Goal: Task Accomplishment & Management: Complete application form

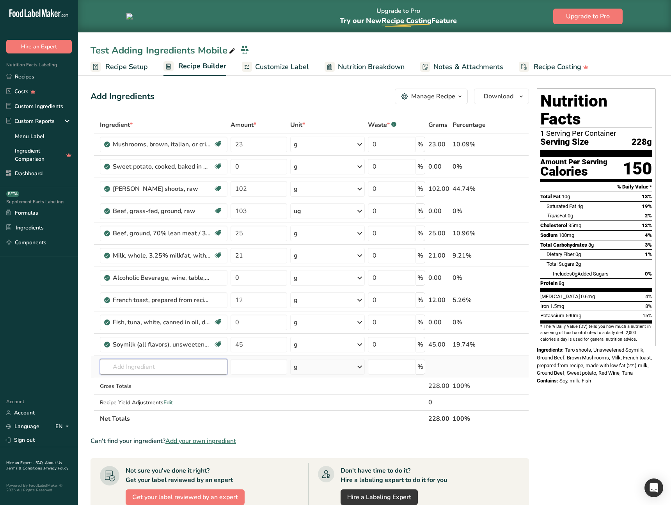
click at [145, 372] on input "text" at bounding box center [164, 367] width 128 height 16
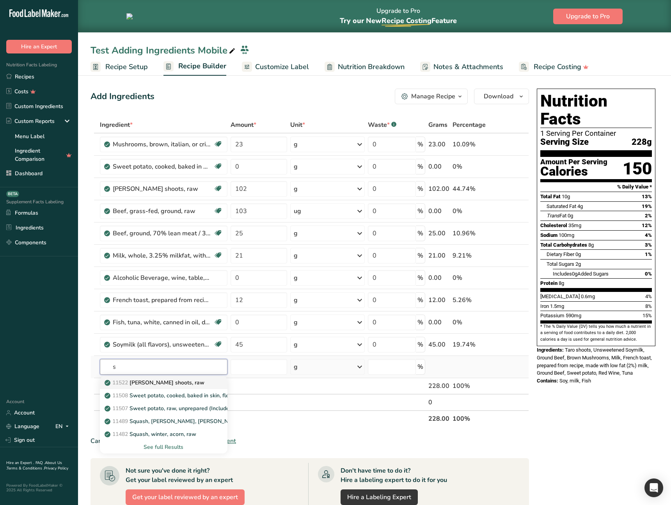
type input "s"
click at [151, 381] on p "11522 [PERSON_NAME] shoots, raw" at bounding box center [155, 382] width 98 height 8
type input "[PERSON_NAME] shoots, raw"
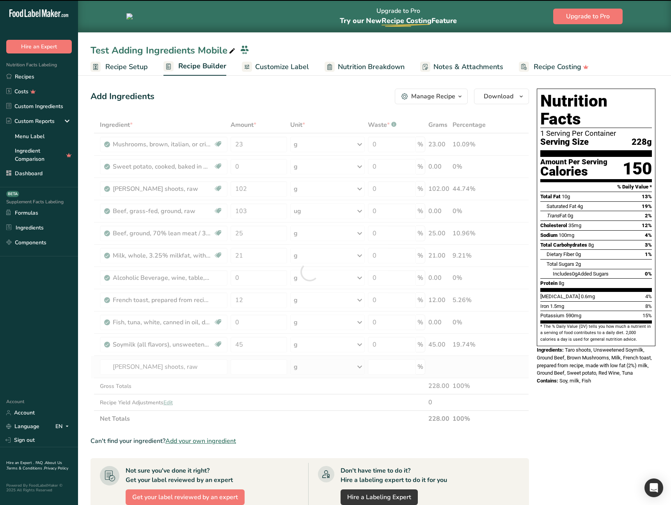
type input "0"
type input "103"
type input "25"
type input "21"
type input "0"
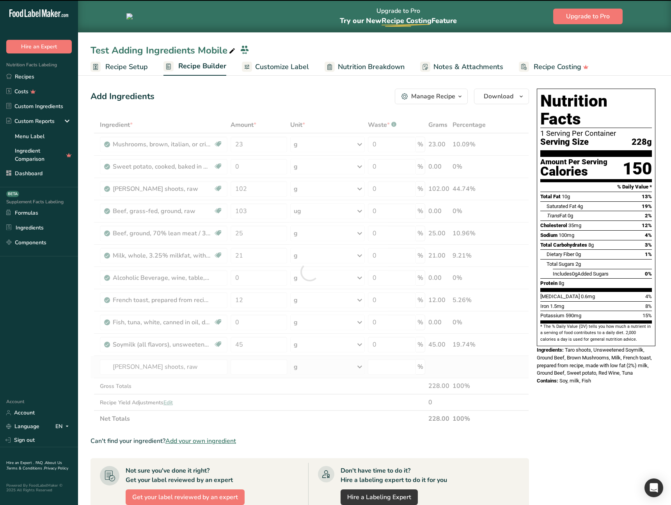
type input "12"
type input "0"
type input "45"
type input "0"
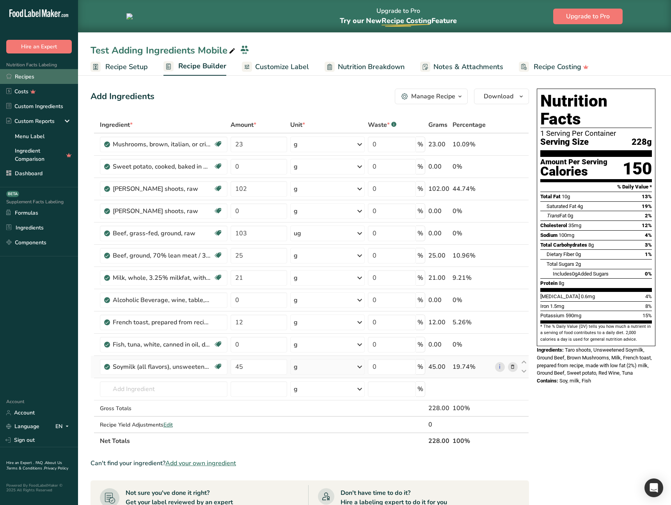
click at [47, 79] on link "Recipes" at bounding box center [39, 76] width 78 height 15
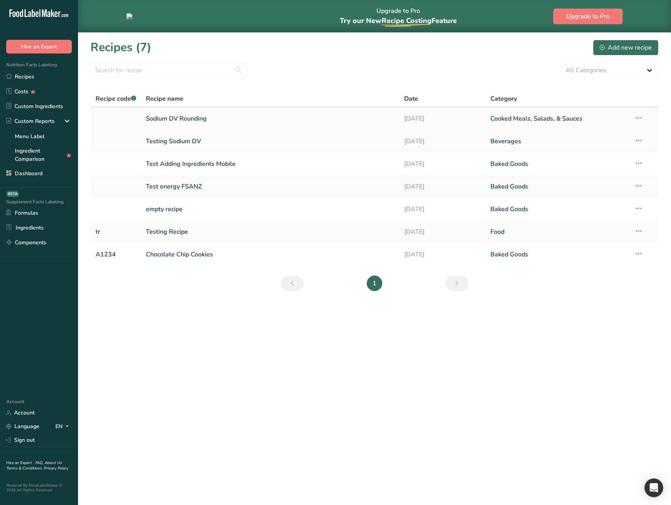
click at [234, 125] on link "Sodium DV Rounding" at bounding box center [270, 118] width 249 height 16
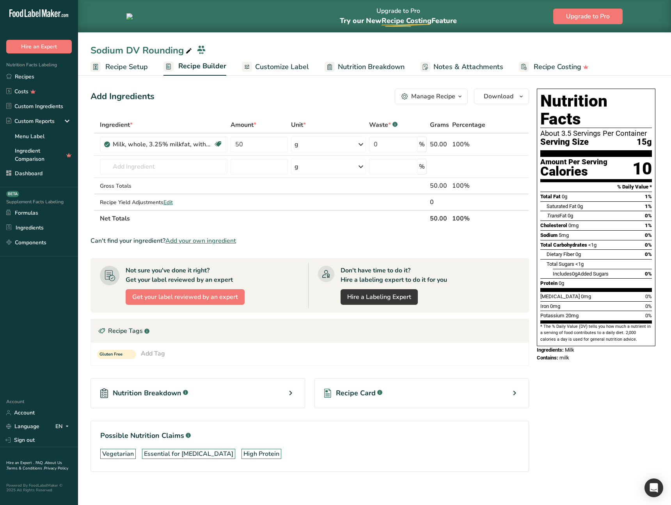
click at [135, 68] on span "Recipe Setup" at bounding box center [126, 67] width 43 height 11
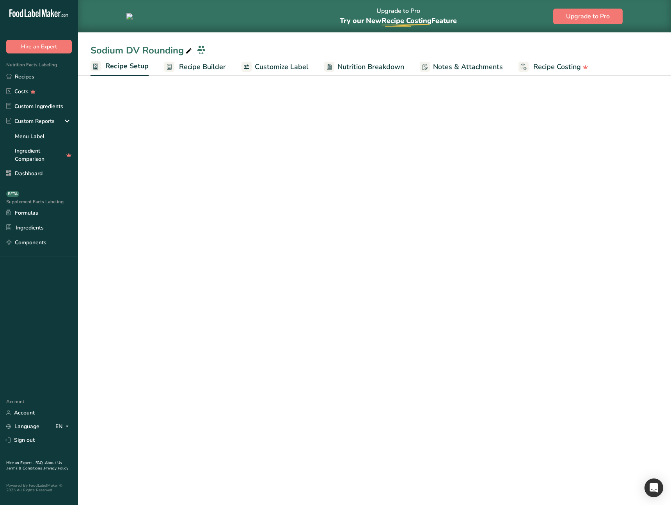
select select "27"
select select "29"
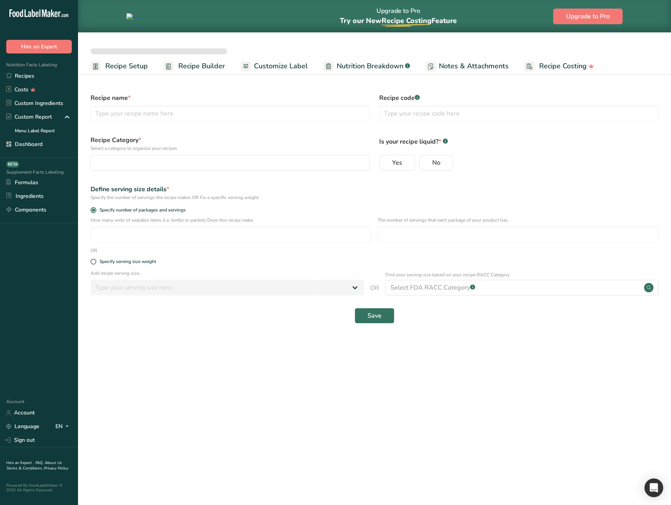
select select
type input "Sodium DV Rounding"
radio input "true"
radio input "false"
radio input "true"
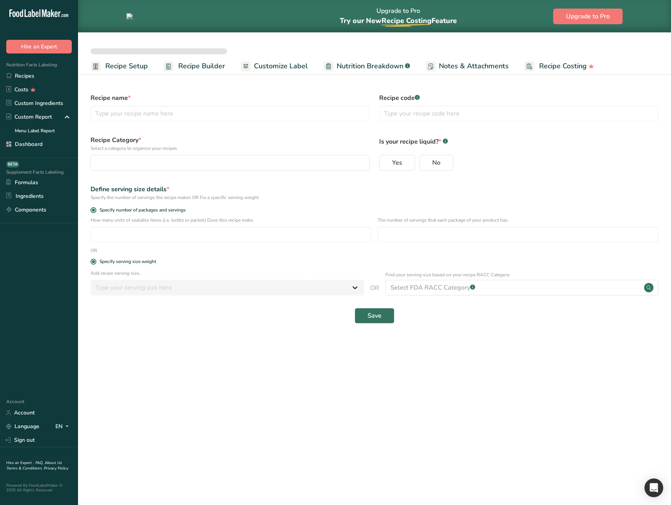
type input "15"
select select "27"
select select "29"
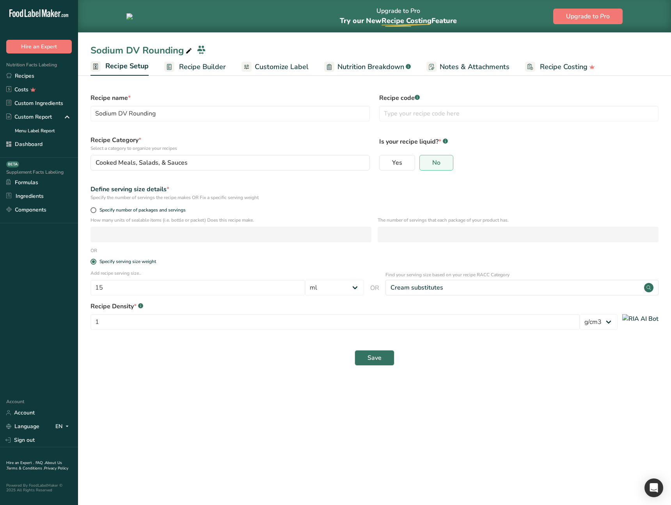
click at [199, 391] on main "Upgrade to Pro Try our New Recipe Costing .a-29{fill:none;stroke-linecap:round;…" at bounding box center [335, 252] width 671 height 505
click at [197, 380] on main "Upgrade to Pro Try our New Recipe Costing .a-29{fill:none;stroke-linecap:round;…" at bounding box center [335, 252] width 671 height 505
click at [191, 64] on span "Recipe Builder" at bounding box center [202, 67] width 47 height 11
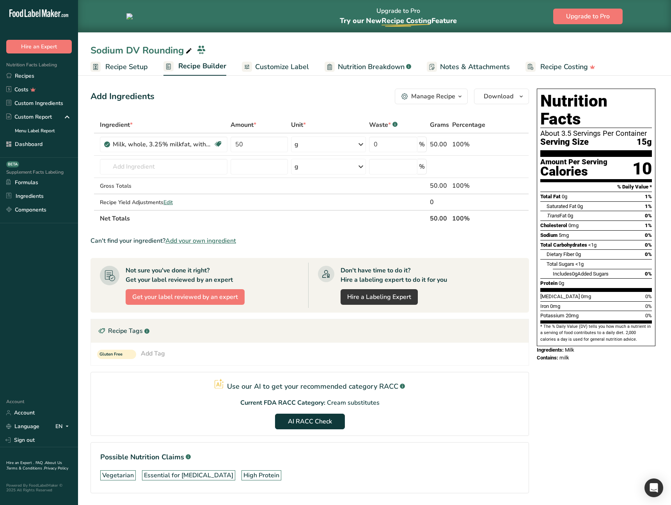
click at [123, 68] on span "Recipe Setup" at bounding box center [126, 67] width 43 height 11
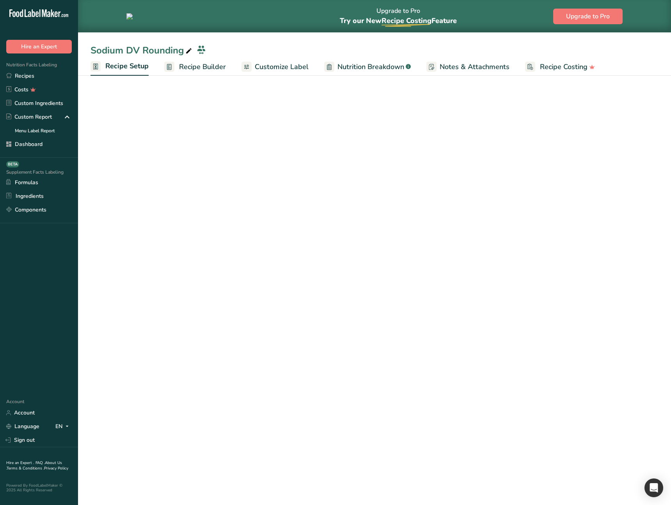
select select "27"
select select "29"
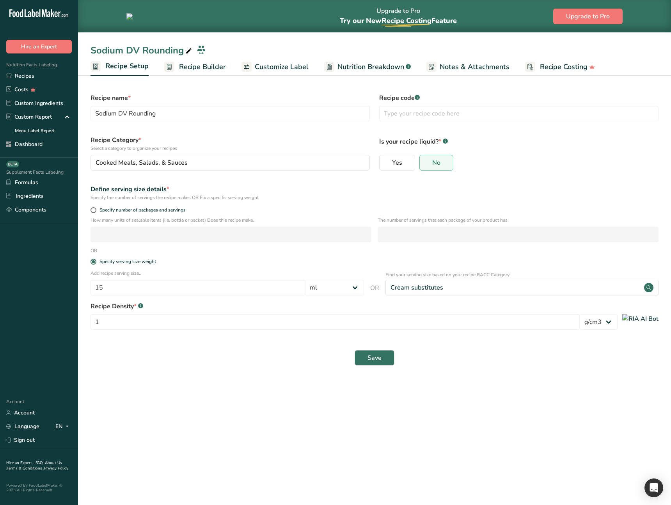
click at [258, 401] on main "Upgrade to Pro Try our New Recipe Costing .a-29{fill:none;stroke-linecap:round;…" at bounding box center [335, 252] width 671 height 505
drag, startPoint x: 198, startPoint y: 285, endPoint x: 77, endPoint y: 280, distance: 121.4
click at [77, 280] on div ".a-20{fill:#fff;} Hire an Expert Nutrition Facts Labeling Recipes Costs Custom …" at bounding box center [335, 252] width 671 height 505
type input "150"
drag, startPoint x: 266, startPoint y: 375, endPoint x: 291, endPoint y: 373, distance: 25.8
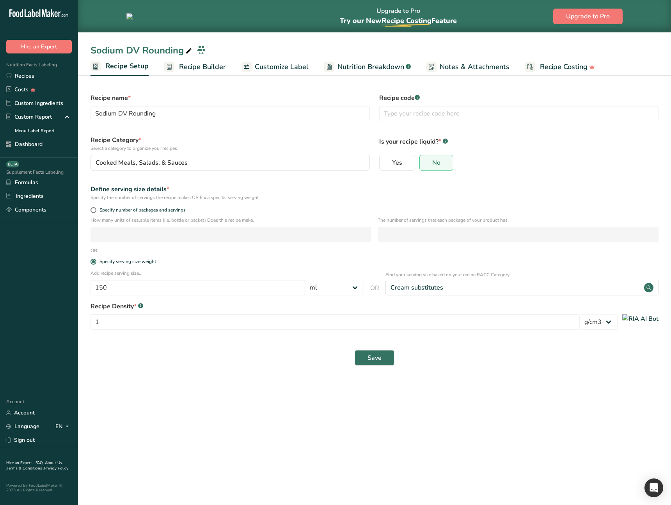
click at [266, 375] on section "Recipe name * Sodium DV Rounding Recipe code .a-a{fill:#347362;}.b-a{fill:#fff;…" at bounding box center [374, 225] width 593 height 305
select select "27"
select select "29"
click at [515, 357] on div "Save" at bounding box center [374, 358] width 568 height 16
click at [220, 292] on input "15" at bounding box center [197, 288] width 215 height 16
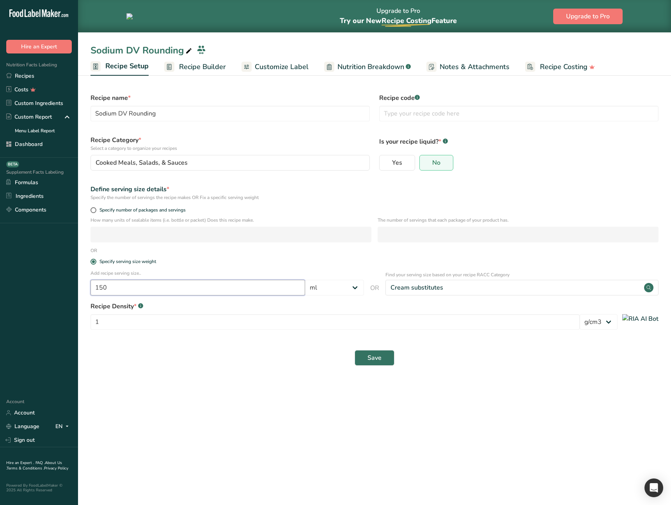
type input "150"
drag, startPoint x: 239, startPoint y: 360, endPoint x: 303, endPoint y: 346, distance: 65.8
click at [247, 361] on div "Save" at bounding box center [374, 358] width 568 height 16
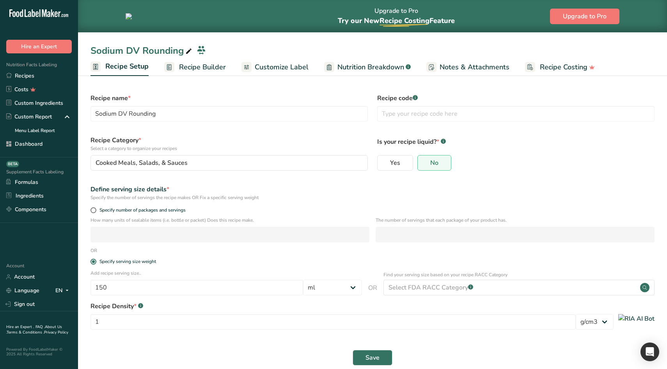
select select "27"
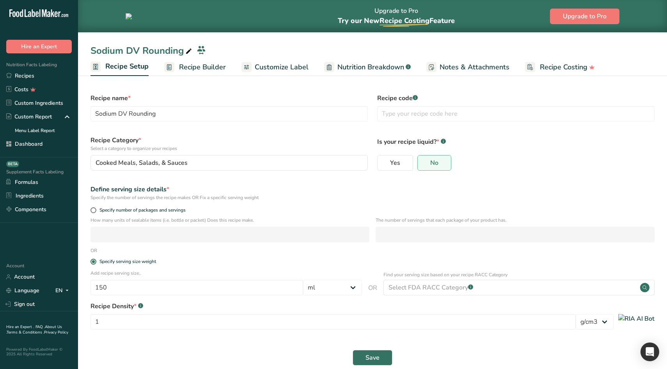
select select "29"
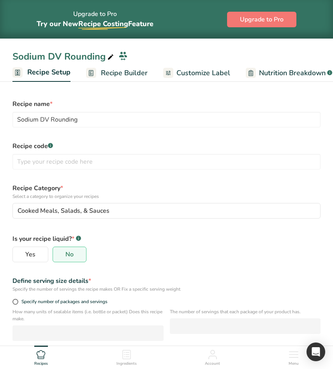
select select "27"
select select "29"
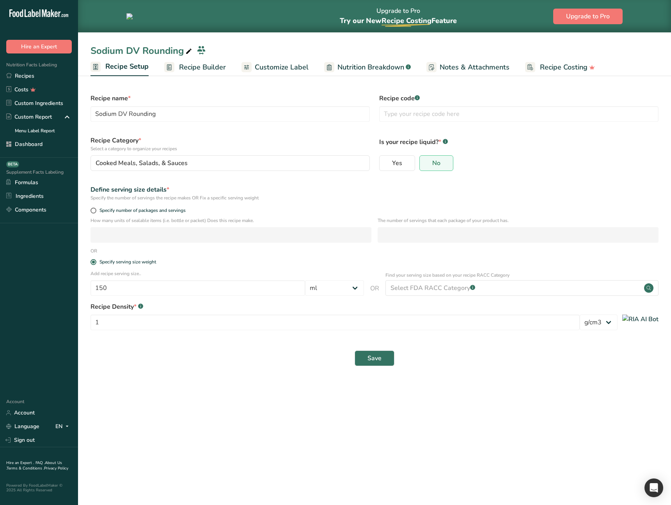
drag, startPoint x: 208, startPoint y: 73, endPoint x: 216, endPoint y: 82, distance: 12.7
click at [208, 73] on link "Recipe Builder" at bounding box center [195, 68] width 62 height 18
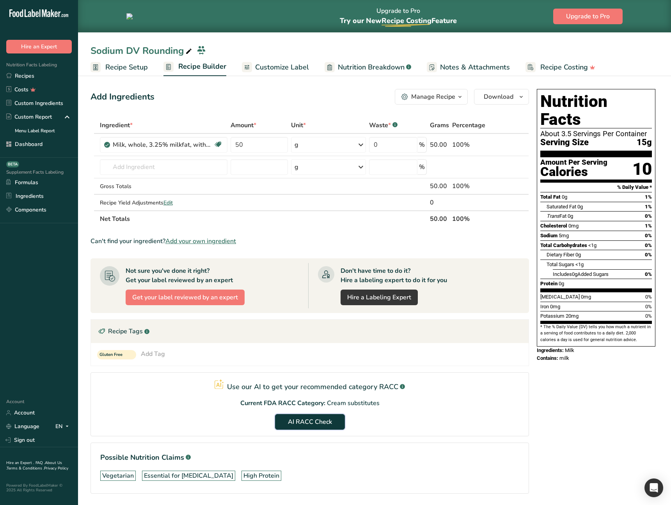
click at [304, 420] on span "AI RACC Check" at bounding box center [310, 421] width 44 height 9
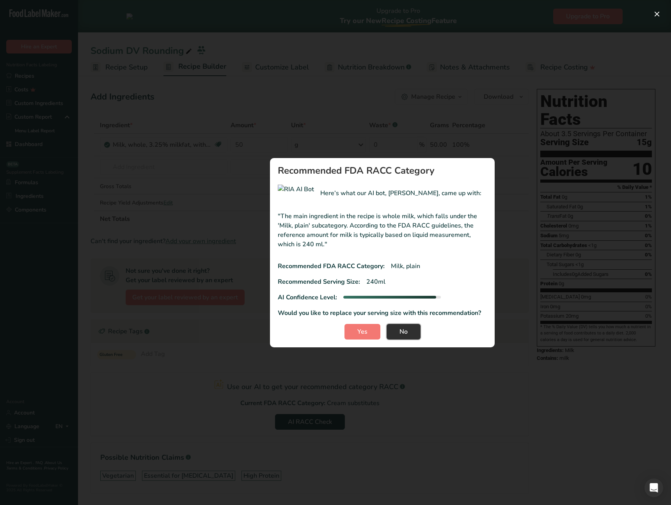
click at [415, 330] on button "No" at bounding box center [404, 332] width 34 height 16
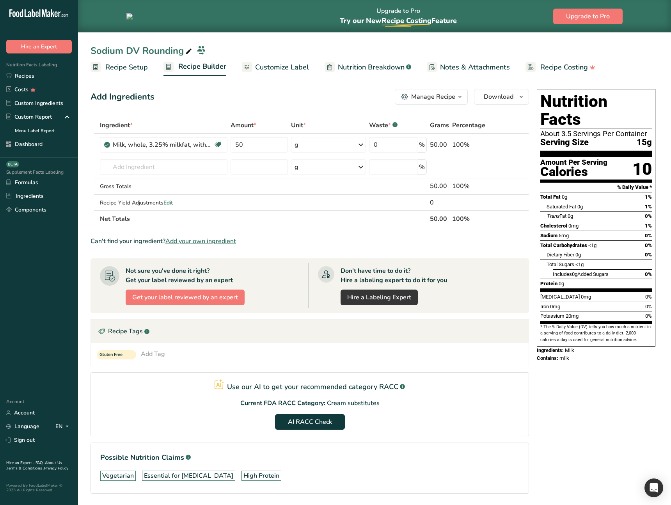
click at [185, 409] on section "Use our AI to get your recommended category RACC .a-a{fill:#347362;}.b-a{fill:#…" at bounding box center [309, 404] width 438 height 64
click at [592, 414] on div "Nutrition Facts About 3.5 Servings Per Container Serving Size 15g Amount Per Se…" at bounding box center [596, 302] width 125 height 433
drag, startPoint x: 482, startPoint y: 413, endPoint x: 462, endPoint y: 410, distance: 19.8
click at [472, 411] on section "Use our AI to get your recommended category RACC .a-a{fill:#347362;}.b-a{fill:#…" at bounding box center [309, 404] width 438 height 64
click at [485, 404] on section "Use our AI to get your recommended category RACC .a-a{fill:#347362;}.b-a{fill:#…" at bounding box center [309, 404] width 438 height 64
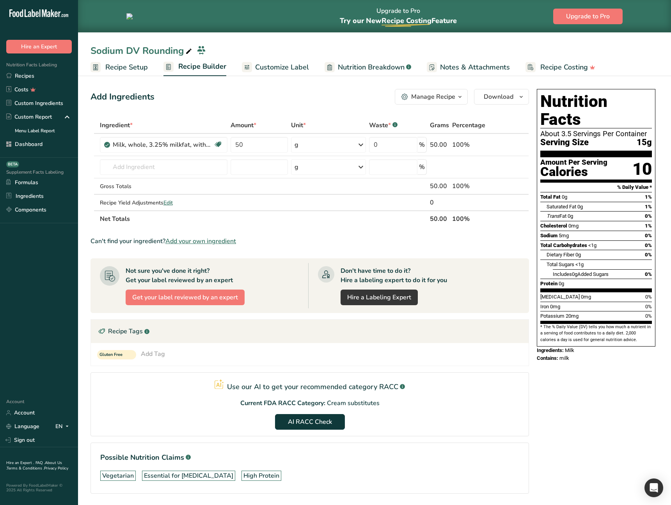
scroll to position [2, 0]
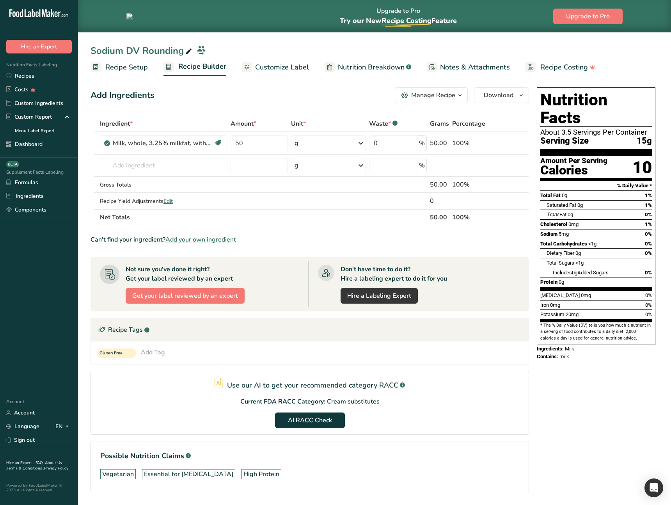
click at [416, 411] on section "Use our AI to get your recommended category RACC .a-a{fill:#347362;}.b-a{fill:#…" at bounding box center [309, 403] width 438 height 64
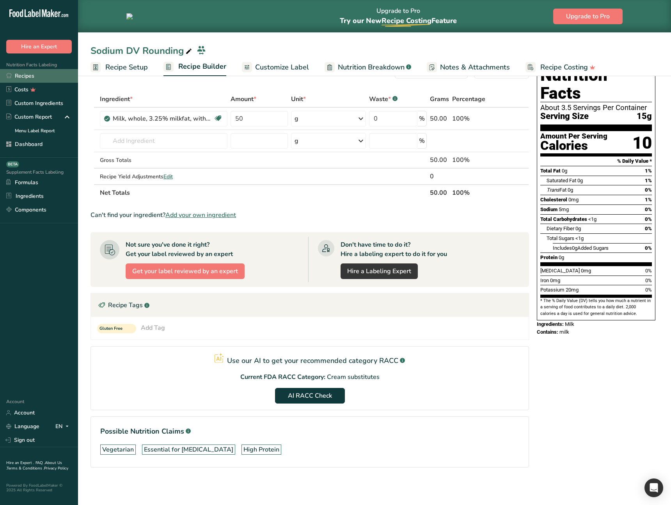
click at [31, 74] on link "Recipes" at bounding box center [39, 76] width 78 height 14
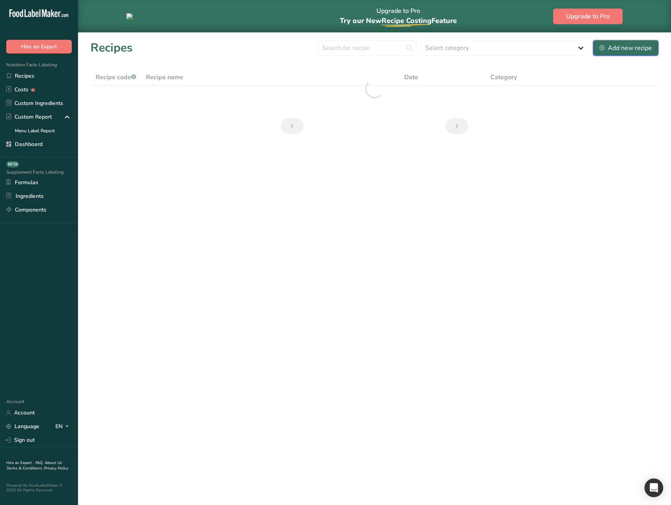
click at [649, 50] on div "Add new recipe" at bounding box center [626, 47] width 52 height 9
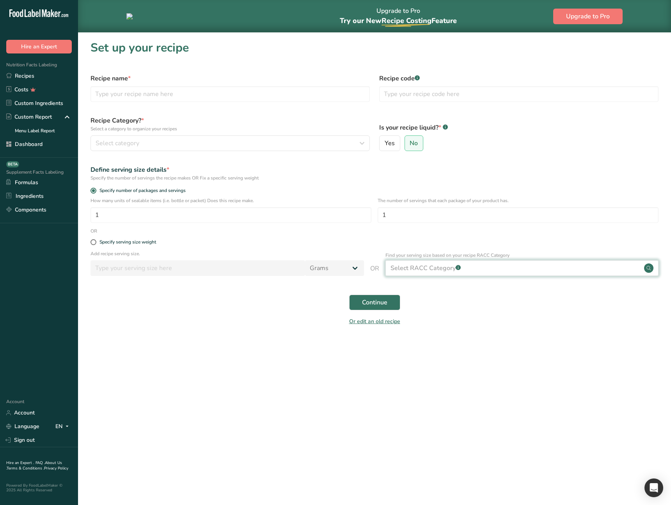
click at [445, 260] on div "Select RACC Category .a-a{fill:#347362;}.b-a{fill:#fff;}" at bounding box center [521, 268] width 273 height 16
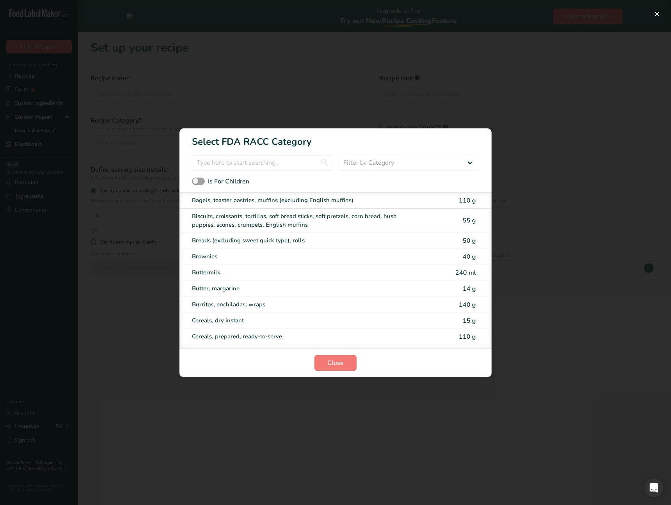
click at [560, 341] on div "RACC Category Selection Modal" at bounding box center [335, 252] width 671 height 505
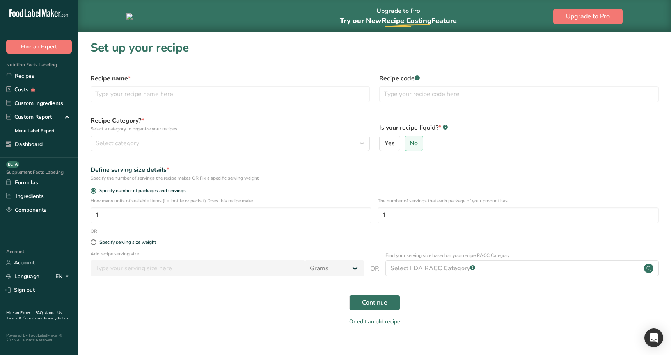
click at [253, 319] on div "Or edit an old recipe" at bounding box center [374, 323] width 577 height 16
click at [151, 244] on div "Specify serving size weight" at bounding box center [127, 242] width 57 height 6
click at [96, 244] on input "Specify serving size weight" at bounding box center [92, 241] width 5 height 5
radio input "true"
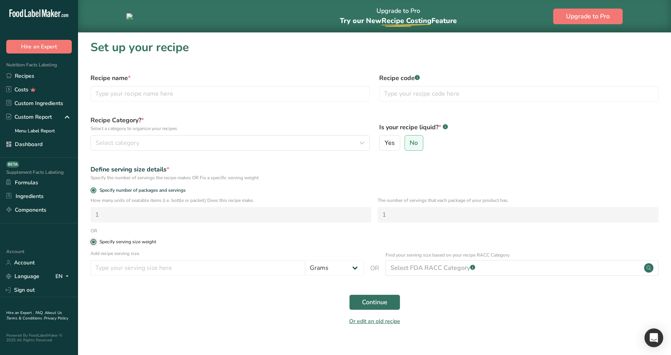
radio input "false"
click at [126, 190] on span "Specify number of packages and servings" at bounding box center [140, 190] width 89 height 6
click at [96, 190] on input "Specify number of packages and servings" at bounding box center [92, 190] width 5 height 5
radio input "true"
radio input "false"
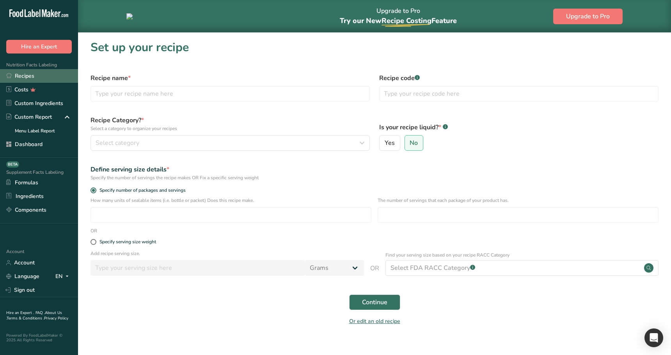
click at [48, 79] on link "Recipes" at bounding box center [39, 76] width 78 height 14
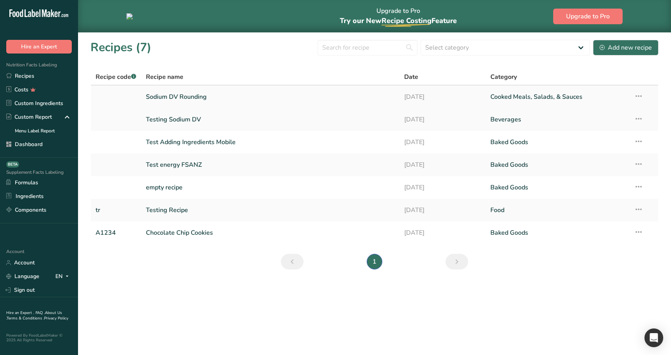
click at [202, 96] on link "Sodium DV Rounding" at bounding box center [270, 97] width 249 height 16
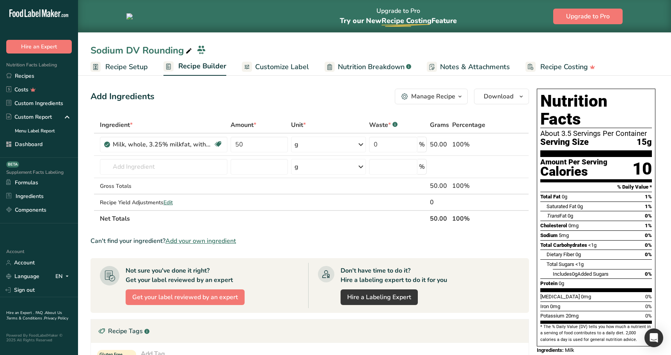
click at [128, 67] on span "Recipe Setup" at bounding box center [126, 67] width 43 height 11
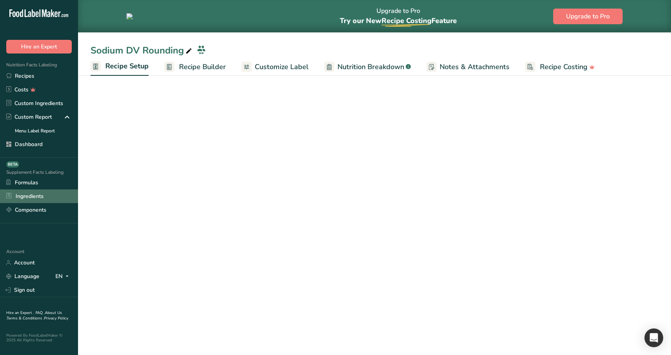
select select "27"
select select "29"
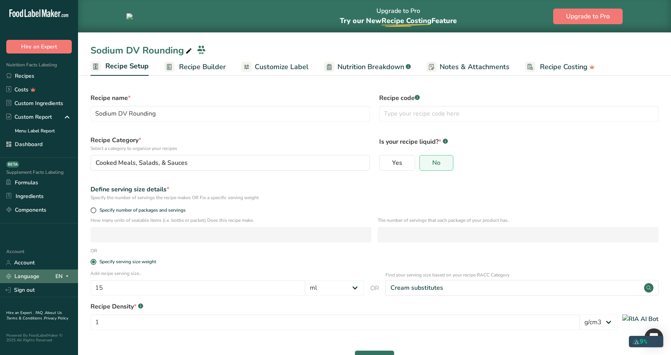
select select "27"
select select "29"
click at [134, 211] on span "Specify number of packages and servings" at bounding box center [140, 210] width 89 height 6
click at [96, 211] on input "Specify number of packages and servings" at bounding box center [92, 210] width 5 height 5
radio input "true"
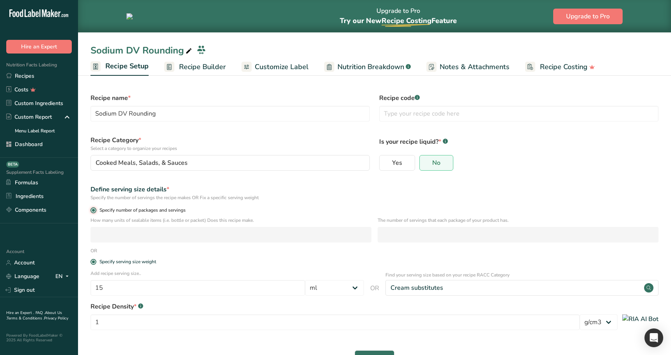
radio input "false"
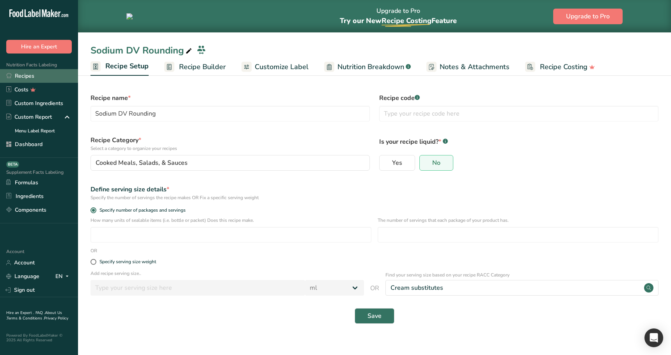
click at [39, 75] on link "Recipes" at bounding box center [39, 76] width 78 height 14
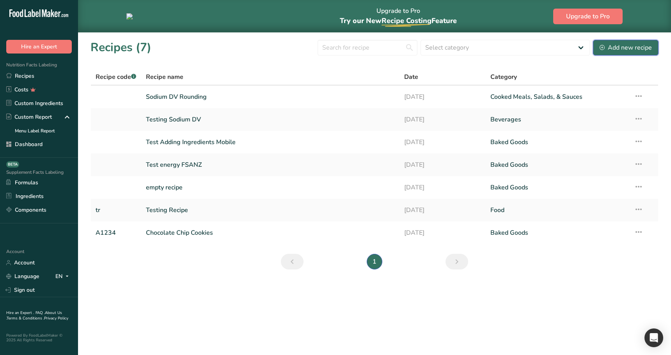
click at [647, 49] on div "Add new recipe" at bounding box center [626, 47] width 52 height 9
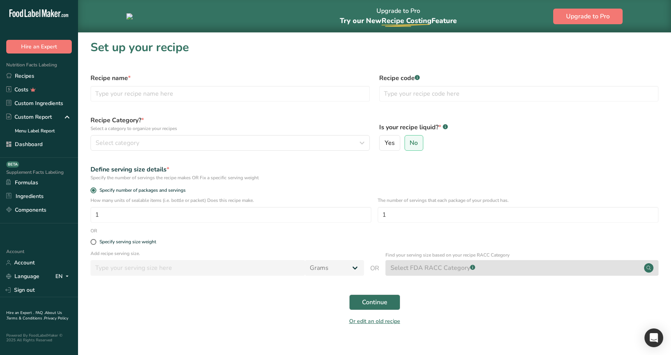
click at [482, 268] on div "Find your serving size based on your recipe RACC Category Select FDA RACC Categ…" at bounding box center [521, 263] width 273 height 24
click at [472, 266] on div "Find your serving size based on your recipe RACC Category Select FDA RACC Categ…" at bounding box center [521, 263] width 273 height 24
click at [651, 266] on div "Find your serving size based on your recipe RACC Category Select FDA RACC Categ…" at bounding box center [521, 263] width 273 height 24
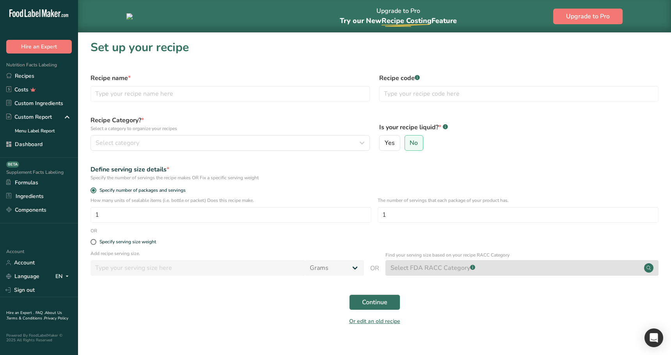
drag, startPoint x: 526, startPoint y: 270, endPoint x: 484, endPoint y: 269, distance: 42.1
click at [513, 270] on div "Find your serving size based on your recipe RACC Category Select FDA RACC Categ…" at bounding box center [521, 263] width 273 height 24
click at [473, 269] on div "Find your serving size based on your recipe RACC Category Select FDA RACC Categ…" at bounding box center [521, 263] width 273 height 24
click at [466, 268] on div "Find your serving size based on your recipe RACC Category Select FDA RACC Categ…" at bounding box center [521, 263] width 273 height 24
click at [248, 317] on div "Or edit an old recipe" at bounding box center [374, 322] width 577 height 16
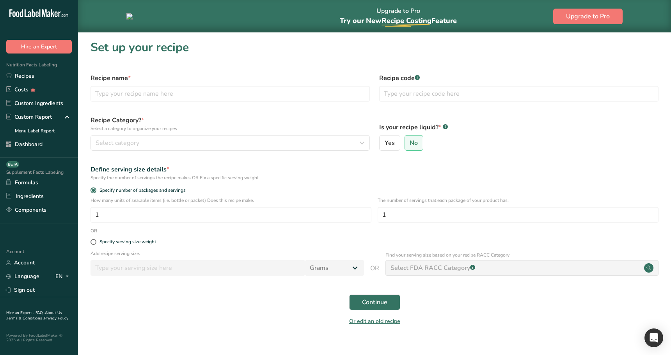
click at [449, 270] on div "Find your serving size based on your recipe RACC Category Select FDA RACC Categ…" at bounding box center [521, 263] width 273 height 24
drag, startPoint x: 449, startPoint y: 270, endPoint x: 413, endPoint y: 266, distance: 36.1
click at [445, 269] on div "Find your serving size based on your recipe RACC Category Select FDA RACC Categ…" at bounding box center [521, 263] width 273 height 24
click at [122, 241] on div "Specify serving size weight" at bounding box center [127, 242] width 57 height 6
click at [96, 241] on input "Specify serving size weight" at bounding box center [92, 241] width 5 height 5
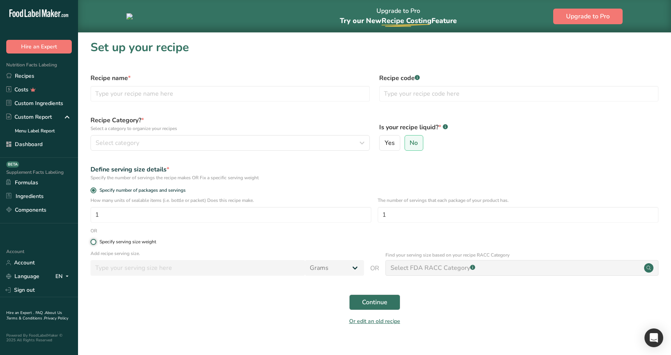
radio input "true"
radio input "false"
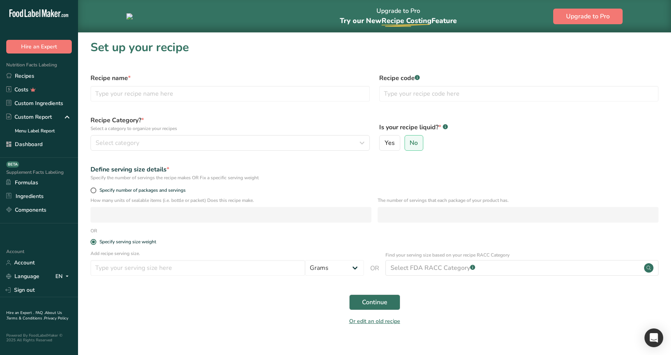
click at [505, 297] on div "Continue" at bounding box center [374, 301] width 577 height 25
click at [114, 189] on span "Specify number of packages and servings" at bounding box center [140, 190] width 89 height 6
click at [96, 189] on input "Specify number of packages and servings" at bounding box center [92, 190] width 5 height 5
radio input "true"
radio input "false"
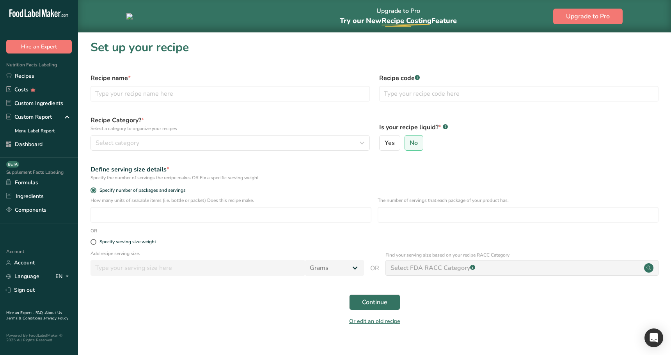
drag, startPoint x: 419, startPoint y: 257, endPoint x: 418, endPoint y: 268, distance: 10.2
click at [419, 258] on p "Find your serving size based on your recipe RACC Category" at bounding box center [521, 254] width 273 height 7
click at [418, 268] on div "Find your serving size based on your recipe RACC Category Select FDA RACC Categ…" at bounding box center [521, 263] width 273 height 24
drag, startPoint x: 237, startPoint y: 315, endPoint x: 208, endPoint y: 228, distance: 91.6
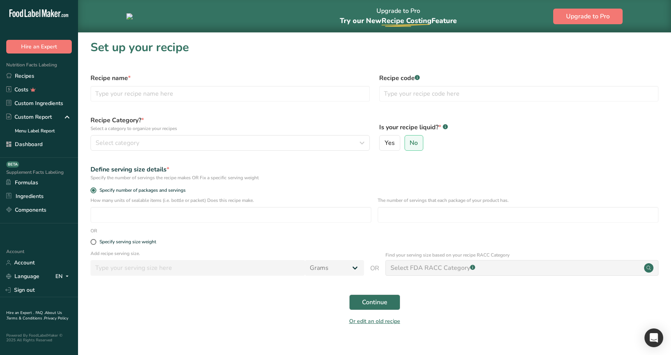
click at [231, 300] on form "Recipe name * Recipe code .a-a{fill:#347362;}.b-a{fill:#fff;} Recipe Category? …" at bounding box center [374, 199] width 577 height 261
click at [167, 94] on input "text" at bounding box center [229, 94] width 279 height 16
type input "Test RACC"
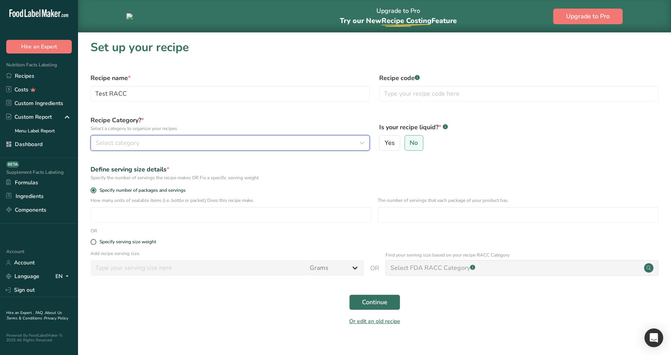
click at [148, 141] on div "Select category" at bounding box center [228, 142] width 264 height 9
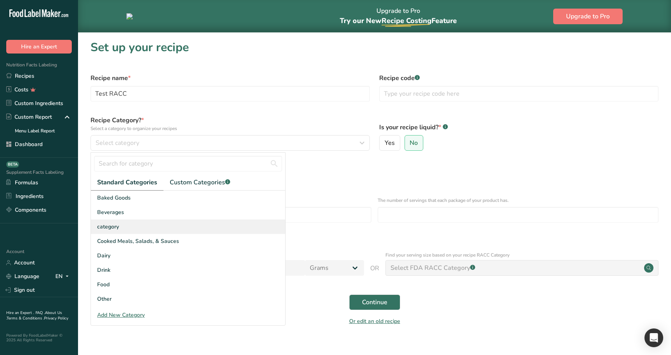
click at [138, 223] on div "category" at bounding box center [188, 226] width 194 height 14
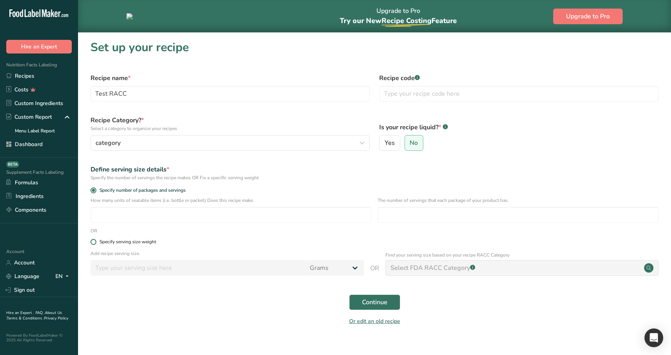
click at [123, 239] on div "Specify serving size weight" at bounding box center [127, 242] width 57 height 6
click at [96, 239] on input "Specify serving size weight" at bounding box center [92, 241] width 5 height 5
radio input "true"
radio input "false"
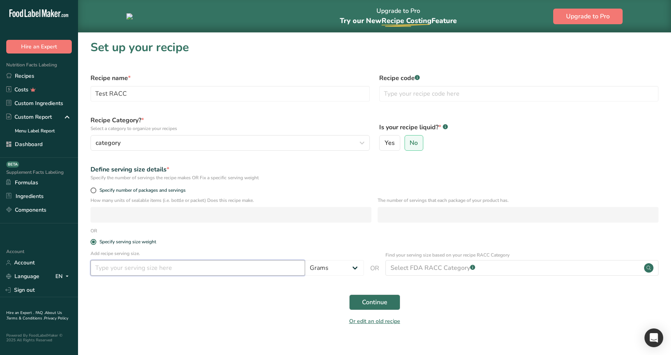
click at [154, 268] on input "number" at bounding box center [197, 268] width 215 height 16
type input "100"
drag, startPoint x: 239, startPoint y: 296, endPoint x: 394, endPoint y: 277, distance: 156.4
click at [240, 296] on div "Continue" at bounding box center [374, 301] width 577 height 25
click at [330, 264] on select "Grams ppm ug kg mg mcg lb oz quarter cup half cup l ml fl oz tbsp tsp cup qt ga…" at bounding box center [334, 268] width 59 height 16
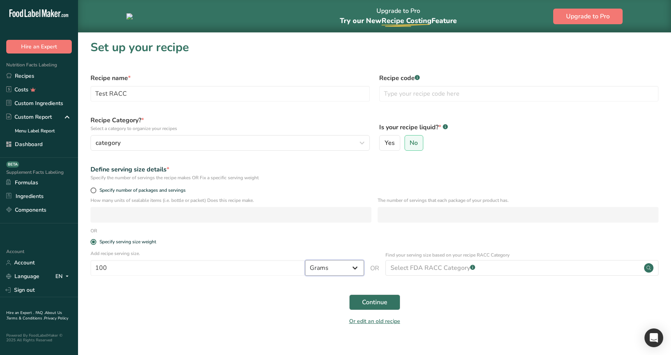
select select "9"
click at [305, 260] on select "Grams ppm ug kg mg mcg lb oz quarter cup half cup l ml fl oz tbsp tsp cup qt ga…" at bounding box center [334, 268] width 59 height 16
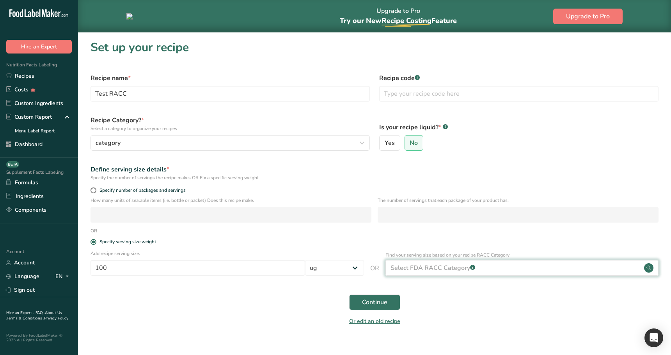
drag, startPoint x: 280, startPoint y: 300, endPoint x: 434, endPoint y: 275, distance: 155.4
click at [282, 300] on div "Continue" at bounding box center [374, 301] width 577 height 25
click at [447, 271] on div "Select FDA RACC Category .a-a{fill:#347362;}.b-a{fill:#fff;}" at bounding box center [432, 267] width 85 height 9
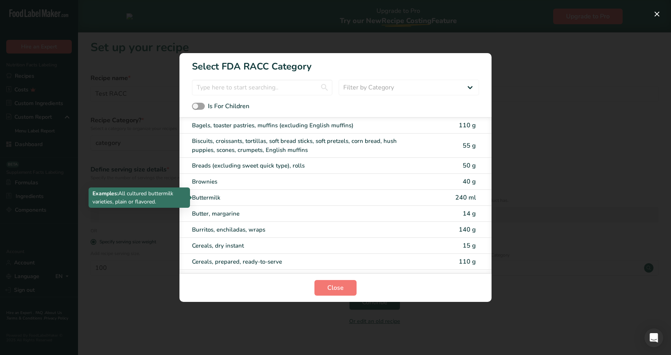
click at [236, 200] on div "Buttermilk" at bounding box center [303, 197] width 222 height 9
select select "29"
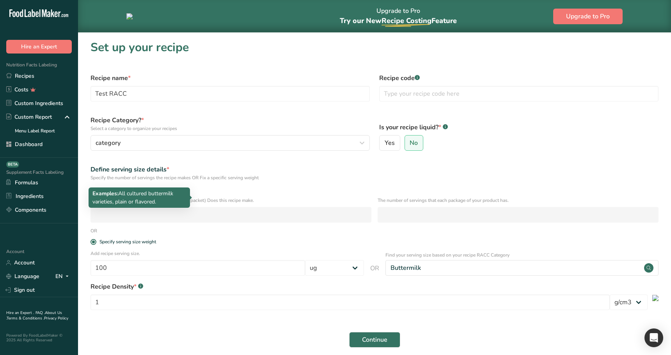
type input "240"
select select "27"
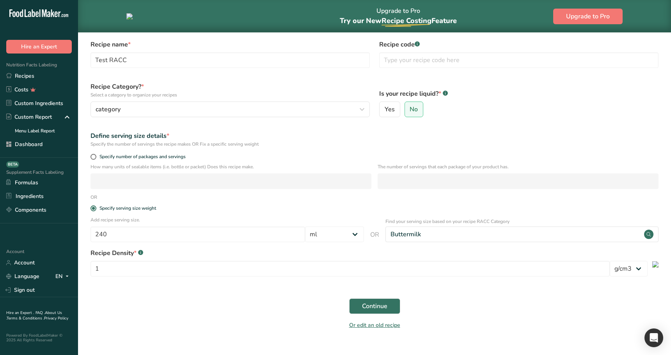
scroll to position [38, 0]
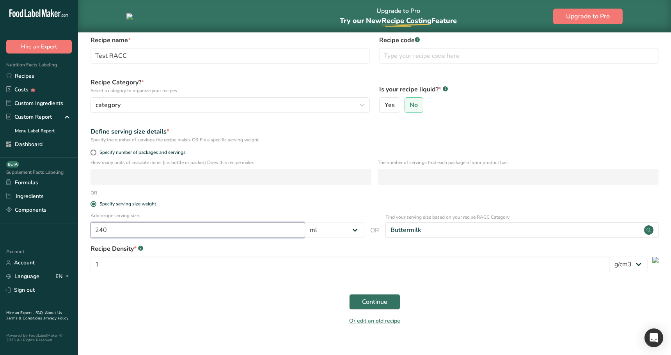
drag, startPoint x: 161, startPoint y: 230, endPoint x: 80, endPoint y: 222, distance: 81.2
click at [80, 222] on section "Set up your recipe Recipe name * Test RACC Recipe code .a-a{fill:#347362;}.b-a{…" at bounding box center [374, 171] width 593 height 352
type input "250"
click at [203, 314] on div "Continue" at bounding box center [374, 301] width 577 height 25
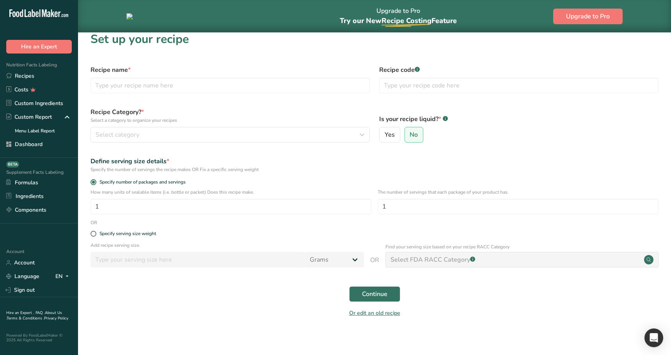
scroll to position [8, 0]
click at [155, 88] on input "text" at bounding box center [229, 86] width 279 height 16
type input "Test RACC"
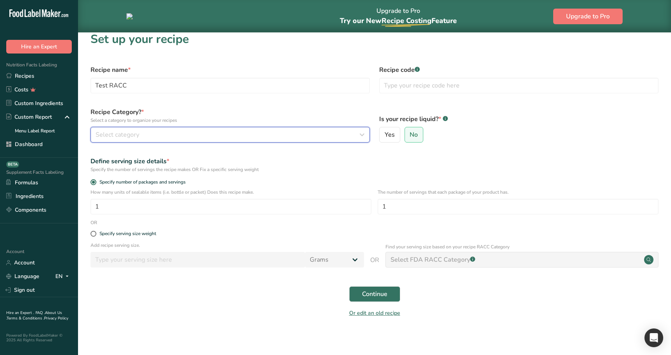
click at [176, 135] on div "Select category" at bounding box center [228, 134] width 264 height 9
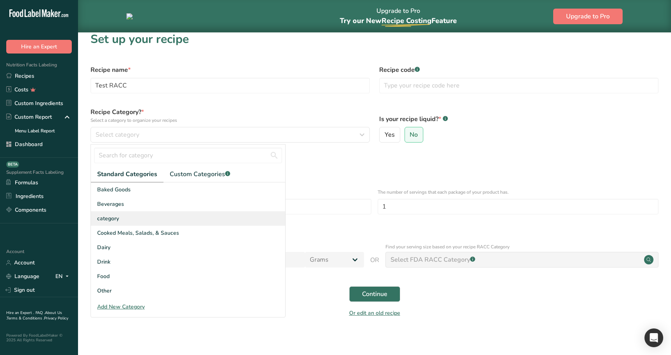
click at [149, 212] on div "category" at bounding box center [188, 218] width 194 height 14
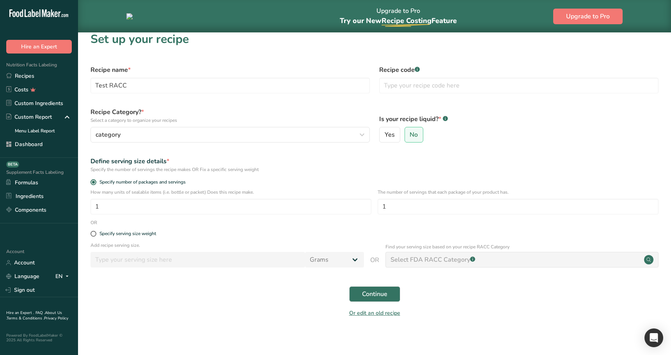
drag, startPoint x: 137, startPoint y: 234, endPoint x: 143, endPoint y: 244, distance: 11.7
click at [137, 234] on div "Specify serving size weight" at bounding box center [127, 234] width 57 height 6
click at [96, 234] on input "Specify serving size weight" at bounding box center [92, 233] width 5 height 5
radio input "true"
radio input "false"
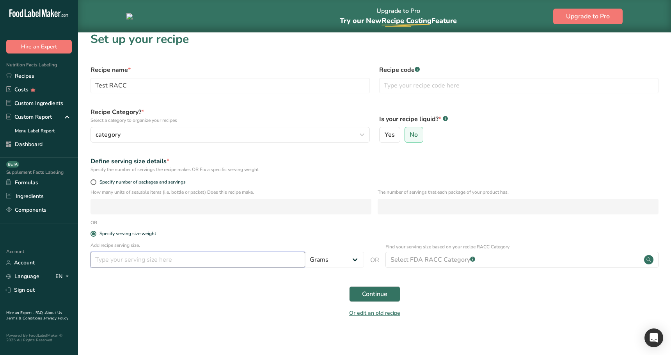
click at [141, 261] on input "number" at bounding box center [197, 260] width 215 height 16
type input "500"
drag, startPoint x: 241, startPoint y: 297, endPoint x: 253, endPoint y: 295, distance: 11.6
click at [253, 295] on div "Continue" at bounding box center [374, 293] width 577 height 25
click at [317, 261] on select "Grams ppm ug kg mg mcg lb oz quarter cup half cup l ml fl oz tbsp tsp cup qt ga…" at bounding box center [334, 260] width 59 height 16
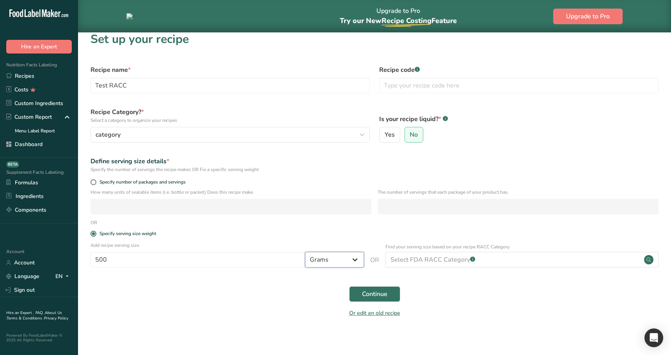
select select "12"
click at [305, 252] on select "Grams ppm ug kg mg mcg lb oz quarter cup half cup l ml fl oz tbsp tsp cup qt ga…" at bounding box center [334, 260] width 59 height 16
click at [470, 256] on div "Select FDA RACC Category .a-a{fill:#347362;}.b-a{fill:#fff;}" at bounding box center [432, 259] width 85 height 9
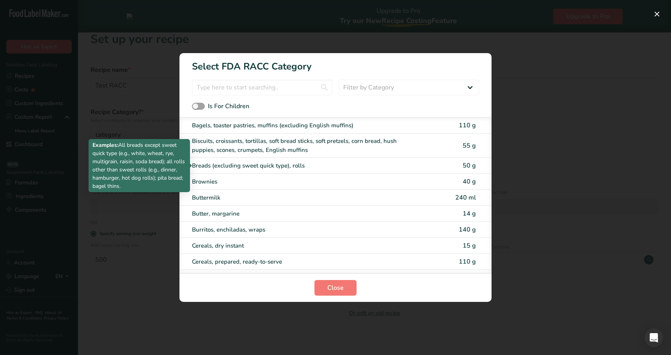
click at [319, 165] on div "Breads (excluding sweet quick type), rolls" at bounding box center [303, 165] width 222 height 9
type input "50"
select select "0"
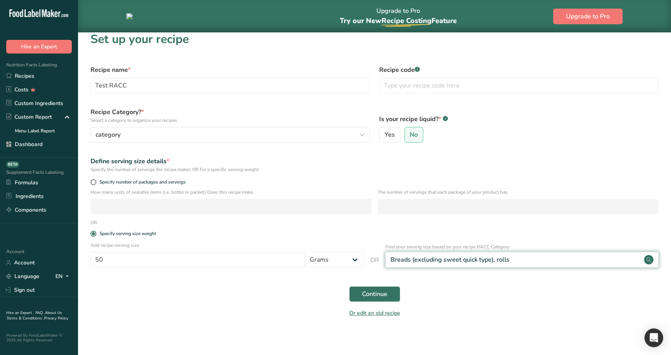
click at [410, 262] on div "Breads (excluding sweet quick type), rolls" at bounding box center [449, 259] width 119 height 9
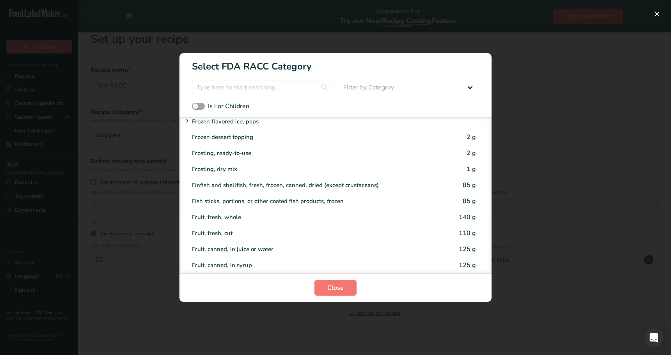
scroll to position [0, 0]
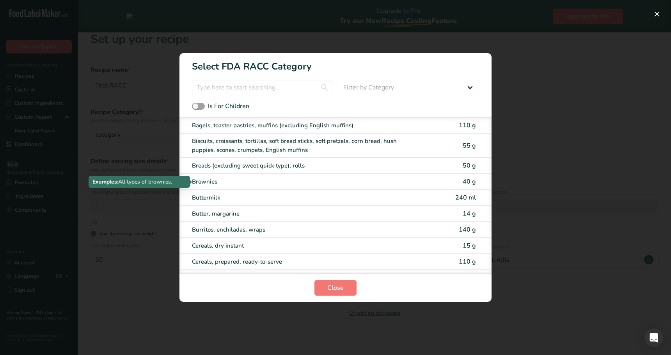
click at [264, 178] on div "Brownies" at bounding box center [303, 181] width 222 height 9
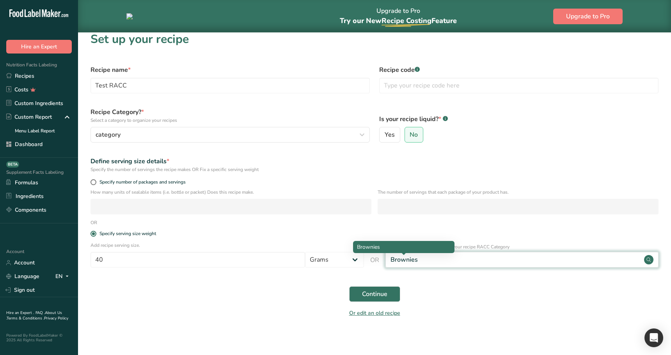
click at [421, 261] on div "Brownies" at bounding box center [521, 260] width 273 height 16
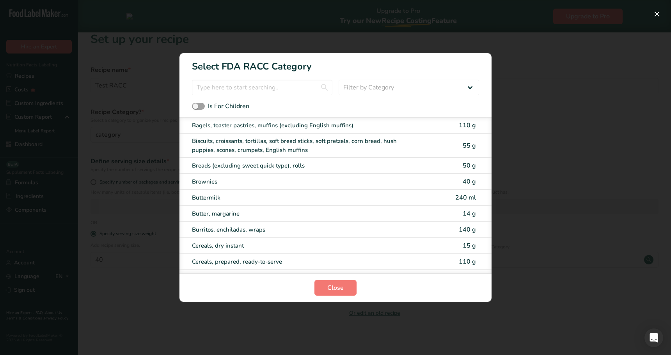
click at [475, 326] on div "RACC Category Selection Modal" at bounding box center [335, 177] width 671 height 355
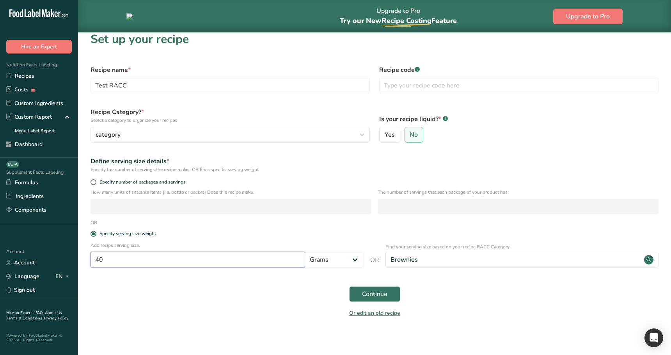
click at [186, 263] on input "40" at bounding box center [197, 260] width 215 height 16
click at [190, 300] on div "Continue" at bounding box center [374, 293] width 577 height 25
click at [430, 262] on div "Select FDA RACC Category .a-a{fill:#347362;}.b-a{fill:#fff;}" at bounding box center [432, 259] width 85 height 9
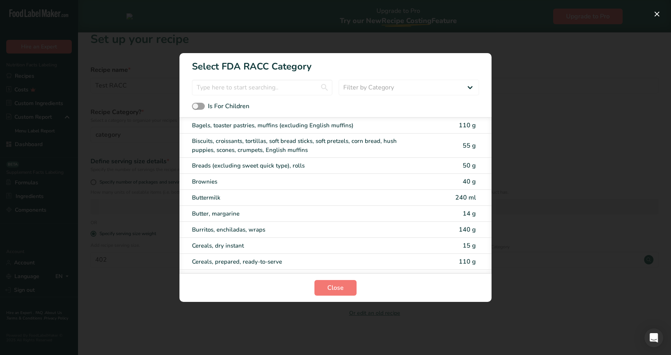
click at [180, 305] on div "RACC Category Selection Modal" at bounding box center [335, 177] width 671 height 355
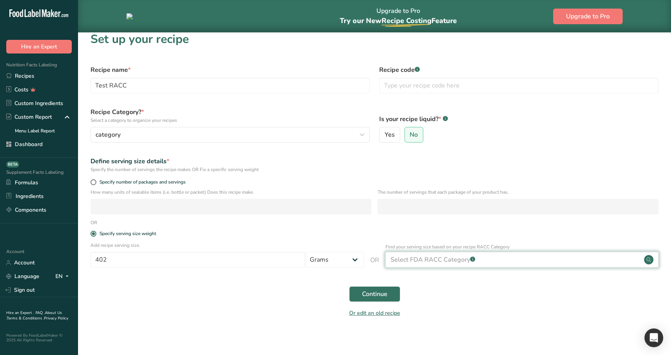
click at [406, 259] on div "Select FDA RACC Category .a-a{fill:#347362;}.b-a{fill:#fff;}" at bounding box center [432, 259] width 85 height 9
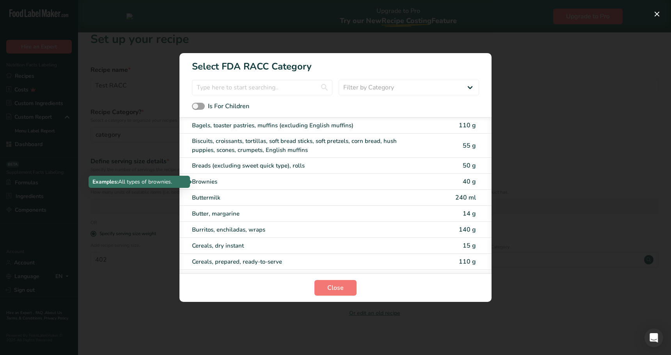
click at [253, 183] on div "Brownies" at bounding box center [303, 181] width 222 height 9
type input "40"
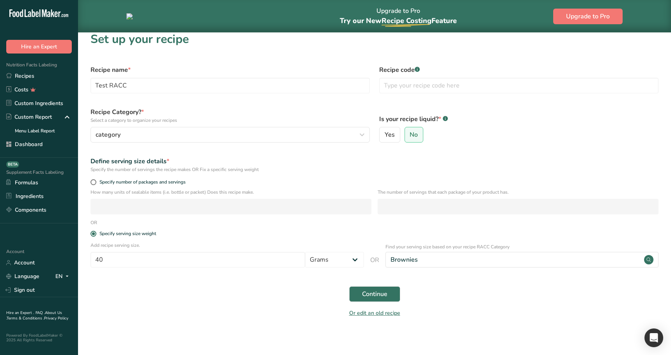
click at [478, 287] on div "Continue" at bounding box center [374, 293] width 577 height 25
click at [392, 294] on button "Continue" at bounding box center [374, 294] width 51 height 16
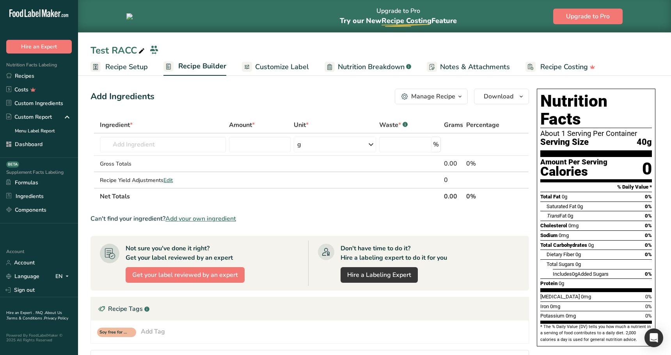
click at [137, 67] on span "Recipe Setup" at bounding box center [126, 67] width 43 height 11
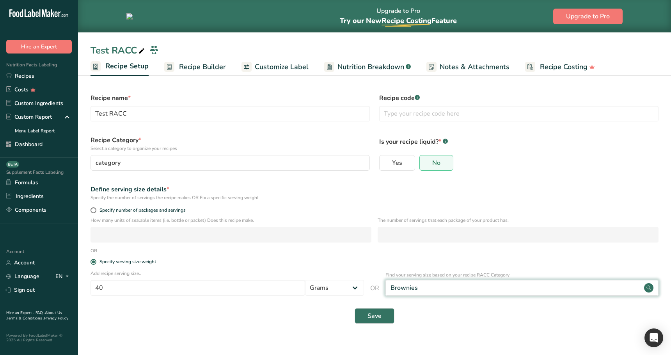
click at [429, 284] on div "Brownies" at bounding box center [521, 288] width 273 height 16
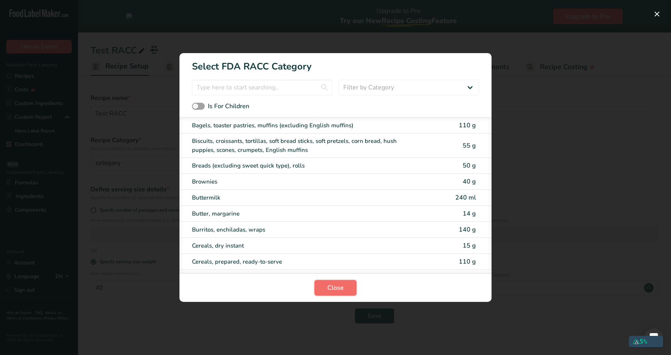
click at [331, 286] on span "Close" at bounding box center [335, 287] width 16 height 9
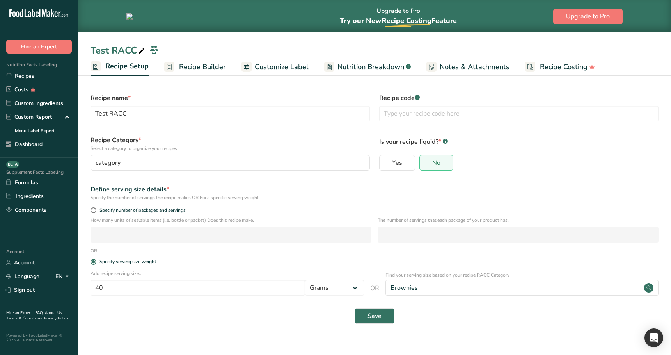
click at [505, 326] on div "Save" at bounding box center [374, 315] width 577 height 25
drag, startPoint x: 492, startPoint y: 326, endPoint x: 490, endPoint y: 321, distance: 5.2
click at [492, 326] on div "Save" at bounding box center [374, 315] width 577 height 25
click at [456, 286] on div "Brownies" at bounding box center [521, 288] width 273 height 16
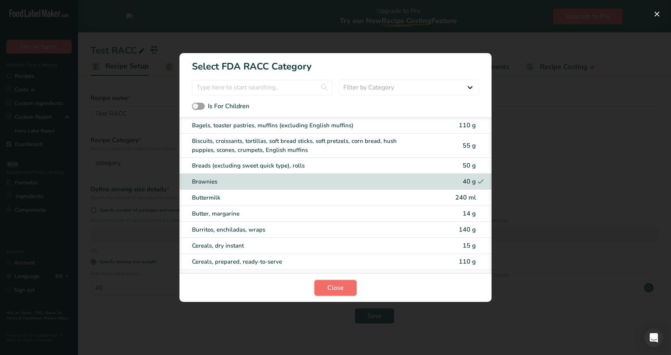
click at [346, 287] on button "Close" at bounding box center [335, 288] width 42 height 16
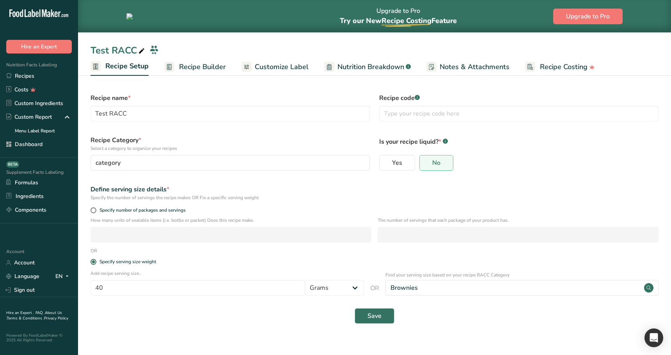
drag, startPoint x: 265, startPoint y: 317, endPoint x: 25, endPoint y: 300, distance: 240.9
click at [265, 317] on div "Save" at bounding box center [374, 316] width 568 height 16
click at [50, 77] on link "Recipes" at bounding box center [39, 76] width 78 height 14
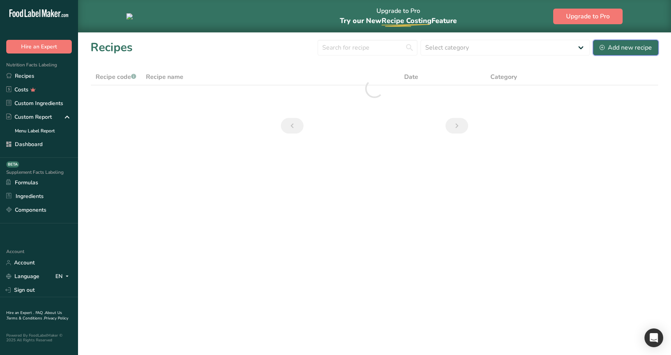
click at [615, 52] on button "Add new recipe" at bounding box center [626, 48] width 66 height 16
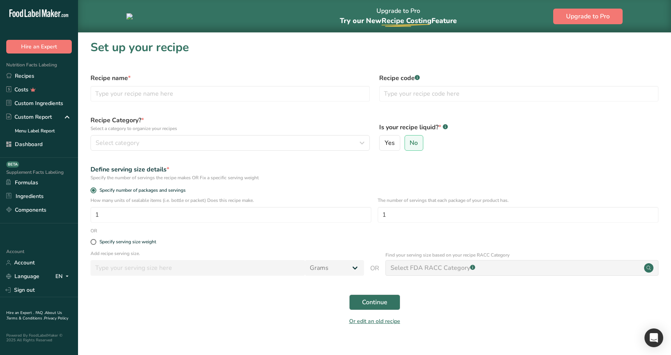
click at [470, 320] on div "Or edit an old recipe" at bounding box center [374, 322] width 577 height 16
click at [131, 242] on div "Specify serving size weight" at bounding box center [127, 242] width 57 height 6
click at [96, 242] on input "Specify serving size weight" at bounding box center [92, 241] width 5 height 5
radio input "true"
radio input "false"
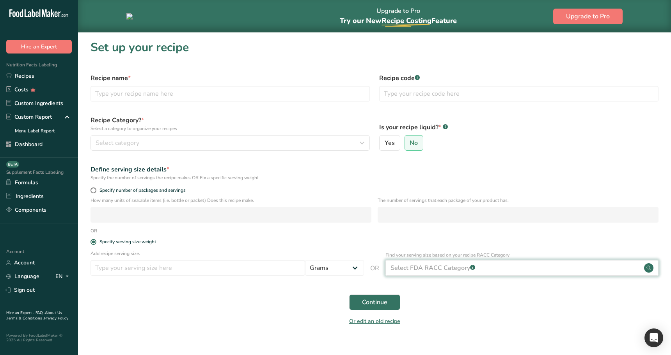
click at [422, 266] on div "Select FDA RACC Category .a-a{fill:#347362;}.b-a{fill:#fff;}" at bounding box center [432, 267] width 85 height 9
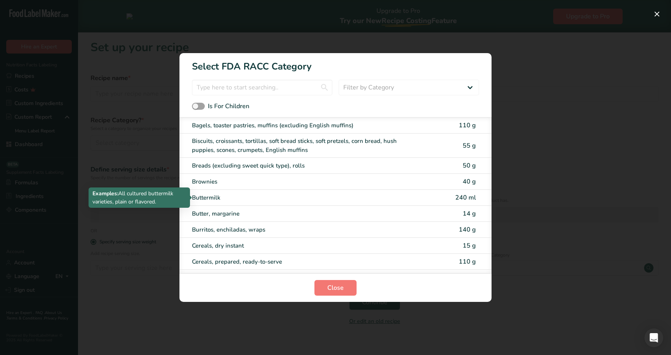
drag, startPoint x: 231, startPoint y: 200, endPoint x: 231, endPoint y: 204, distance: 3.9
click at [231, 200] on div "Buttermilk" at bounding box center [303, 197] width 222 height 9
type input "240"
select select "27"
select select "29"
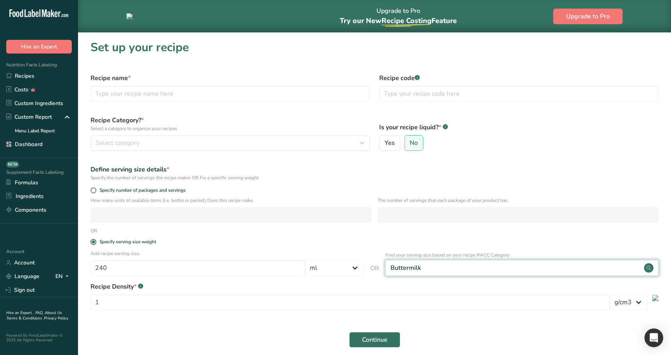
click at [443, 270] on div "Buttermilk" at bounding box center [521, 268] width 273 height 16
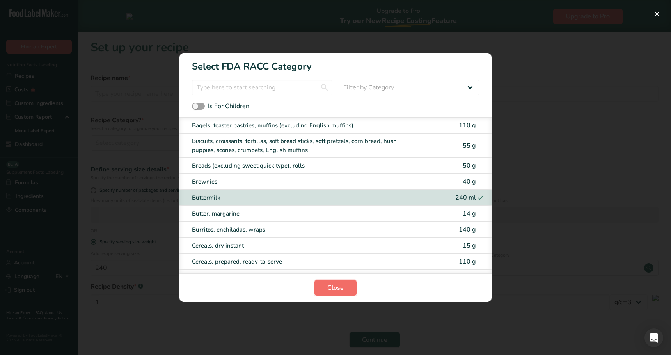
click at [344, 286] on button "Close" at bounding box center [335, 288] width 42 height 16
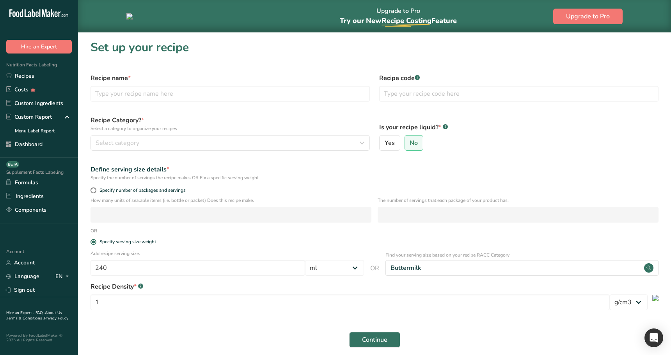
click at [209, 329] on form "Recipe name * Recipe code .a-a{fill:#347362;}.b-a{fill:#fff;} Recipe Category? …" at bounding box center [374, 218] width 577 height 299
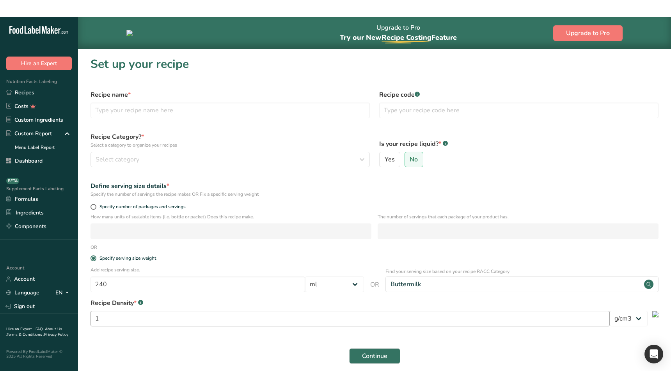
scroll to position [6, 0]
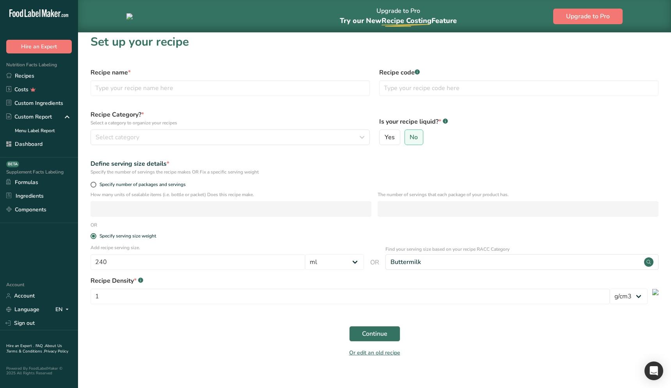
click at [222, 351] on div "Or edit an old recipe" at bounding box center [374, 354] width 577 height 16
click at [223, 351] on div "Or edit an old recipe" at bounding box center [374, 354] width 577 height 16
click at [172, 338] on div "Continue" at bounding box center [374, 333] width 577 height 25
click at [147, 242] on div "Specify serving size weight" at bounding box center [374, 237] width 577 height 16
click at [131, 187] on span "Specify number of packages and servings" at bounding box center [140, 185] width 89 height 6
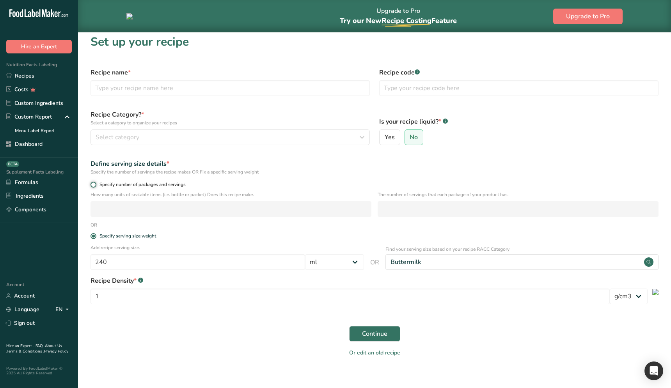
click at [96, 187] on input "Specify number of packages and servings" at bounding box center [92, 184] width 5 height 5
radio input "true"
radio input "false"
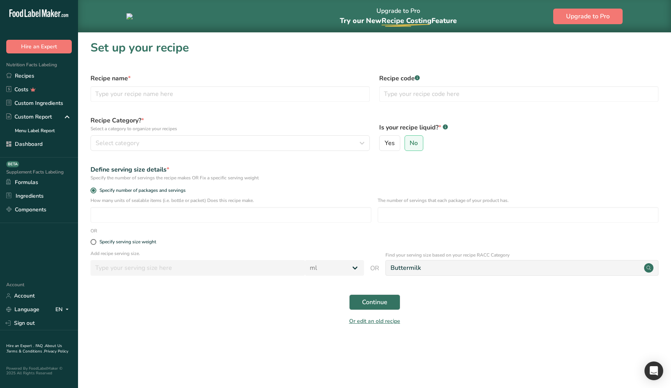
drag, startPoint x: 200, startPoint y: 350, endPoint x: 204, endPoint y: 348, distance: 5.1
click at [200, 350] on main "Upgrade to Pro Try our New Recipe Costing .a-29{fill:none;stroke-linecap:round;…" at bounding box center [335, 194] width 671 height 388
click at [144, 240] on div "Specify serving size weight" at bounding box center [127, 242] width 57 height 6
click at [96, 240] on input "Specify serving size weight" at bounding box center [92, 241] width 5 height 5
radio input "true"
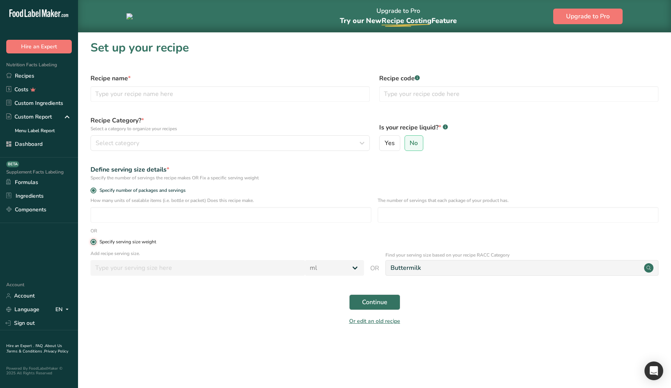
radio input "false"
select select "29"
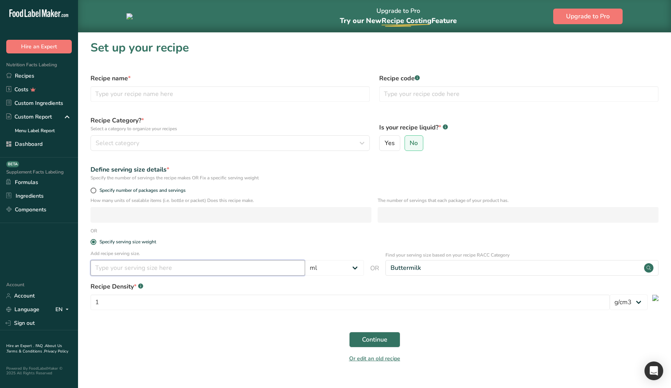
click at [223, 273] on input "number" at bounding box center [197, 268] width 215 height 16
type input "250"
click at [224, 354] on div "Or edit an old recipe" at bounding box center [374, 360] width 577 height 16
click at [120, 190] on span "Specify number of packages and servings" at bounding box center [140, 191] width 89 height 6
click at [96, 190] on input "Specify number of packages and servings" at bounding box center [92, 190] width 5 height 5
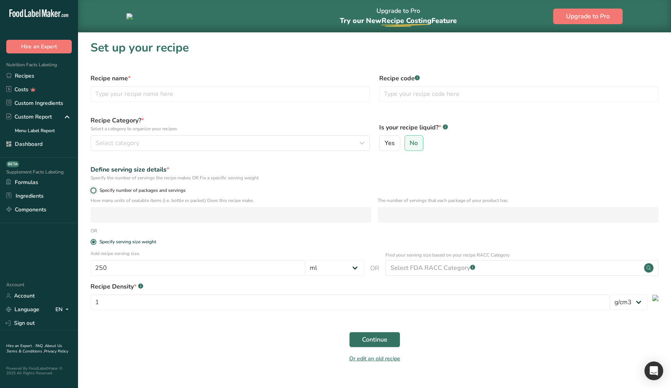
radio input "true"
radio input "false"
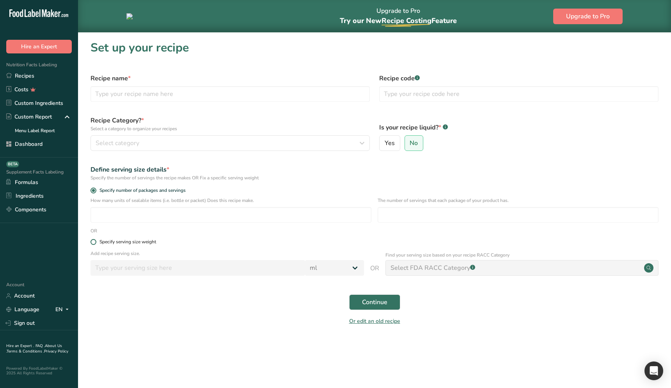
click at [128, 243] on div "Specify serving size weight" at bounding box center [127, 242] width 57 height 6
click at [96, 243] on input "Specify serving size weight" at bounding box center [92, 241] width 5 height 5
radio input "true"
radio input "false"
select select "29"
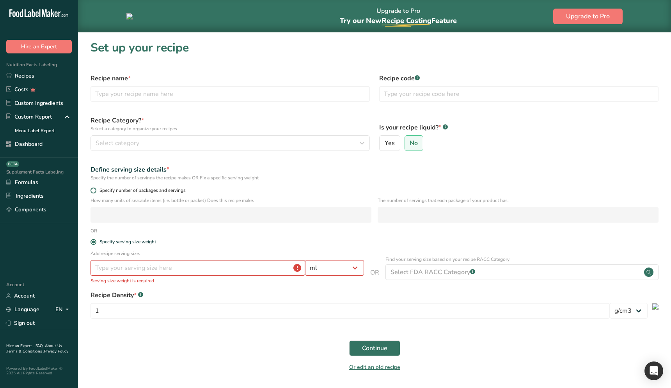
click at [151, 193] on span "Specify number of packages and servings" at bounding box center [140, 191] width 89 height 6
click at [96, 193] on input "Specify number of packages and servings" at bounding box center [92, 190] width 5 height 5
radio input "true"
radio input "false"
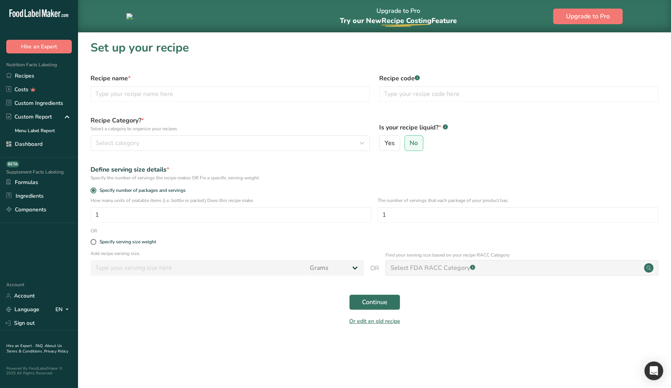
drag, startPoint x: 239, startPoint y: 300, endPoint x: 152, endPoint y: 250, distance: 101.0
click at [239, 300] on div "Continue" at bounding box center [374, 302] width 577 height 25
click at [140, 242] on div "Specify serving size weight" at bounding box center [127, 242] width 57 height 6
click at [96, 242] on input "Specify serving size weight" at bounding box center [92, 241] width 5 height 5
radio input "true"
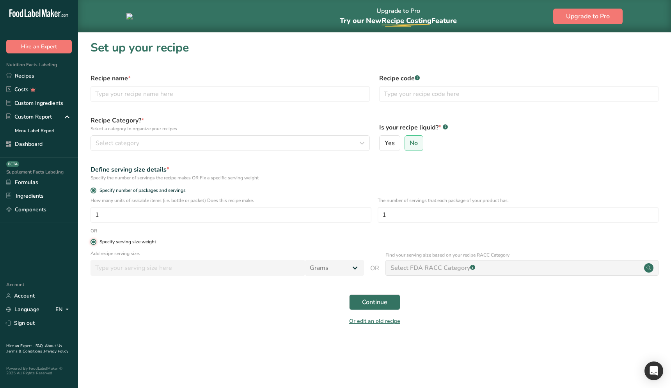
radio input "false"
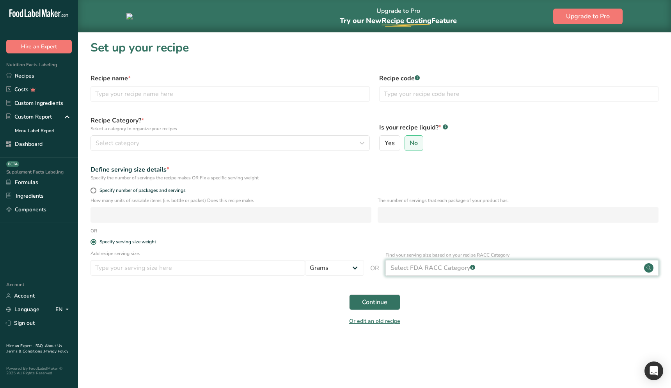
click at [441, 270] on div "Select FDA RACC Category .a-a{fill:#347362;}.b-a{fill:#fff;}" at bounding box center [432, 267] width 85 height 9
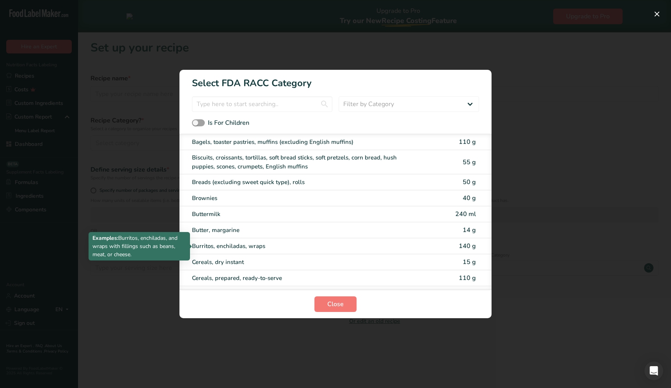
click at [259, 247] on div "Burritos, enchiladas, wraps" at bounding box center [303, 246] width 222 height 9
type input "140"
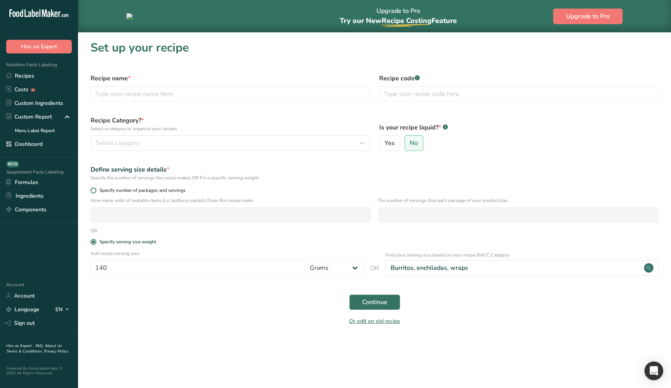
click at [118, 191] on span "Specify number of packages and servings" at bounding box center [140, 191] width 89 height 6
click at [96, 191] on input "Specify number of packages and servings" at bounding box center [92, 190] width 5 height 5
radio input "true"
radio input "false"
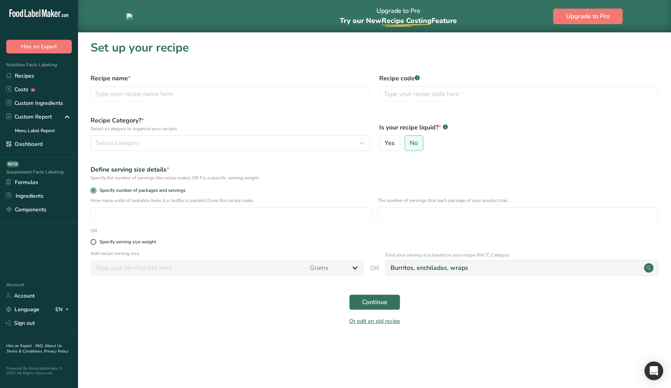
click at [115, 244] on div "Specify serving size weight" at bounding box center [127, 242] width 57 height 6
click at [96, 244] on input "Specify serving size weight" at bounding box center [92, 241] width 5 height 5
radio input "true"
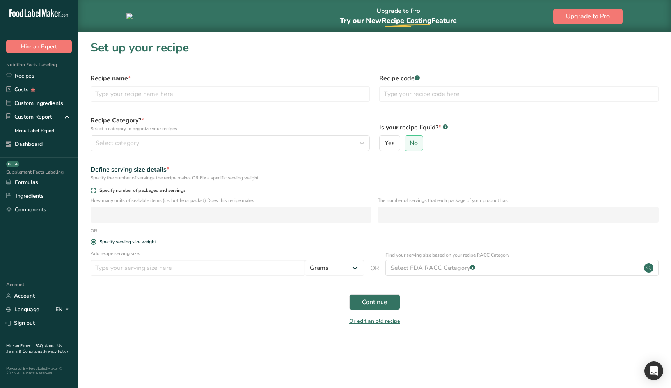
click at [131, 191] on span "Specify number of packages and servings" at bounding box center [140, 191] width 89 height 6
click at [96, 191] on input "Specify number of packages and servings" at bounding box center [92, 190] width 5 height 5
radio input "true"
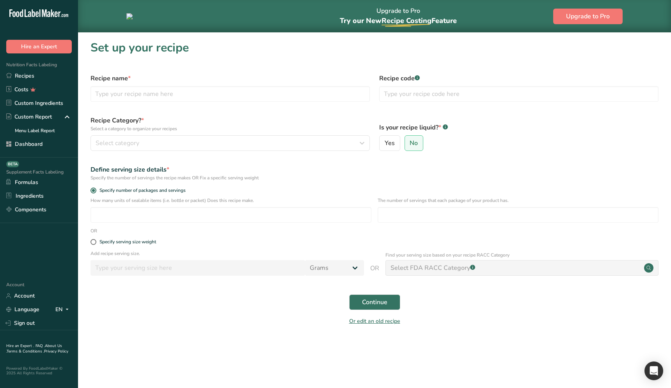
click at [150, 241] on div "Specify serving size weight" at bounding box center [127, 242] width 57 height 6
click at [96, 241] on input "Specify serving size weight" at bounding box center [92, 241] width 5 height 5
radio input "true"
radio input "false"
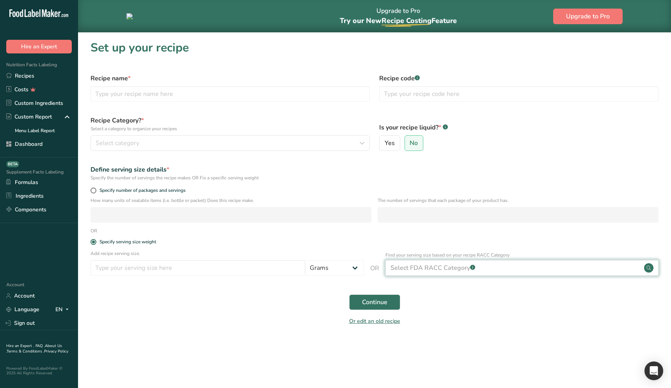
click at [459, 270] on div "Select FDA RACC Category .a-a{fill:#347362;}.b-a{fill:#fff;}" at bounding box center [432, 267] width 85 height 9
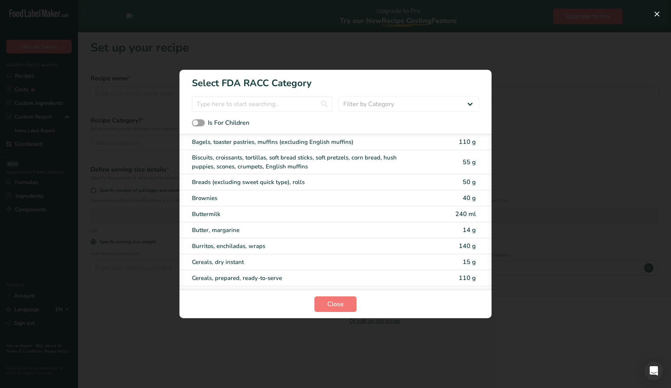
click at [345, 235] on div "Butter, margarine 14 g" at bounding box center [335, 230] width 312 height 16
type input "14"
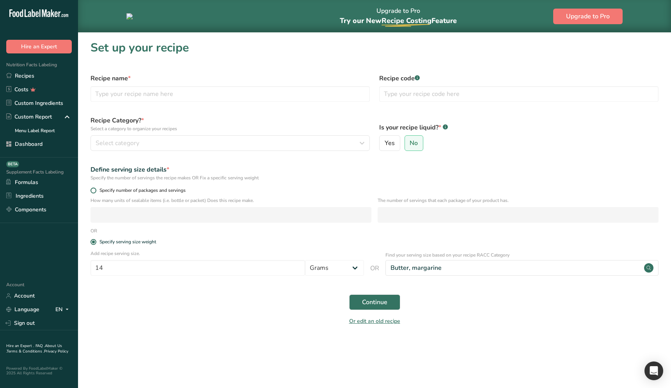
click at [101, 190] on span "Specify number of packages and servings" at bounding box center [140, 191] width 89 height 6
click at [96, 190] on input "Specify number of packages and servings" at bounding box center [92, 190] width 5 height 5
radio input "true"
radio input "false"
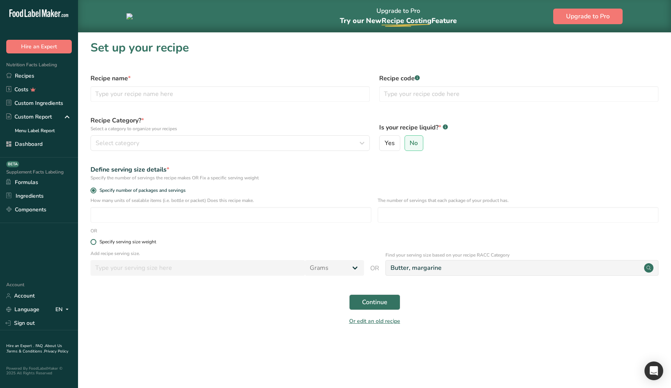
click at [124, 241] on div "Specify serving size weight" at bounding box center [127, 242] width 57 height 6
click at [96, 241] on input "Specify serving size weight" at bounding box center [92, 241] width 5 height 5
radio input "true"
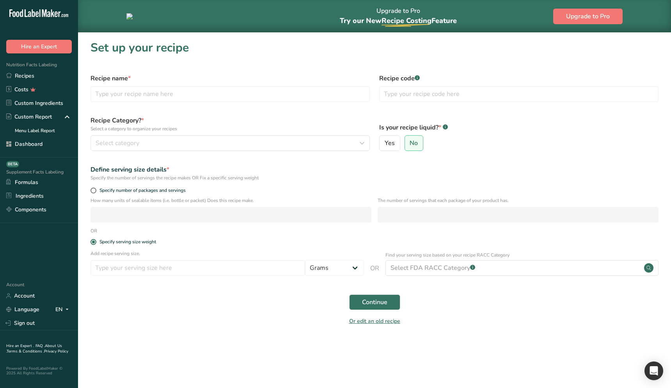
click at [230, 294] on div "Continue" at bounding box center [374, 302] width 577 height 25
click at [137, 192] on span "Specify number of packages and servings" at bounding box center [140, 191] width 89 height 6
click at [96, 192] on input "Specify number of packages and servings" at bounding box center [92, 190] width 5 height 5
radio input "true"
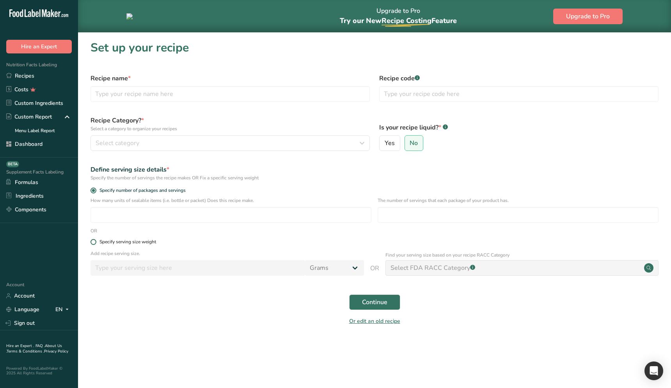
click at [130, 243] on div "Specify serving size weight" at bounding box center [127, 242] width 57 height 6
click at [96, 243] on input "Specify serving size weight" at bounding box center [92, 241] width 5 height 5
radio input "true"
radio input "false"
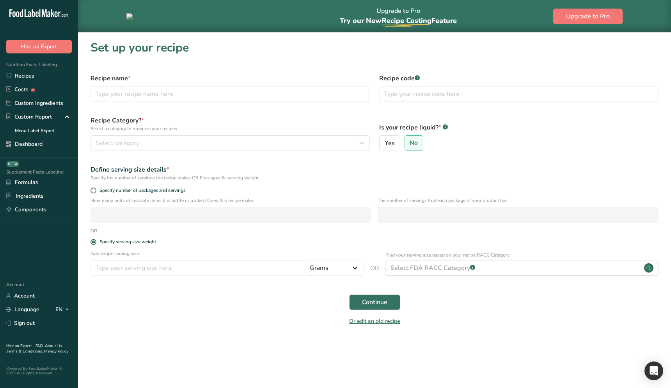
click at [181, 315] on div "Or edit an old recipe" at bounding box center [374, 323] width 577 height 16
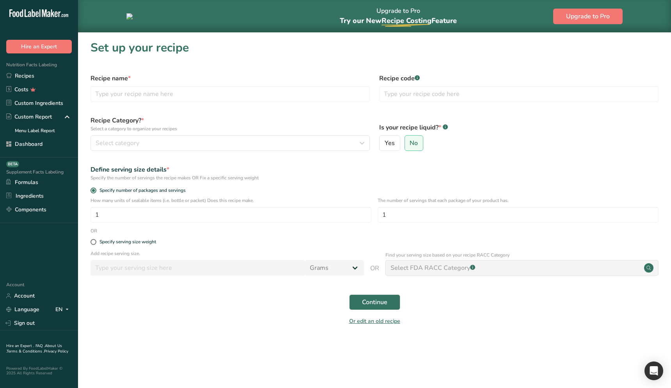
click at [239, 354] on main "Upgrade to Pro Try our New Recipe Costing .a-29{fill:none;stroke-linecap:round;…" at bounding box center [335, 194] width 671 height 388
click at [109, 245] on div "Specify serving size weight" at bounding box center [374, 242] width 577 height 16
click at [114, 242] on div "Specify serving size weight" at bounding box center [127, 242] width 57 height 6
click at [96, 242] on input "Specify serving size weight" at bounding box center [92, 241] width 5 height 5
radio input "true"
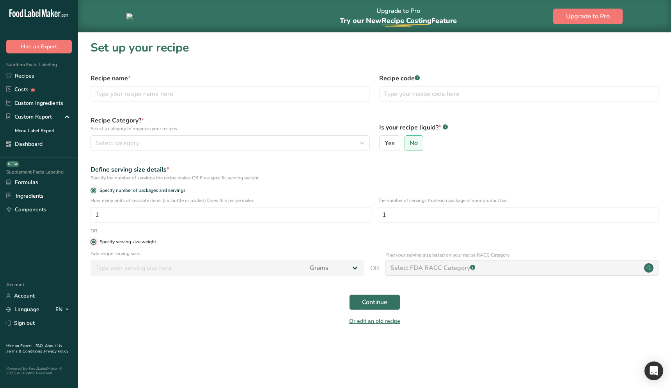
radio input "false"
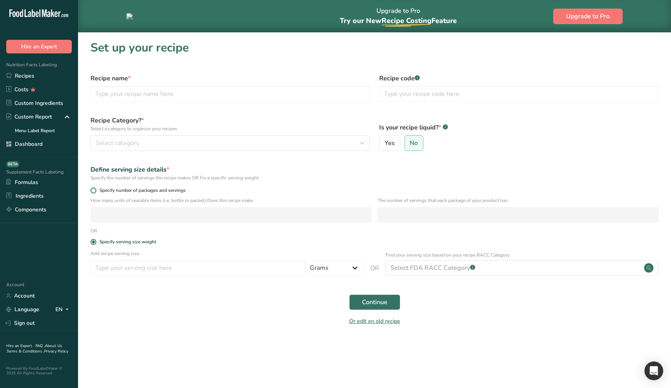
click at [127, 191] on span "Specify number of packages and servings" at bounding box center [140, 191] width 89 height 6
click at [96, 191] on input "Specify number of packages and servings" at bounding box center [92, 190] width 5 height 5
radio input "true"
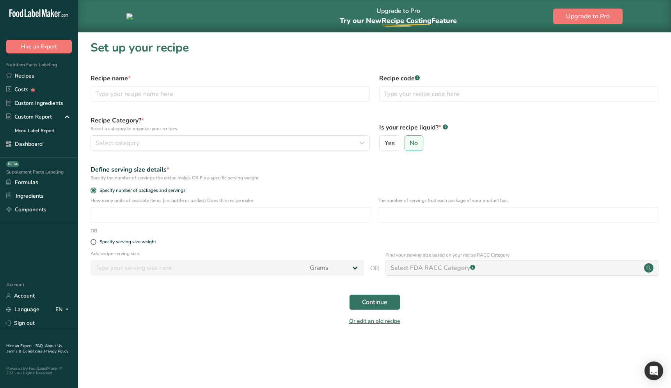
drag, startPoint x: 119, startPoint y: 240, endPoint x: 127, endPoint y: 199, distance: 41.7
click at [120, 240] on div "Specify serving size weight" at bounding box center [127, 242] width 57 height 6
click at [96, 240] on input "Specify serving size weight" at bounding box center [92, 241] width 5 height 5
radio input "true"
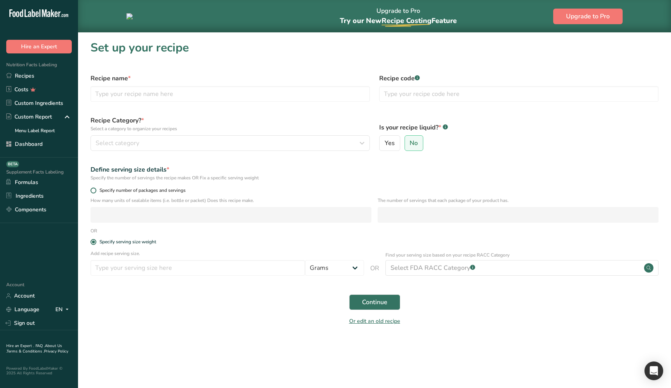
click at [127, 192] on span "Specify number of packages and servings" at bounding box center [140, 191] width 89 height 6
click at [96, 192] on input "Specify number of packages and servings" at bounding box center [92, 190] width 5 height 5
radio input "true"
radio input "false"
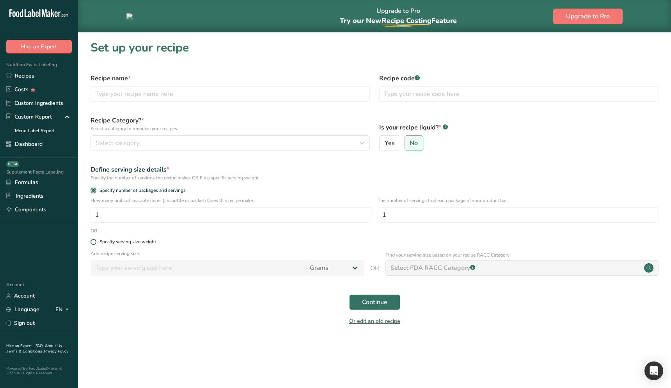
drag, startPoint x: 129, startPoint y: 241, endPoint x: 149, endPoint y: 243, distance: 19.7
click at [131, 241] on div "Specify serving size weight" at bounding box center [127, 242] width 57 height 6
click at [96, 241] on input "Specify serving size weight" at bounding box center [92, 241] width 5 height 5
radio input "true"
radio input "false"
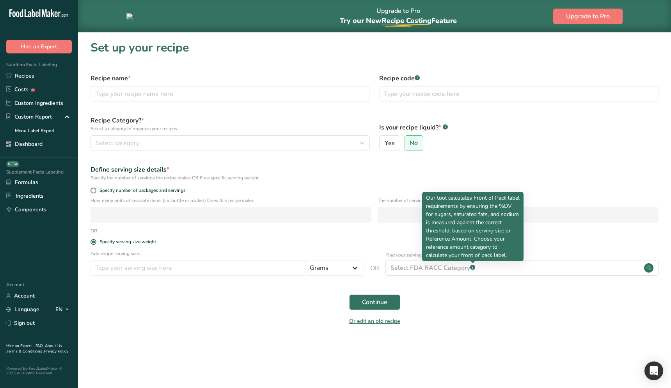
click at [472, 265] on div at bounding box center [473, 263] width 4 height 4
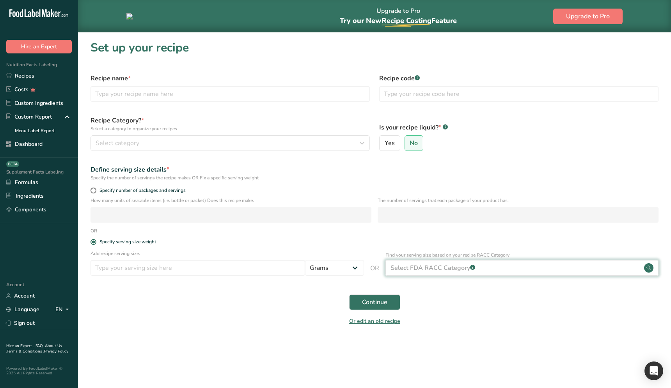
click at [410, 268] on div "Select FDA RACC Category .a-a{fill:#347362;}.b-a{fill:#fff;}" at bounding box center [432, 267] width 85 height 9
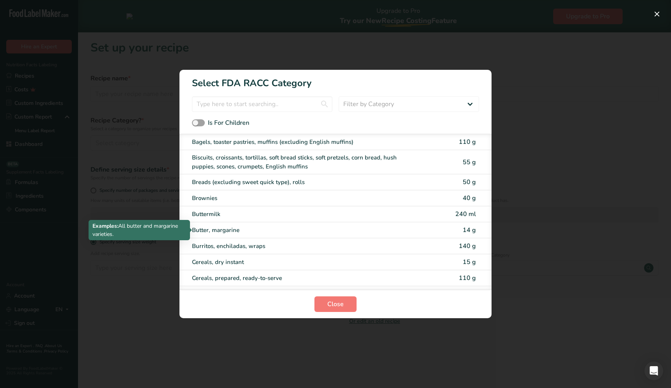
click at [322, 227] on div "Butter, margarine" at bounding box center [303, 230] width 222 height 9
type input "14"
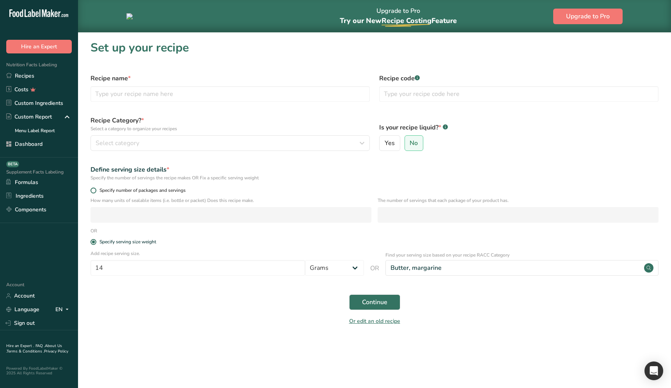
click at [127, 192] on span "Specify number of packages and servings" at bounding box center [140, 191] width 89 height 6
click at [96, 192] on input "Specify number of packages and servings" at bounding box center [92, 190] width 5 height 5
radio input "true"
radio input "false"
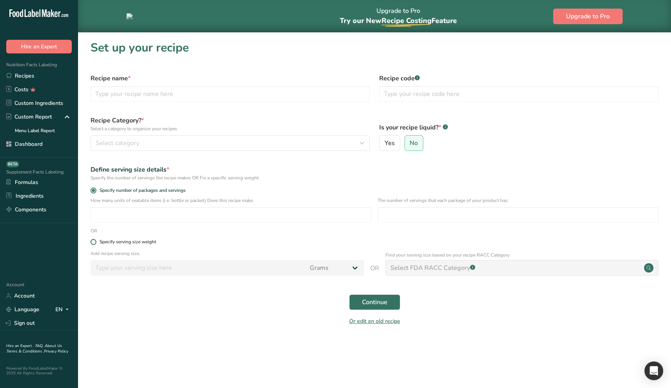
click at [128, 241] on div "Specify serving size weight" at bounding box center [127, 242] width 57 height 6
click at [96, 241] on input "Specify serving size weight" at bounding box center [92, 241] width 5 height 5
radio input "true"
radio input "false"
click at [122, 239] on div "Specify serving size weight" at bounding box center [127, 242] width 57 height 6
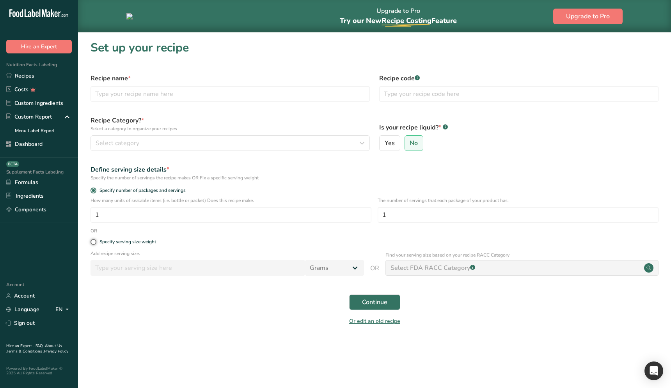
click at [96, 239] on input "Specify serving size weight" at bounding box center [92, 241] width 5 height 5
radio input "true"
radio input "false"
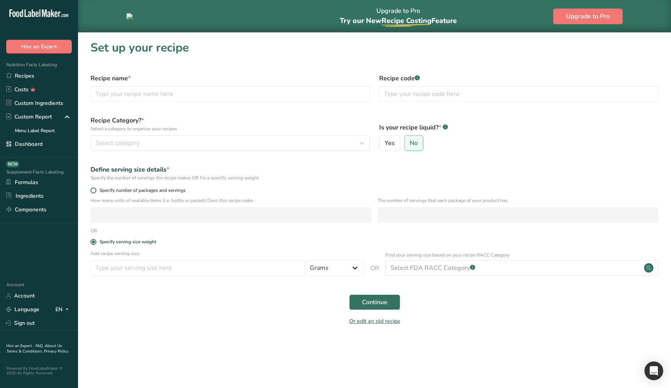
click at [136, 190] on span "Specify number of packages and servings" at bounding box center [140, 191] width 89 height 6
click at [96, 190] on input "Specify number of packages and servings" at bounding box center [92, 190] width 5 height 5
radio input "true"
radio input "false"
select select
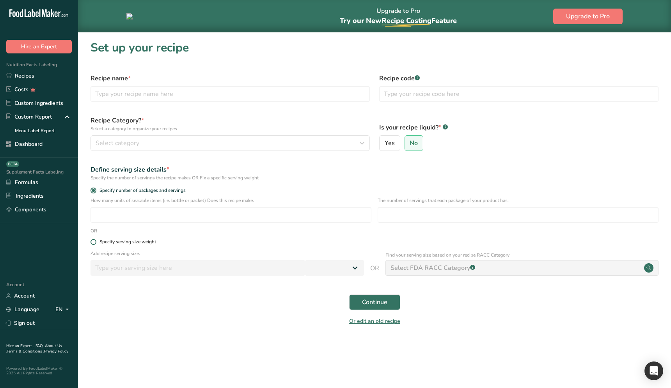
click at [124, 240] on div "Specify serving size weight" at bounding box center [127, 242] width 57 height 6
click at [96, 240] on input "Specify serving size weight" at bounding box center [92, 241] width 5 height 5
radio input "true"
radio input "false"
select select
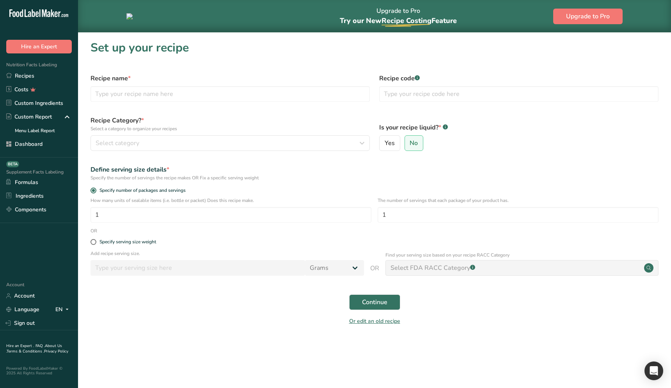
drag, startPoint x: 118, startPoint y: 239, endPoint x: 131, endPoint y: 225, distance: 18.8
click at [118, 239] on div "Specify serving size weight" at bounding box center [127, 242] width 57 height 6
click at [96, 239] on input "Specify serving size weight" at bounding box center [92, 241] width 5 height 5
radio input "true"
radio input "false"
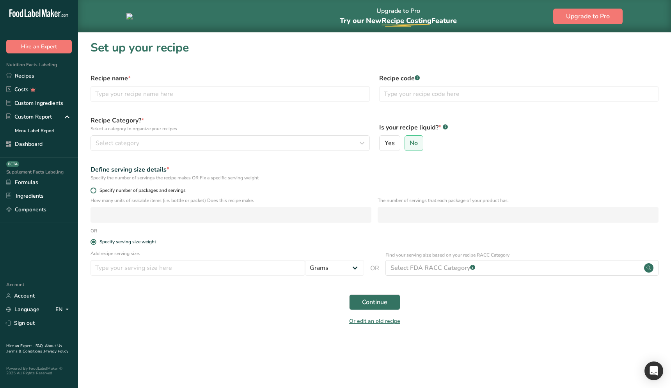
click at [143, 192] on span "Specify number of packages and servings" at bounding box center [140, 191] width 89 height 6
click at [96, 192] on input "Specify number of packages and servings" at bounding box center [92, 190] width 5 height 5
radio input "true"
radio input "false"
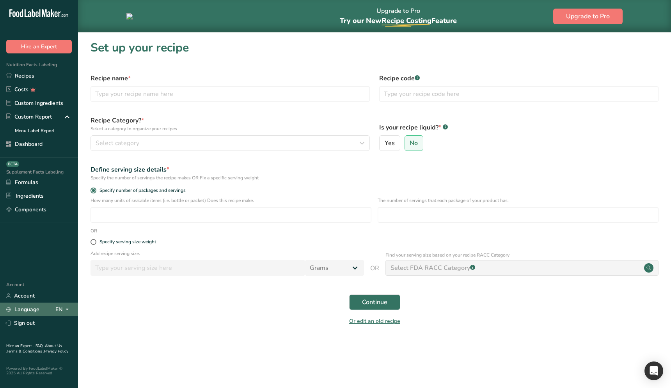
drag, startPoint x: 189, startPoint y: 319, endPoint x: 14, endPoint y: 305, distance: 175.7
click at [186, 319] on div "Or edit an old recipe" at bounding box center [374, 323] width 577 height 16
click at [186, 339] on main "Upgrade to Pro Try our New Recipe Costing .a-29{fill:none;stroke-linecap:round;…" at bounding box center [335, 194] width 671 height 388
click at [172, 323] on div "Or edit an old recipe" at bounding box center [374, 323] width 577 height 16
click at [201, 318] on div "Or edit an old recipe" at bounding box center [374, 323] width 577 height 16
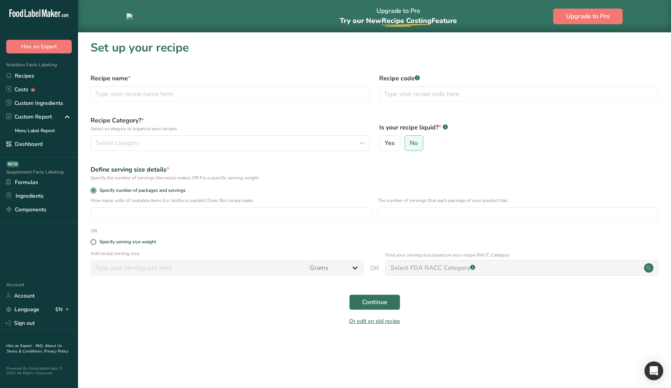
click at [315, 348] on main "Upgrade to Pro Try our New Recipe Costing .a-29{fill:none;stroke-linecap:round;…" at bounding box center [335, 194] width 671 height 388
drag, startPoint x: 505, startPoint y: 265, endPoint x: 473, endPoint y: 266, distance: 32.0
click at [505, 265] on div "Find your serving size based on your recipe RACC Category Select FDA RACC Categ…" at bounding box center [521, 264] width 273 height 24
drag, startPoint x: 454, startPoint y: 267, endPoint x: 449, endPoint y: 268, distance: 5.9
click at [452, 267] on div "Find your serving size based on your recipe RACC Category Select FDA RACC Categ…" at bounding box center [521, 264] width 273 height 24
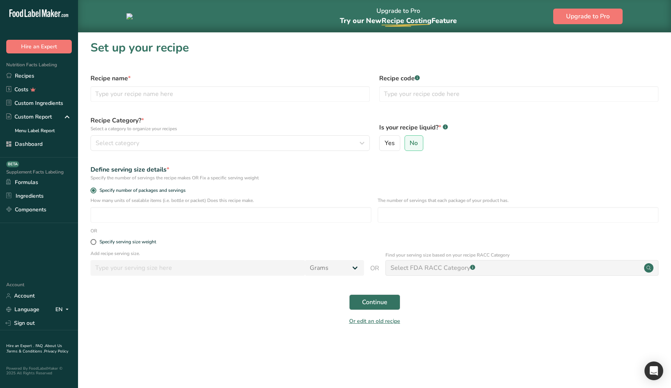
drag, startPoint x: 449, startPoint y: 268, endPoint x: 406, endPoint y: 267, distance: 42.9
click at [432, 268] on div "Find your serving size based on your recipe RACC Category Select FDA RACC Categ…" at bounding box center [521, 264] width 273 height 24
drag, startPoint x: 406, startPoint y: 267, endPoint x: 399, endPoint y: 268, distance: 6.6
click at [405, 267] on div "Find your serving size based on your recipe RACC Category Select FDA RACC Categ…" at bounding box center [521, 264] width 273 height 24
click at [397, 268] on div "Find your serving size based on your recipe RACC Category Select FDA RACC Categ…" at bounding box center [521, 264] width 273 height 24
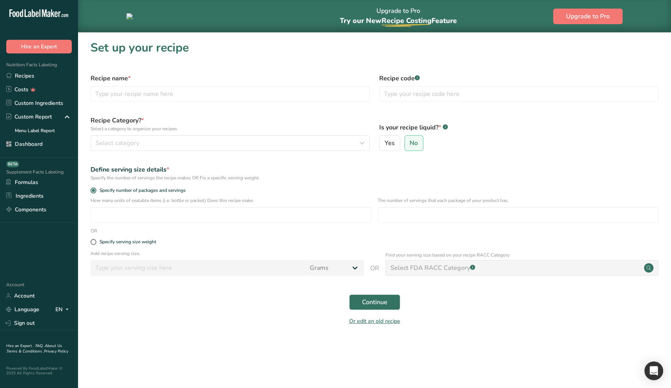
drag, startPoint x: 443, startPoint y: 268, endPoint x: 608, endPoint y: 264, distance: 165.8
click at [604, 264] on div "Find your serving size based on your recipe RACC Category Select FDA RACC Categ…" at bounding box center [521, 264] width 273 height 24
drag, startPoint x: 620, startPoint y: 264, endPoint x: 649, endPoint y: 265, distance: 29.3
click at [637, 264] on div "Find your serving size based on your recipe RACC Category Select FDA RACC Categ…" at bounding box center [521, 264] width 273 height 24
click at [653, 266] on div "Find your serving size based on your recipe RACC Category Select FDA RACC Categ…" at bounding box center [521, 264] width 273 height 24
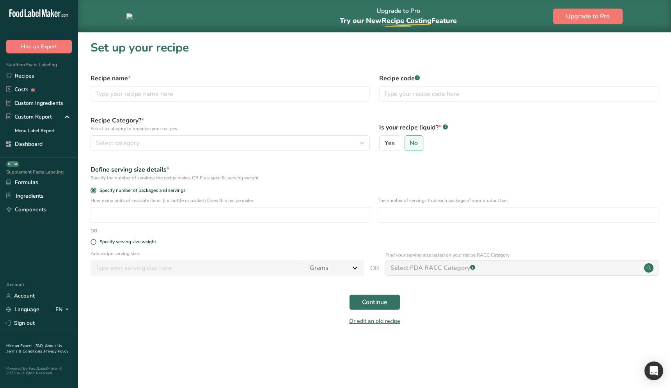
drag, startPoint x: 607, startPoint y: 305, endPoint x: 597, endPoint y: 302, distance: 10.2
click at [605, 305] on div "Continue" at bounding box center [374, 302] width 577 height 25
click at [473, 267] on div "Find your serving size based on your recipe RACC Category Select FDA RACC Categ…" at bounding box center [521, 264] width 273 height 24
click at [473, 268] on div "Find your serving size based on your recipe RACC Category Select FDA RACC Categ…" at bounding box center [521, 264] width 273 height 24
drag, startPoint x: 473, startPoint y: 268, endPoint x: 474, endPoint y: 272, distance: 4.2
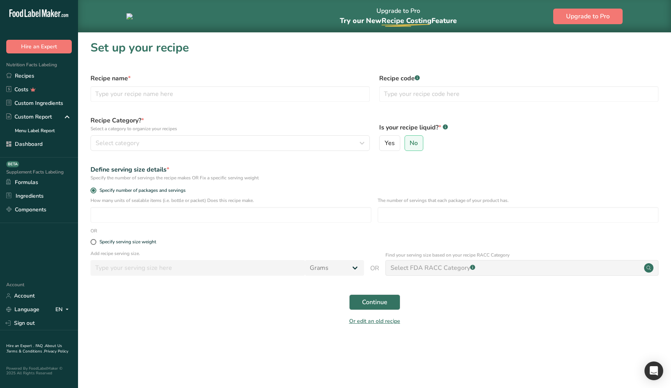
click at [473, 268] on div "Find your serving size based on your recipe RACC Category Select FDA RACC Categ…" at bounding box center [521, 264] width 273 height 24
click at [294, 344] on main "Upgrade to Pro Try our New Recipe Costing .a-29{fill:none;stroke-linecap:round;…" at bounding box center [335, 194] width 671 height 388
click at [270, 346] on main "Upgrade to Pro Try our New Recipe Costing .a-29{fill:none;stroke-linecap:round;…" at bounding box center [335, 194] width 671 height 388
click at [165, 342] on main "Upgrade to Pro Try our New Recipe Costing .a-29{fill:none;stroke-linecap:round;…" at bounding box center [335, 194] width 671 height 388
click at [484, 270] on div "Select FDA RACC Category .a-a{fill:#347362;}.b-a{fill:#fff;}" at bounding box center [521, 268] width 273 height 16
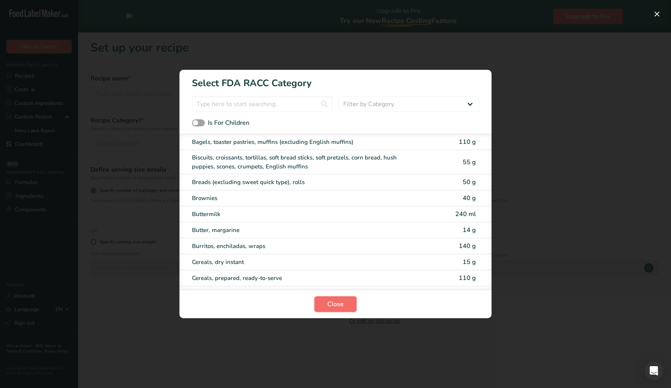
click at [343, 307] on span "Close" at bounding box center [335, 304] width 16 height 9
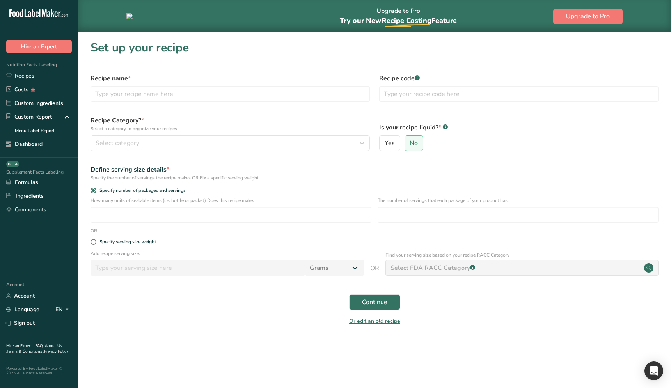
click at [556, 268] on div "Select FDA RACC Category .a-a{fill:#347362;}.b-a{fill:#fff;}" at bounding box center [521, 268] width 273 height 16
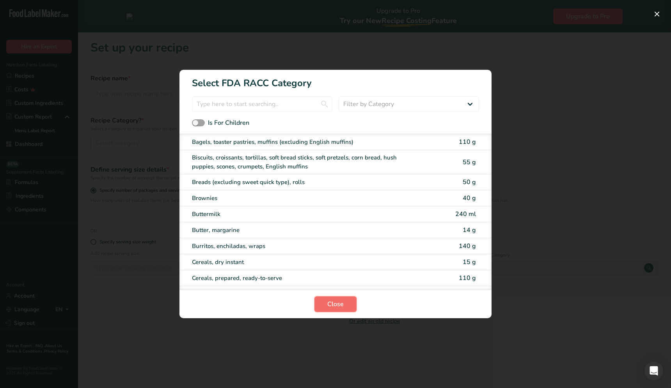
click at [344, 304] on button "Close" at bounding box center [335, 304] width 42 height 16
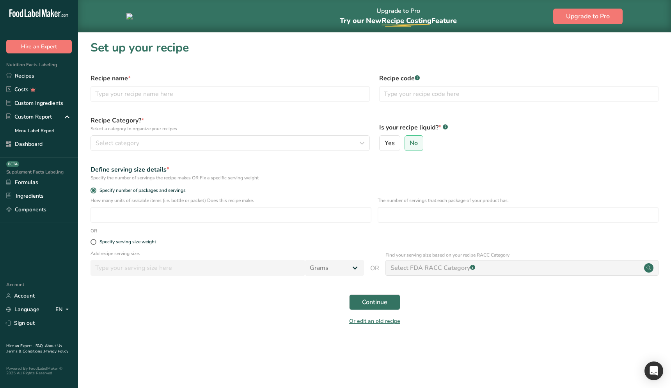
drag, startPoint x: 530, startPoint y: 276, endPoint x: 528, endPoint y: 270, distance: 6.7
click at [530, 276] on form "Recipe name * Recipe code .a-a{fill:#347362;}.b-a{fill:#fff;} Recipe Category? …" at bounding box center [374, 199] width 577 height 261
click at [528, 270] on div "Select FDA RACC Category .a-a{fill:#347362;}.b-a{fill:#fff;}" at bounding box center [521, 268] width 273 height 16
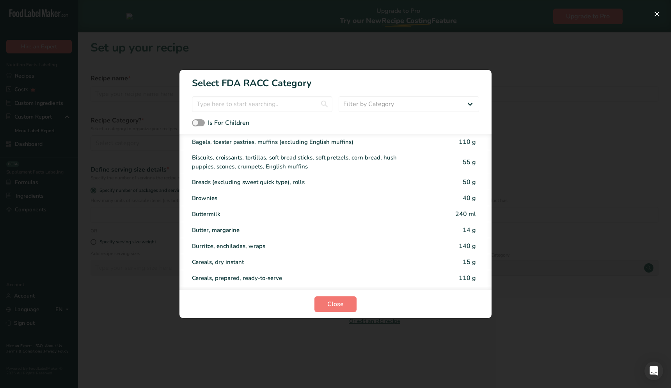
drag, startPoint x: 528, startPoint y: 270, endPoint x: 515, endPoint y: 271, distance: 13.3
click at [528, 270] on div "RACC Category Selection Modal" at bounding box center [335, 194] width 671 height 388
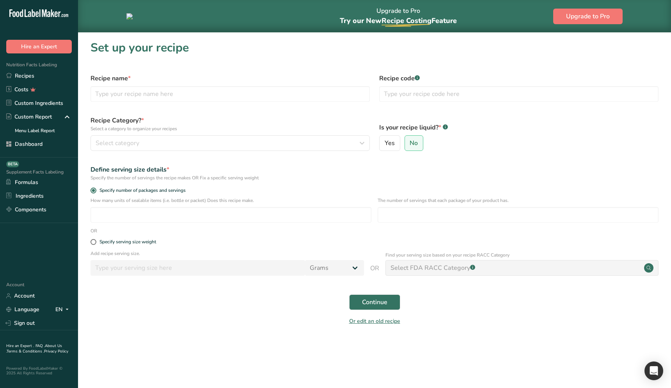
click at [523, 272] on div "Select FDA RACC Category .a-a{fill:#347362;}.b-a{fill:#fff;}" at bounding box center [521, 268] width 273 height 16
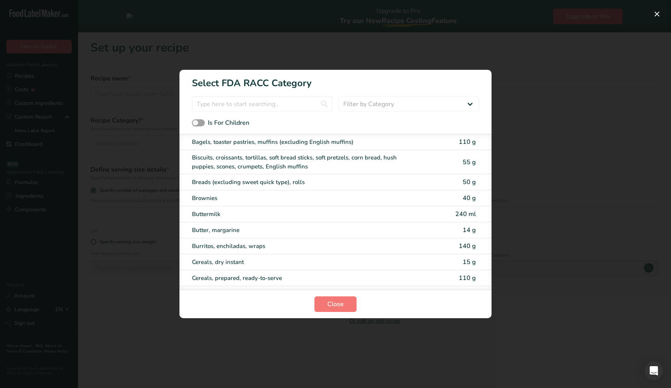
click at [510, 301] on div "RACC Category Selection Modal" at bounding box center [335, 194] width 671 height 388
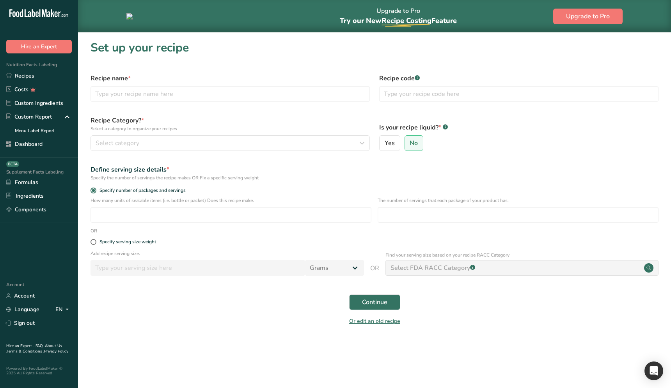
click at [515, 323] on div "Or edit an old recipe" at bounding box center [374, 323] width 577 height 16
click at [519, 327] on div "Or edit an old recipe" at bounding box center [374, 322] width 577 height 16
click at [519, 271] on div "Select FDA RACC Category .a-a{fill:#347362;}.b-a{fill:#fff;}" at bounding box center [521, 268] width 273 height 16
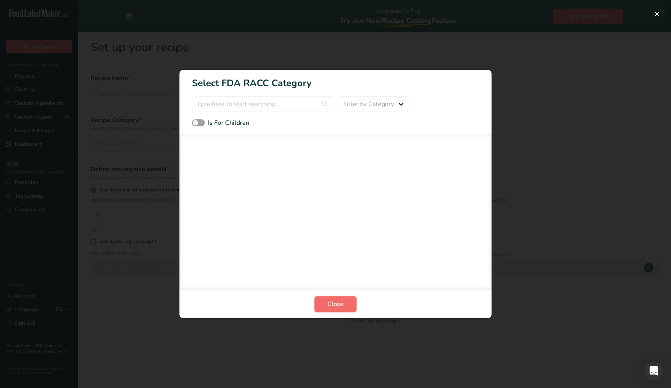
click at [346, 303] on button "Close" at bounding box center [335, 304] width 42 height 16
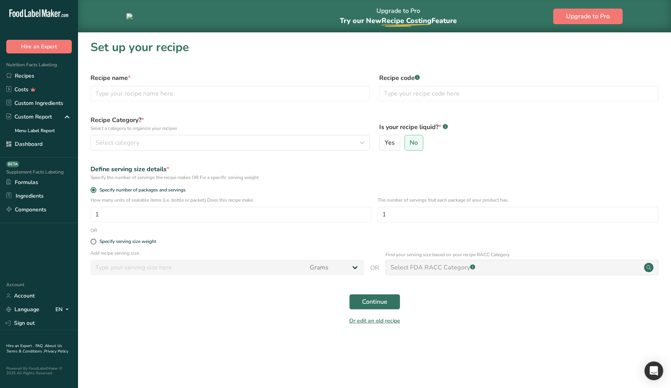
click at [527, 269] on div "Select FDA RACC Category .a-a{fill:#347362;}.b-a{fill:#fff;}" at bounding box center [521, 268] width 273 height 16
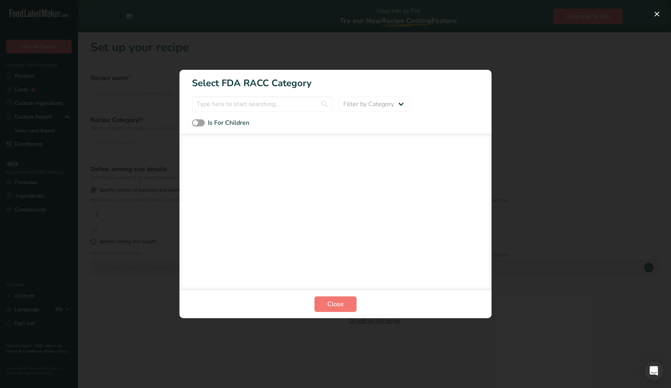
click at [345, 312] on section "Close" at bounding box center [335, 304] width 312 height 28
drag, startPoint x: 330, startPoint y: 305, endPoint x: 163, endPoint y: 324, distance: 167.6
click at [330, 305] on span "Close" at bounding box center [335, 304] width 16 height 9
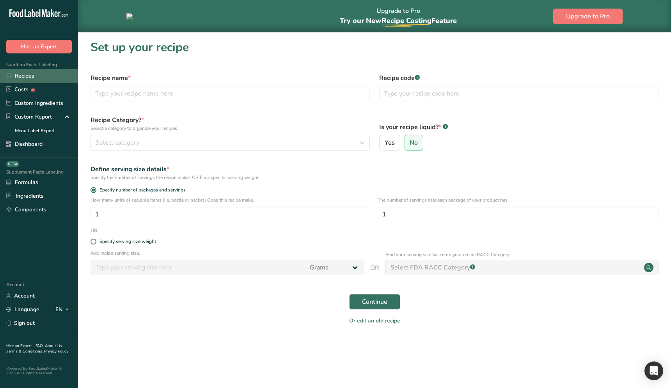
click at [32, 71] on link "Recipes" at bounding box center [39, 76] width 78 height 14
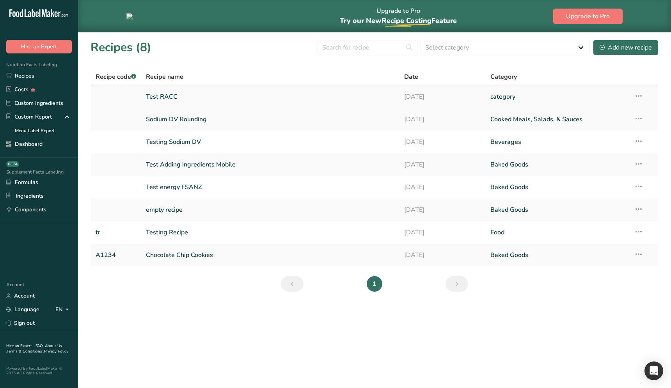
click at [199, 97] on link "Test RACC" at bounding box center [270, 97] width 249 height 16
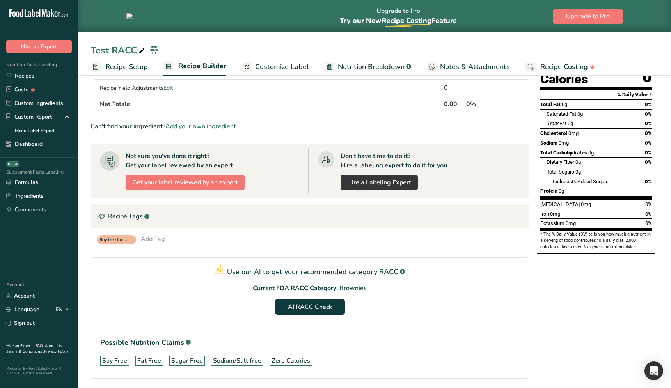
scroll to position [120, 0]
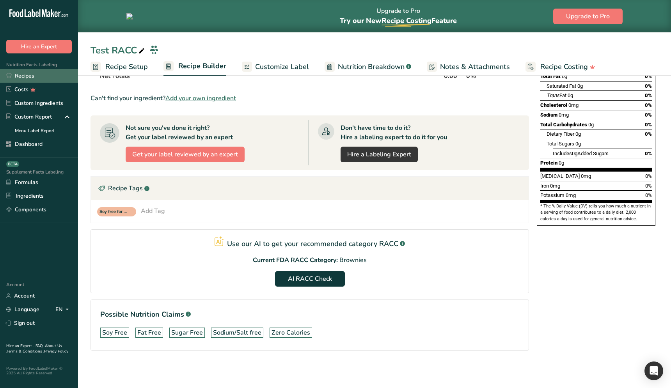
click at [35, 74] on link "Recipes" at bounding box center [39, 76] width 78 height 14
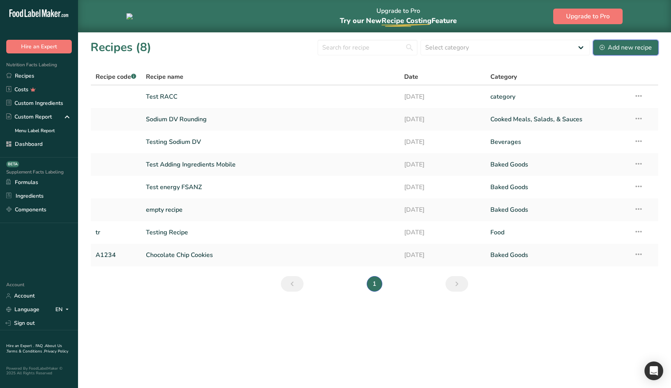
click at [614, 53] on button "Add new recipe" at bounding box center [626, 48] width 66 height 16
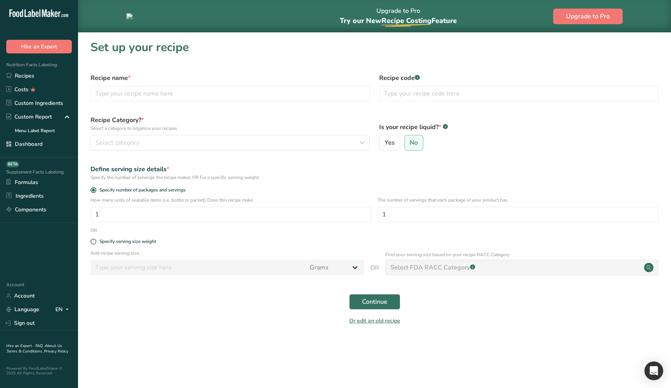
drag, startPoint x: 532, startPoint y: 342, endPoint x: 524, endPoint y: 284, distance: 58.6
click at [531, 334] on main "Upgrade to Pro Try our New Recipe Costing .a-29{fill:none;stroke-linecap:round;…" at bounding box center [335, 194] width 671 height 388
click at [521, 269] on div "Select FDA RACC Category .a-a{fill:#347362;}.b-a{fill:#fff;}" at bounding box center [521, 268] width 273 height 16
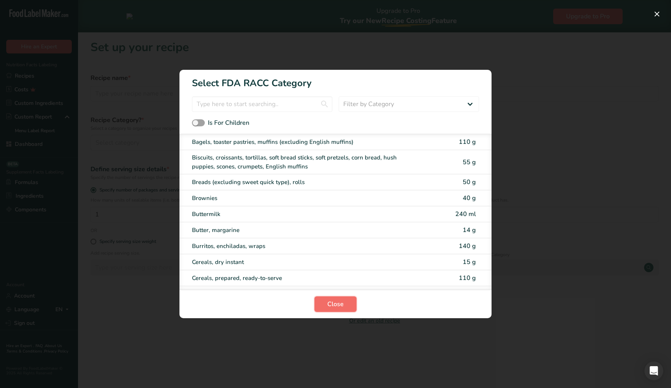
click at [339, 303] on span "Close" at bounding box center [335, 304] width 16 height 9
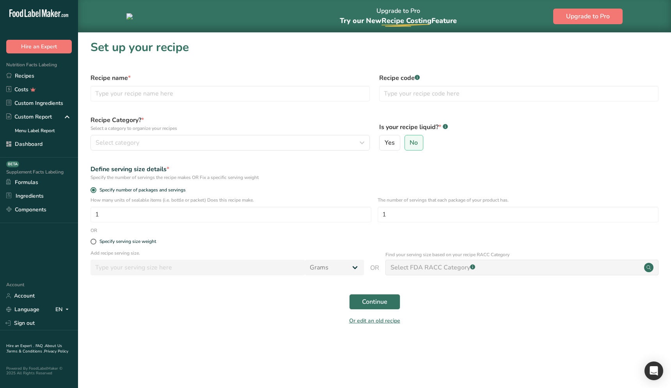
click at [529, 266] on div "Select FDA RACC Category .a-a{fill:#347362;}.b-a{fill:#fff;}" at bounding box center [521, 268] width 273 height 16
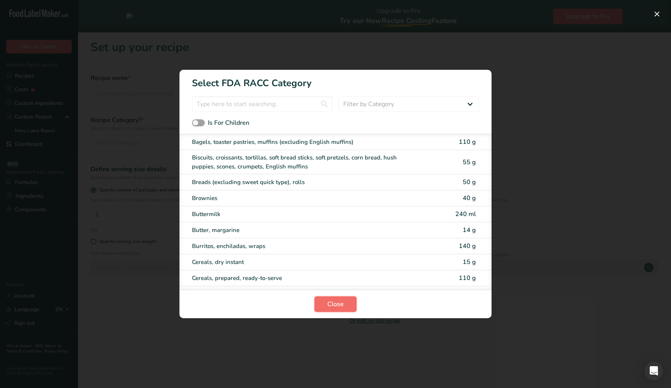
click at [342, 303] on span "Close" at bounding box center [335, 304] width 16 height 9
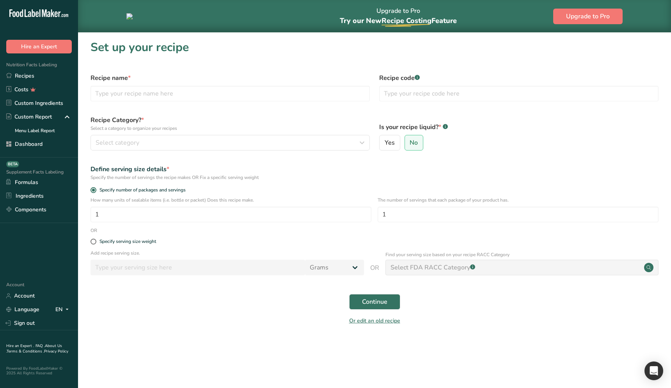
drag, startPoint x: 481, startPoint y: 331, endPoint x: 482, endPoint y: 305, distance: 26.2
click at [481, 331] on section "Set up your recipe Recipe name * Recipe code .a-a{fill:#347362;}.b-a{fill:#fff;…" at bounding box center [374, 189] width 593 height 315
drag, startPoint x: 328, startPoint y: 353, endPoint x: 401, endPoint y: 331, distance: 75.8
click at [355, 344] on main "Upgrade to Pro Try our New Recipe Costing .a-29{fill:none;stroke-linecap:round;…" at bounding box center [335, 194] width 671 height 388
click at [525, 271] on div "Select FDA RACC Category .a-a{fill:#347362;}.b-a{fill:#fff;}" at bounding box center [521, 268] width 273 height 16
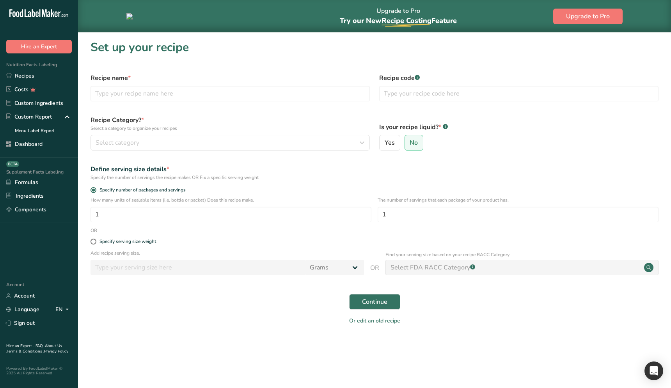
click at [525, 267] on div "Select FDA RACC Category .a-a{fill:#347362;}.b-a{fill:#fff;}" at bounding box center [521, 268] width 273 height 16
drag, startPoint x: 525, startPoint y: 267, endPoint x: 482, endPoint y: 263, distance: 43.1
click at [523, 267] on div "Select FDA RACC Category .a-a{fill:#347362;}.b-a{fill:#fff;}" at bounding box center [521, 268] width 273 height 16
drag, startPoint x: 117, startPoint y: 241, endPoint x: 146, endPoint y: 244, distance: 28.6
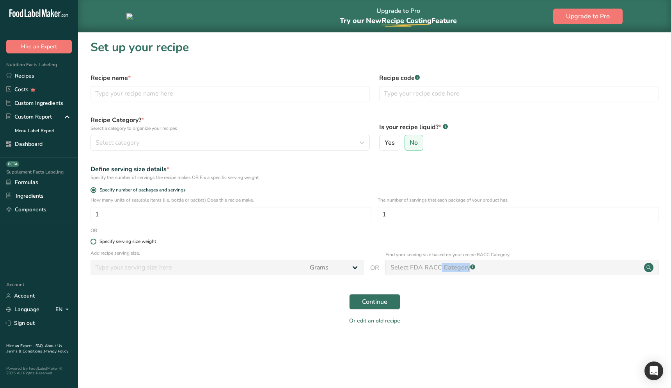
click at [117, 241] on div "Specify serving size weight" at bounding box center [127, 242] width 57 height 6
click at [96, 241] on input "Specify serving size weight" at bounding box center [92, 241] width 5 height 5
radio input "true"
radio input "false"
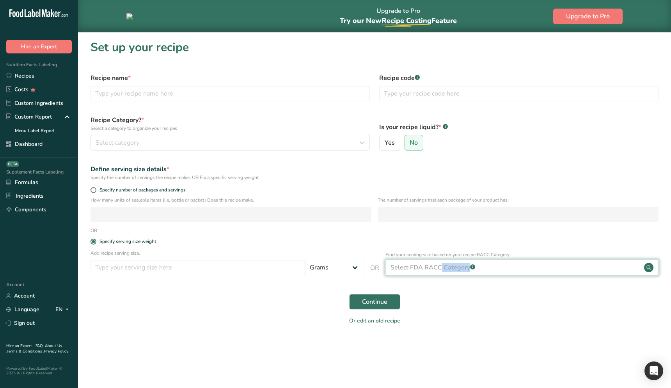
click at [517, 264] on div "Select FDA RACC Category .a-a{fill:#347362;}.b-a{fill:#fff;}" at bounding box center [521, 268] width 273 height 16
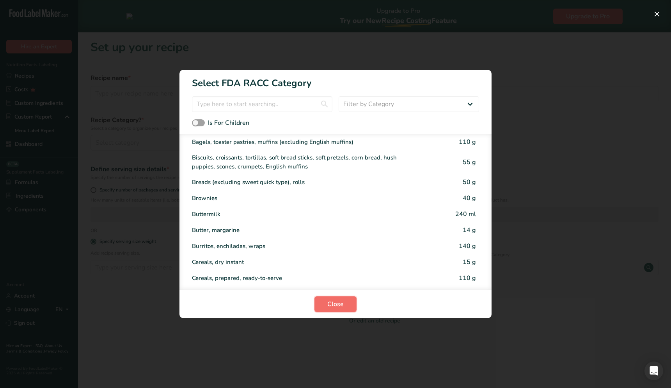
click at [333, 310] on button "Close" at bounding box center [335, 304] width 42 height 16
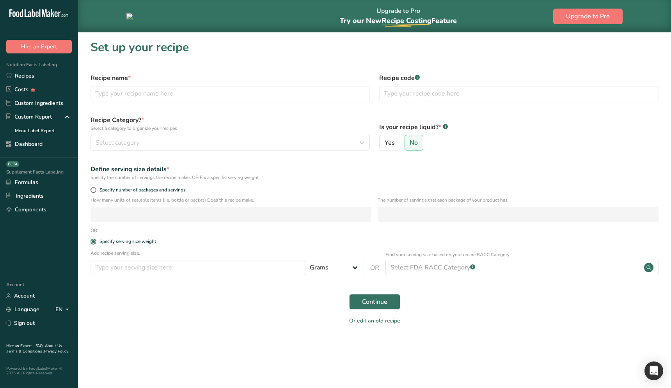
click at [502, 337] on section "Set up your recipe Recipe name * Recipe code .a-a{fill:#347362;}.b-a{fill:#fff;…" at bounding box center [374, 189] width 593 height 315
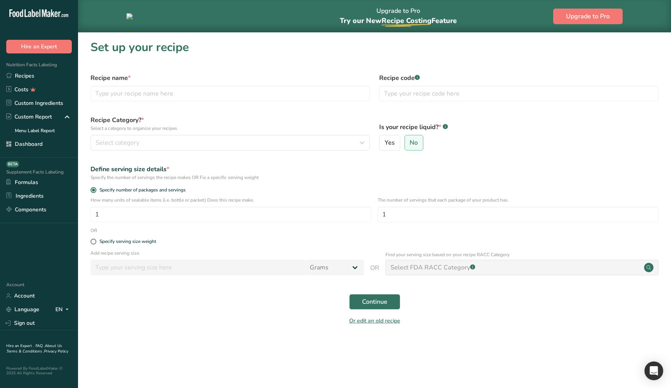
click at [502, 337] on section "Set up your recipe Recipe name * Recipe code .a-a{fill:#347362;}.b-a{fill:#fff;…" at bounding box center [374, 184] width 593 height 305
click at [448, 271] on div "Select FDA RACC Category .a-a{fill:#347362;}.b-a{fill:#fff;}" at bounding box center [432, 267] width 85 height 9
drag, startPoint x: 150, startPoint y: 241, endPoint x: 163, endPoint y: 243, distance: 12.9
click at [150, 241] on div "Specify serving size weight" at bounding box center [127, 242] width 57 height 6
click at [96, 241] on input "Specify serving size weight" at bounding box center [92, 241] width 5 height 5
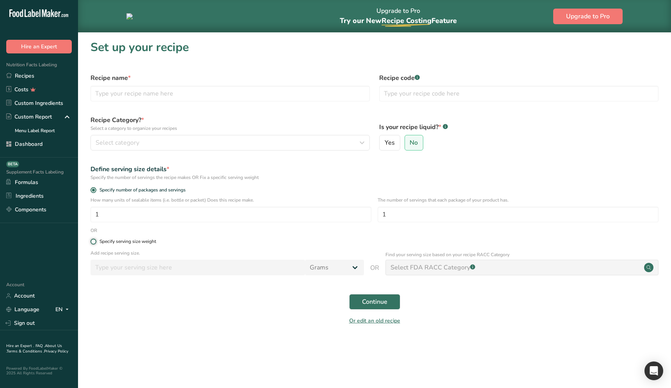
radio input "true"
radio input "false"
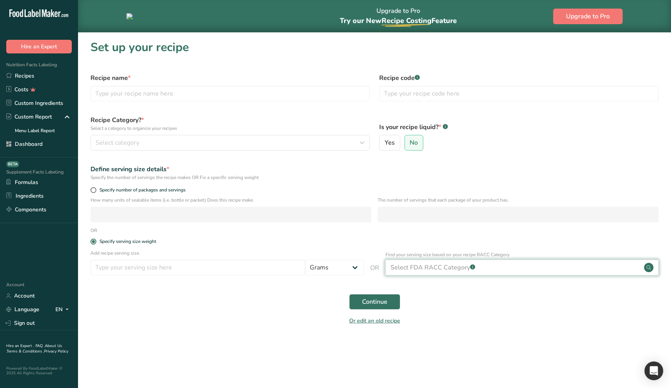
click at [525, 268] on div "Select FDA RACC Category .a-a{fill:#347362;}.b-a{fill:#fff;}" at bounding box center [521, 268] width 273 height 16
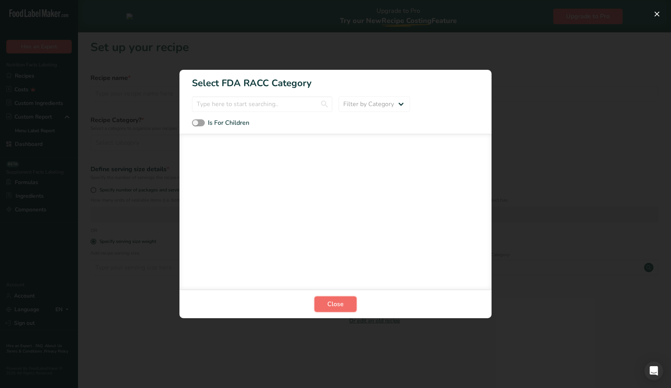
click at [344, 301] on button "Close" at bounding box center [335, 304] width 42 height 16
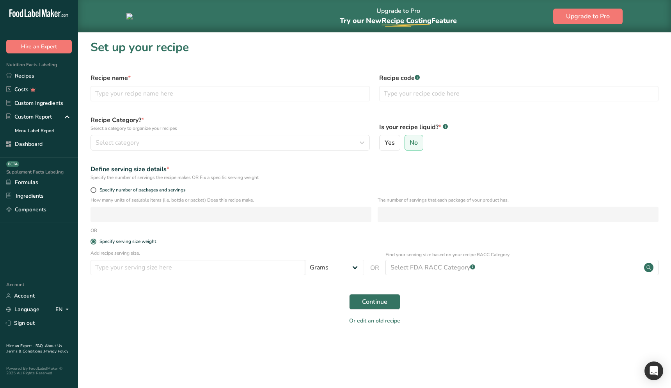
drag, startPoint x: 449, startPoint y: 334, endPoint x: 472, endPoint y: 294, distance: 46.1
click at [450, 333] on section "Set up your recipe Recipe name * Recipe code .a-a{fill:#347362;}.b-a{fill:#fff;…" at bounding box center [374, 189] width 593 height 315
click at [512, 258] on p "Find your serving size based on your recipe RACC Category" at bounding box center [521, 254] width 273 height 7
click at [512, 265] on div "Select FDA RACC Category .a-a{fill:#347362;}.b-a{fill:#fff;}" at bounding box center [521, 268] width 273 height 16
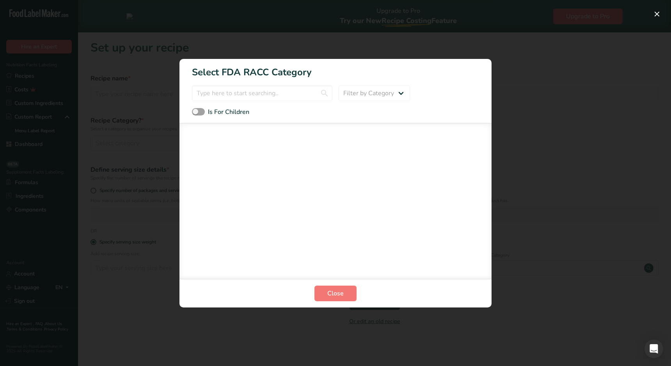
click at [429, 342] on div "RACC Category Selection Modal" at bounding box center [335, 183] width 671 height 366
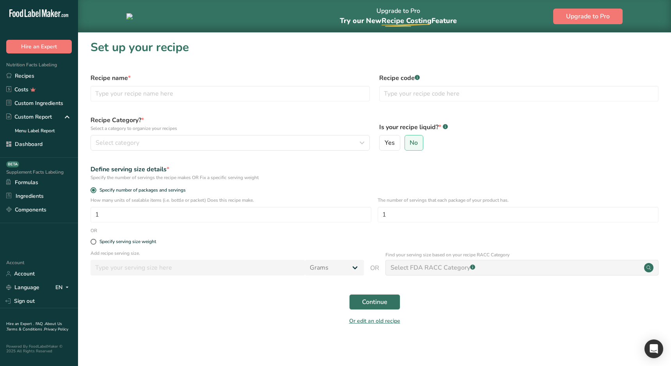
drag, startPoint x: 479, startPoint y: 330, endPoint x: 472, endPoint y: 329, distance: 7.5
click at [479, 330] on section "Set up your recipe Recipe name * Recipe code .a-a{fill:#347362;}.b-a{fill:#fff;…" at bounding box center [374, 184] width 593 height 305
drag, startPoint x: 147, startPoint y: 245, endPoint x: 239, endPoint y: 252, distance: 92.7
click at [147, 245] on div "Specify serving size weight" at bounding box center [374, 242] width 577 height 16
drag, startPoint x: 101, startPoint y: 241, endPoint x: 168, endPoint y: 245, distance: 66.4
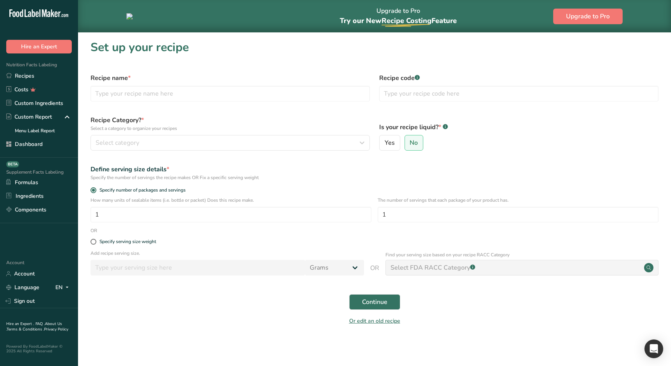
click at [101, 241] on div "Specify serving size weight" at bounding box center [127, 242] width 57 height 6
click at [96, 241] on input "Specify serving size weight" at bounding box center [92, 241] width 5 height 5
radio input "true"
radio input "false"
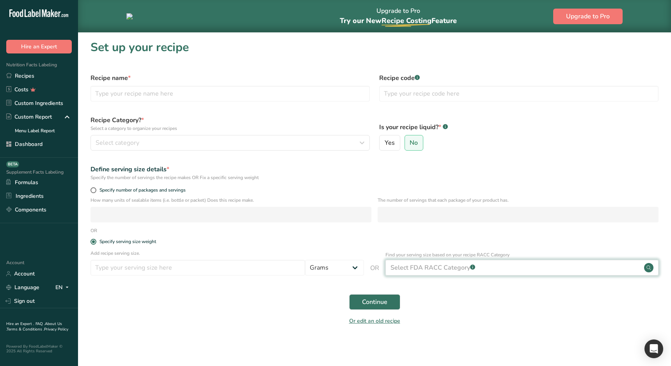
click at [460, 269] on div "Select FDA RACC Category .a-a{fill:#347362;}.b-a{fill:#fff;}" at bounding box center [432, 267] width 85 height 9
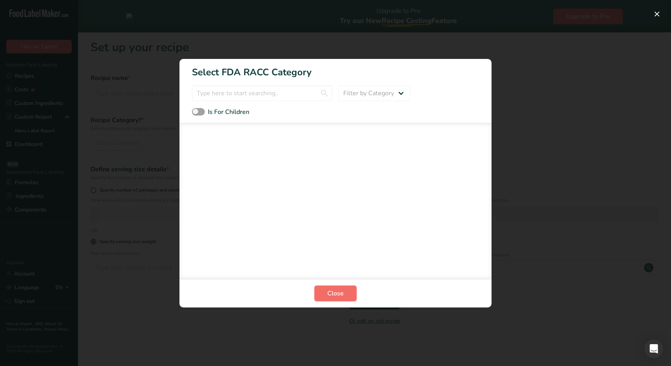
click at [346, 295] on button "Close" at bounding box center [335, 294] width 42 height 16
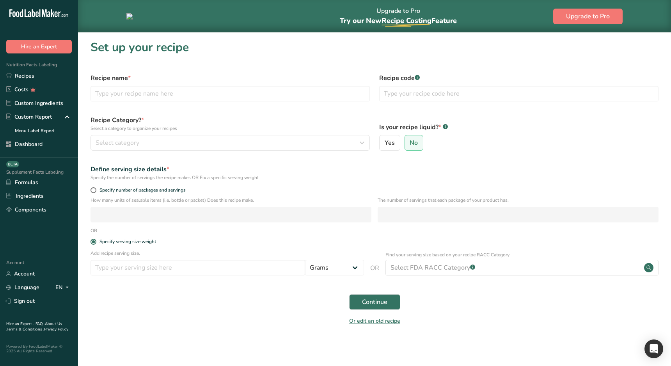
drag, startPoint x: 248, startPoint y: 329, endPoint x: 199, endPoint y: 355, distance: 55.0
click at [245, 330] on section "Set up your recipe Recipe name * Recipe code .a-a{fill:#347362;}.b-a{fill:#fff;…" at bounding box center [374, 189] width 593 height 315
click at [369, 305] on span "Continue" at bounding box center [374, 301] width 25 height 9
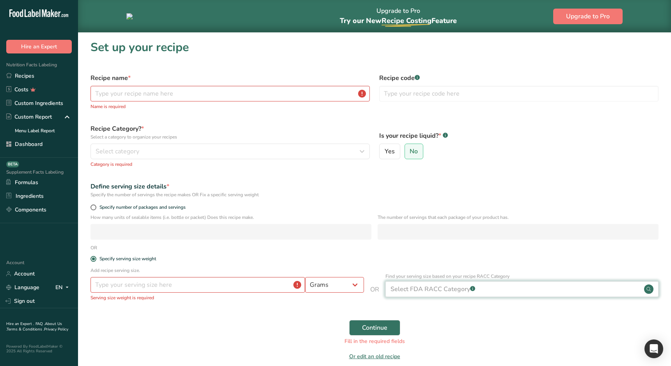
click at [463, 287] on div "Select FDA RACC Category .a-a{fill:#347362;}.b-a{fill:#fff;}" at bounding box center [432, 288] width 85 height 9
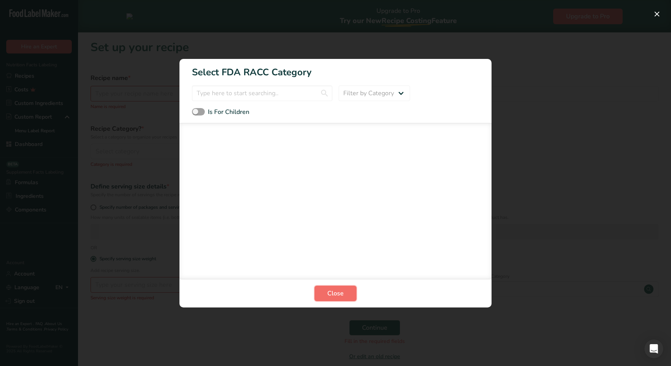
click at [347, 289] on button "Close" at bounding box center [335, 294] width 42 height 16
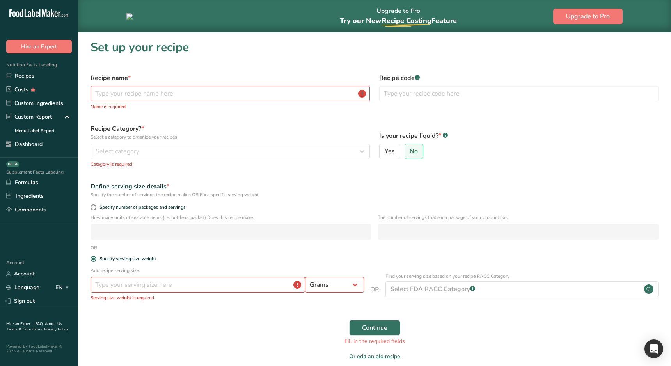
click at [250, 333] on div "Continue Fill in the required fields" at bounding box center [374, 332] width 577 height 35
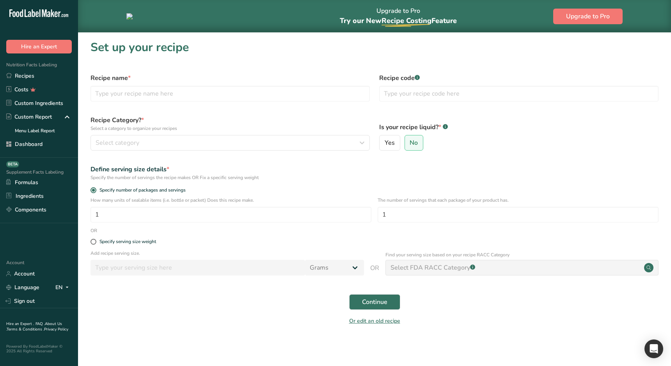
drag, startPoint x: 507, startPoint y: 312, endPoint x: 499, endPoint y: 309, distance: 8.0
click at [506, 312] on div "Continue" at bounding box center [374, 301] width 577 height 25
click at [159, 243] on label "Specify serving size weight" at bounding box center [374, 242] width 568 height 6
click at [96, 243] on input "Specify serving size weight" at bounding box center [92, 241] width 5 height 5
radio input "true"
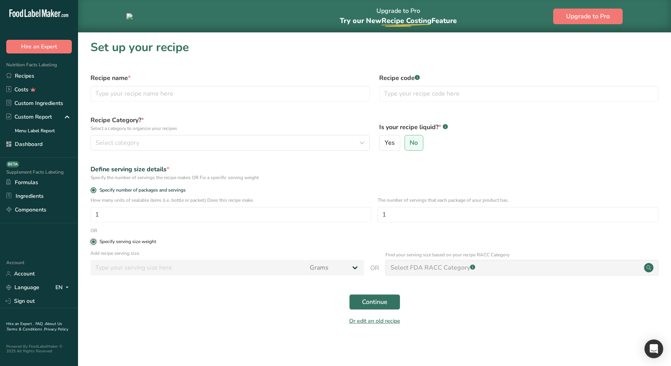
radio input "false"
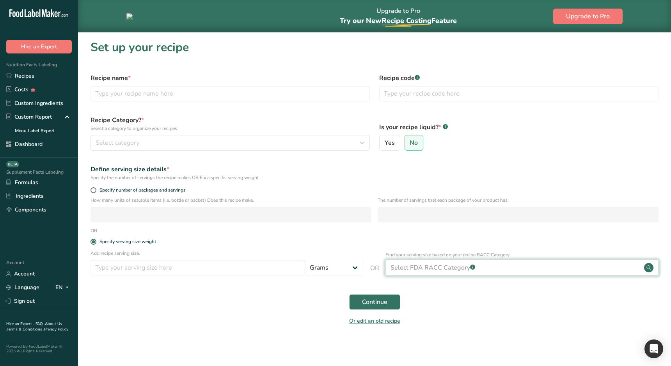
click at [465, 266] on div "Select FDA RACC Category .a-a{fill:#347362;}.b-a{fill:#fff;}" at bounding box center [432, 267] width 85 height 9
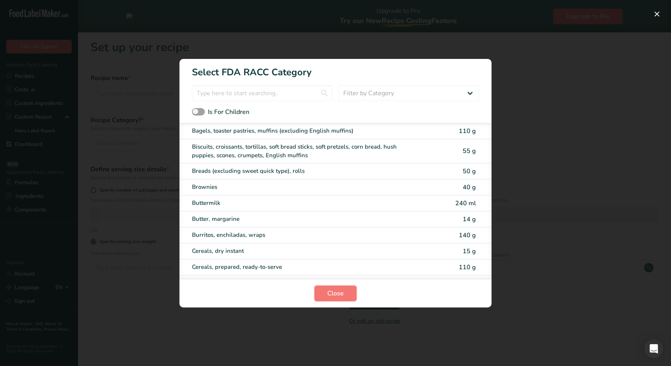
drag, startPoint x: 333, startPoint y: 289, endPoint x: 258, endPoint y: 306, distance: 76.5
click at [331, 289] on span "Close" at bounding box center [335, 293] width 16 height 9
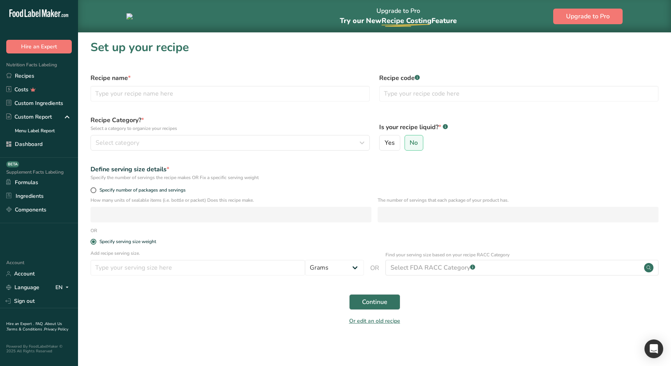
click at [216, 321] on div "Or edit an old recipe" at bounding box center [374, 322] width 577 height 16
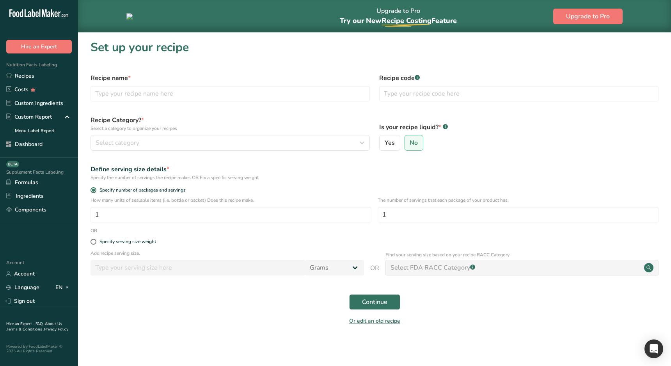
drag, startPoint x: 125, startPoint y: 241, endPoint x: 378, endPoint y: 262, distance: 254.0
click at [125, 241] on div "Specify serving size weight" at bounding box center [127, 242] width 57 height 6
click at [96, 241] on input "Specify serving size weight" at bounding box center [92, 241] width 5 height 5
radio input "true"
radio input "false"
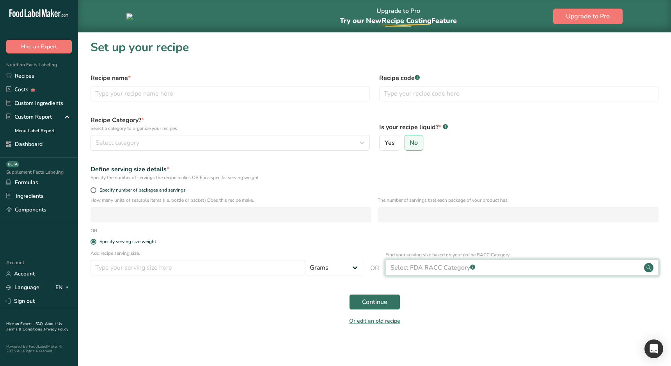
click at [423, 273] on div "Select FDA RACC Category .a-a{fill:#347362;}.b-a{fill:#fff;}" at bounding box center [521, 268] width 273 height 16
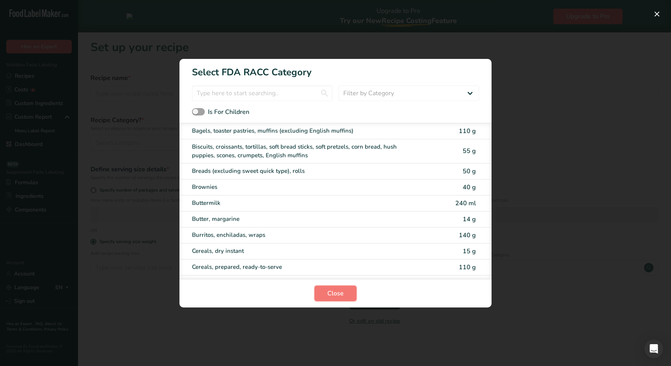
drag, startPoint x: 330, startPoint y: 289, endPoint x: 204, endPoint y: 326, distance: 131.7
click at [330, 289] on span "Close" at bounding box center [335, 293] width 16 height 9
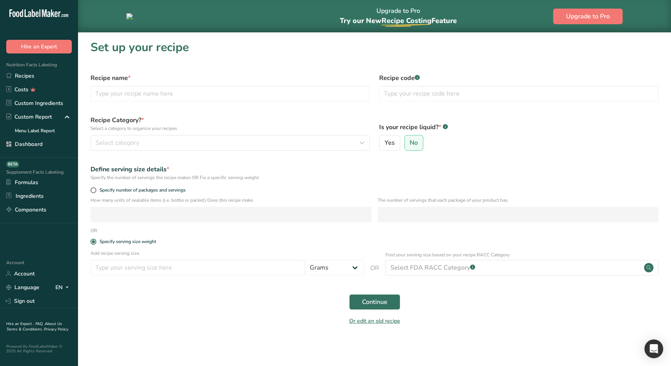
drag, startPoint x: 181, startPoint y: 326, endPoint x: 109, endPoint y: 356, distance: 77.4
click at [181, 326] on div "Or edit an old recipe" at bounding box center [374, 322] width 577 height 16
click at [255, 331] on section "Set up your recipe Recipe name * Recipe code .a-a{fill:#347362;}.b-a{fill:#fff;…" at bounding box center [374, 189] width 593 height 315
drag, startPoint x: 140, startPoint y: 318, endPoint x: 133, endPoint y: 315, distance: 7.8
click at [139, 318] on div "Or edit an old recipe" at bounding box center [374, 322] width 577 height 16
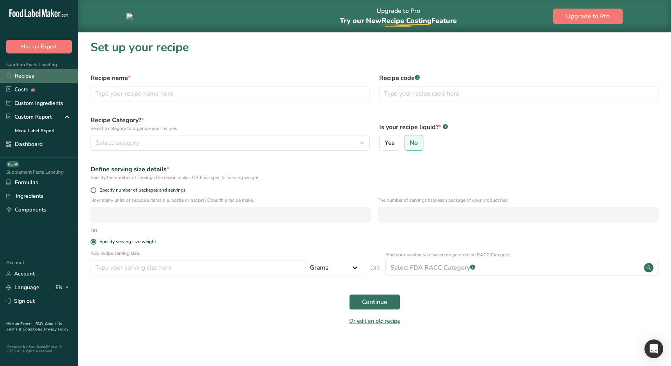
click at [36, 75] on link "Recipes" at bounding box center [39, 76] width 78 height 14
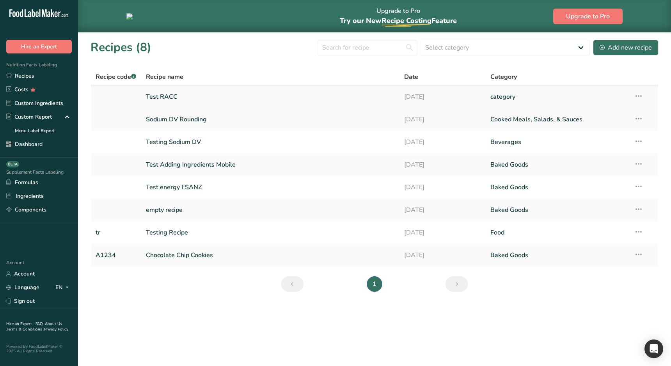
click at [202, 100] on link "Test RACC" at bounding box center [270, 97] width 249 height 16
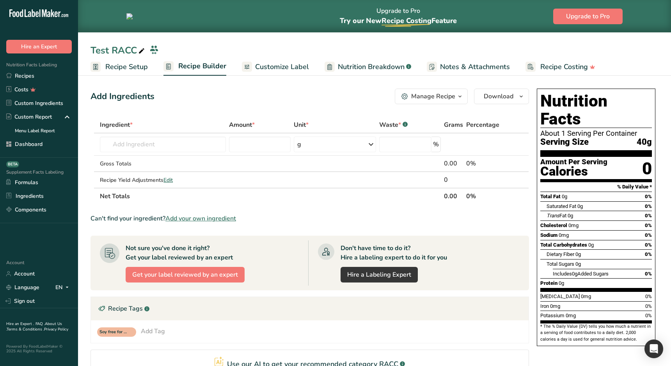
click at [280, 333] on div "Soy free for recipe Add Tag Standard Tags Custom Tags Source of Antioxidants [M…" at bounding box center [309, 331] width 425 height 10
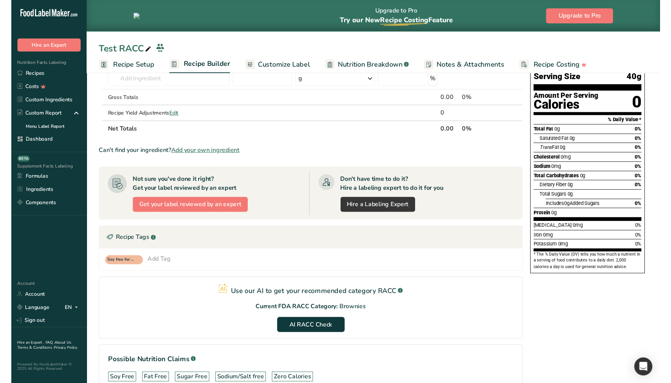
scroll to position [73, 0]
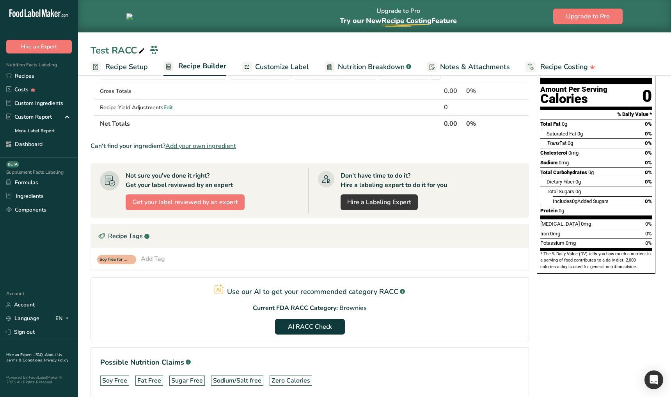
click at [417, 321] on section "Use our AI to get your recommended category RACC .a-a{fill:#347362;}.b-a{fill:#…" at bounding box center [309, 309] width 438 height 64
click at [288, 326] on span "AI RACC Check" at bounding box center [310, 326] width 44 height 9
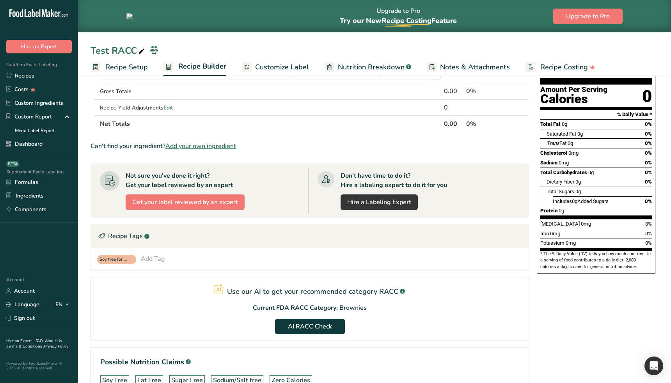
click at [468, 328] on section "Use our AI to get your recommended category RACC .a-a{fill:#347362;}.b-a{fill:#…" at bounding box center [309, 309] width 438 height 64
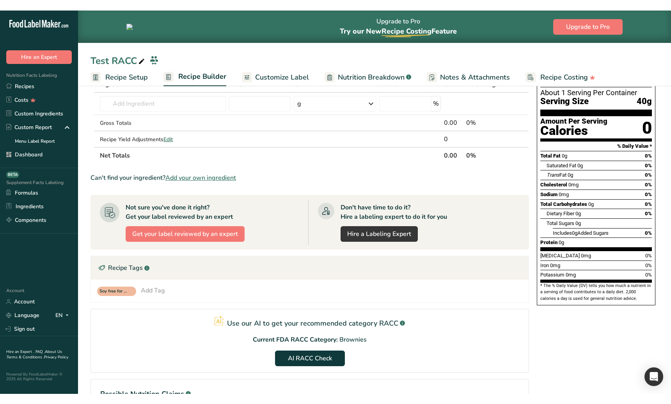
scroll to position [80, 0]
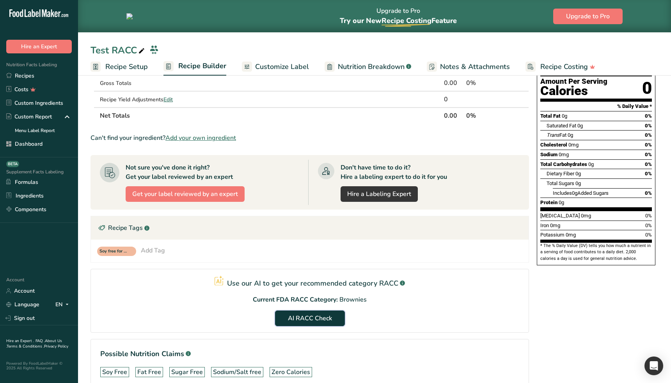
drag, startPoint x: 326, startPoint y: 319, endPoint x: 339, endPoint y: 349, distance: 32.5
click at [326, 319] on span "AI RACC Check" at bounding box center [310, 318] width 44 height 9
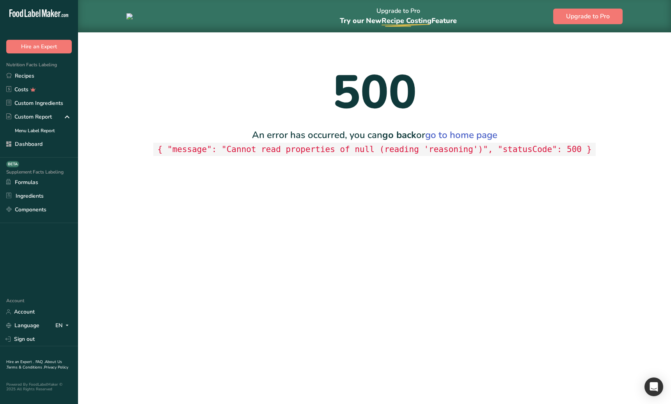
scroll to position [0, 0]
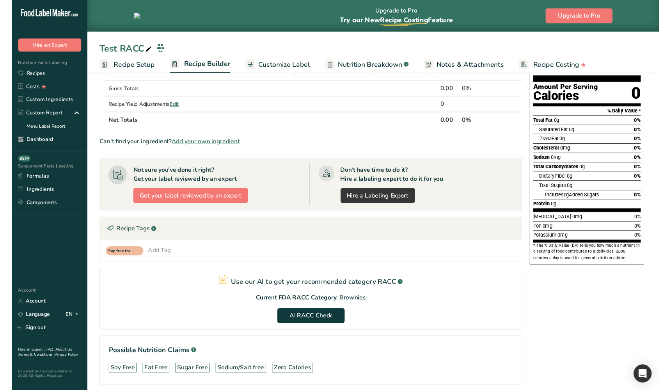
scroll to position [76, 0]
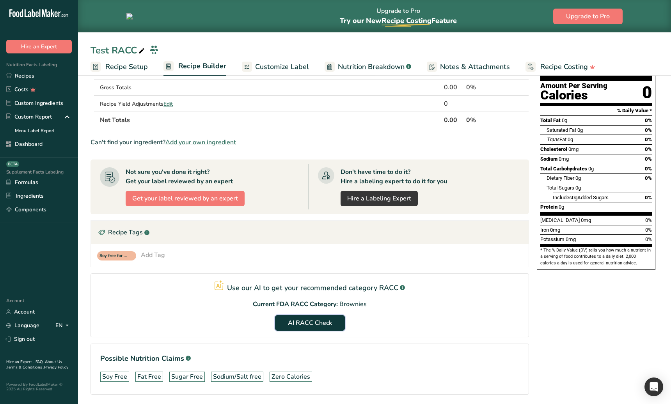
click at [306, 326] on span "AI RACC Check" at bounding box center [310, 322] width 44 height 9
click at [466, 401] on section "Ingredient * Amount * Unit * Waste * .a-a{fill:#347362;}.b-a{fill:#fff;} Grams …" at bounding box center [309, 224] width 438 height 367
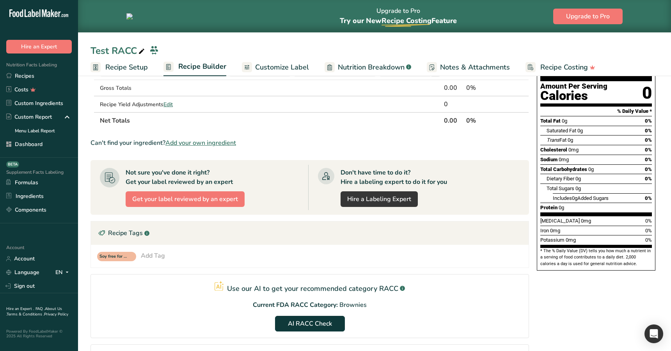
click at [593, 309] on div "Nutrition Facts About 1 Serving Per Container Serving Size 40g Amount Per Servi…" at bounding box center [596, 215] width 125 height 410
click at [308, 332] on section "Use our AI to get your recommended category RACC .a-a{fill:#347362;}.b-a{fill:#…" at bounding box center [309, 306] width 438 height 64
click at [317, 325] on span "AI RACC Check" at bounding box center [310, 323] width 44 height 9
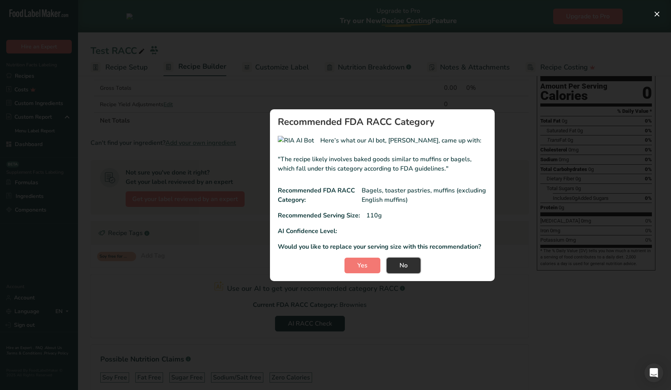
click at [404, 270] on span "No" at bounding box center [403, 265] width 8 height 9
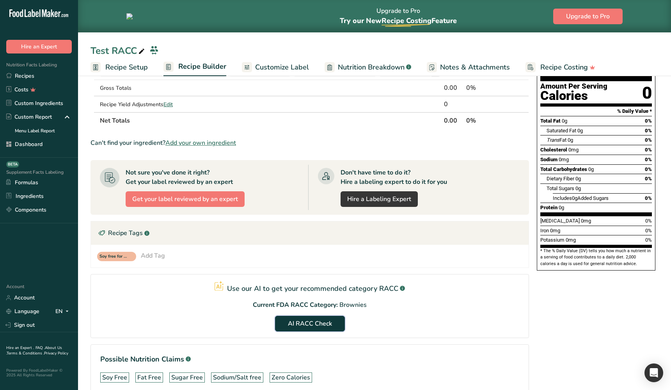
click at [315, 324] on span "AI RACC Check" at bounding box center [310, 323] width 44 height 9
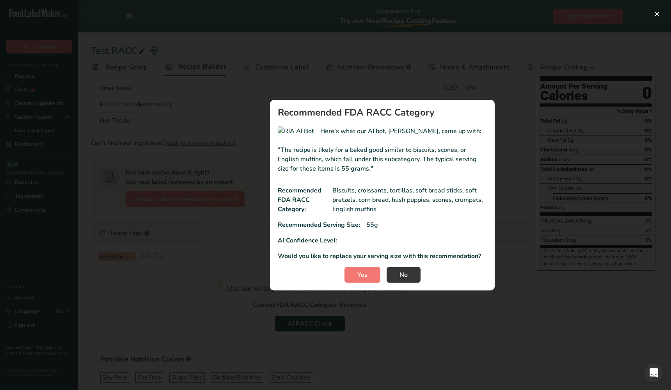
drag, startPoint x: 343, startPoint y: 250, endPoint x: 431, endPoint y: 254, distance: 88.6
click at [431, 245] on div "AI Confidence Level:" at bounding box center [382, 240] width 209 height 9
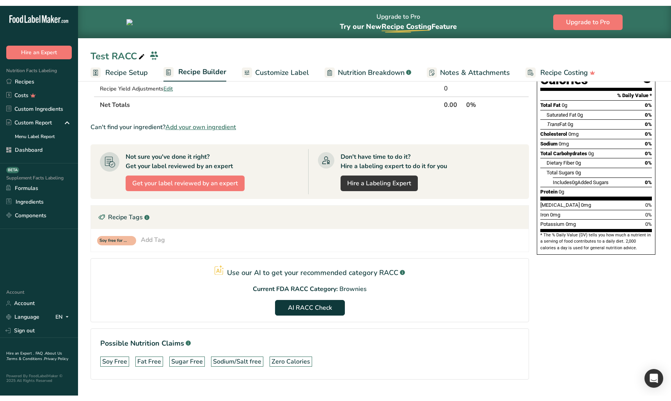
scroll to position [103, 0]
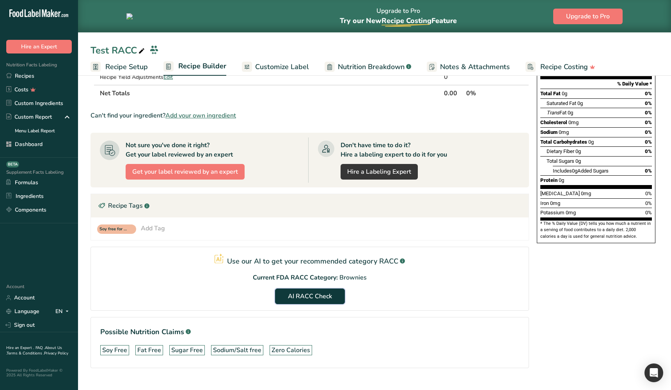
click at [329, 289] on button "AI RACC Check" at bounding box center [310, 296] width 70 height 16
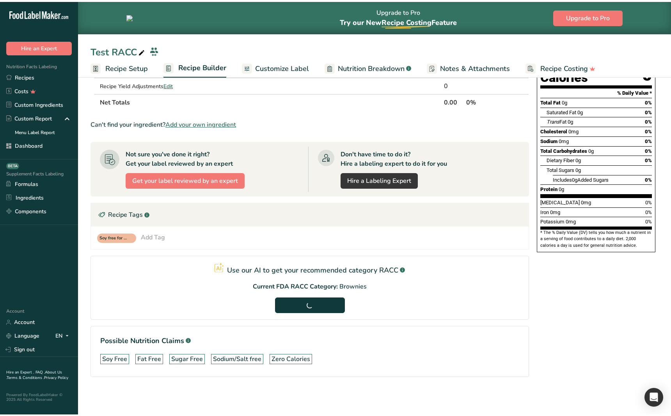
scroll to position [92, 0]
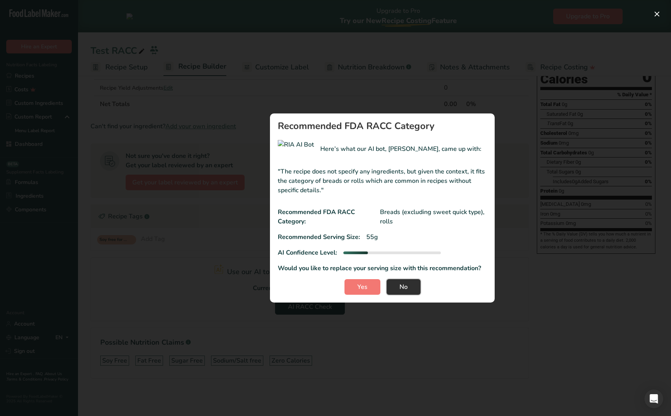
click at [411, 284] on button "No" at bounding box center [404, 287] width 34 height 16
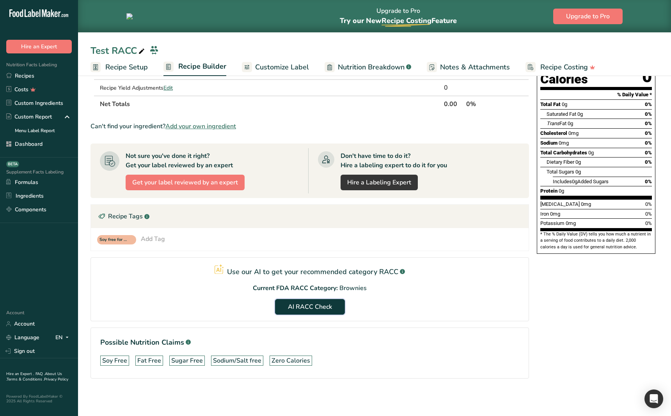
click at [325, 306] on span "AI RACC Check" at bounding box center [310, 306] width 44 height 9
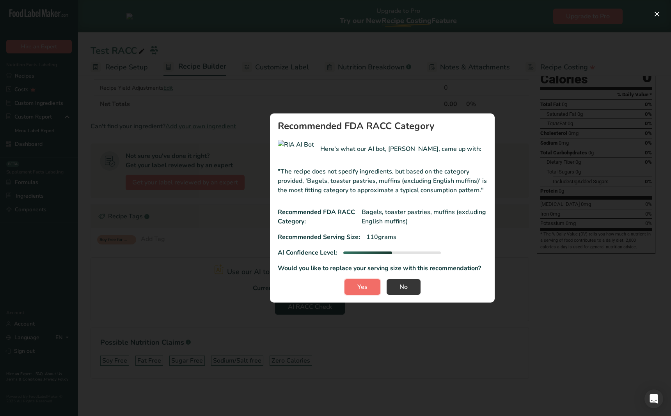
click at [368, 290] on button "Yes" at bounding box center [362, 287] width 36 height 16
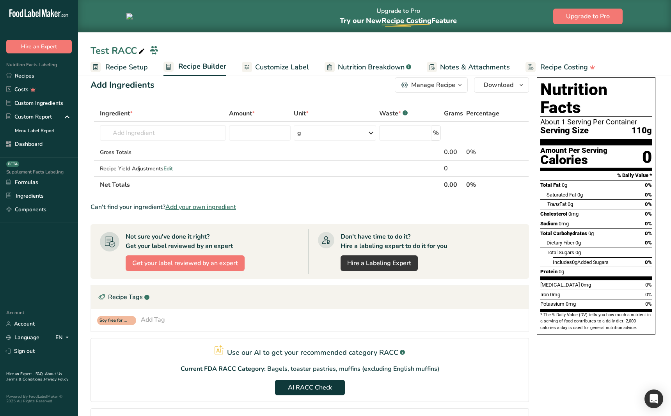
scroll to position [3, 0]
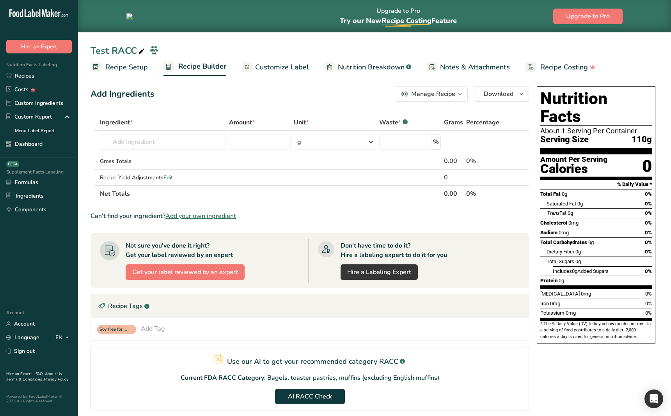
click at [128, 69] on span "Recipe Setup" at bounding box center [126, 67] width 43 height 11
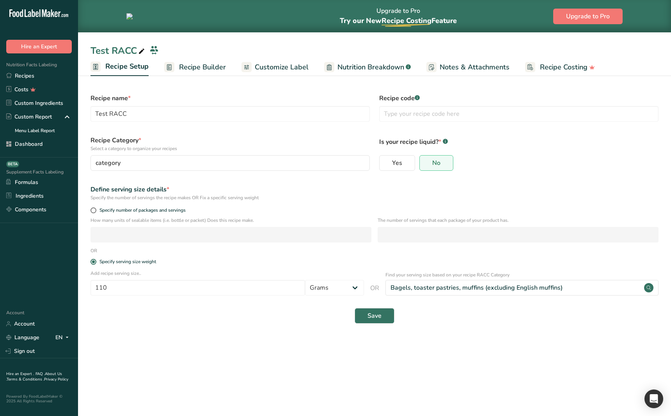
click at [466, 369] on main "Upgrade to Pro Try our New Recipe Costing .a-29{fill:none;stroke-linecap:round;…" at bounding box center [335, 208] width 671 height 416
click at [208, 69] on span "Recipe Builder" at bounding box center [202, 67] width 47 height 11
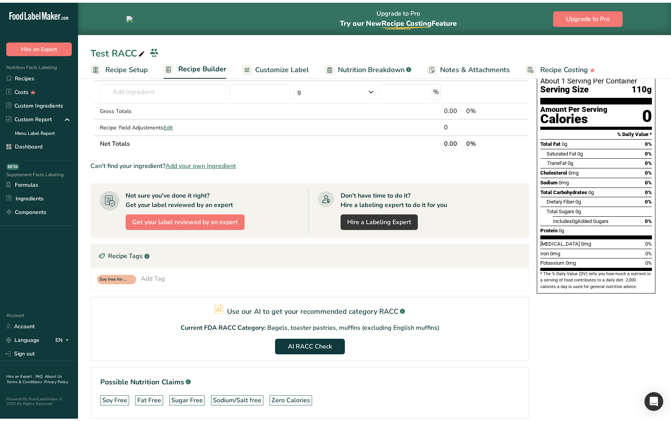
scroll to position [55, 0]
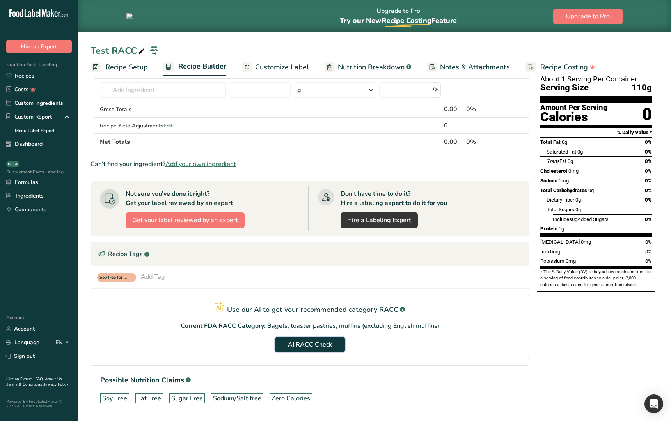
click at [317, 344] on span "AI RACC Check" at bounding box center [310, 344] width 44 height 9
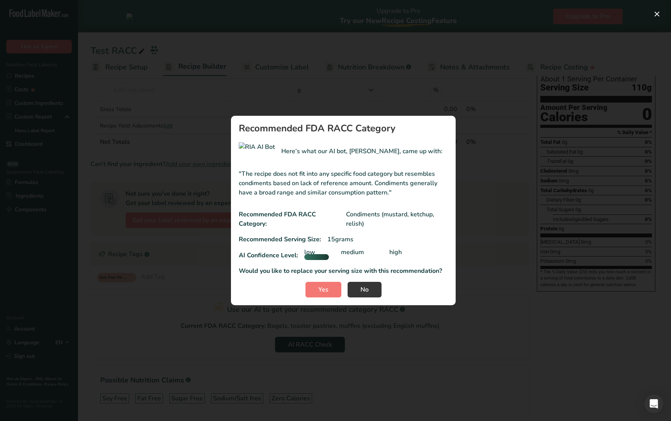
click at [312, 257] on div "RACC modal" at bounding box center [316, 257] width 25 height 6
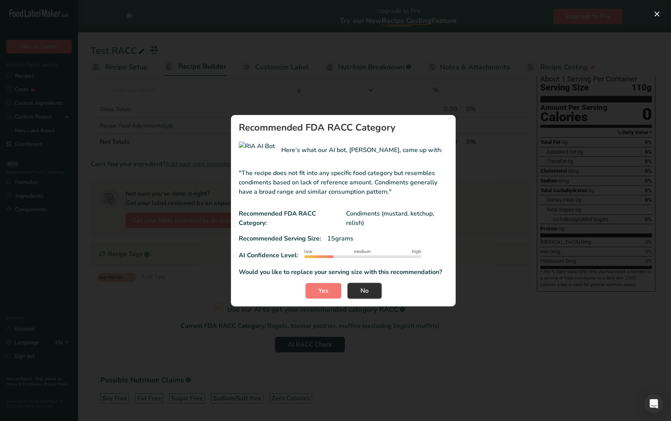
click at [365, 289] on span "No" at bounding box center [364, 290] width 8 height 9
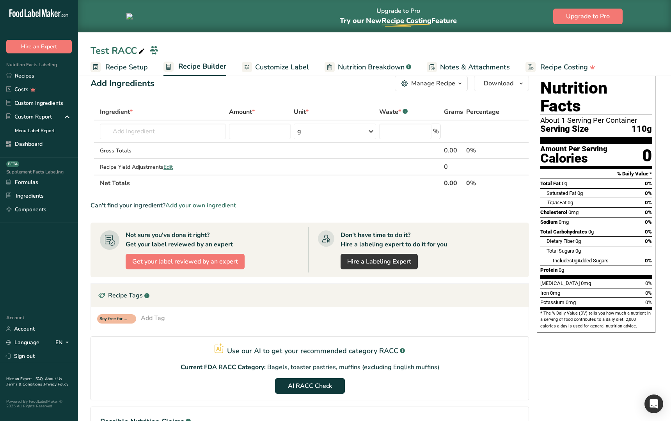
scroll to position [0, 0]
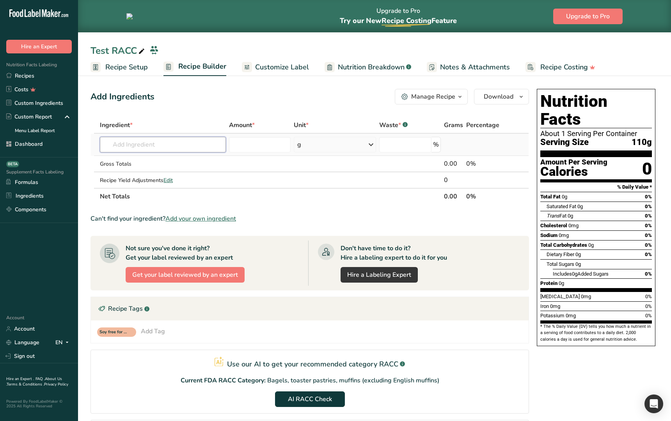
click at [170, 147] on input "text" at bounding box center [163, 145] width 126 height 16
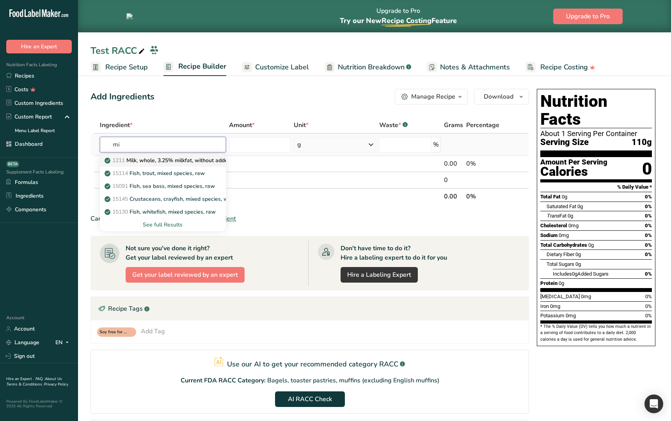
type input "mi"
click at [164, 162] on p "1211 Milk, whole, 3.25% milkfat, without added vitamin A and vitamin D" at bounding box center [210, 160] width 208 height 8
type input "Milk, whole, 3.25% milkfat, without added vitamin A and [MEDICAL_DATA]"
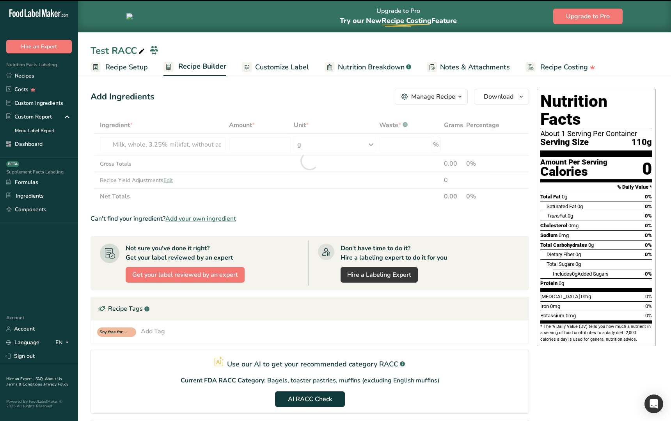
type input "0"
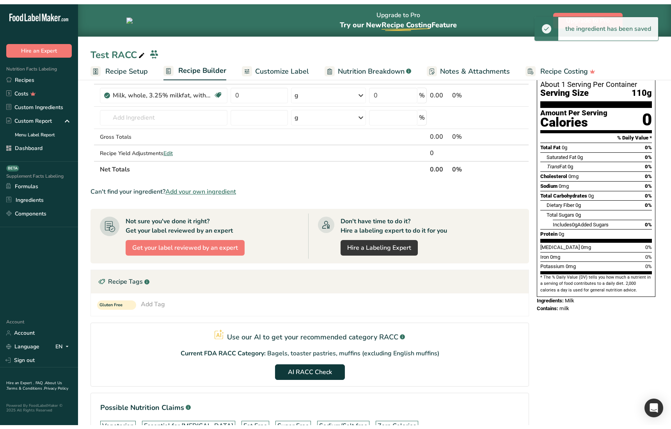
scroll to position [54, 0]
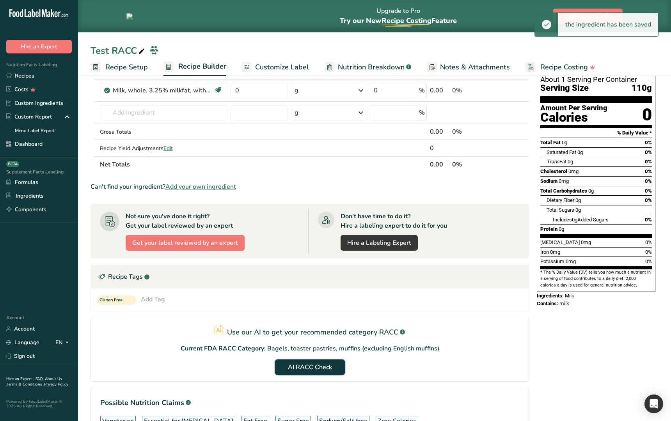
click at [320, 373] on button "AI RACC Check" at bounding box center [310, 368] width 70 height 16
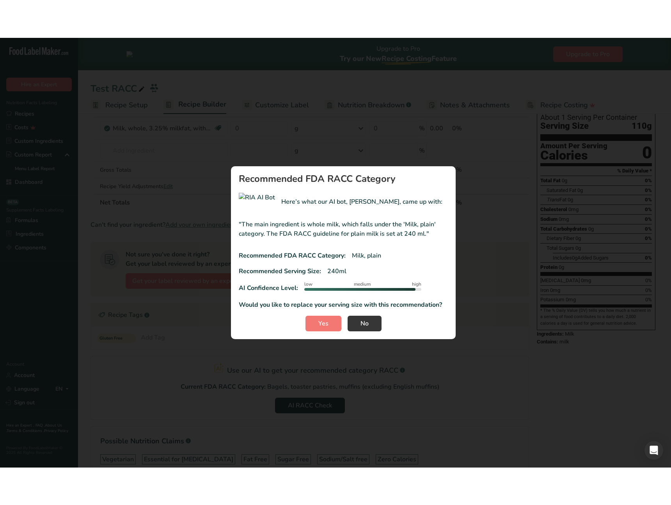
scroll to position [26, 0]
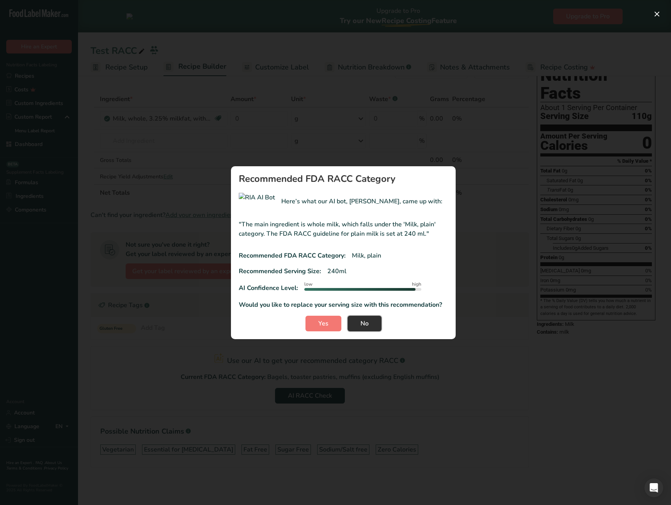
click at [363, 326] on span "No" at bounding box center [364, 323] width 8 height 9
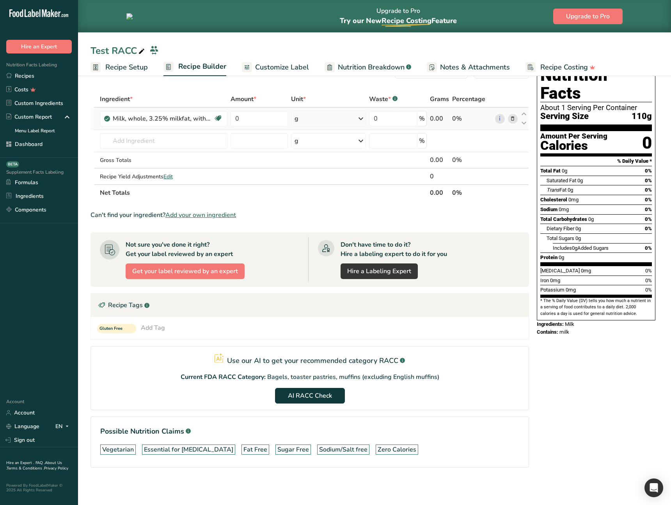
click at [513, 120] on icon at bounding box center [512, 119] width 5 height 8
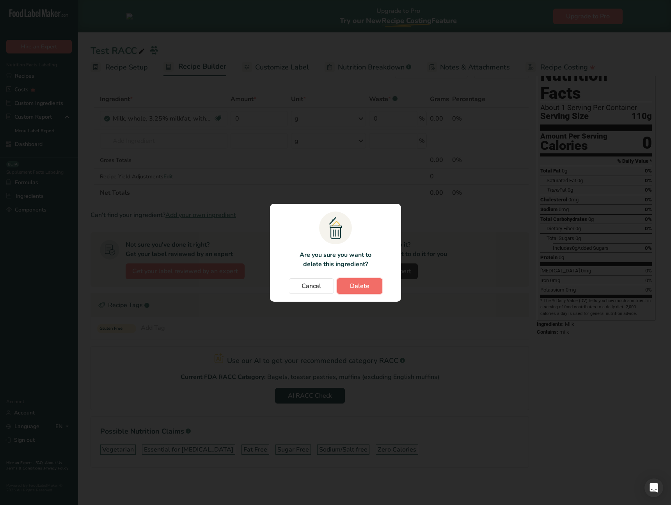
click at [353, 284] on span "Delete" at bounding box center [360, 285] width 20 height 9
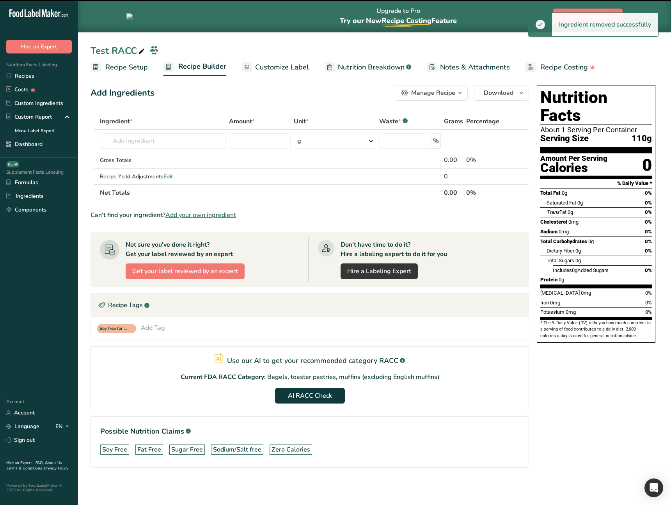
scroll to position [4, 0]
click at [310, 389] on span "AI RACC Check" at bounding box center [310, 395] width 44 height 9
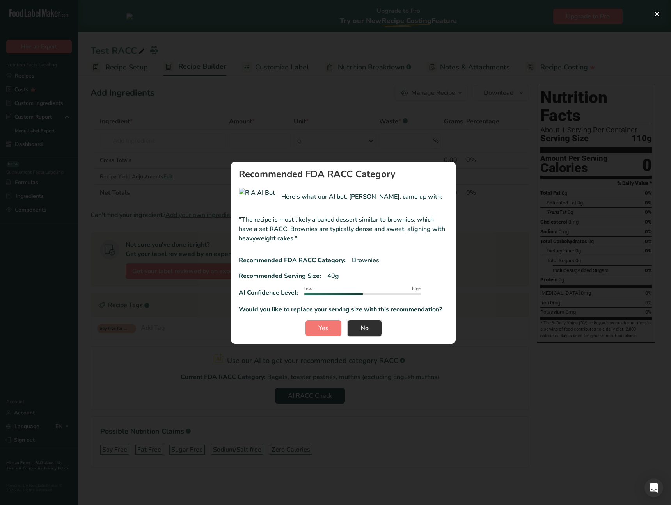
click at [378, 327] on button "No" at bounding box center [365, 328] width 34 height 16
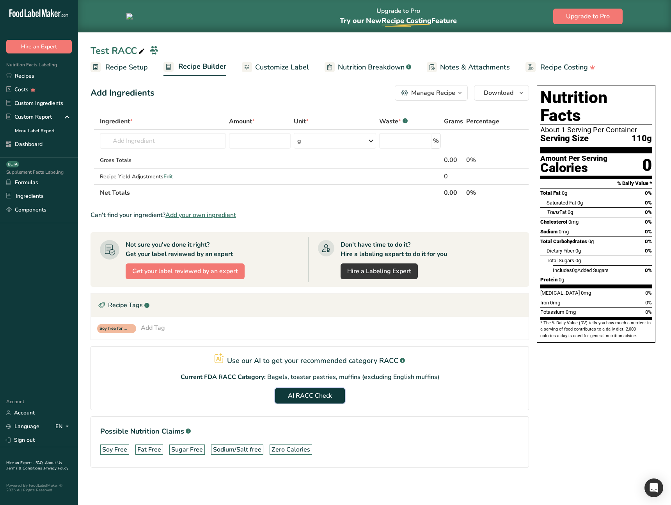
click at [319, 389] on span "AI RACC Check" at bounding box center [310, 395] width 44 height 9
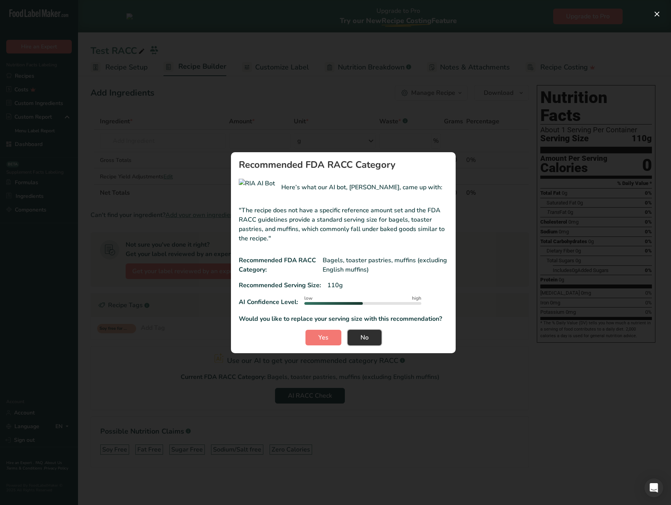
click at [357, 337] on button "No" at bounding box center [365, 338] width 34 height 16
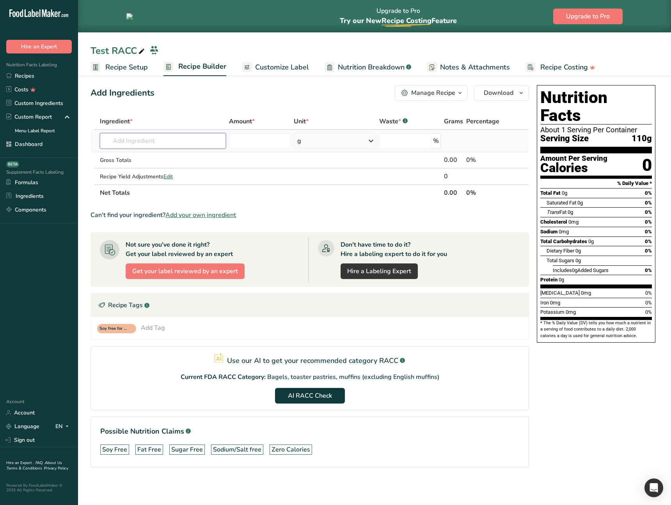
click at [173, 145] on input "text" at bounding box center [163, 141] width 126 height 16
click at [450, 135] on td at bounding box center [453, 141] width 22 height 22
click at [321, 389] on span "AI RACC Check" at bounding box center [310, 395] width 44 height 9
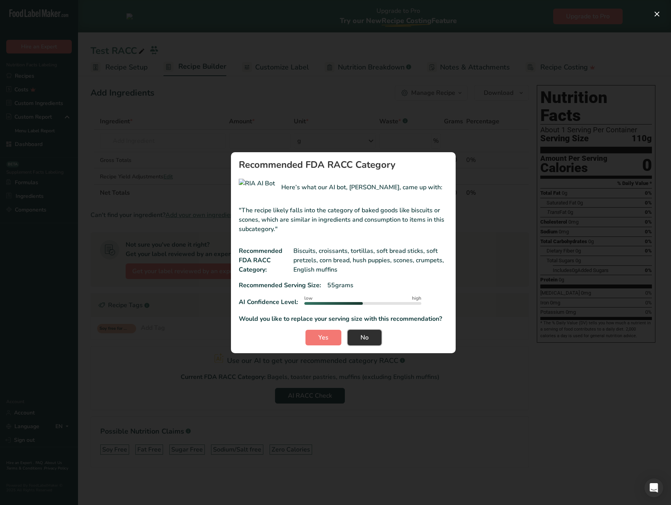
click at [380, 339] on button "No" at bounding box center [365, 338] width 34 height 16
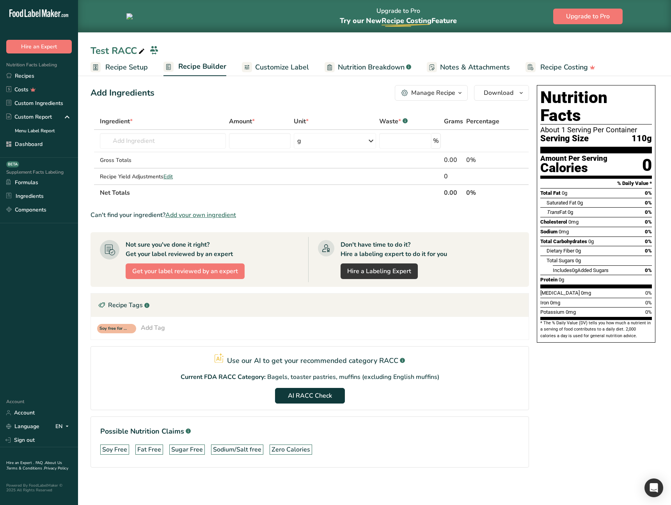
scroll to position [0, 0]
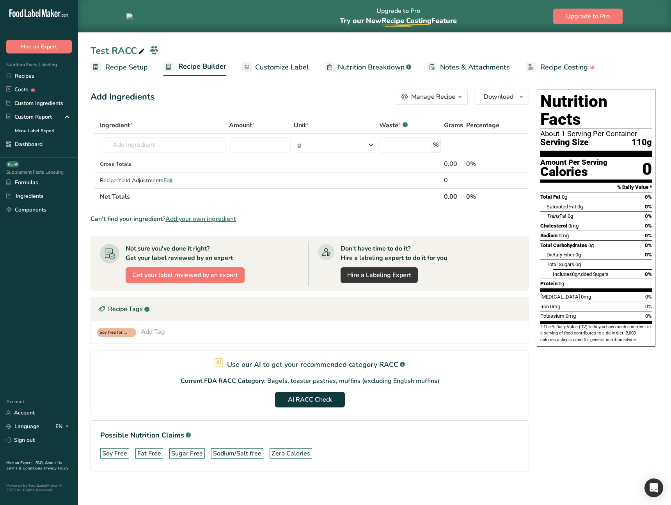
click at [271, 204] on table "Ingredient * Amount * Unit * Waste * .a-a{fill:#347362;}.b-a{fill:#fff;} Grams …" at bounding box center [309, 161] width 438 height 88
click at [312, 401] on span "AI RACC Check" at bounding box center [310, 398] width 44 height 9
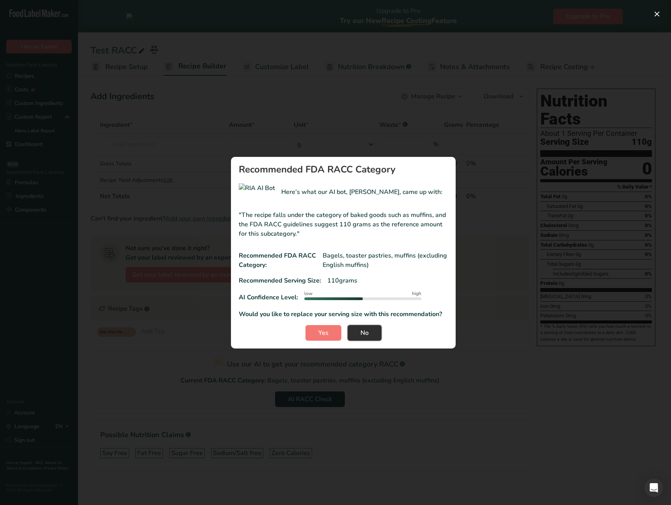
click at [374, 335] on button "No" at bounding box center [365, 333] width 34 height 16
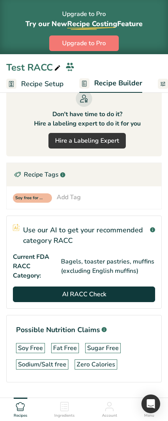
scroll to position [583, 0]
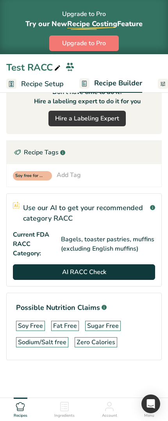
click at [83, 271] on span "AI RACC Check" at bounding box center [84, 272] width 44 height 9
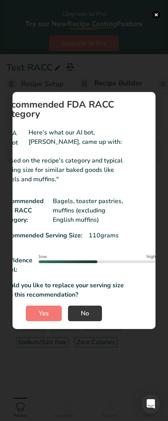
scroll to position [0, 0]
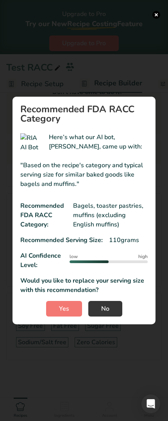
click at [112, 313] on button "No" at bounding box center [105, 309] width 34 height 16
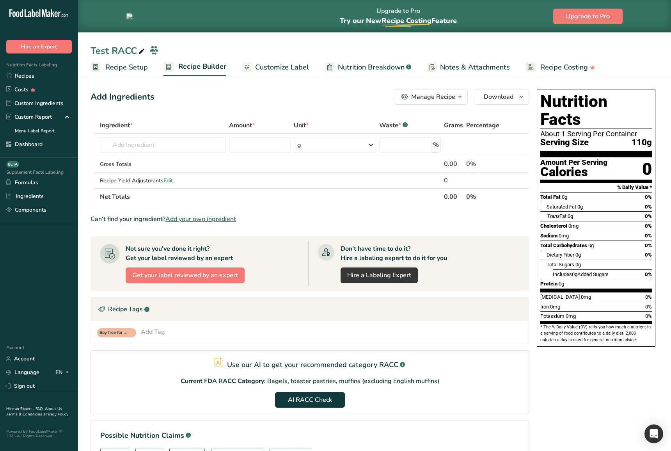
click at [116, 71] on span "Recipe Setup" at bounding box center [126, 67] width 43 height 11
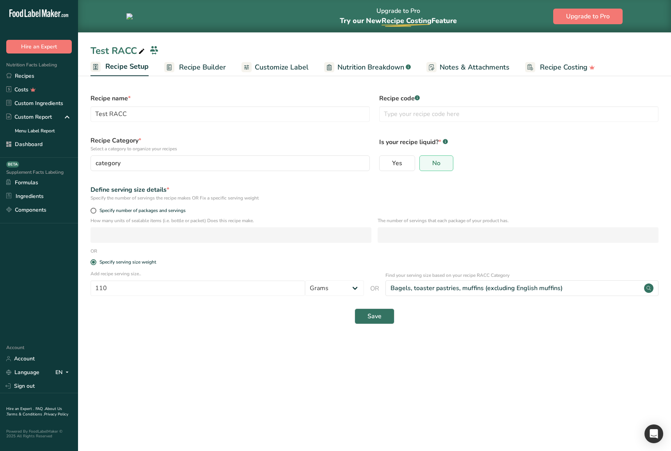
click at [294, 352] on main "Upgrade to Pro Try our New Recipe Costing .a-29{fill:none;stroke-linecap:round;…" at bounding box center [335, 225] width 671 height 451
click at [495, 365] on main "Upgrade to Pro Try our New Recipe Costing .a-29{fill:none;stroke-linecap:round;…" at bounding box center [335, 225] width 671 height 451
click at [474, 319] on div "Save" at bounding box center [374, 316] width 568 height 16
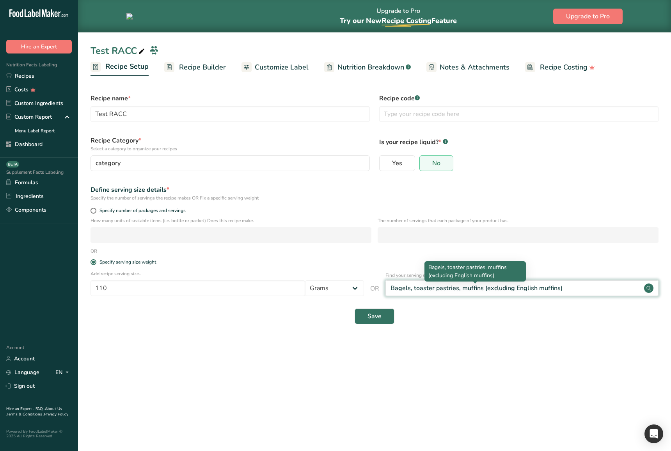
click at [445, 285] on div "Bagels, toaster pastries, muffins (excluding English muffins)" at bounding box center [476, 287] width 172 height 9
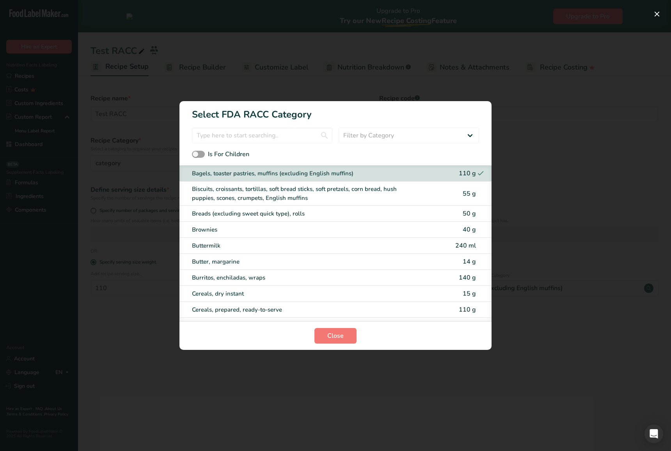
click at [286, 252] on div "Buttermilk 240 ml" at bounding box center [335, 246] width 312 height 16
type input "240"
select select "27"
select select "29"
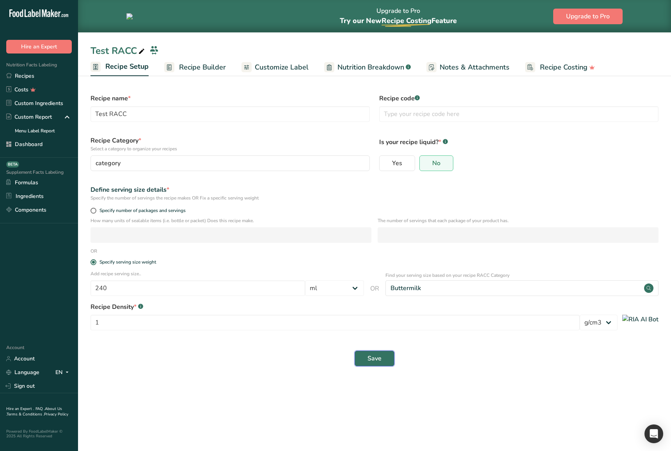
click at [379, 358] on span "Save" at bounding box center [374, 357] width 14 height 9
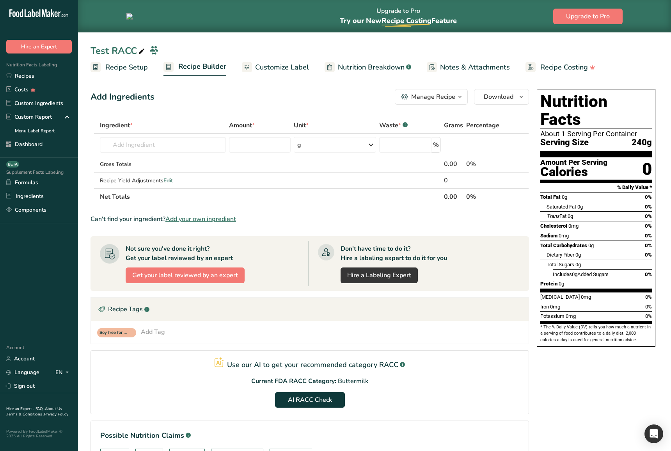
click at [418, 394] on section "Use our AI to get your recommended category RACC .a-a{fill:#347362;}.b-a{fill:#…" at bounding box center [309, 382] width 438 height 64
click at [311, 400] on span "AI RACC Check" at bounding box center [310, 398] width 44 height 9
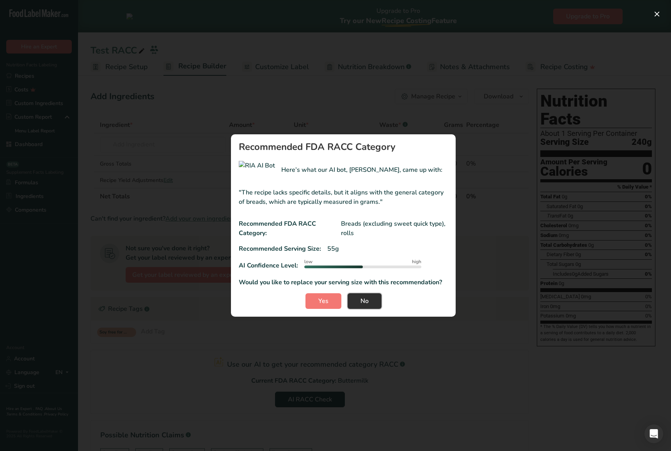
click at [366, 303] on span "No" at bounding box center [364, 300] width 8 height 9
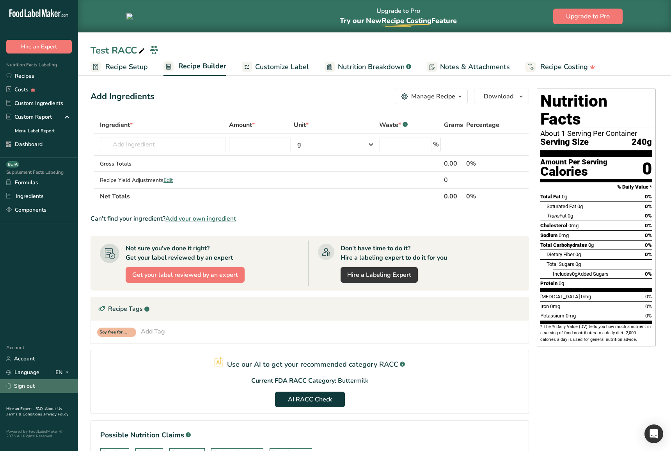
click at [44, 391] on link "Sign out" at bounding box center [39, 386] width 78 height 14
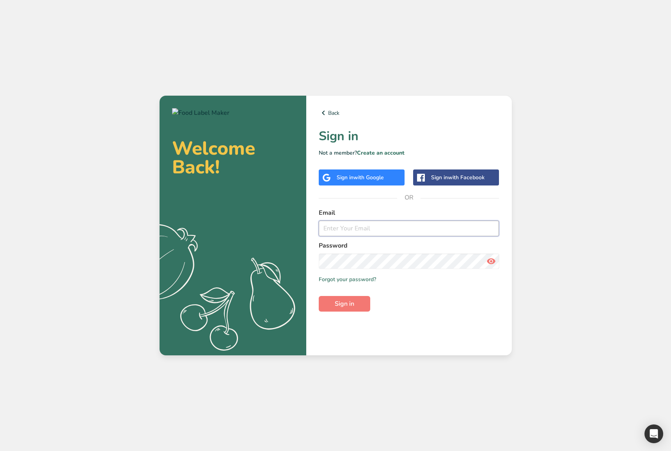
click at [330, 224] on input "email" at bounding box center [409, 228] width 181 height 16
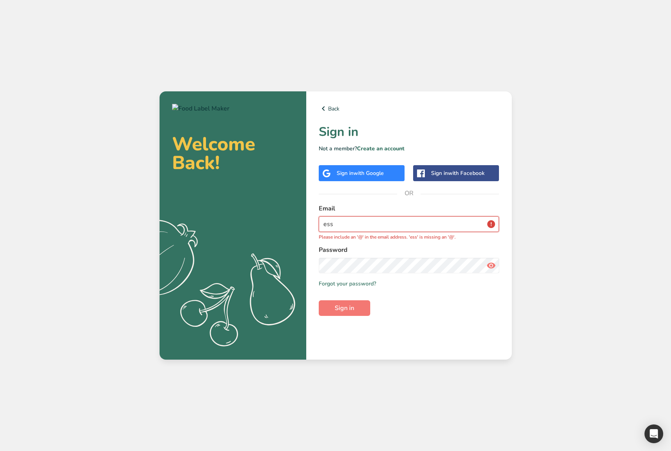
type input "[EMAIL_ADDRESS][DOMAIN_NAME]"
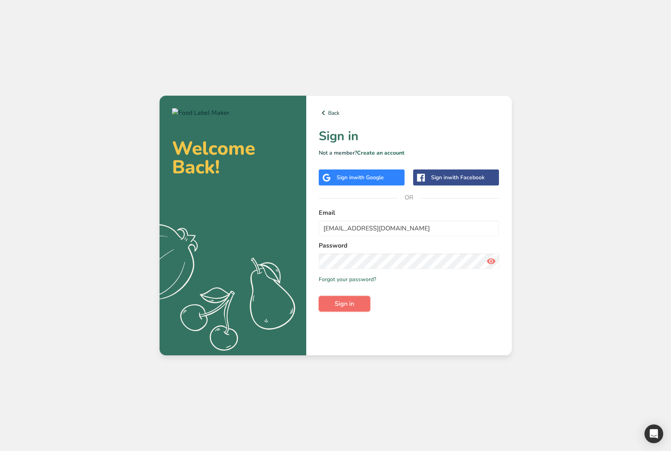
click at [356, 307] on button "Sign in" at bounding box center [344, 304] width 51 height 16
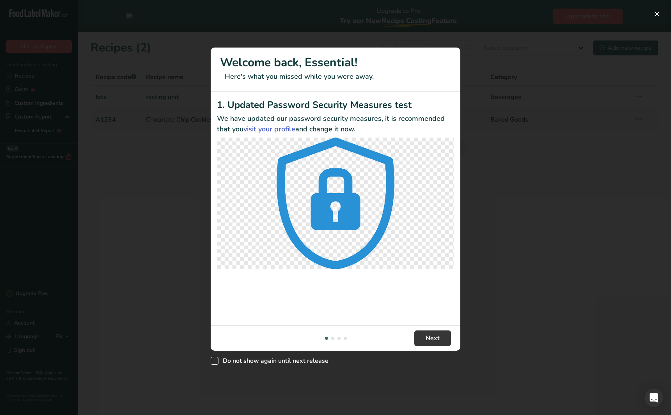
click at [275, 360] on span "Do not show again until next release" at bounding box center [273, 361] width 110 height 8
click at [216, 360] on input "Do not show again until next release" at bounding box center [213, 361] width 5 height 5
checkbox input "true"
click at [353, 381] on div "New Features" at bounding box center [335, 207] width 671 height 415
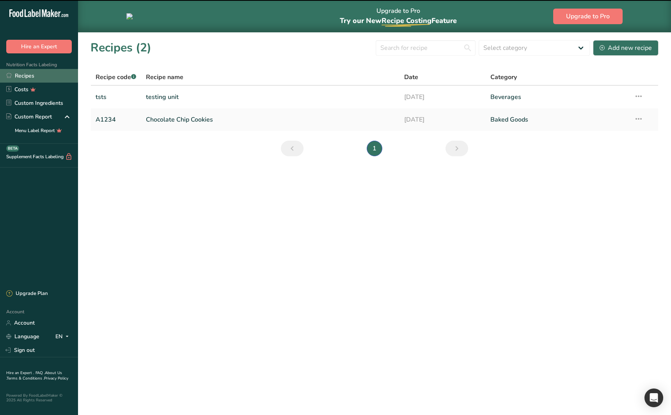
click at [43, 76] on link "Recipes" at bounding box center [39, 76] width 78 height 14
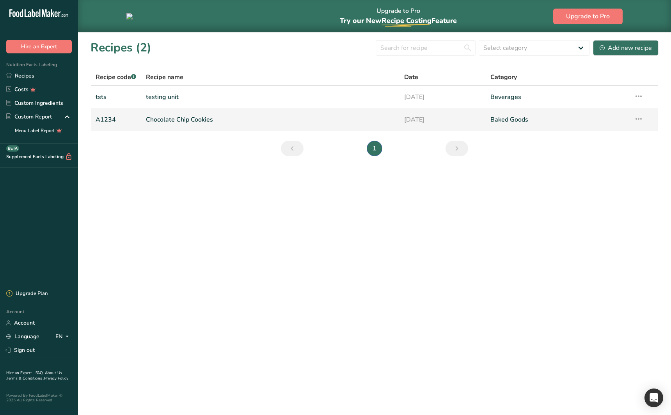
click at [175, 119] on link "Chocolate Chip Cookies" at bounding box center [270, 120] width 249 height 16
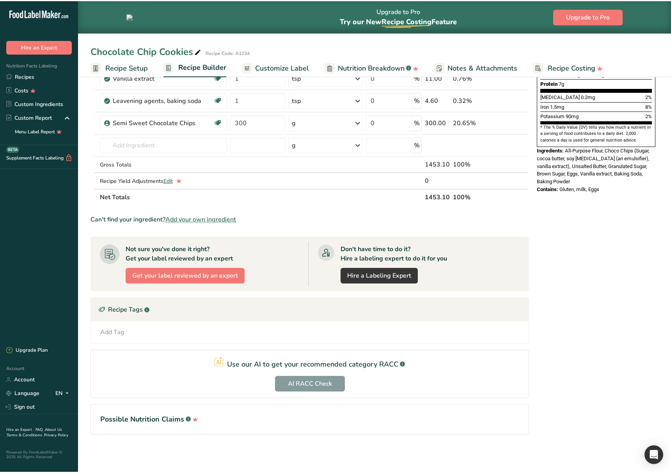
scroll to position [198, 0]
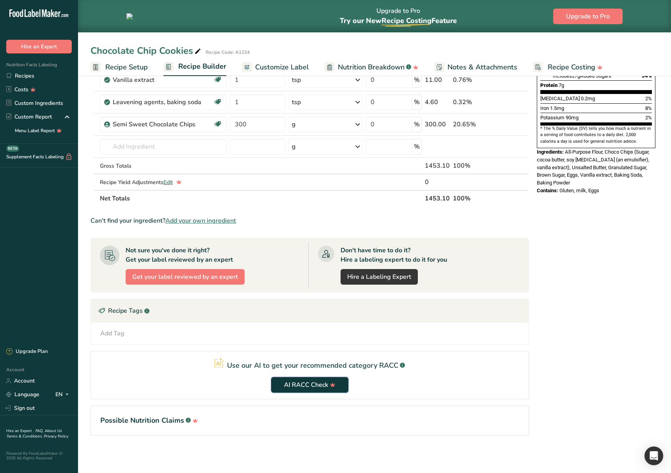
click at [321, 383] on span "AI RACC Check" at bounding box center [309, 384] width 51 height 9
drag, startPoint x: 309, startPoint y: 387, endPoint x: 319, endPoint y: 390, distance: 10.6
click at [309, 387] on section "Use our AI to get your recommended category RACC .a-a{fill:#347362;}.b-a{fill:#…" at bounding box center [309, 375] width 438 height 48
click at [455, 384] on section "Use our AI to get your recommended category RACC .a-a{fill:#347362;}.b-a{fill:#…" at bounding box center [309, 375] width 438 height 48
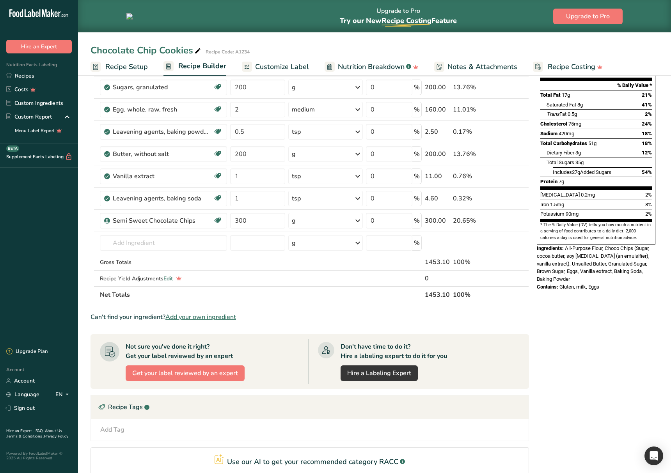
scroll to position [198, 0]
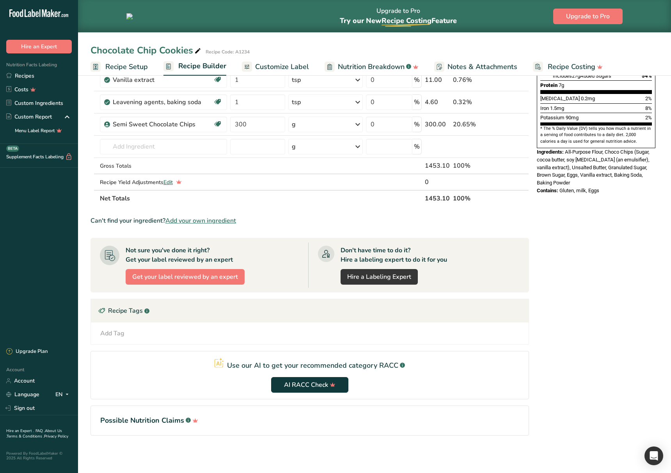
click at [350, 404] on section "Ingredient * Amount * Unit * Waste * .a-a{fill:#347362;}.b-a{fill:#fff;} Grams …" at bounding box center [309, 183] width 438 height 529
click at [307, 385] on section "Use our AI to get your recommended category RACC .a-a{fill:#347362;}.b-a{fill:#…" at bounding box center [309, 375] width 438 height 48
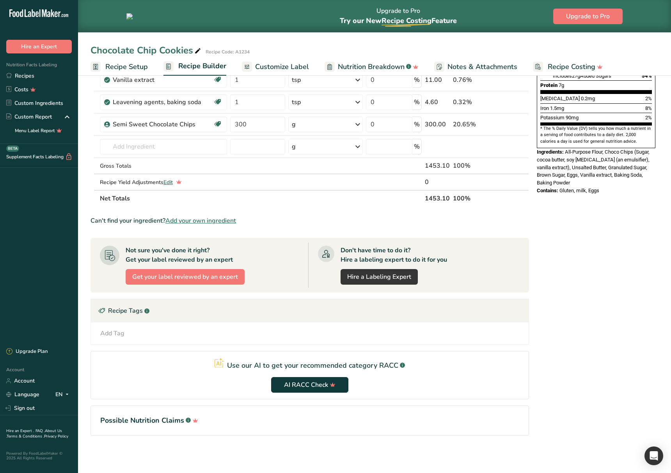
click at [315, 397] on section "Use our AI to get your recommended category RACC .a-a{fill:#347362;}.b-a{fill:#…" at bounding box center [309, 375] width 438 height 48
click at [323, 387] on section "Use our AI to get your recommended category RACC .a-a{fill:#347362;}.b-a{fill:#…" at bounding box center [309, 375] width 438 height 48
click at [315, 387] on section "Use our AI to get your recommended category RACC .a-a{fill:#347362;}.b-a{fill:#…" at bounding box center [309, 375] width 438 height 48
drag, startPoint x: 294, startPoint y: 401, endPoint x: 297, endPoint y: 393, distance: 8.5
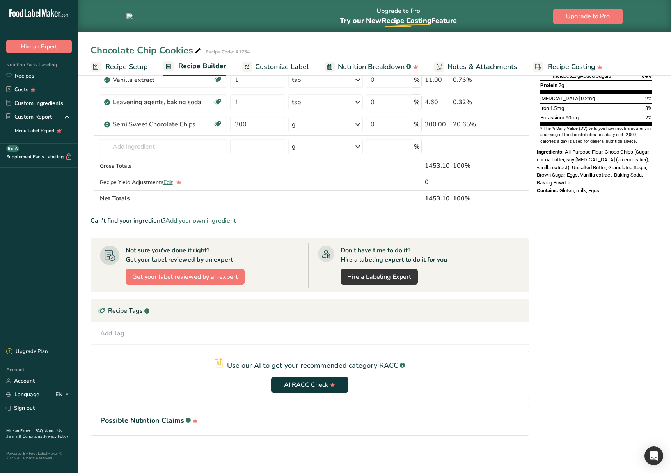
click at [296, 397] on section "Ingredient * Amount * Unit * Waste * .a-a{fill:#347362;}.b-a{fill:#fff;} Grams …" at bounding box center [309, 183] width 438 height 529
click at [303, 388] on section "Use our AI to get your recommended category RACC .a-a{fill:#347362;}.b-a{fill:#…" at bounding box center [309, 375] width 438 height 48
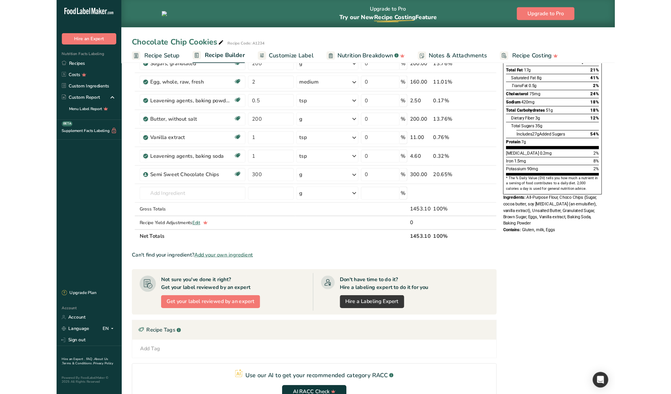
scroll to position [198, 0]
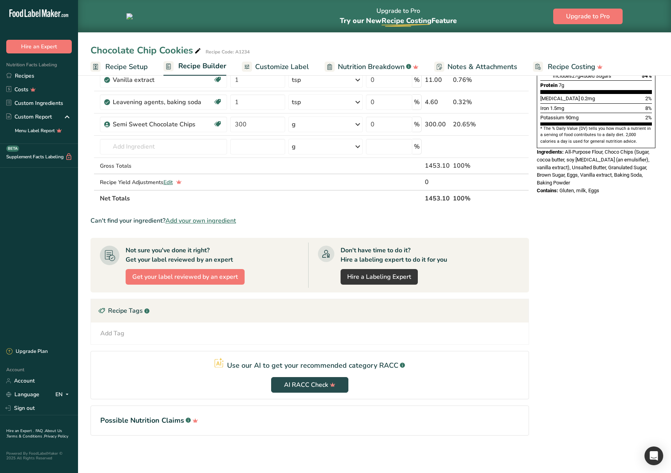
click at [297, 391] on section "Use our AI to get your recommended category RACC .a-a{fill:#347362;}.b-a{fill:#…" at bounding box center [309, 375] width 438 height 48
click at [308, 388] on section "Use our AI to get your recommended category RACC .a-a{fill:#347362;}.b-a{fill:#…" at bounding box center [309, 375] width 438 height 48
click at [348, 388] on section "Use our AI to get your recommended category RACC .a-a{fill:#347362;}.b-a{fill:#…" at bounding box center [309, 375] width 438 height 48
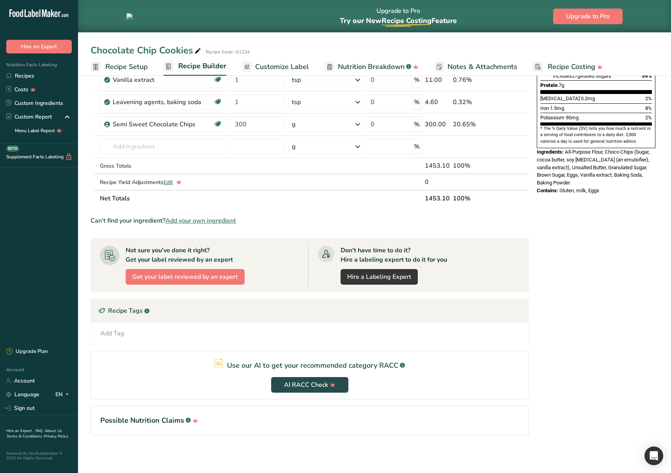
drag, startPoint x: 333, startPoint y: 386, endPoint x: 358, endPoint y: 388, distance: 25.1
click at [333, 386] on section "Use our AI to get your recommended category RACC .a-a{fill:#347362;}.b-a{fill:#…" at bounding box center [309, 375] width 438 height 48
click at [311, 387] on span "AI RACC Check" at bounding box center [309, 384] width 51 height 9
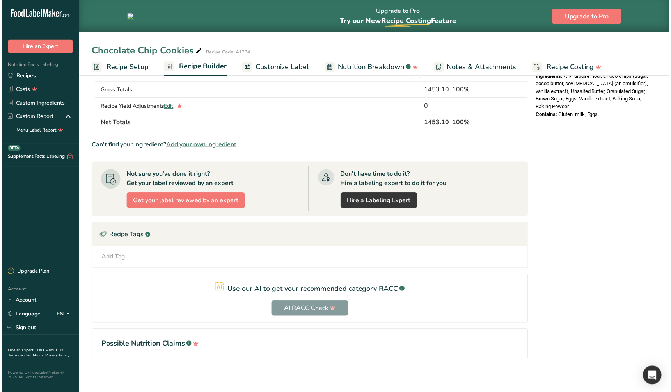
scroll to position [277, 0]
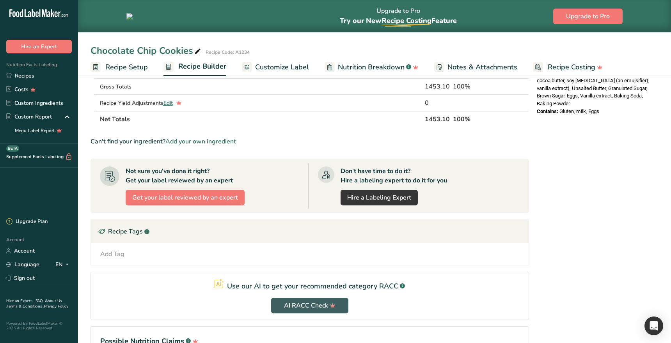
drag, startPoint x: 381, startPoint y: 323, endPoint x: 349, endPoint y: 316, distance: 31.8
click at [381, 323] on section "Ingredient * Amount * Unit * Waste * .a-a{fill:#347362;}.b-a{fill:#fff;} Grams …" at bounding box center [309, 104] width 438 height 529
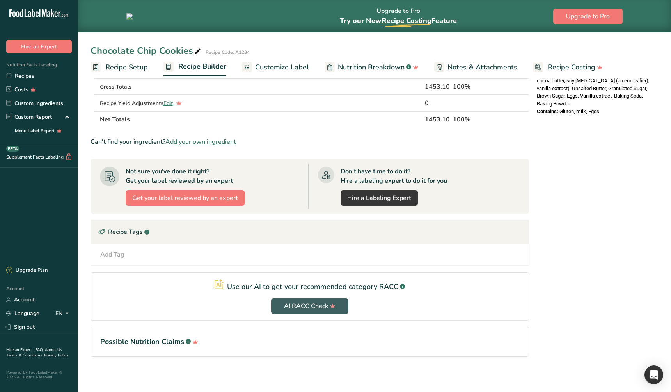
click at [128, 73] on link "Recipe Setup" at bounding box center [118, 68] width 57 height 18
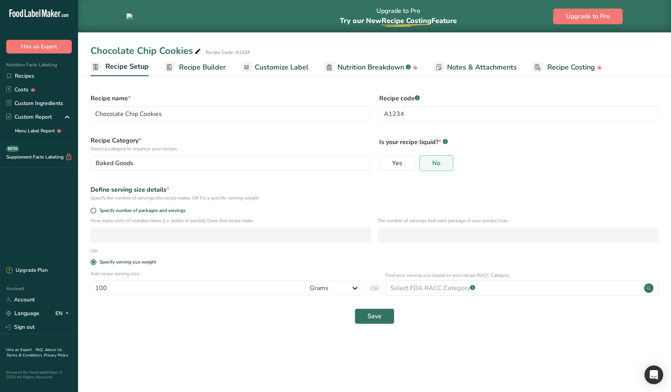
drag, startPoint x: 449, startPoint y: 337, endPoint x: 313, endPoint y: 354, distance: 136.8
click at [445, 337] on main "Upgrade to Pro Try our New Recipe Costing .a-29{fill:none;stroke-linecap:round;…" at bounding box center [335, 196] width 671 height 392
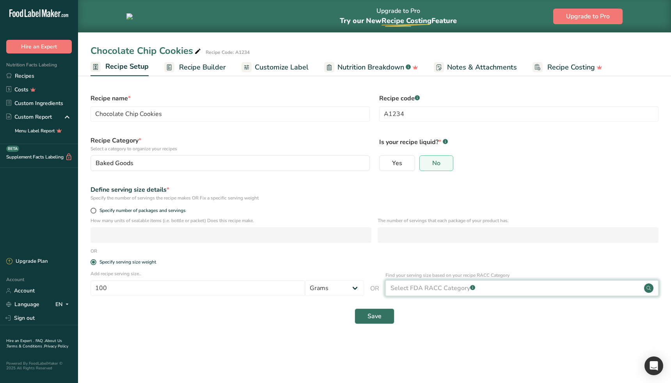
click at [424, 283] on div "Select FDA RACC Category .a-a{fill:#347362;}.b-a{fill:#fff;}" at bounding box center [432, 287] width 85 height 9
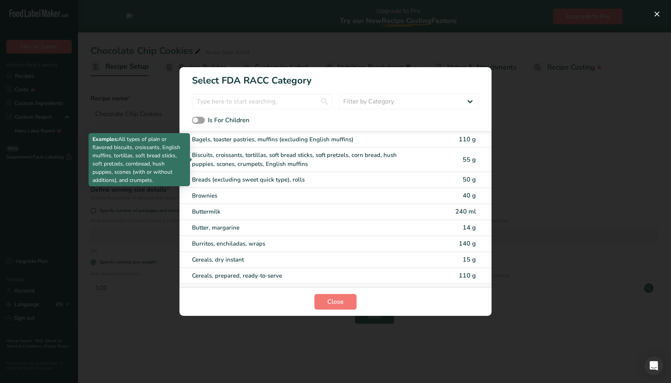
click at [281, 165] on div "Biscuits, croissants, tortillas, soft bread sticks, soft pretzels, corn bread, …" at bounding box center [303, 160] width 222 height 18
type input "55"
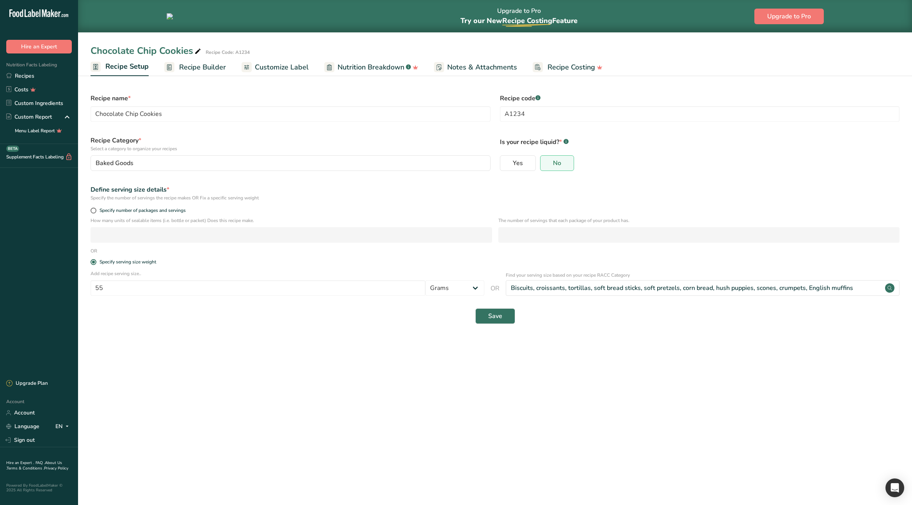
click at [371, 401] on main "Upgrade to Pro Try our New Recipe Costing .a-29{fill:none;stroke-linecap:round;…" at bounding box center [456, 252] width 912 height 505
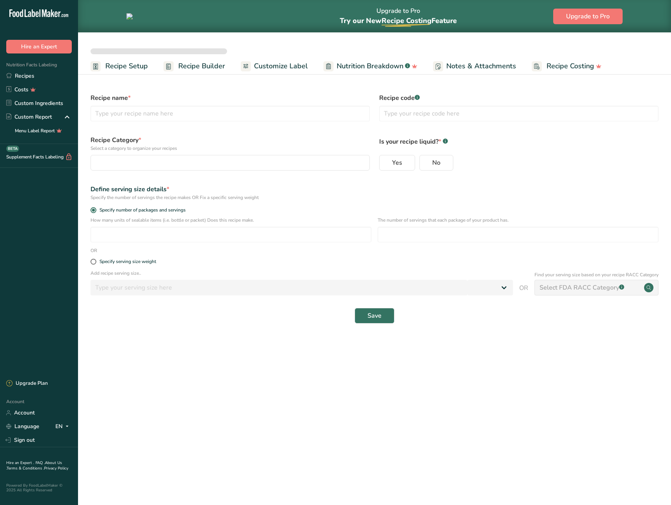
select select
click at [531, 380] on main "Upgrade to Pro Try our New Recipe Costing .a-29{fill:none;stroke-linecap:round;…" at bounding box center [335, 252] width 671 height 505
type input "Chocolate Chip Cookies"
type input "A1234"
radio input "true"
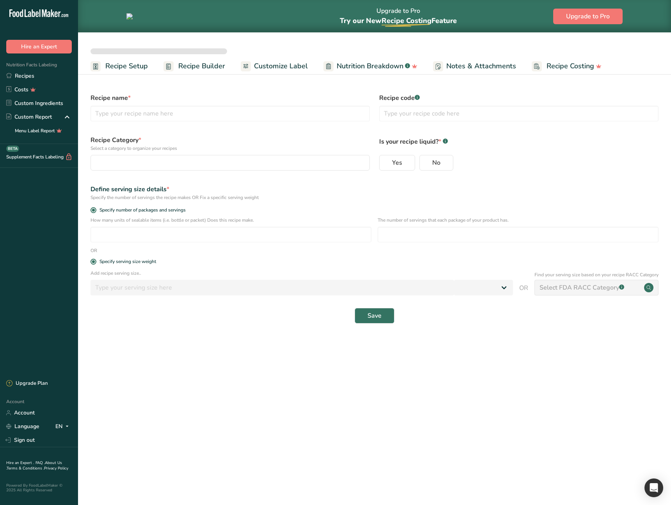
radio input "false"
radio input "true"
type input "100"
select select "0"
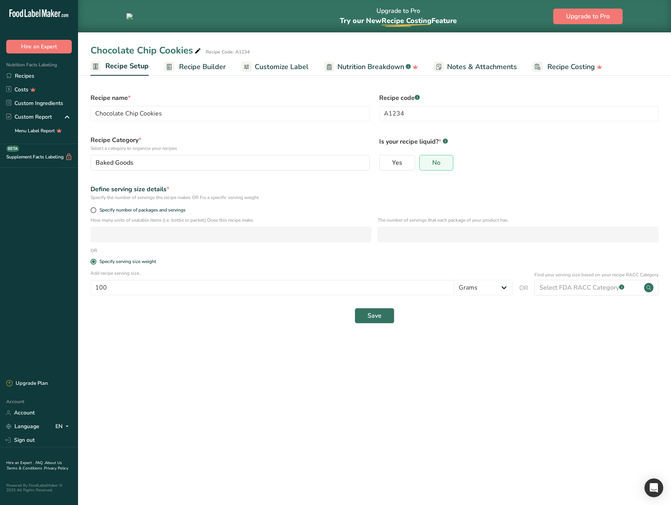
click at [491, 390] on main "Upgrade to Pro Try our New Recipe Costing .a-29{fill:none;stroke-linecap:round;…" at bounding box center [335, 252] width 671 height 505
click at [149, 213] on div "Specify number of packages and servings" at bounding box center [374, 211] width 577 height 11
click at [155, 212] on span "Specify number of packages and servings" at bounding box center [140, 210] width 89 height 6
click at [96, 212] on input "Specify number of packages and servings" at bounding box center [92, 210] width 5 height 5
radio input "true"
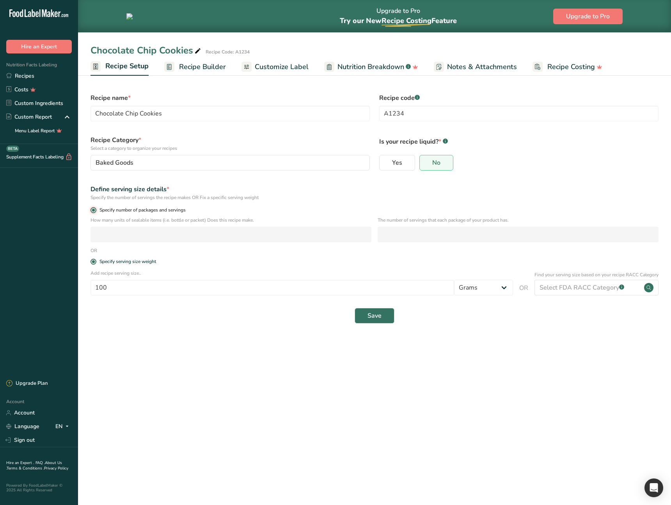
radio input "false"
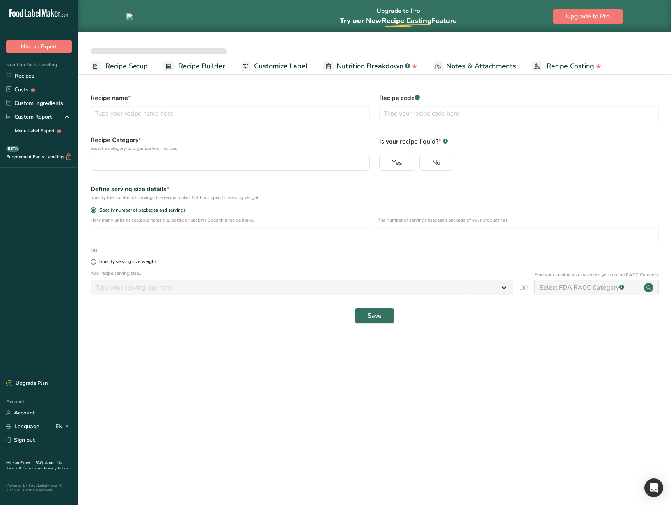
select select
click at [262, 390] on main "Upgrade to Pro Try our New Recipe Costing .a-29{fill:none;stroke-linecap:round;…" at bounding box center [335, 252] width 671 height 505
type input "Chocolate Chip Cookies"
type input "A1234"
radio input "true"
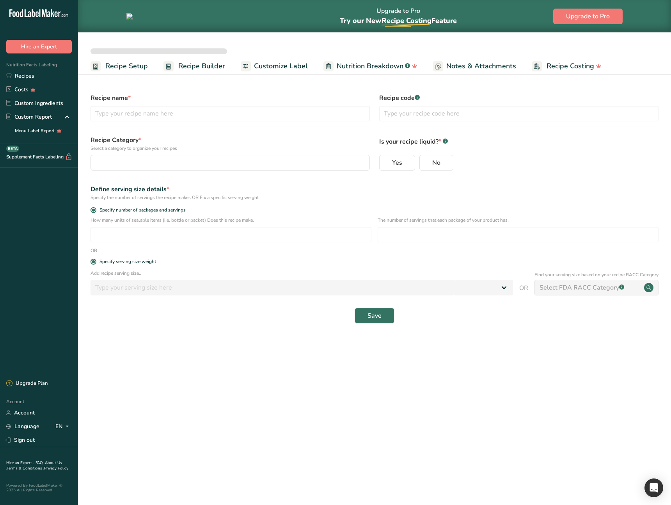
radio input "false"
radio input "true"
type input "100"
select select "0"
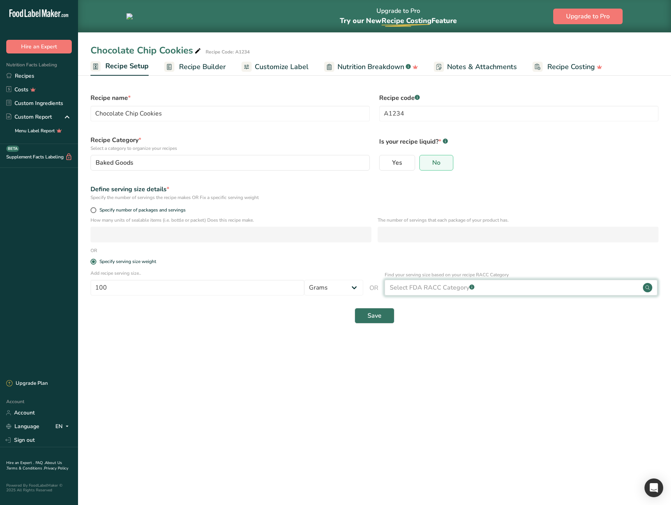
click at [492, 292] on div "Select FDA RACC Category .a-a{fill:#347362;}.b-a{fill:#fff;}" at bounding box center [521, 288] width 273 height 16
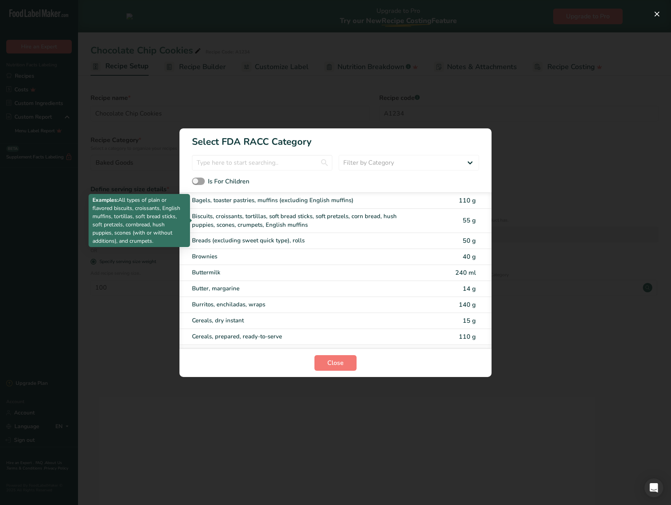
click at [347, 218] on div "Biscuits, croissants, tortillas, soft bread sticks, soft pretzels, corn bread, …" at bounding box center [303, 221] width 222 height 18
type input "55"
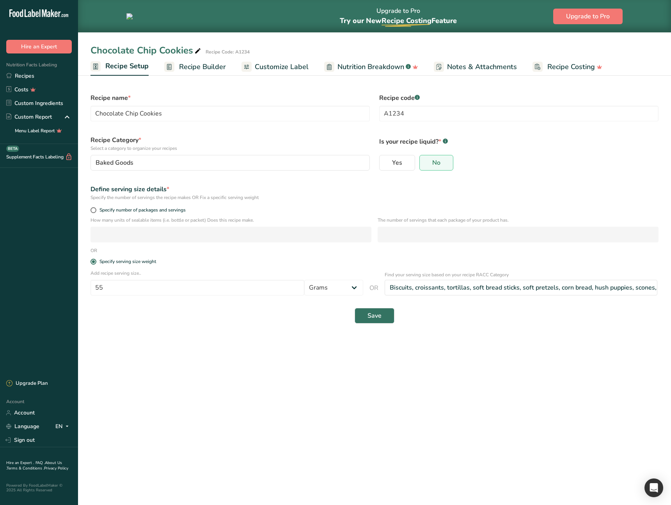
click at [521, 370] on main "Upgrade to Pro Try our New Recipe Costing .a-29{fill:none;stroke-linecap:round;…" at bounding box center [335, 252] width 671 height 505
click at [209, 376] on main "Upgrade to Pro Try our New Recipe Costing .a-29{fill:none;stroke-linecap:round;…" at bounding box center [335, 252] width 671 height 505
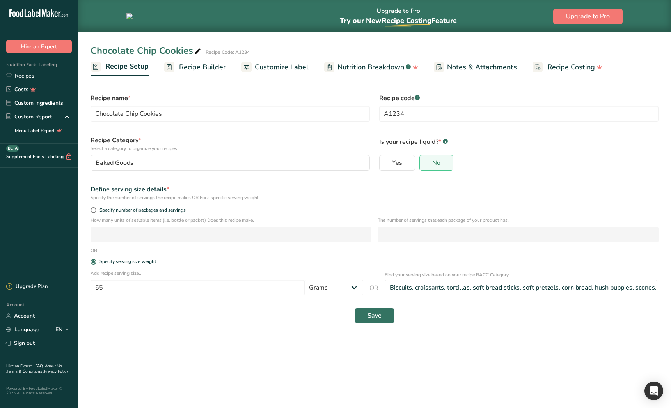
click at [387, 373] on main "Upgrade to Pro Try our New Recipe Costing .a-29{fill:none;stroke-linecap:round;…" at bounding box center [335, 204] width 671 height 408
click at [36, 76] on link "Recipes" at bounding box center [39, 76] width 78 height 14
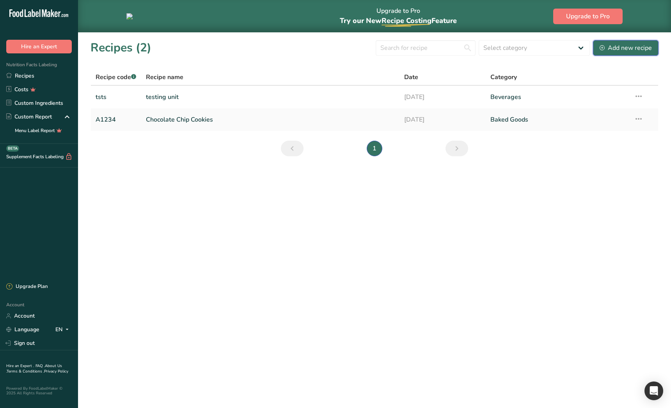
click at [610, 47] on div "Add new recipe" at bounding box center [626, 47] width 52 height 9
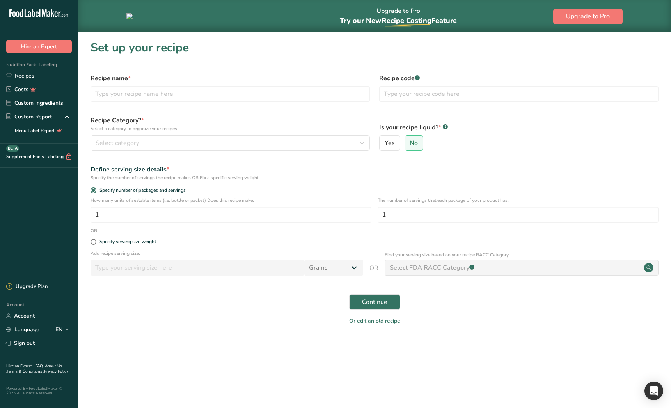
drag, startPoint x: 149, startPoint y: 241, endPoint x: 371, endPoint y: 283, distance: 225.6
click at [149, 241] on div "Specify serving size weight" at bounding box center [127, 242] width 57 height 6
click at [96, 241] on input "Specify serving size weight" at bounding box center [92, 241] width 5 height 5
radio input "true"
radio input "false"
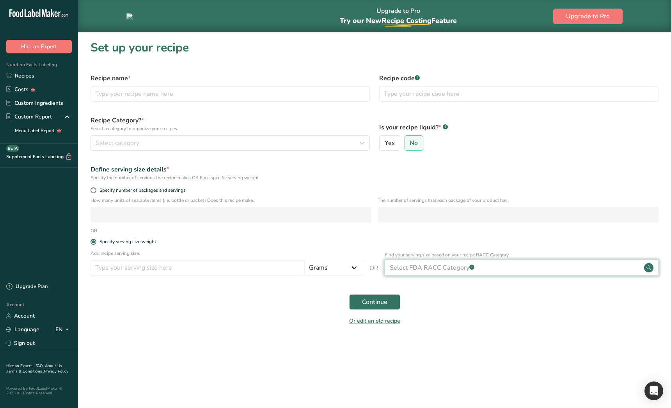
click at [518, 274] on div "Select FDA RACC Category .a-a{fill:#347362;}.b-a{fill:#fff;}" at bounding box center [522, 268] width 274 height 16
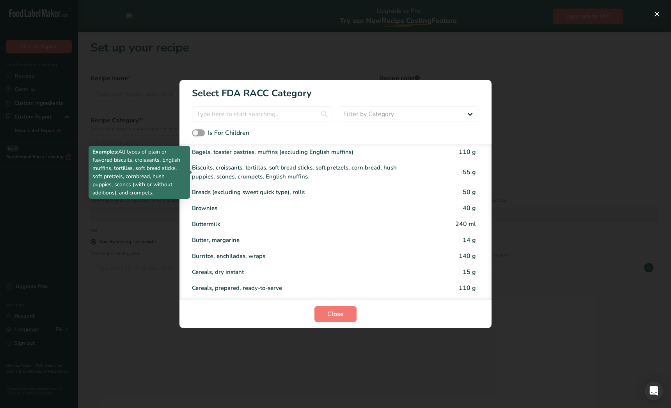
click at [399, 172] on div "Biscuits, croissants, tortillas, soft bread sticks, soft pretzels, corn bread, …" at bounding box center [303, 172] width 222 height 18
type input "55"
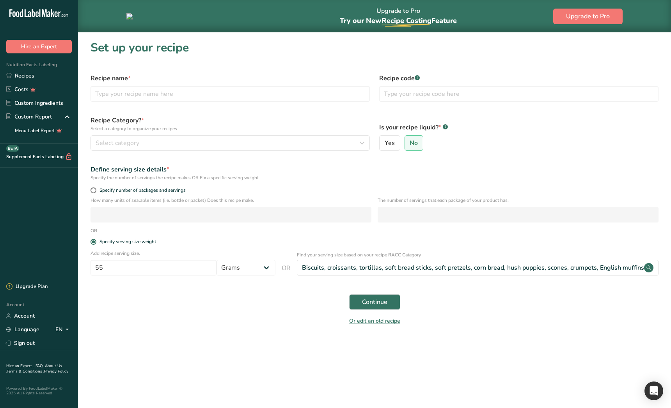
click at [506, 337] on section "Set up your recipe Recipe name * Recipe code .a-a{fill:#347362;}.b-a{fill:#fff;…" at bounding box center [374, 190] width 593 height 315
click at [273, 356] on main "Upgrade to Pro Try our New Recipe Costing .a-29{fill:none;stroke-linecap:round;…" at bounding box center [335, 204] width 671 height 408
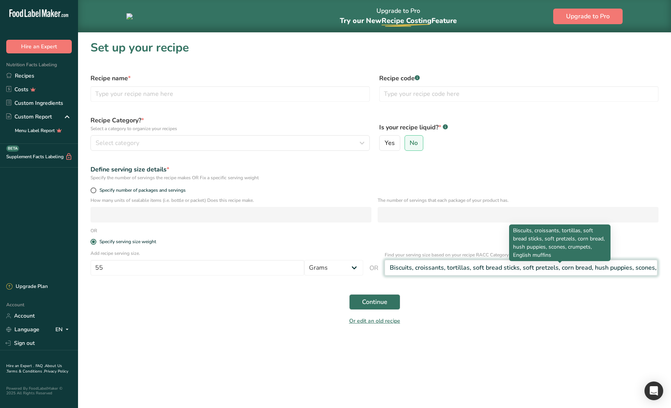
click at [476, 270] on div "Biscuits, croissants, tortillas, soft bread sticks, soft pretzels, corn bread, …" at bounding box center [561, 267] width 342 height 9
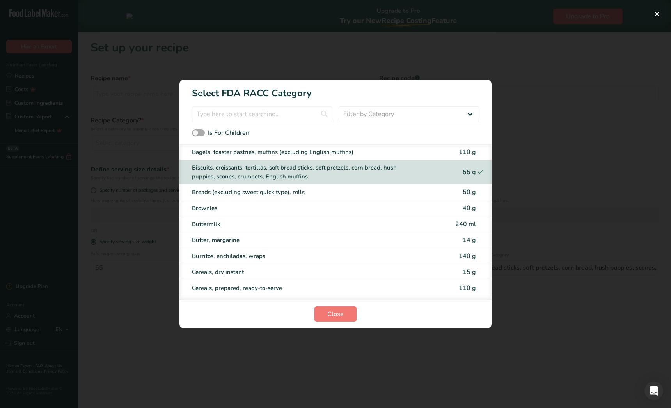
click at [202, 130] on span "RACC Category Selection Modal" at bounding box center [198, 132] width 13 height 7
click at [197, 131] on input "Is For Children" at bounding box center [194, 133] width 5 height 5
checkbox input "true"
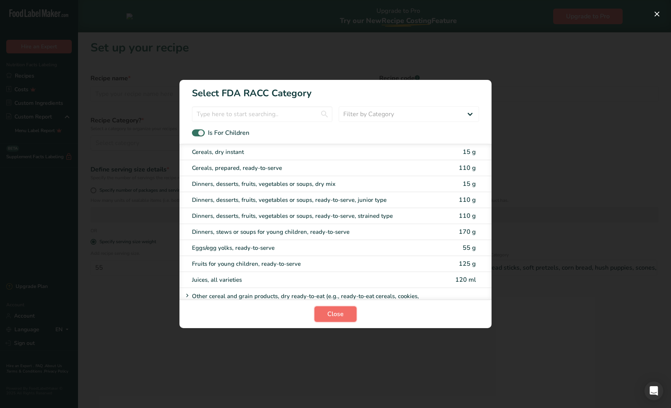
click at [332, 310] on span "Close" at bounding box center [335, 314] width 16 height 9
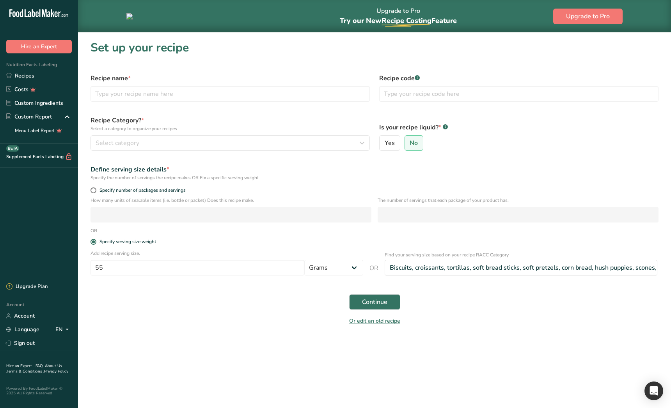
click at [390, 337] on section "Set up your recipe Recipe name * Recipe code .a-a{fill:#347362;}.b-a{fill:#fff;…" at bounding box center [374, 190] width 593 height 315
click at [397, 346] on section "Set up your recipe Recipe name * Recipe code .a-a{fill:#347362;}.b-a{fill:#fff;…" at bounding box center [374, 190] width 593 height 315
click at [172, 330] on section "Set up your recipe Recipe name * Recipe code .a-a{fill:#347362;}.b-a{fill:#fff;…" at bounding box center [374, 190] width 593 height 315
click at [48, 70] on link "Recipes" at bounding box center [39, 76] width 78 height 14
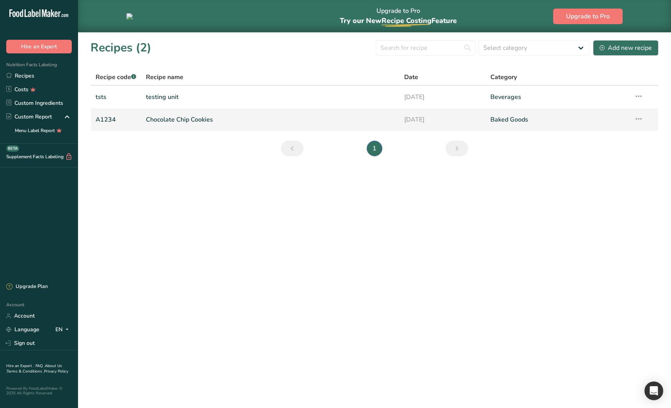
click at [199, 119] on link "Chocolate Chip Cookies" at bounding box center [270, 120] width 249 height 16
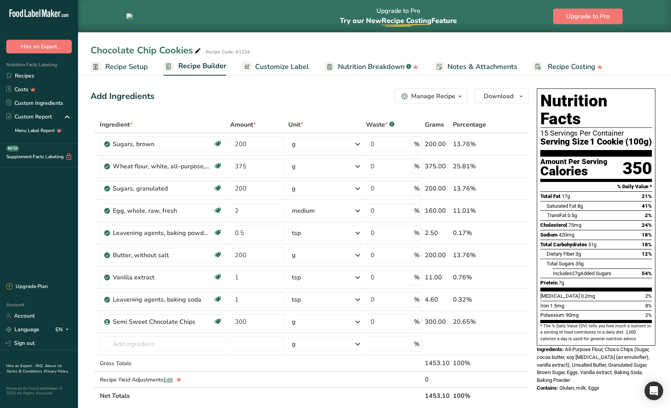
click at [576, 242] on span "Total Carbohydrates" at bounding box center [563, 245] width 47 height 6
click at [122, 67] on span "Recipe Setup" at bounding box center [126, 67] width 43 height 11
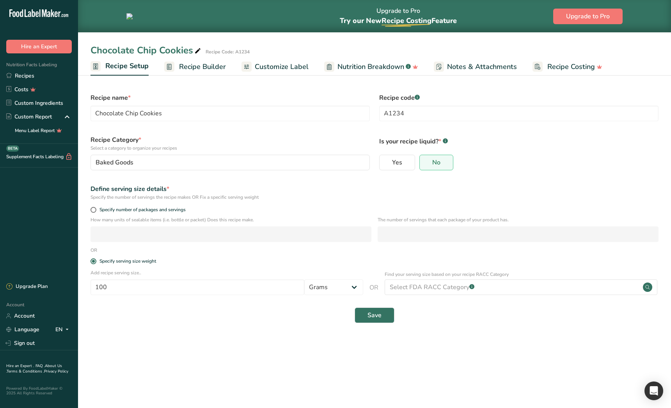
click at [263, 353] on main "Upgrade to Pro Try our New Recipe Costing .a-29{fill:none;stroke-linecap:round;…" at bounding box center [335, 204] width 671 height 408
click at [487, 290] on div "Select FDA RACC Category .a-a{fill:#347362;}.b-a{fill:#fff;}" at bounding box center [521, 288] width 273 height 16
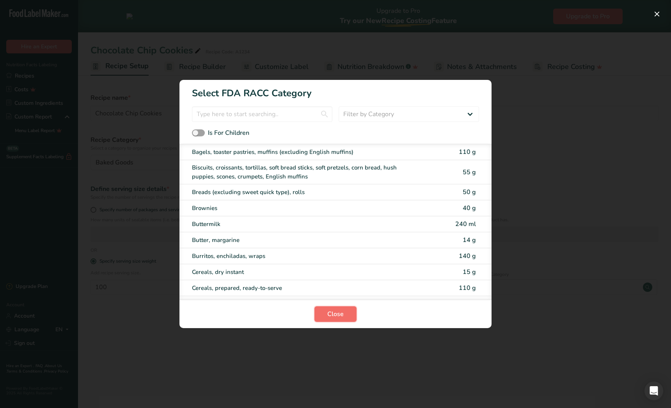
click at [339, 313] on span "Close" at bounding box center [335, 314] width 16 height 9
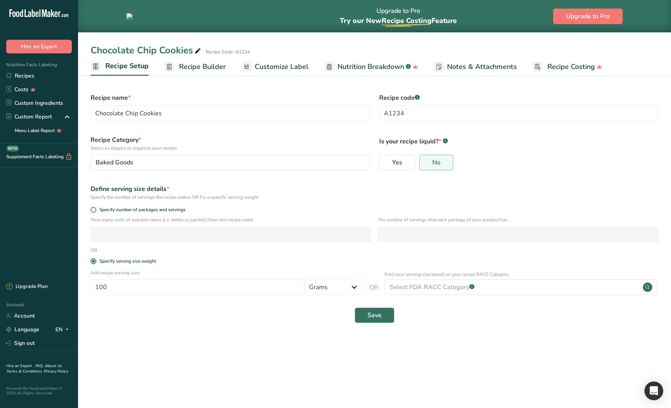
click at [206, 69] on span "Recipe Builder" at bounding box center [202, 67] width 47 height 11
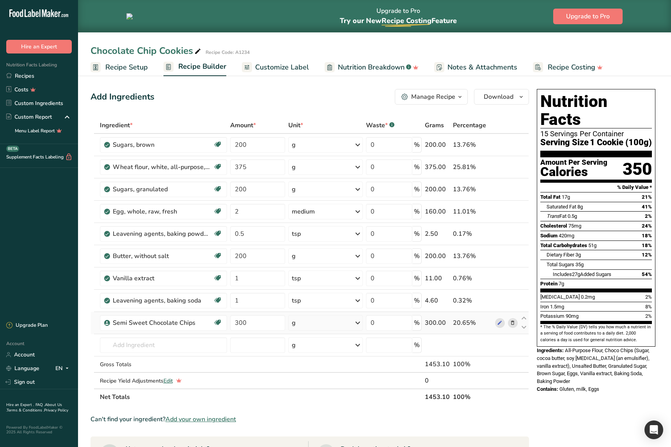
click at [316, 331] on td "g Portions 1 Cup Weight Units g ppm ug See more Volume Units quarter cup half c…" at bounding box center [326, 323] width 78 height 22
click at [320, 327] on div "g" at bounding box center [325, 323] width 74 height 16
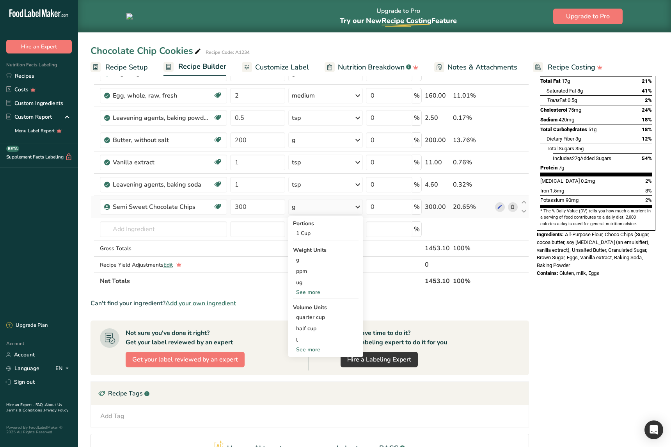
scroll to position [115, 0]
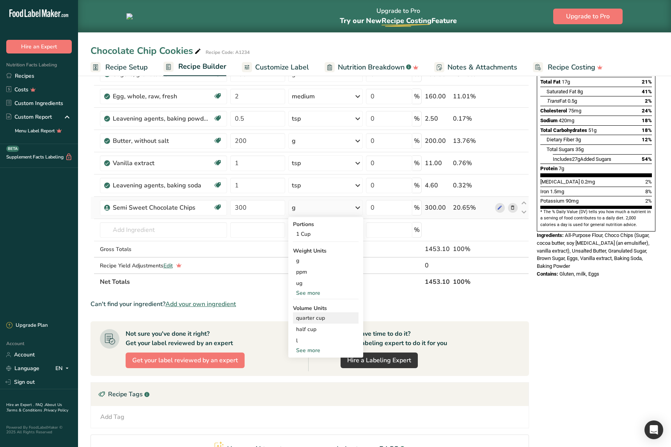
click at [314, 320] on div "quarter cup" at bounding box center [325, 318] width 59 height 8
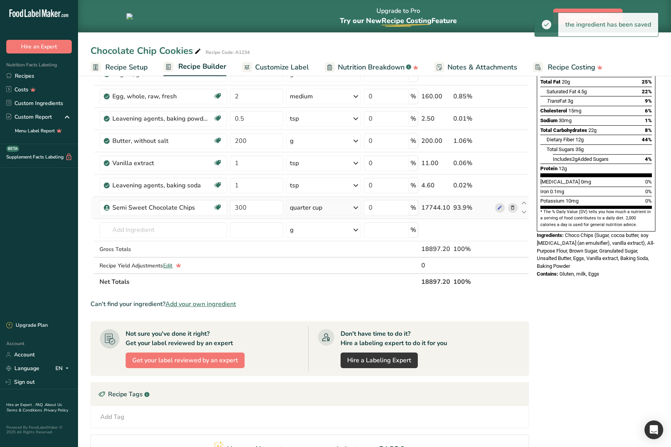
click at [357, 206] on icon at bounding box center [355, 207] width 9 height 14
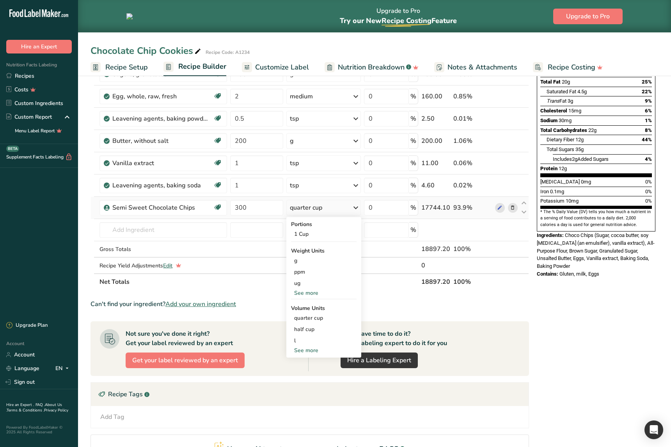
click at [318, 349] on div "See more" at bounding box center [324, 350] width 66 height 8
click at [539, 295] on div "Nutrition Facts 189 Servings Per Container Serving Size 1 Cookie (100g) Amount …" at bounding box center [596, 257] width 125 height 573
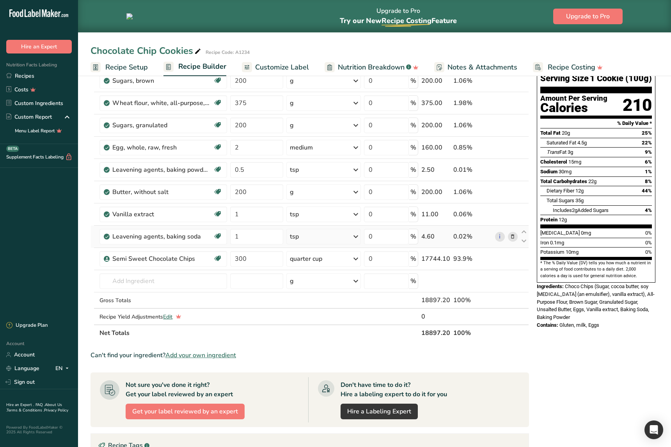
scroll to position [0, 0]
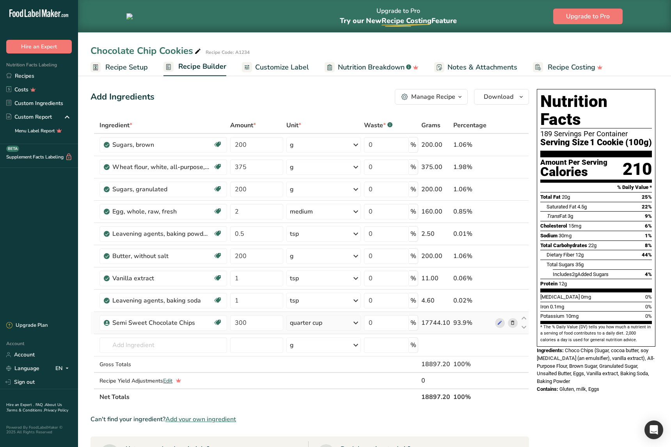
click at [329, 324] on div "quarter cup" at bounding box center [323, 323] width 74 height 16
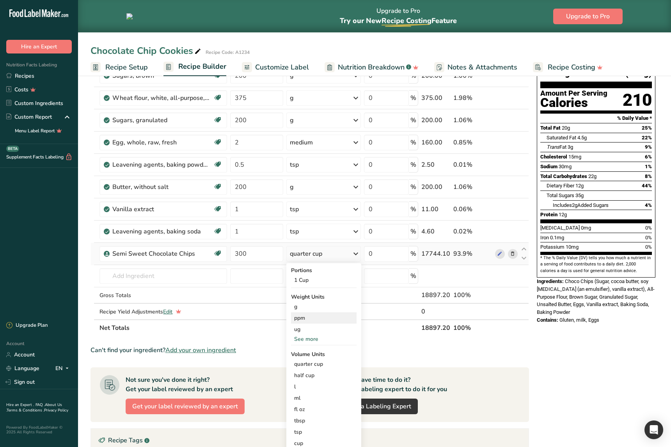
scroll to position [71, 0]
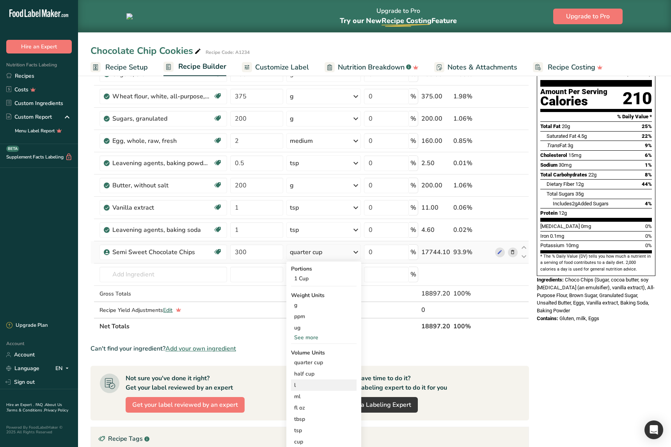
click at [307, 383] on div "l" at bounding box center [323, 385] width 59 height 8
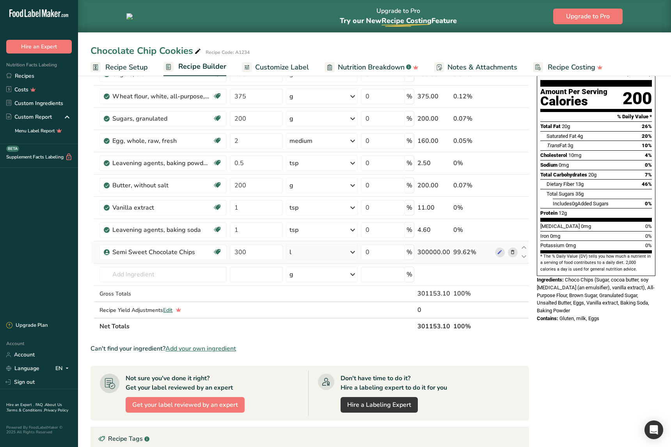
click at [314, 252] on div "l" at bounding box center [322, 252] width 72 height 16
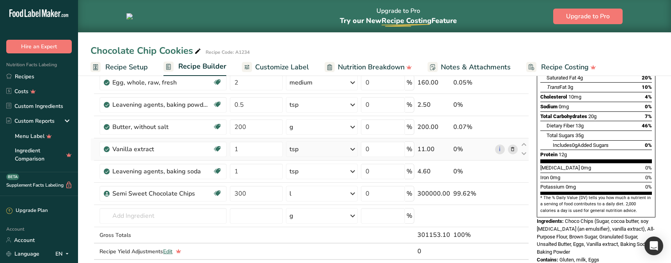
scroll to position [94, 0]
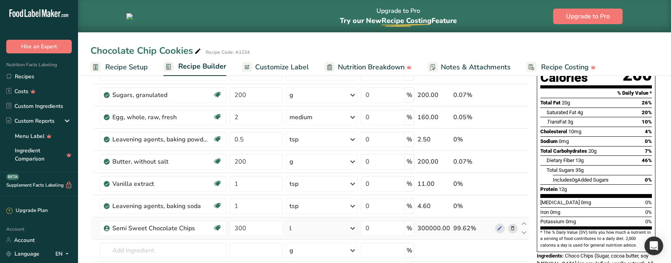
click at [304, 230] on div "l" at bounding box center [322, 229] width 72 height 16
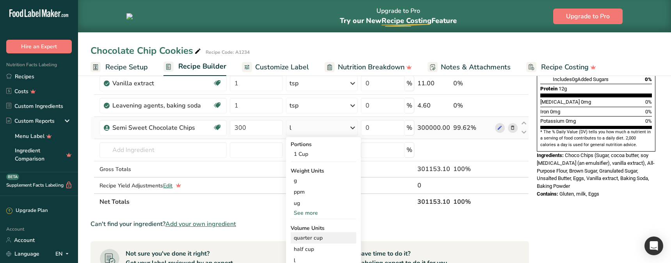
scroll to position [216, 0]
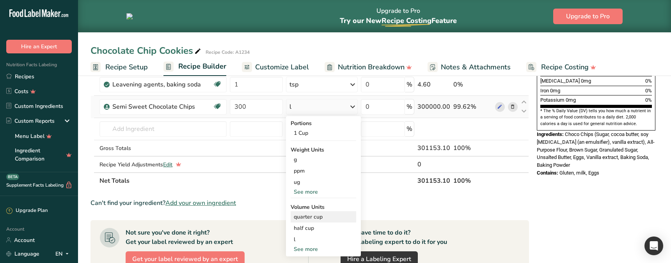
click at [308, 219] on div "quarter cup" at bounding box center [323, 217] width 59 height 8
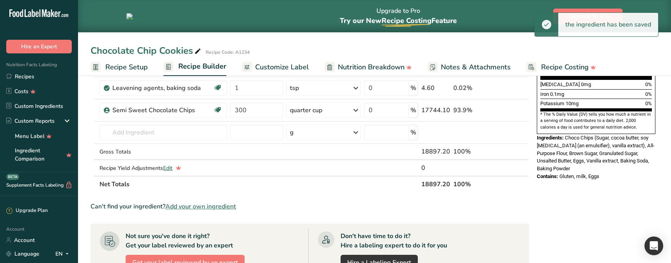
click at [310, 195] on section "Ingredient * Amount * Unit * Waste * .a-a{fill:#347362;}.b-a{fill:#fff;} Grams …" at bounding box center [309, 166] width 438 height 523
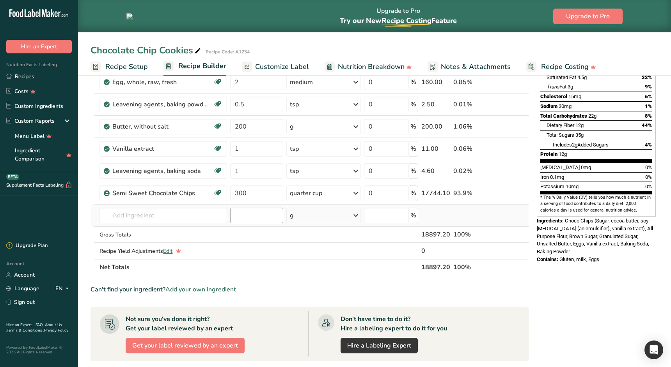
scroll to position [131, 0]
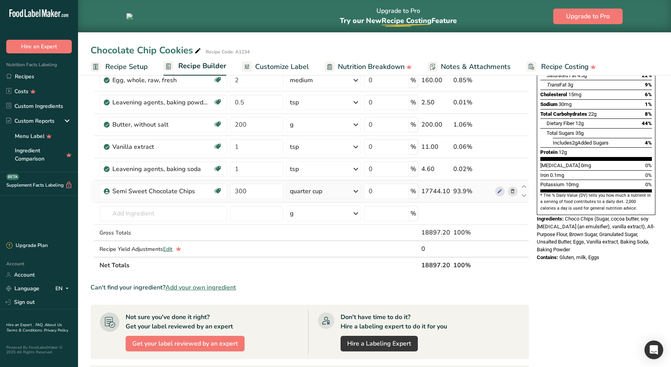
click at [301, 194] on div "quarter cup" at bounding box center [306, 191] width 32 height 9
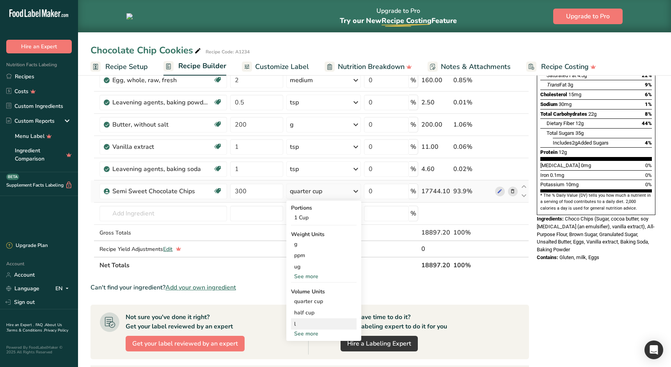
click at [307, 321] on div "l" at bounding box center [323, 324] width 59 height 8
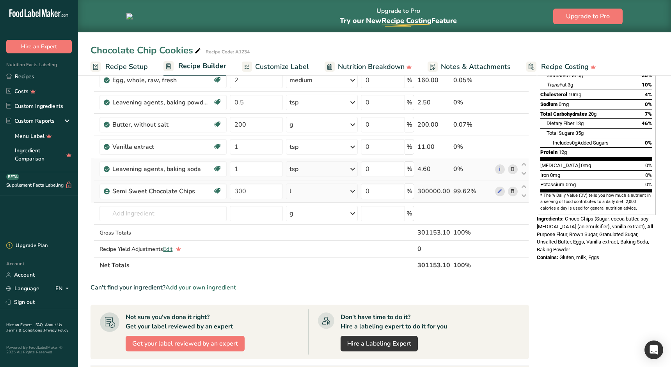
click at [303, 166] on div "tsp" at bounding box center [322, 169] width 72 height 16
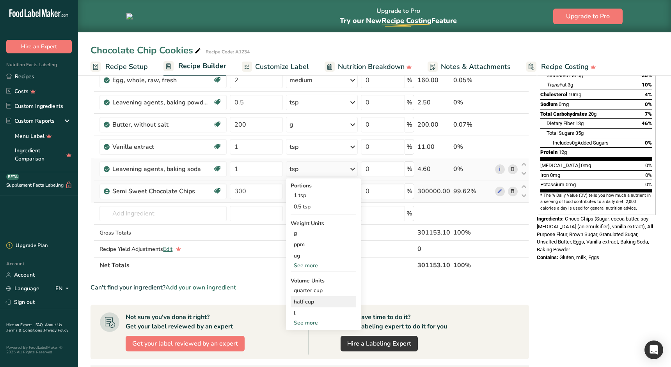
click at [305, 300] on div "half cup" at bounding box center [323, 302] width 59 height 8
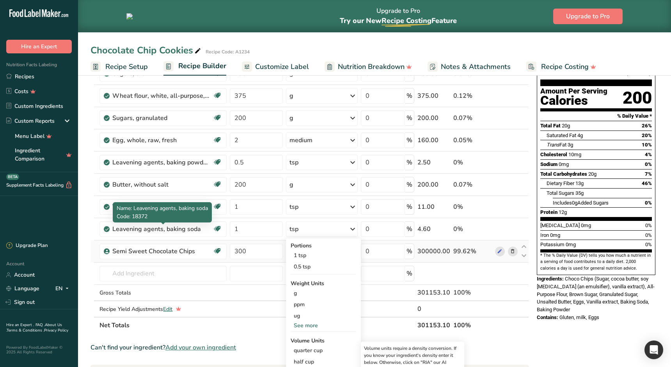
scroll to position [69, 0]
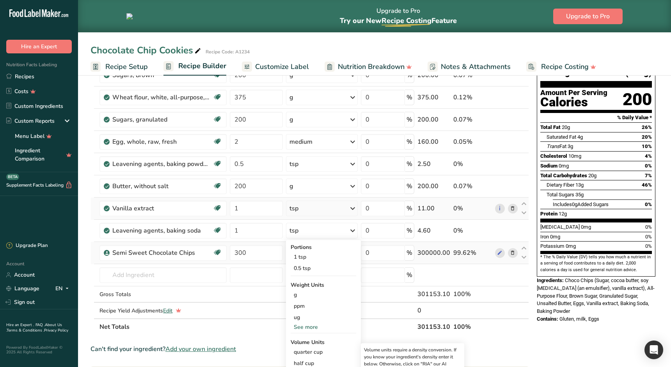
click at [297, 204] on div "tsp" at bounding box center [293, 208] width 9 height 9
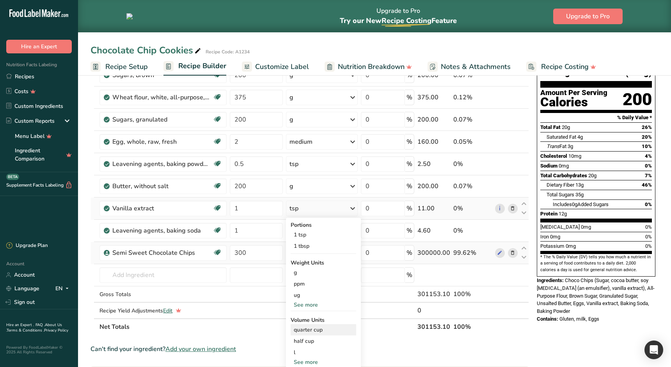
click at [316, 328] on div "quarter cup" at bounding box center [323, 330] width 59 height 8
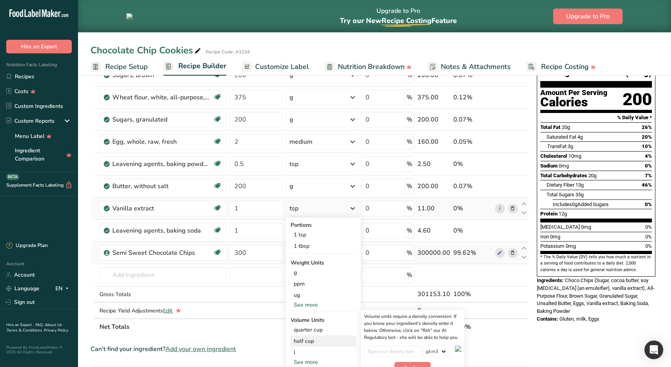
click at [309, 341] on div "half cup" at bounding box center [323, 341] width 59 height 8
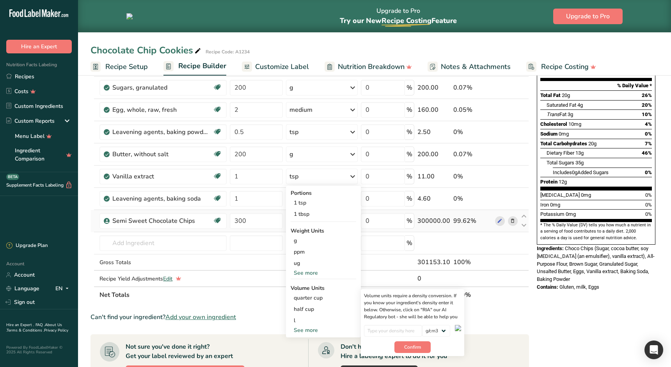
scroll to position [102, 0]
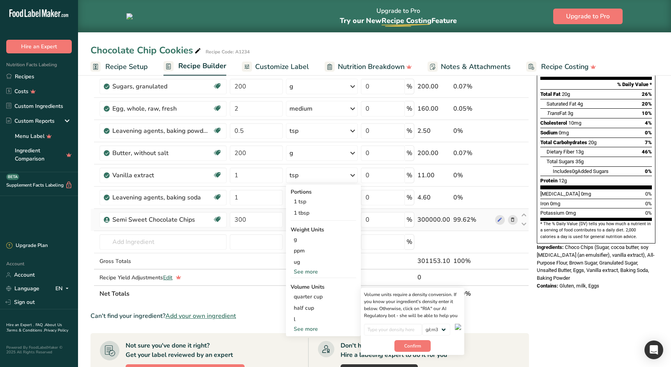
click at [160, 229] on td "Semi Sweet Chocolate Chips Vegetarian Halal" at bounding box center [163, 220] width 130 height 22
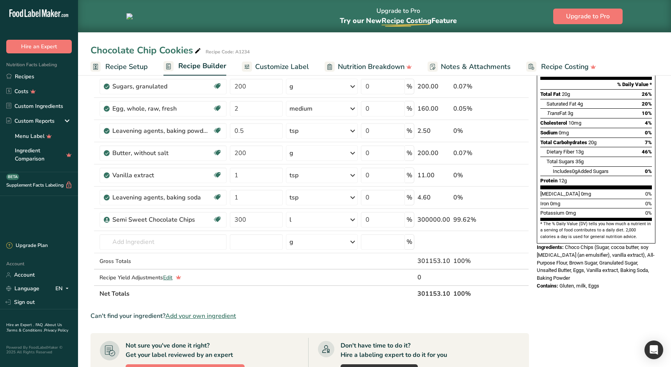
click at [304, 224] on div "l" at bounding box center [322, 220] width 72 height 16
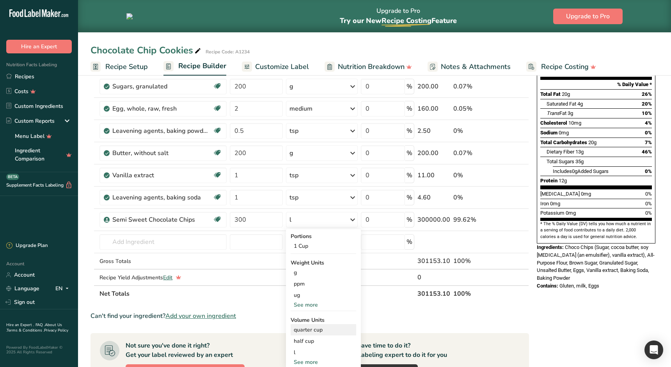
click at [300, 334] on div "quarter cup" at bounding box center [324, 330] width 66 height 11
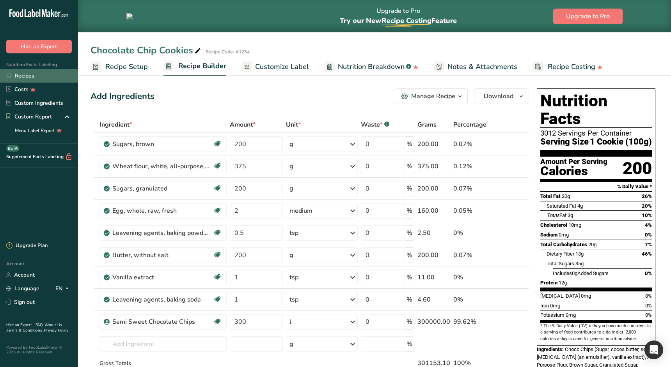
click at [41, 80] on link "Recipes" at bounding box center [39, 76] width 78 height 14
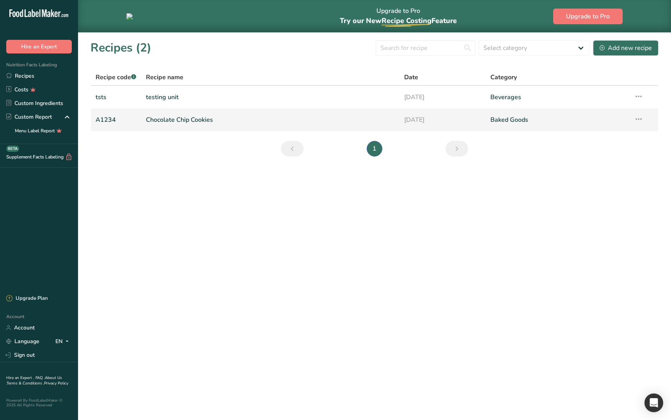
click at [204, 120] on link "Chocolate Chip Cookies" at bounding box center [270, 120] width 249 height 16
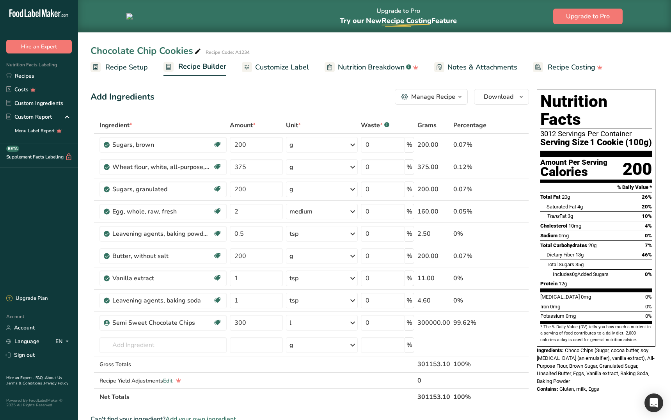
click at [127, 69] on span "Recipe Setup" at bounding box center [126, 67] width 43 height 11
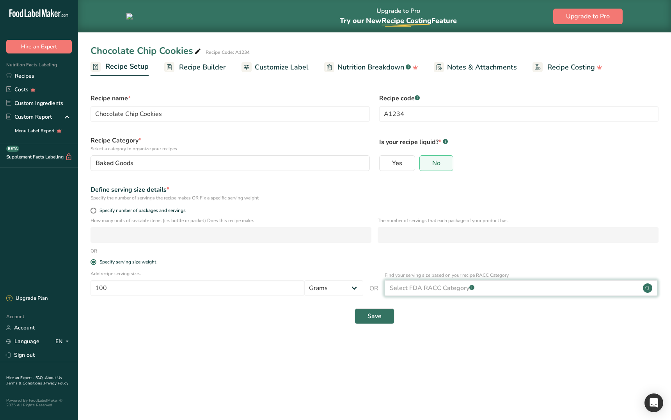
click at [438, 288] on div "Select FDA RACC Category .a-a{fill:#347362;}.b-a{fill:#fff;}" at bounding box center [432, 287] width 85 height 9
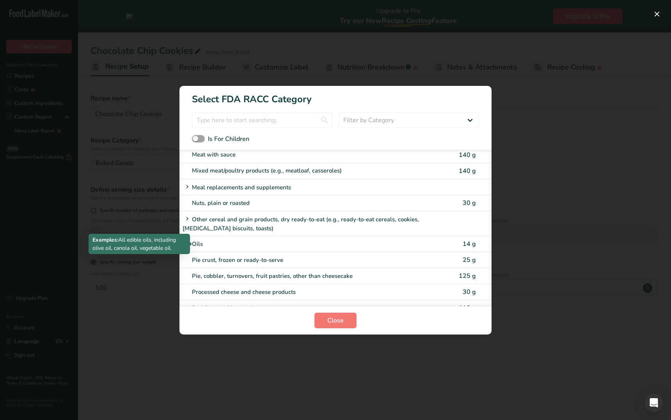
scroll to position [1196, 0]
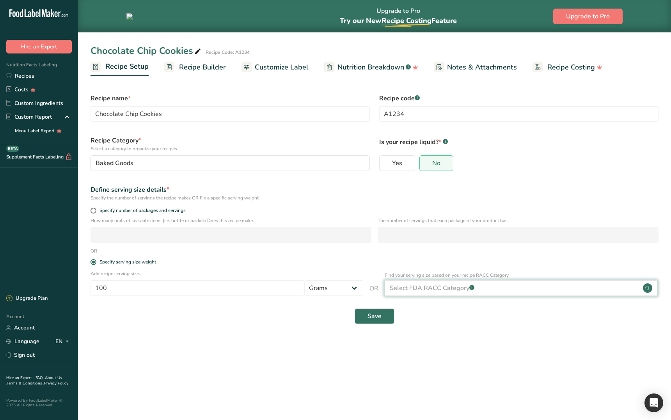
click at [424, 283] on div "Select FDA RACC Category .a-a{fill:#347362;}.b-a{fill:#fff;}" at bounding box center [432, 287] width 85 height 9
click at [454, 294] on div "Select FDA RACC Category .a-a{fill:#347362;}.b-a{fill:#fff;}" at bounding box center [521, 288] width 273 height 16
click at [431, 313] on div "Save" at bounding box center [374, 316] width 568 height 16
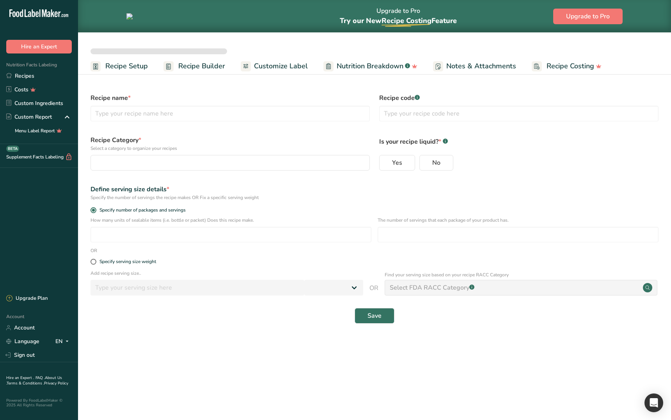
select select
type input "Chocolate Chip Cookies"
type input "A1234"
radio input "true"
radio input "false"
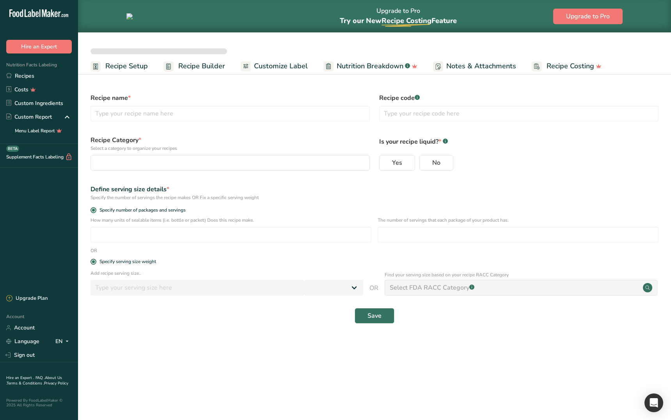
radio input "true"
type input "100"
select select "0"
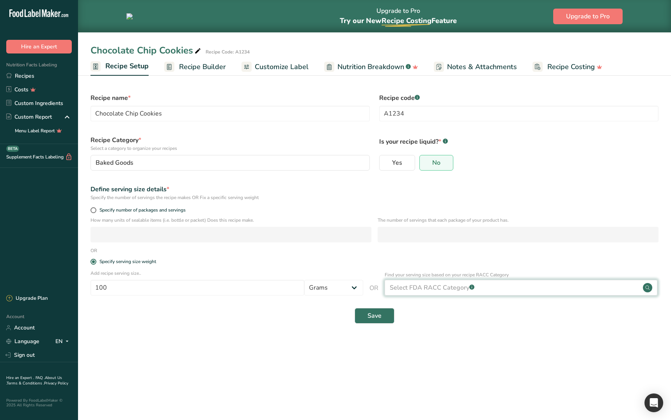
click at [425, 293] on div "Select FDA RACC Category .a-a{fill:#347362;}.b-a{fill:#fff;}" at bounding box center [521, 288] width 273 height 16
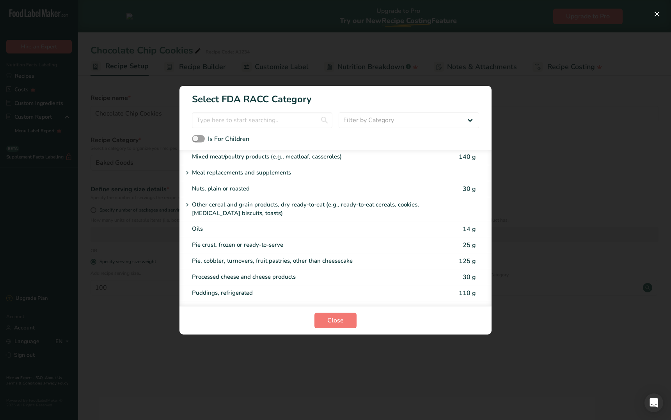
scroll to position [1223, 0]
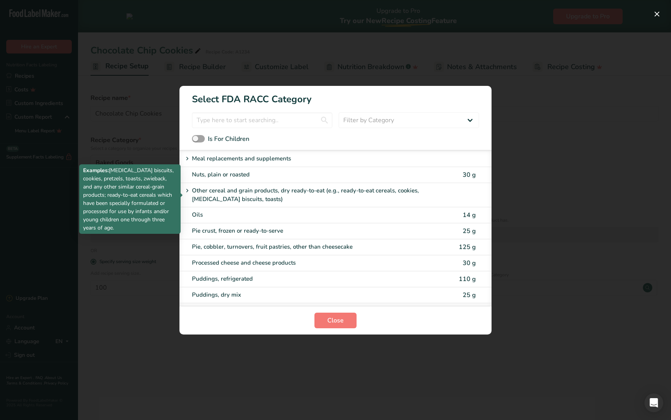
click at [250, 197] on p "Other cereal and grain products, dry ready-to-eat (e.g., ready-to-eat cereals, …" at bounding box center [310, 195] width 237 height 18
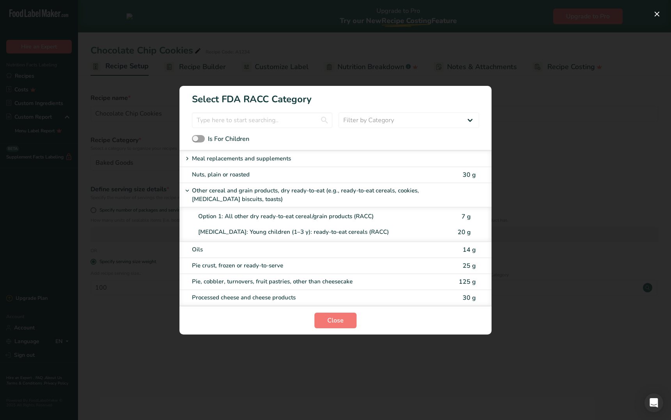
click at [242, 197] on p "Other cereal and grain products, dry ready-to-eat (e.g., ready-to-eat cereals, …" at bounding box center [310, 195] width 237 height 18
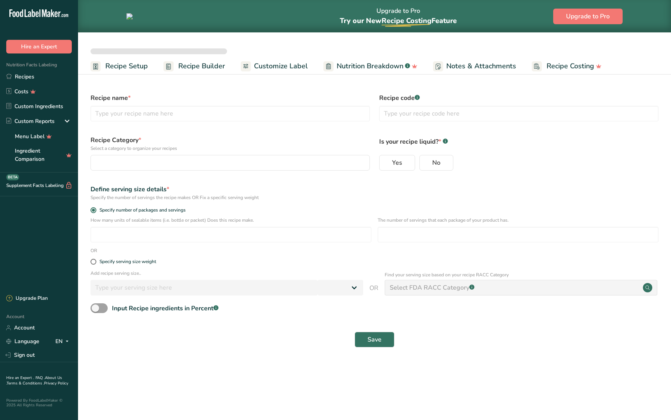
select select
type input "Chocolate Chip Cookies"
type input "A1234"
radio input "true"
radio input "false"
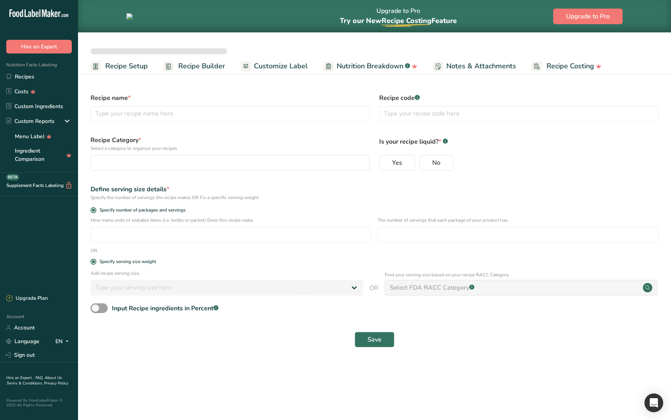
radio input "true"
type input "100"
select select "0"
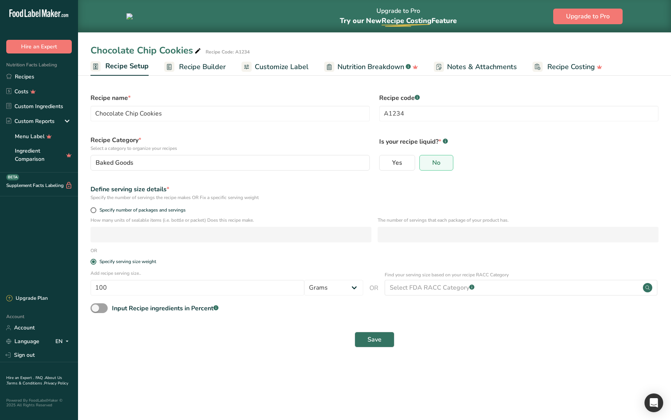
click at [575, 349] on div "Save" at bounding box center [374, 339] width 577 height 25
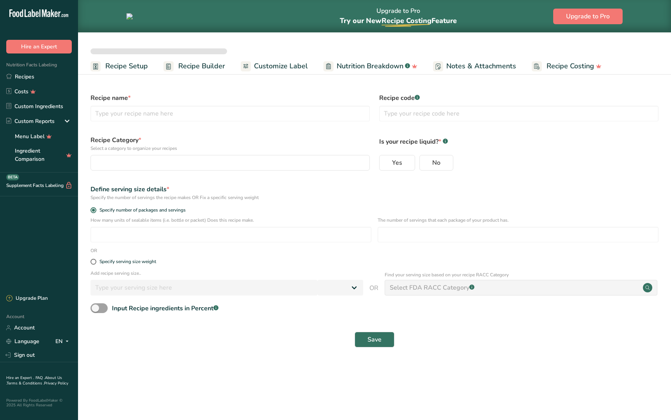
select select
click at [48, 353] on link "Sign out" at bounding box center [39, 355] width 78 height 14
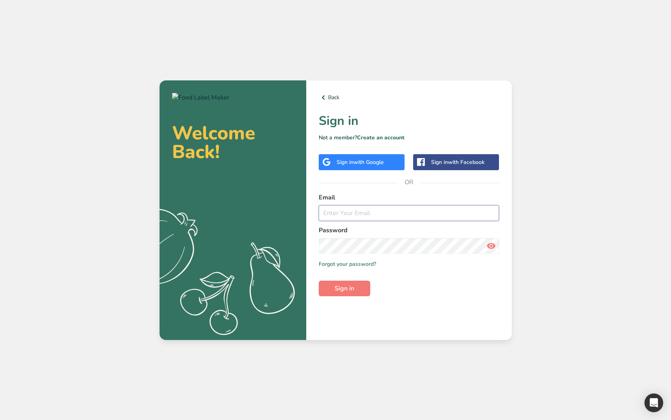
click at [395, 213] on input "email" at bounding box center [409, 213] width 181 height 16
type input "[EMAIL_ADDRESS][DOMAIN_NAME]"
click at [364, 288] on button "Sign in" at bounding box center [344, 288] width 51 height 16
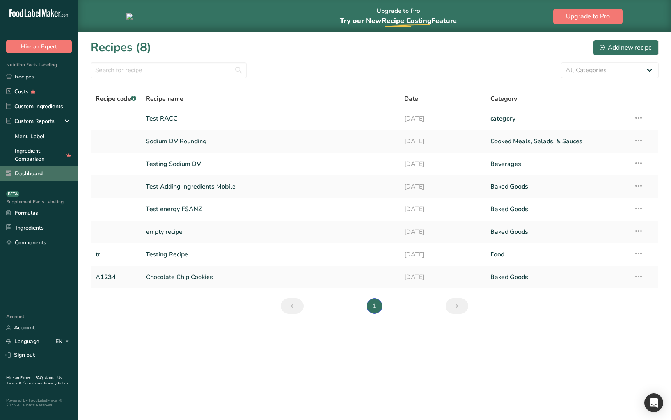
click at [44, 176] on link "Dashboard" at bounding box center [39, 173] width 78 height 15
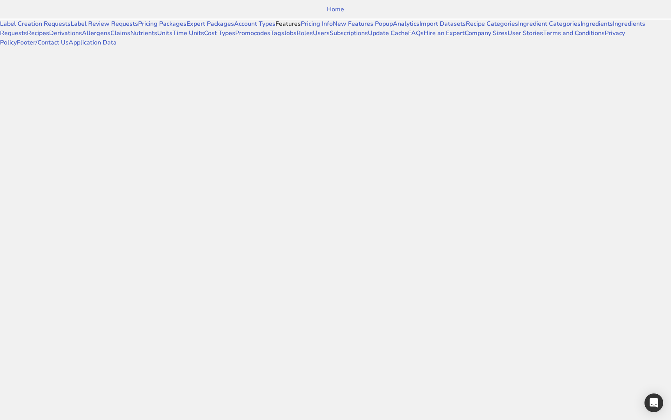
click at [275, 28] on link "Features" at bounding box center [287, 24] width 25 height 9
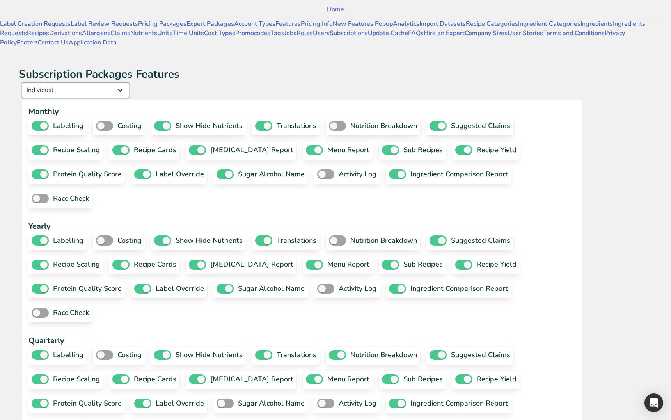
click at [129, 82] on select "Individual Essential Pro Business Old Enterprise 3 Users (799$) Old Enterprise …" at bounding box center [75, 90] width 107 height 16
select select "13"
click at [105, 82] on select "Individual Essential Pro Business Old Enterprise 3 Users (799$) Old Enterprise …" at bounding box center [75, 90] width 107 height 16
checkbox input "true"
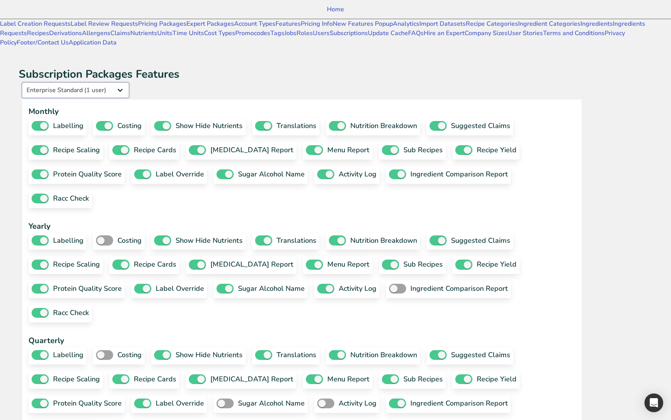
checkbox input "true"
checkbox input "false"
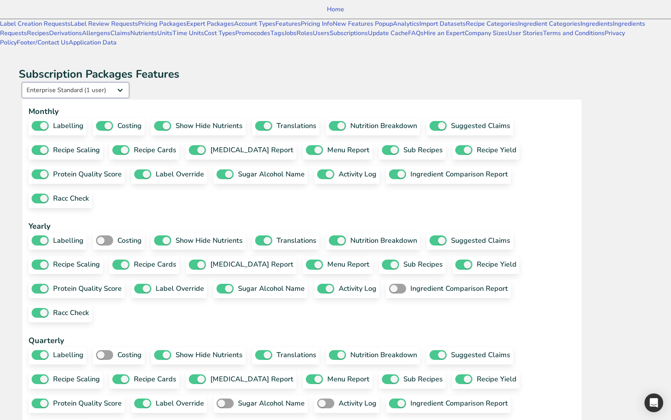
checkbox input "true"
click at [61, 13] on link "Home" at bounding box center [335, 9] width 671 height 19
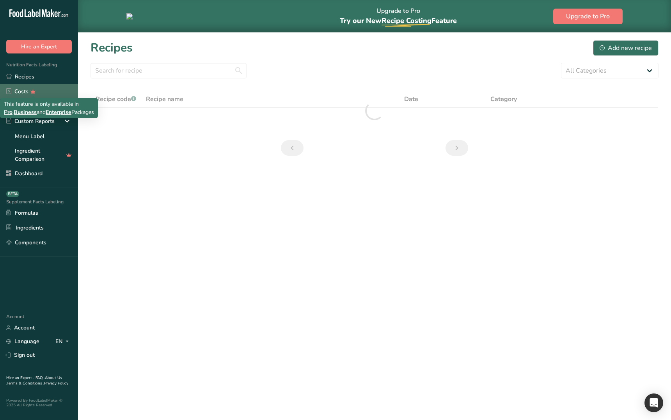
click at [41, 108] on div "This feature is only available in Pro , Business and Enterprise Packages" at bounding box center [49, 108] width 90 height 16
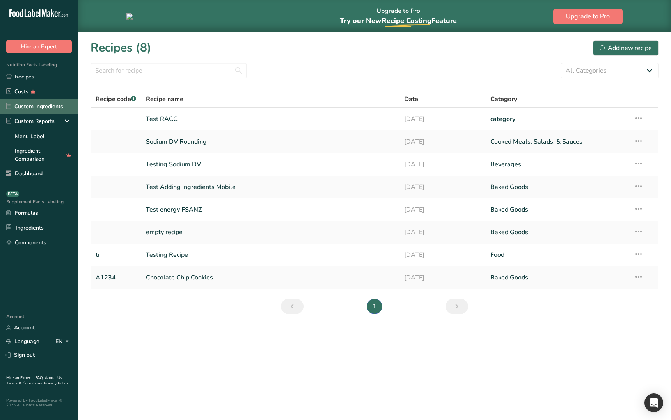
click at [58, 103] on link "Custom Ingredients" at bounding box center [39, 106] width 78 height 15
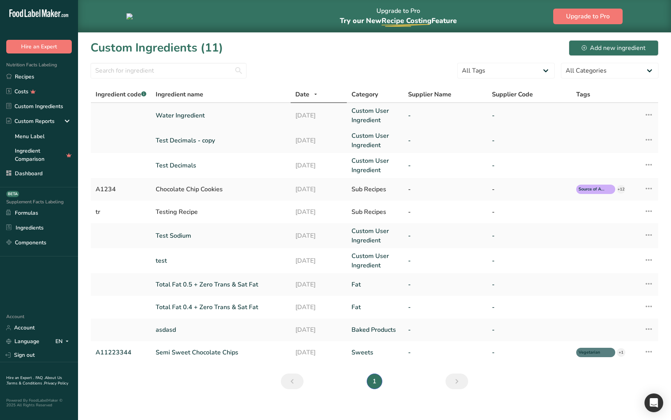
click at [192, 116] on link "Water Ingredient" at bounding box center [221, 115] width 130 height 9
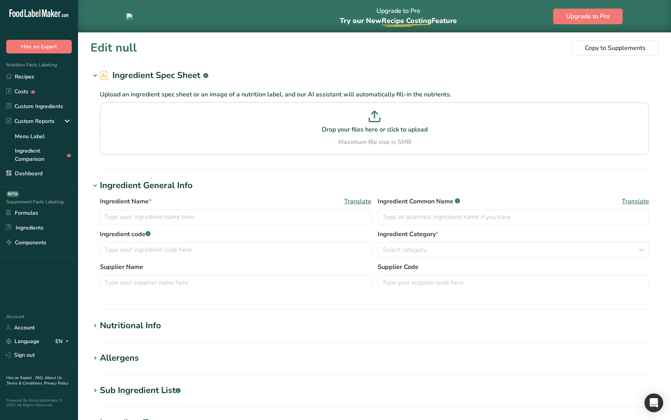
type input "Water Ingredient"
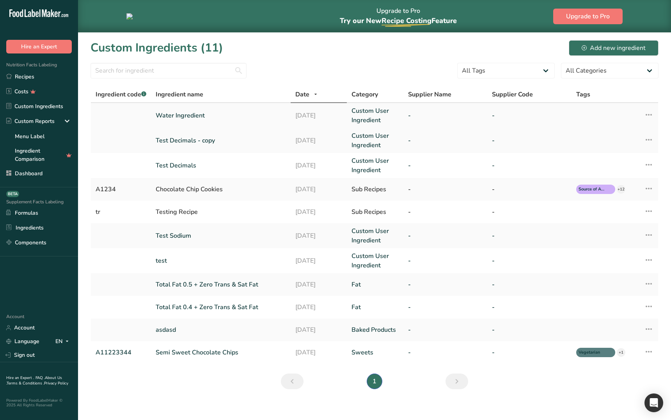
click at [357, 115] on link "Custom User Ingredient" at bounding box center [374, 115] width 47 height 19
click at [124, 163] on td at bounding box center [121, 165] width 60 height 25
click at [177, 164] on link "Test Decimals" at bounding box center [221, 165] width 130 height 9
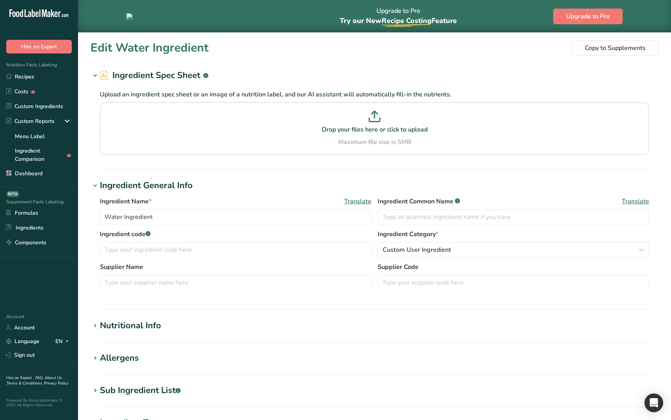
type input "Test Decimals"
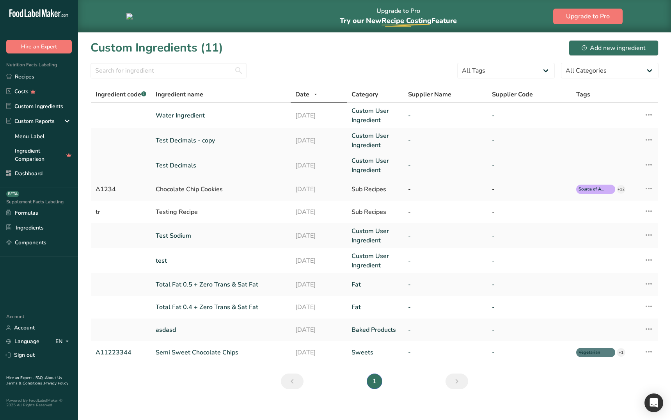
click at [178, 161] on link "Test Decimals" at bounding box center [221, 165] width 130 height 9
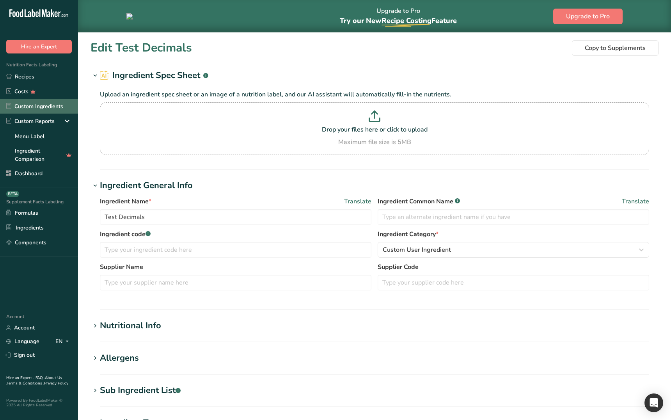
click at [48, 108] on link "Custom Ingredients" at bounding box center [39, 106] width 78 height 15
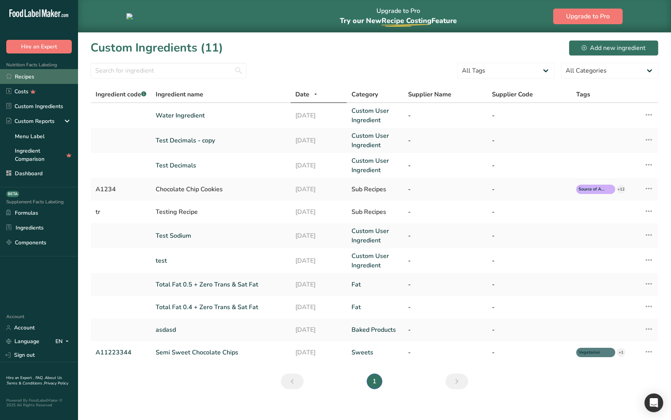
click at [42, 77] on link "Recipes" at bounding box center [39, 76] width 78 height 15
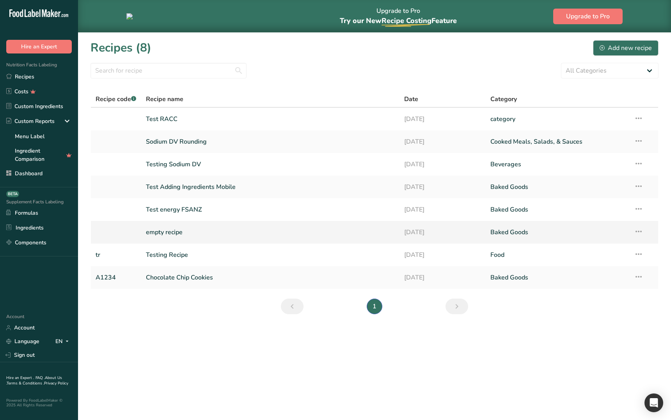
click at [190, 228] on link "empty recipe" at bounding box center [270, 232] width 249 height 16
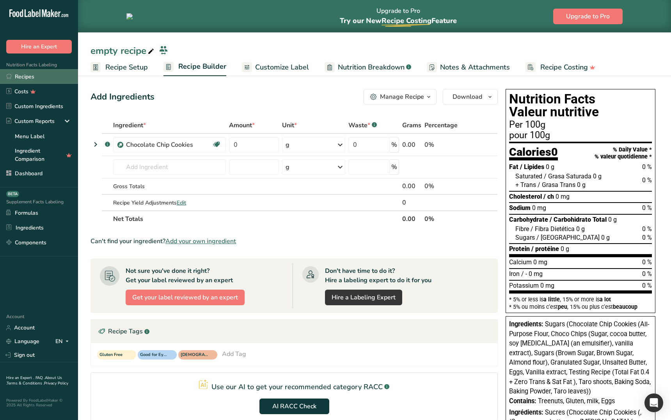
click at [51, 78] on link "Recipes" at bounding box center [39, 76] width 78 height 15
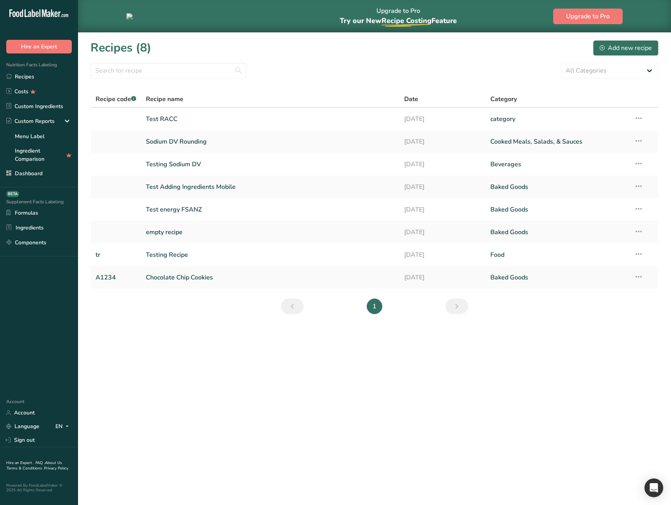
drag, startPoint x: 463, startPoint y: 396, endPoint x: 432, endPoint y: 382, distance: 33.9
click at [463, 396] on main "Upgrade to Pro Try our New Recipe Costing .a-29{fill:none;stroke-linecap:round;…" at bounding box center [335, 252] width 671 height 505
click at [306, 394] on main "Upgrade to Pro Try our New Recipe Costing .a-29{fill:none;stroke-linecap:round;…" at bounding box center [335, 252] width 671 height 505
click at [138, 372] on main "Upgrade to Pro Try our New Recipe Costing .a-29{fill:none;stroke-linecap:round;…" at bounding box center [335, 252] width 671 height 505
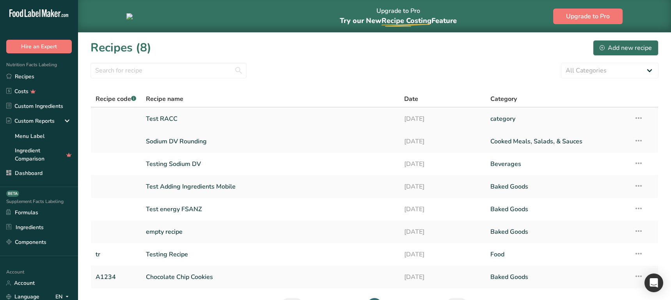
click at [222, 116] on link "Test RACC" at bounding box center [270, 119] width 249 height 16
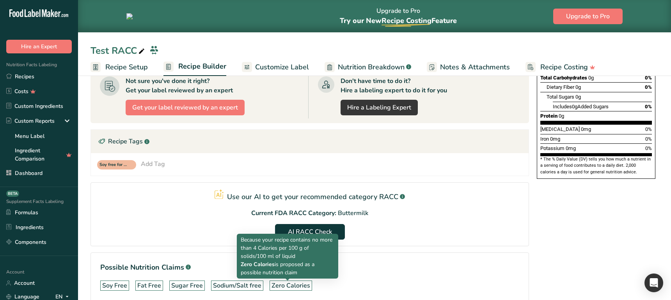
scroll to position [182, 0]
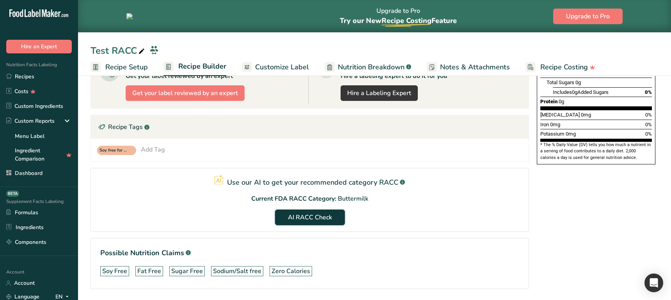
click at [320, 221] on span "AI RACC Check" at bounding box center [310, 217] width 44 height 9
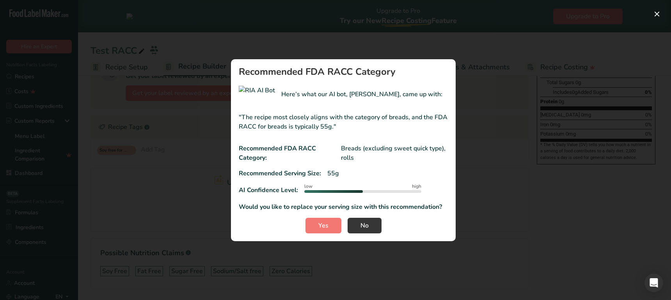
click at [362, 193] on div "low high" at bounding box center [362, 190] width 117 height 12
click at [365, 223] on span "No" at bounding box center [364, 225] width 8 height 9
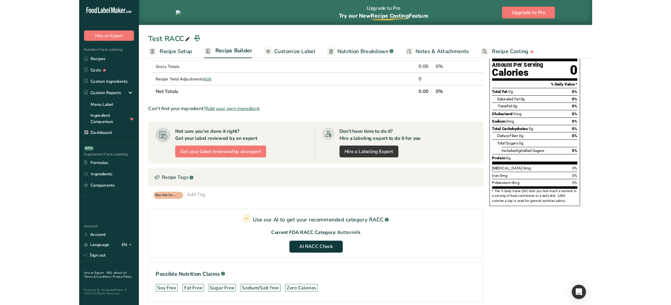
scroll to position [0, 0]
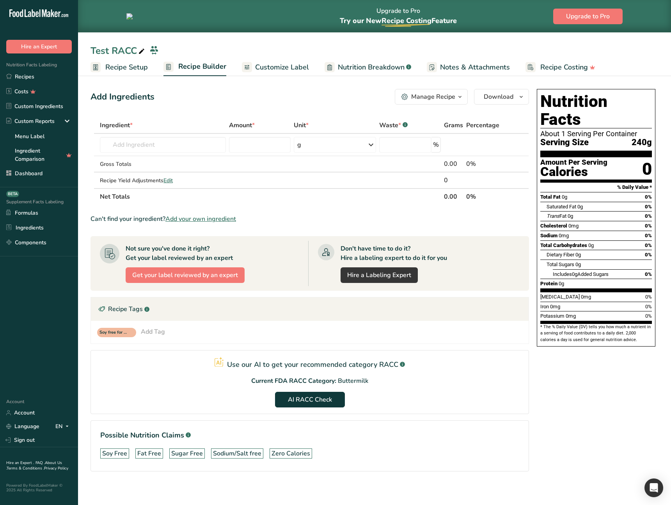
click at [493, 367] on section "Use our AI to get your recommended category RACC .a-a{fill:#347362;}.b-a{fill:#…" at bounding box center [309, 382] width 438 height 64
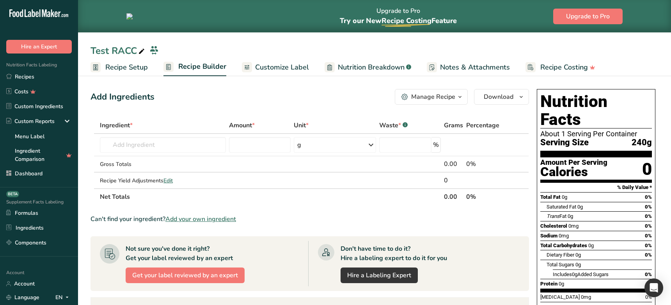
click at [126, 73] on link "Recipe Setup" at bounding box center [118, 68] width 57 height 18
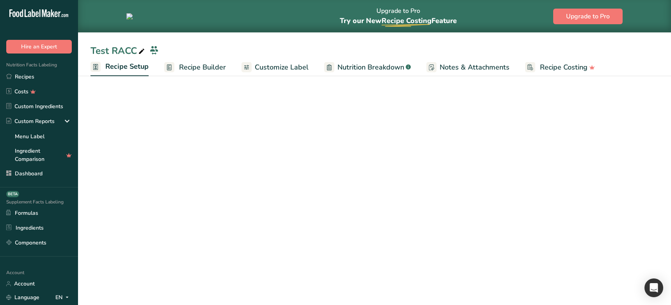
select select "27"
select select "29"
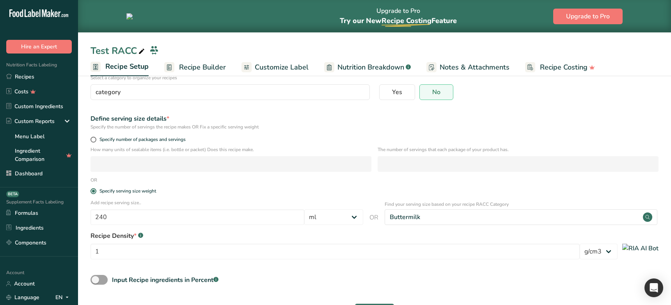
scroll to position [62, 0]
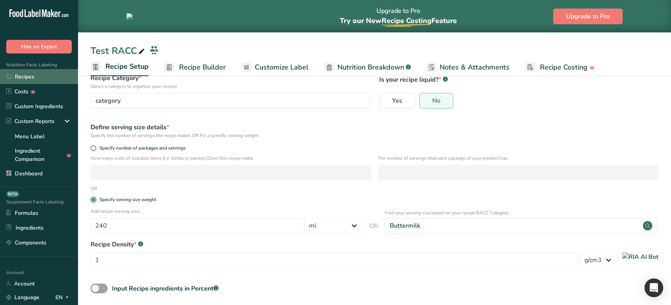
click at [44, 73] on link "Recipes" at bounding box center [39, 76] width 78 height 15
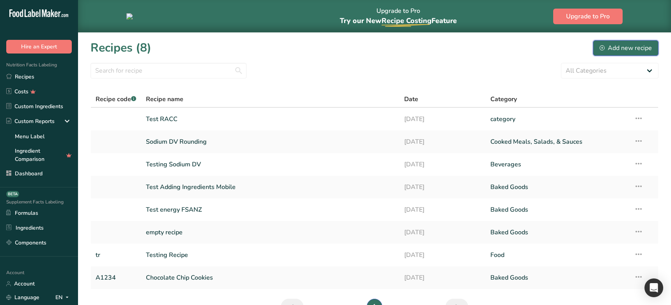
click at [634, 50] on div "Add new recipe" at bounding box center [626, 47] width 52 height 9
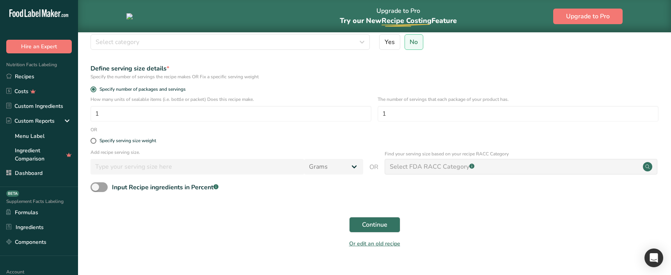
scroll to position [112, 0]
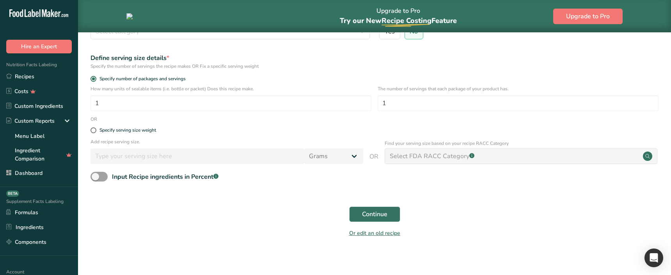
click at [183, 225] on div "Continue" at bounding box center [374, 214] width 577 height 25
click at [206, 224] on div "Continue" at bounding box center [374, 214] width 577 height 25
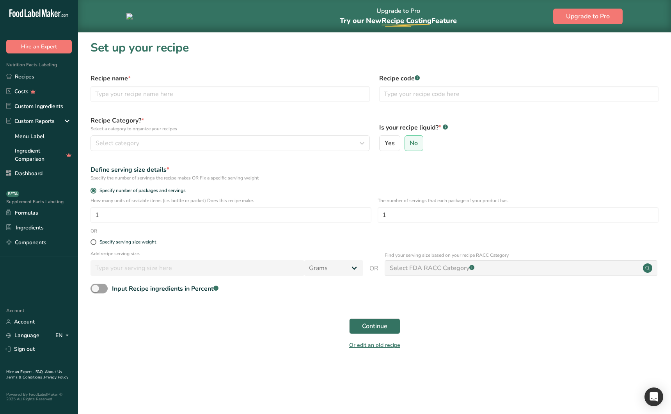
click at [158, 275] on section "Set up your recipe Recipe name * Recipe code .a-a{fill:#347362;}.b-a{fill:#fff;…" at bounding box center [374, 197] width 593 height 329
click at [159, 275] on div "Or edit an old recipe" at bounding box center [374, 347] width 577 height 16
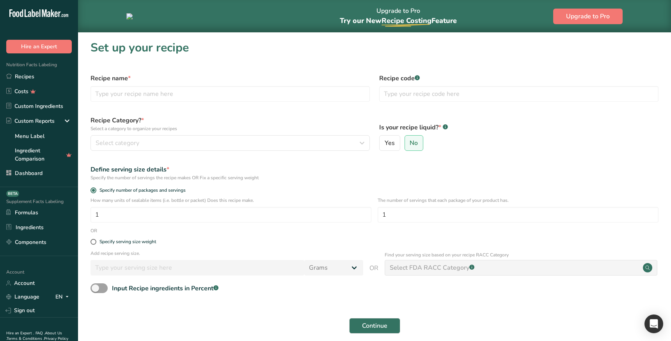
click at [188, 275] on div "Continue" at bounding box center [374, 326] width 577 height 25
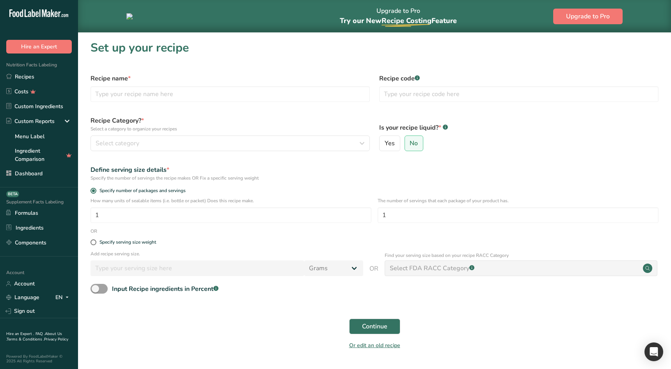
click at [406, 275] on html ".a-20{fill:#fff;} Hire an Expert Nutrition Facts Labeling Recipes Costs Custom …" at bounding box center [335, 193] width 671 height 387
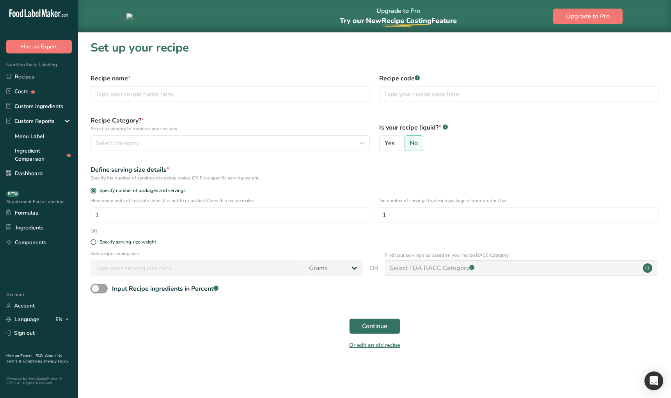
click at [261, 275] on div "Or edit an old recipe" at bounding box center [374, 347] width 577 height 16
drag, startPoint x: 165, startPoint y: 337, endPoint x: 147, endPoint y: 313, distance: 29.8
click at [160, 275] on div "Continue" at bounding box center [374, 326] width 577 height 25
click at [138, 243] on div "Specify serving size weight" at bounding box center [127, 242] width 57 height 6
click at [96, 243] on input "Specify serving size weight" at bounding box center [92, 241] width 5 height 5
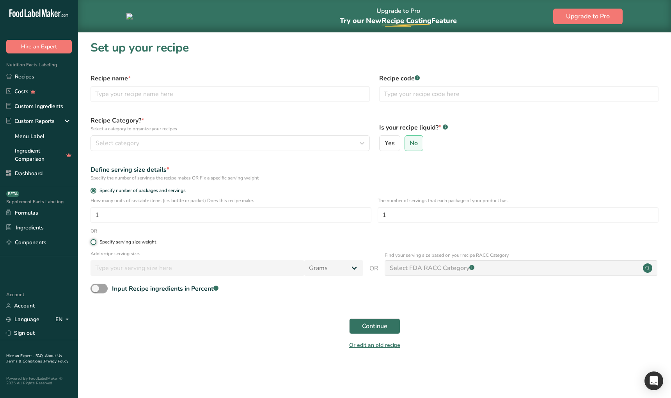
radio input "true"
radio input "false"
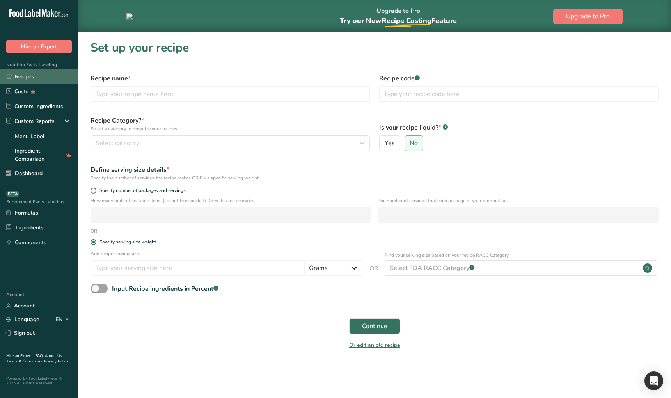
click at [36, 76] on link "Recipes" at bounding box center [39, 76] width 78 height 15
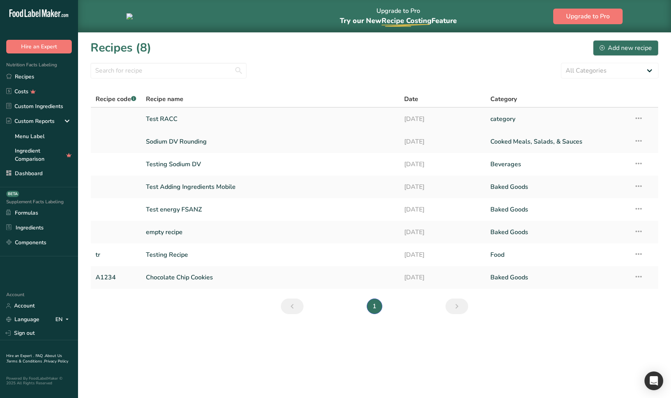
click at [191, 122] on link "Test RACC" at bounding box center [270, 119] width 249 height 16
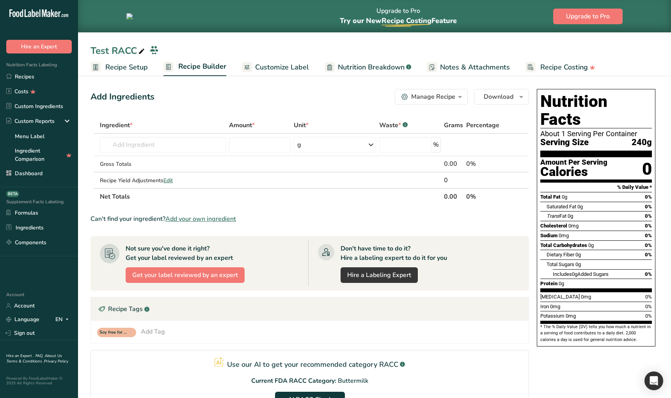
click at [132, 71] on span "Recipe Setup" at bounding box center [126, 67] width 43 height 11
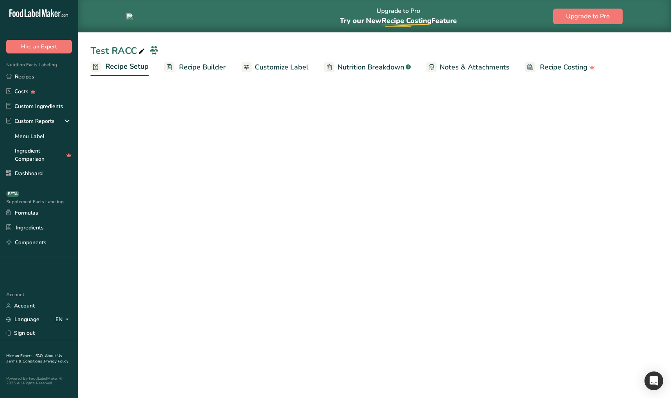
select select "27"
select select "29"
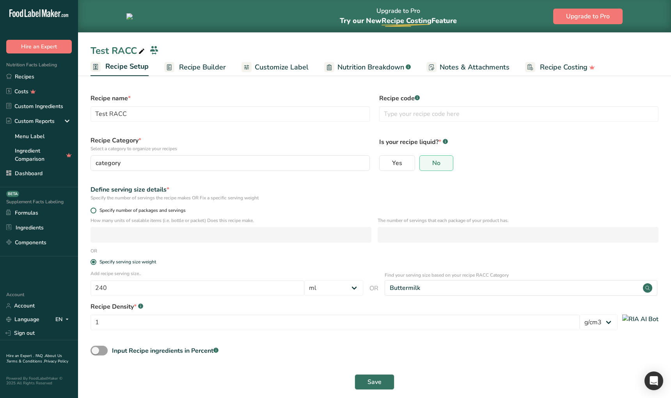
scroll to position [4, 0]
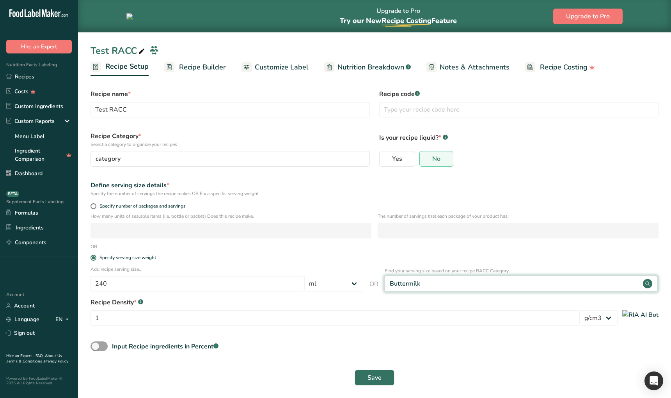
click at [443, 275] on div "Buttermilk" at bounding box center [521, 284] width 273 height 16
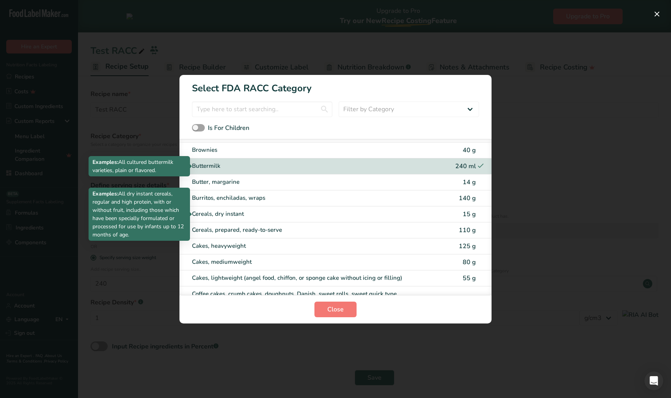
scroll to position [51, 0]
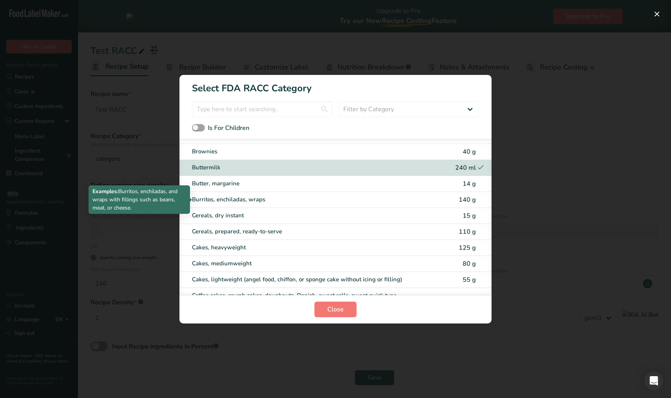
click at [275, 198] on div "Burritos, enchiladas, wraps" at bounding box center [303, 199] width 222 height 9
type input "140"
select select "0"
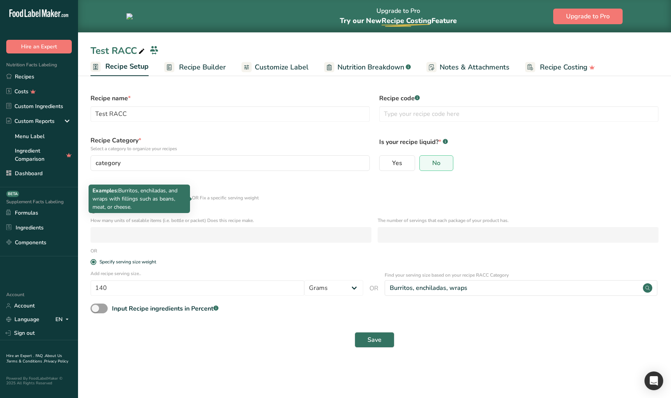
scroll to position [0, 0]
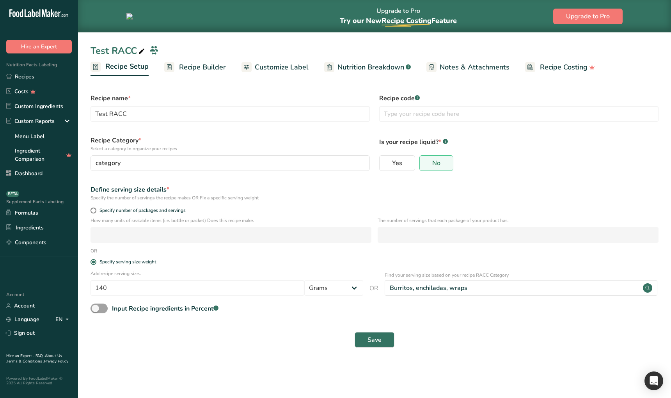
drag, startPoint x: 377, startPoint y: 290, endPoint x: 367, endPoint y: 291, distance: 10.5
click at [367, 275] on div "Add recipe serving size.. 140 Grams ppm ug kg mg mcg lb oz quarter cup half cup…" at bounding box center [374, 283] width 577 height 27
click at [356, 253] on form "Recipe name * Test RACC Recipe code .a-a{fill:#347362;}.b-a{fill:#fff;} Recipe …" at bounding box center [374, 220] width 577 height 263
drag, startPoint x: 120, startPoint y: 282, endPoint x: 106, endPoint y: 282, distance: 14.0
click at [106, 275] on input "140" at bounding box center [197, 288] width 214 height 16
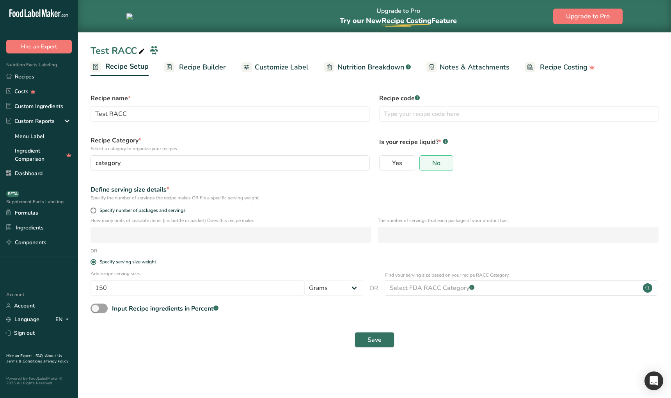
click at [276, 275] on main "Upgrade to Pro Try our New Recipe Costing .a-29{fill:none;stroke-linecap:round;…" at bounding box center [335, 199] width 671 height 398
drag, startPoint x: 466, startPoint y: 333, endPoint x: 474, endPoint y: 319, distance: 16.1
click at [466, 275] on div "Save" at bounding box center [374, 340] width 568 height 16
click at [482, 275] on div "Select FDA RACC Category .a-a{fill:#347362;}.b-a{fill:#fff;}" at bounding box center [521, 288] width 273 height 16
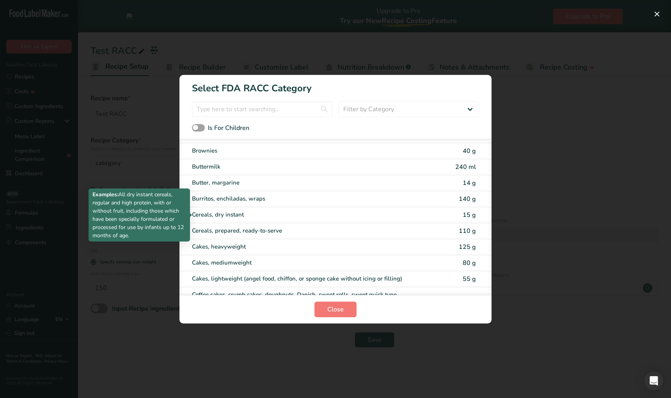
click at [237, 215] on div "Cereals, dry instant" at bounding box center [303, 214] width 222 height 9
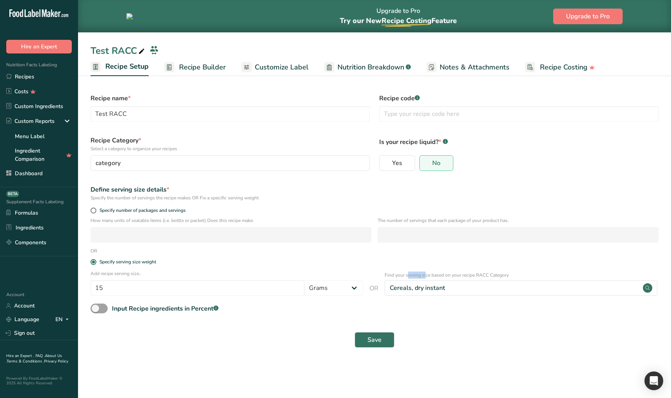
drag, startPoint x: 404, startPoint y: 274, endPoint x: 509, endPoint y: 271, distance: 104.6
click at [510, 270] on div "Add recipe serving size.. 15 Grams ppm ug kg mg mcg lb oz quarter cup half cup …" at bounding box center [374, 283] width 577 height 27
drag, startPoint x: 501, startPoint y: 274, endPoint x: 509, endPoint y: 271, distance: 8.5
click at [501, 271] on p "Find your serving size based on your recipe RACC Category" at bounding box center [521, 274] width 273 height 7
drag, startPoint x: 510, startPoint y: 271, endPoint x: 516, endPoint y: 271, distance: 5.9
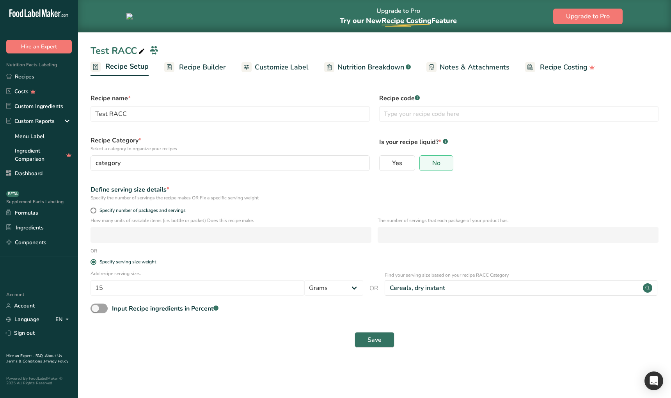
click at [514, 271] on p "Find your serving size based on your recipe RACC Category" at bounding box center [521, 274] width 273 height 7
click at [517, 273] on p "Find your serving size based on your recipe RACC Category" at bounding box center [521, 274] width 273 height 7
click at [488, 275] on div "Cereals, dry instant" at bounding box center [521, 288] width 273 height 16
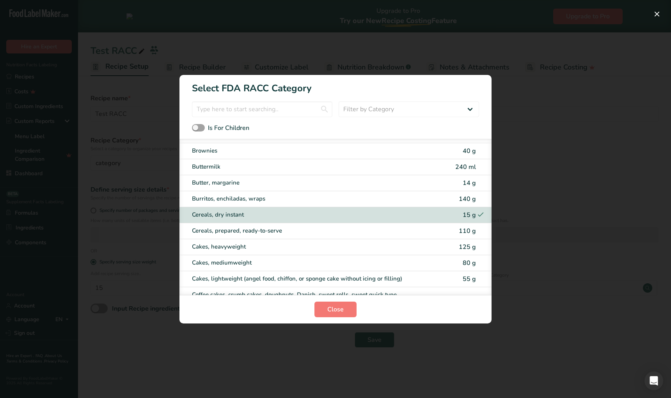
click at [546, 275] on div "RACC Category Selection Modal" at bounding box center [335, 199] width 671 height 398
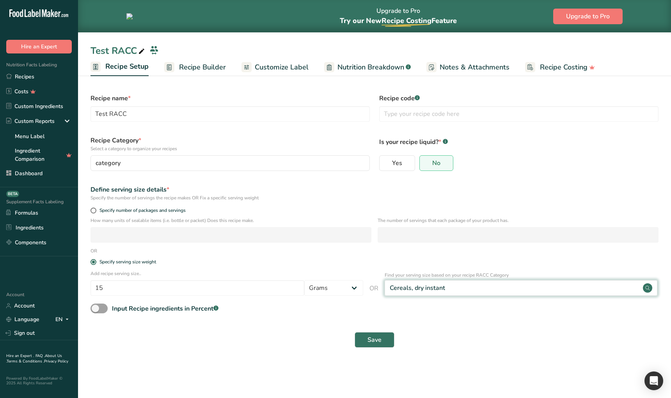
click at [481, 275] on div "Cereals, dry instant" at bounding box center [521, 288] width 273 height 16
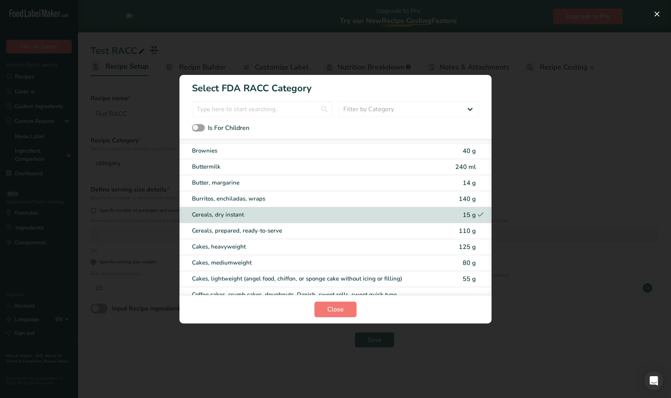
click at [497, 275] on div "RACC Category Selection Modal" at bounding box center [335, 199] width 671 height 398
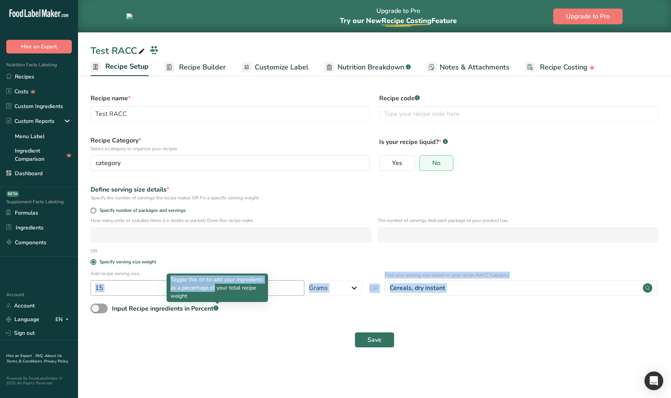
drag, startPoint x: 169, startPoint y: 291, endPoint x: 128, endPoint y: 288, distance: 41.5
click at [128, 275] on body ".a-20{fill:#fff;} Hire an Expert Nutrition Facts Labeling Recipes Costs Custom …" at bounding box center [335, 199] width 671 height 398
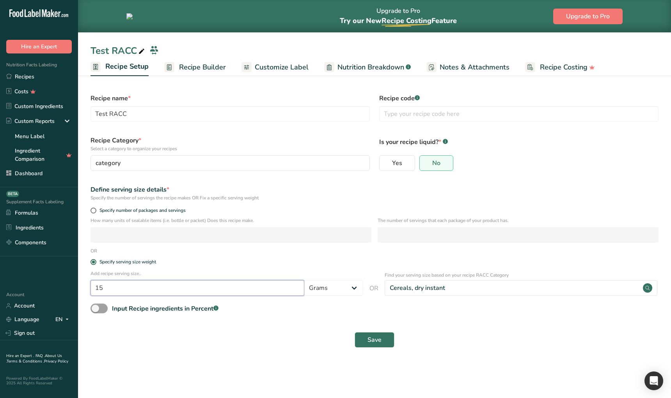
click at [129, 275] on input "15" at bounding box center [197, 288] width 214 height 16
drag, startPoint x: 261, startPoint y: 351, endPoint x: 266, endPoint y: 351, distance: 5.9
click at [261, 275] on div "Save" at bounding box center [374, 339] width 577 height 25
click at [506, 275] on div "Select FDA RACC Category .a-a{fill:#347362;}.b-a{fill:#fff;}" at bounding box center [521, 288] width 273 height 16
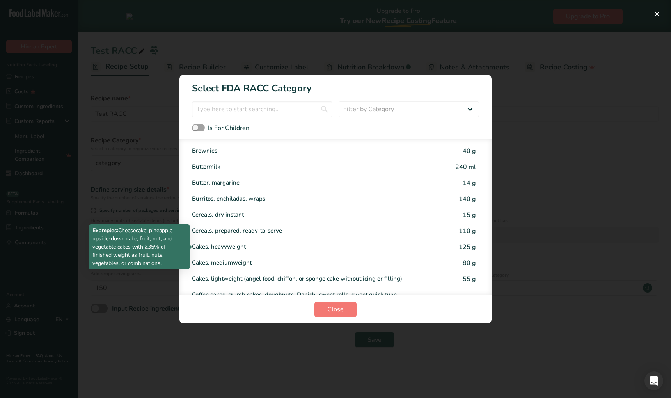
click at [255, 243] on div "Cakes, heavyweight" at bounding box center [303, 246] width 222 height 9
type input "125"
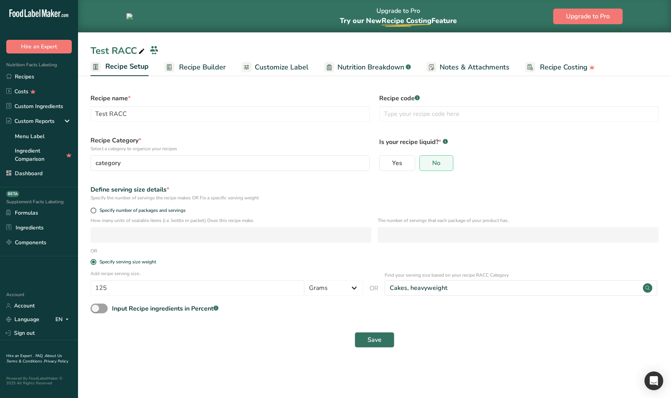
click at [284, 66] on span "Customize Label" at bounding box center [282, 67] width 54 height 11
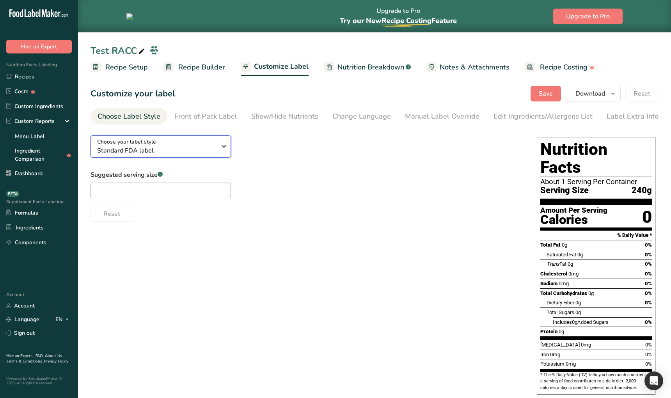
click at [170, 142] on div "Choose your label style Standard FDA label" at bounding box center [156, 147] width 119 height 18
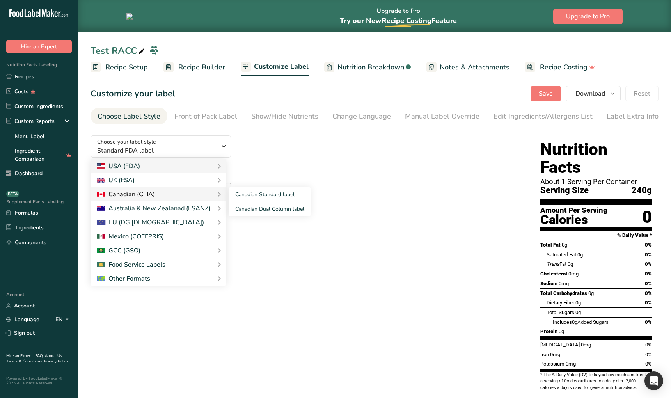
click at [140, 197] on div "Canadian (CFIA)" at bounding box center [126, 194] width 58 height 9
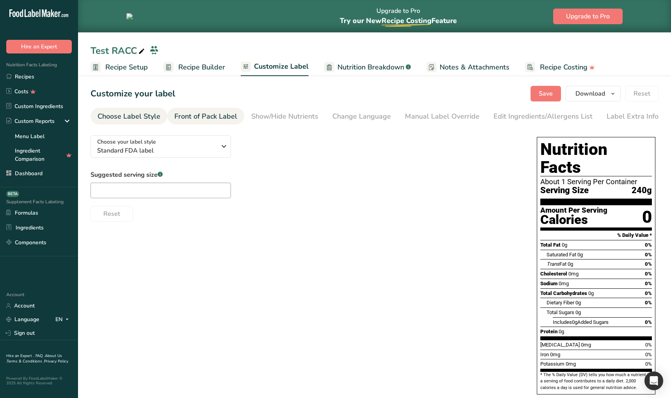
click at [217, 120] on div "Front of Pack Label" at bounding box center [205, 116] width 63 height 11
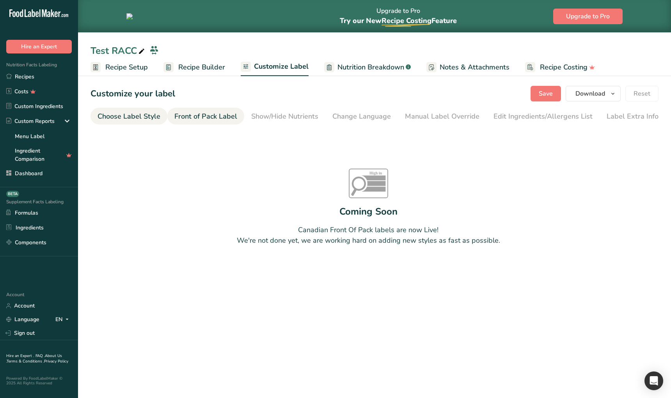
click at [140, 117] on div "Choose Label Style" at bounding box center [129, 116] width 63 height 11
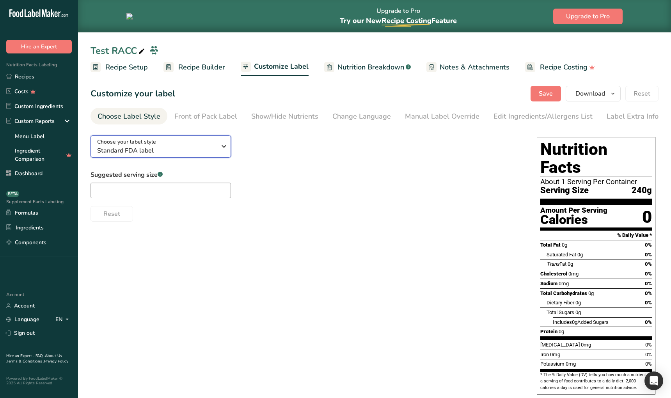
click at [150, 151] on span "Standard FDA label" at bounding box center [156, 150] width 119 height 9
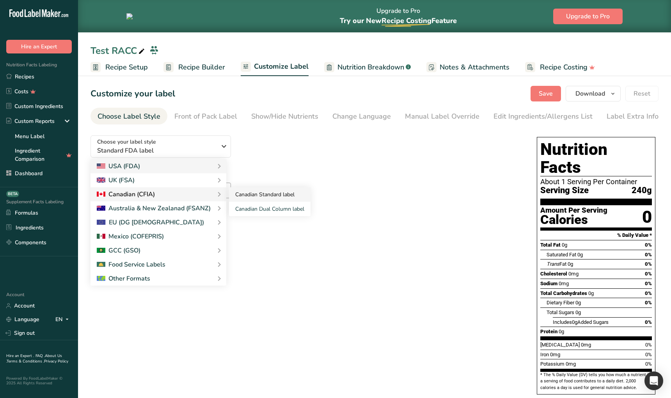
click at [250, 195] on link "Canadian Standard label" at bounding box center [270, 194] width 82 height 14
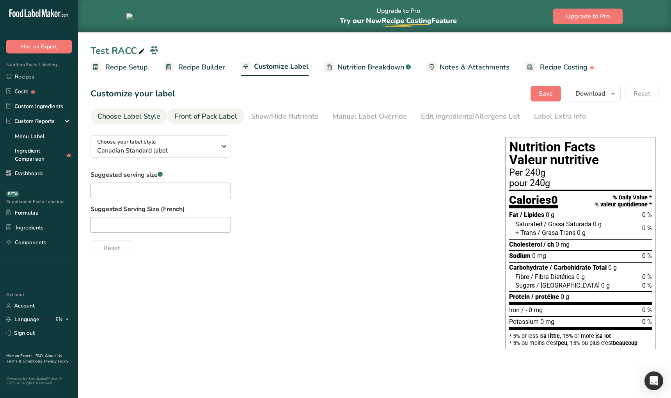
click at [219, 122] on link "Front of Pack Label" at bounding box center [205, 117] width 63 height 18
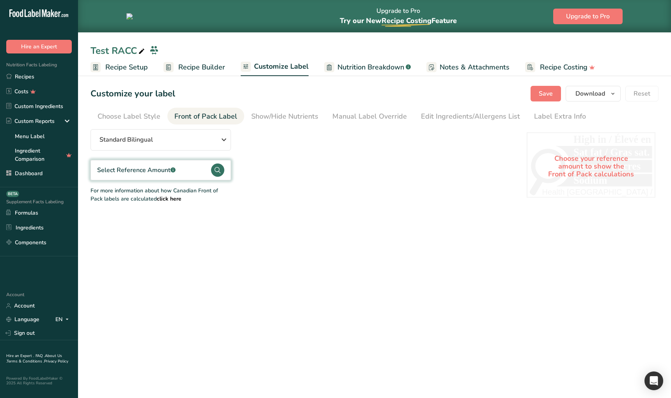
drag, startPoint x: 172, startPoint y: 184, endPoint x: 173, endPoint y: 174, distance: 9.8
click at [172, 183] on div "Standard Bilingual Standard Bilingual Standard English Only Linear Bilingual St…" at bounding box center [300, 166] width 420 height 74
click at [173, 174] on div ".a-a{fill:#347362;}.b-a{fill:#fff;}" at bounding box center [172, 169] width 5 height 9
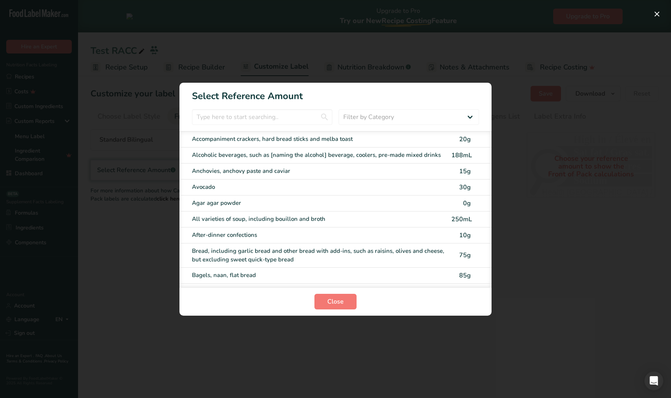
click at [227, 213] on div "All varieties of soup, including bouillon and broth 250mL" at bounding box center [335, 219] width 312 height 16
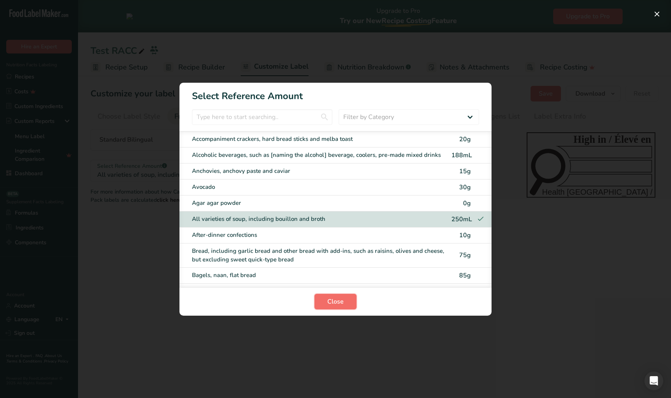
click at [322, 275] on button "Close" at bounding box center [335, 302] width 42 height 16
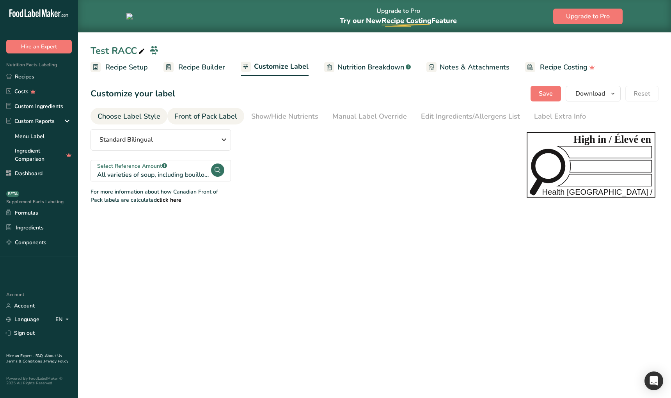
click at [114, 112] on div "Choose Label Style" at bounding box center [129, 116] width 63 height 11
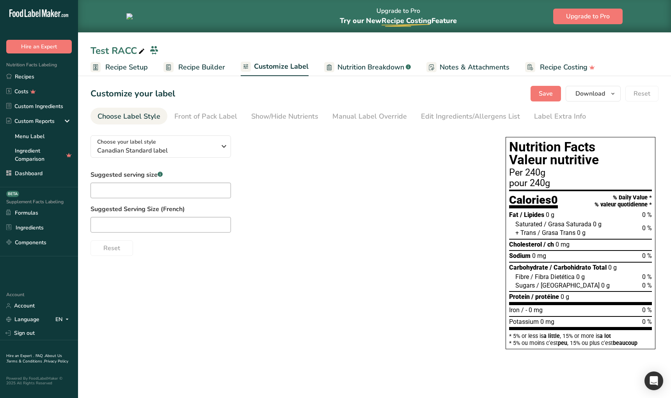
click at [135, 73] on link "Recipe Setup" at bounding box center [118, 68] width 57 height 18
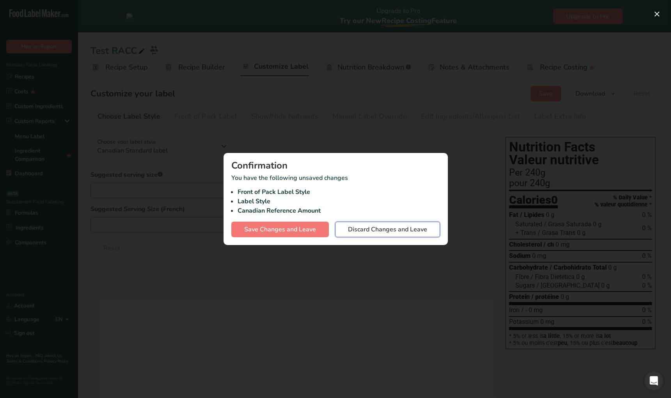
click at [362, 226] on span "Discard Changes and Leave" at bounding box center [387, 229] width 79 height 9
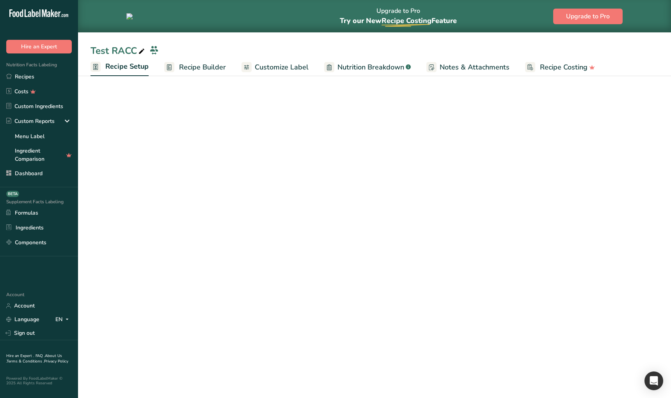
select select "27"
select select "29"
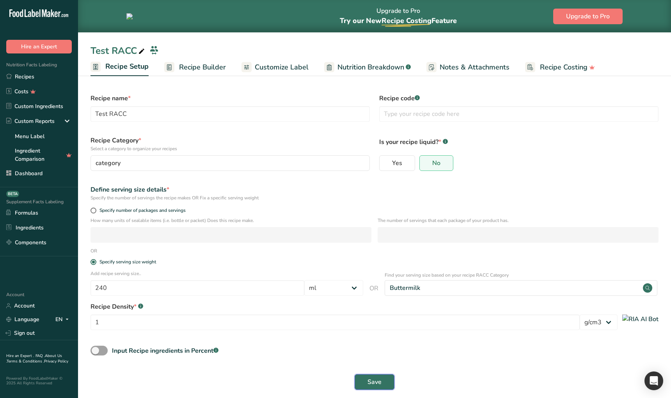
click at [379, 275] on span "Save" at bounding box center [374, 381] width 14 height 9
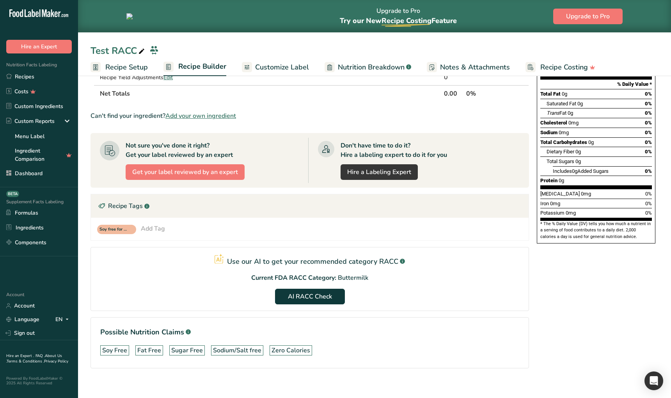
scroll to position [101, 0]
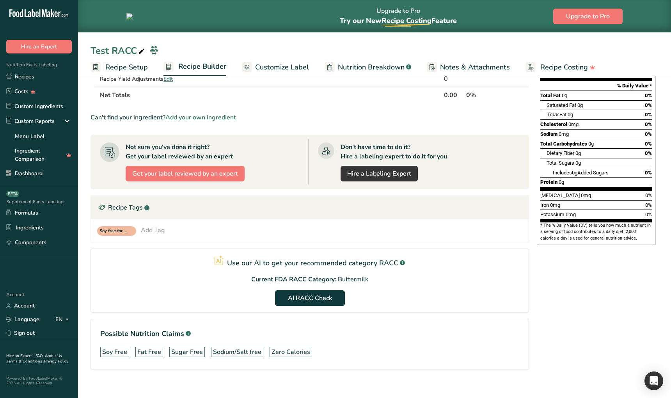
drag, startPoint x: 251, startPoint y: 280, endPoint x: 341, endPoint y: 282, distance: 90.1
click at [337, 275] on div "Current FDA RACC Category: Buttermilk" at bounding box center [309, 279] width 117 height 9
click at [351, 275] on p "Buttermilk" at bounding box center [353, 279] width 30 height 9
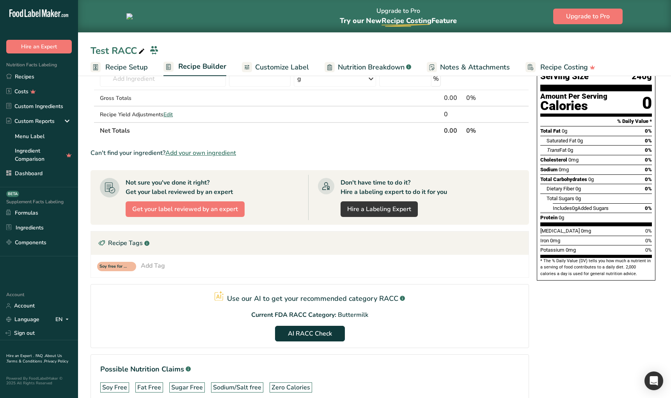
scroll to position [66, 0]
click at [319, 275] on span "AI RACC Check" at bounding box center [310, 333] width 44 height 9
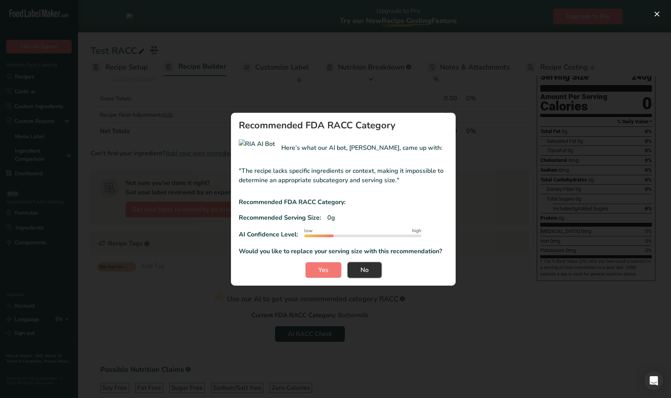
click at [360, 268] on span "No" at bounding box center [364, 269] width 8 height 9
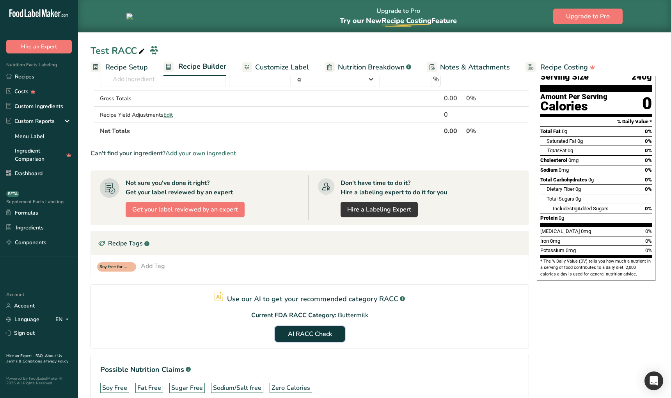
click at [320, 275] on span "AI RACC Check" at bounding box center [310, 333] width 44 height 9
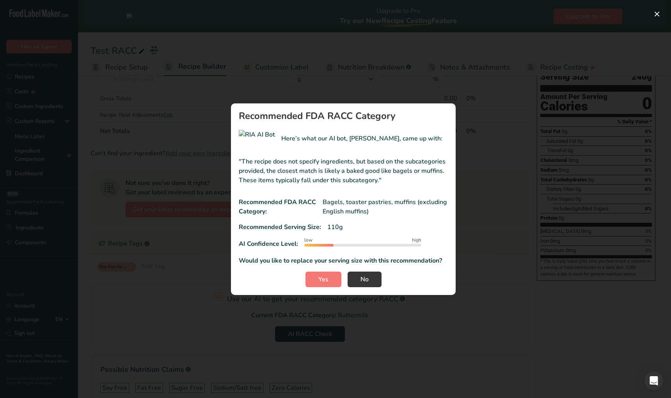
drag, startPoint x: 262, startPoint y: 147, endPoint x: 240, endPoint y: 135, distance: 24.8
click at [239, 134] on div "Here’s what our AI bot, RIA, came up with:" at bounding box center [343, 139] width 209 height 18
click at [255, 145] on div "Here’s what our AI bot, RIA, came up with:" at bounding box center [343, 139] width 209 height 18
drag, startPoint x: 273, startPoint y: 140, endPoint x: 372, endPoint y: 145, distance: 98.4
click at [410, 146] on div "Here’s what our AI bot, RIA, came up with:" at bounding box center [343, 139] width 209 height 18
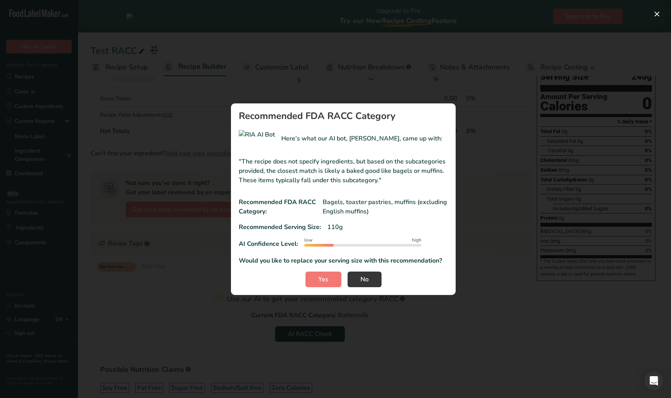
drag, startPoint x: 347, startPoint y: 143, endPoint x: 246, endPoint y: 144, distance: 101.0
click at [347, 143] on div "Here’s what our AI bot, RIA, came up with:" at bounding box center [343, 139] width 209 height 18
drag, startPoint x: 275, startPoint y: 148, endPoint x: 222, endPoint y: 131, distance: 54.9
click at [222, 131] on div "Recommended FDA RACC Category Here’s what our AI bot, RIA, came up with: "The r…" at bounding box center [343, 199] width 250 height 216
click at [312, 151] on div ""The recipe does not specify ingredients, but based on the subcategories provid…" at bounding box center [343, 208] width 209 height 115
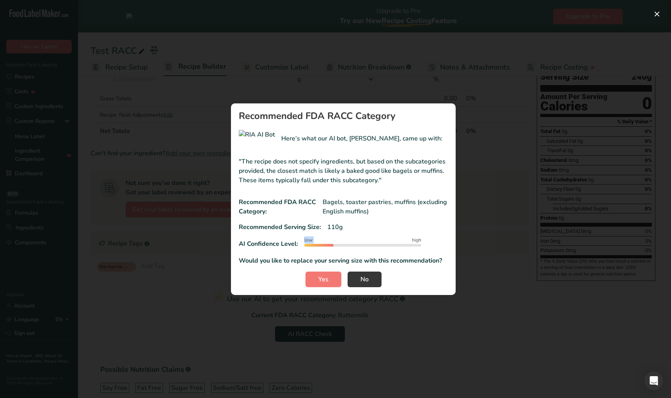
drag, startPoint x: 302, startPoint y: 237, endPoint x: 407, endPoint y: 241, distance: 104.6
click at [392, 241] on div ""The recipe does not specify ingredients, but based on the subcategories provid…" at bounding box center [343, 208] width 209 height 115
drag, startPoint x: 424, startPoint y: 239, endPoint x: 343, endPoint y: 241, distance: 81.1
click at [373, 239] on div "AI Confidence Level: low high" at bounding box center [343, 244] width 209 height 12
drag, startPoint x: 312, startPoint y: 240, endPoint x: 405, endPoint y: 240, distance: 93.6
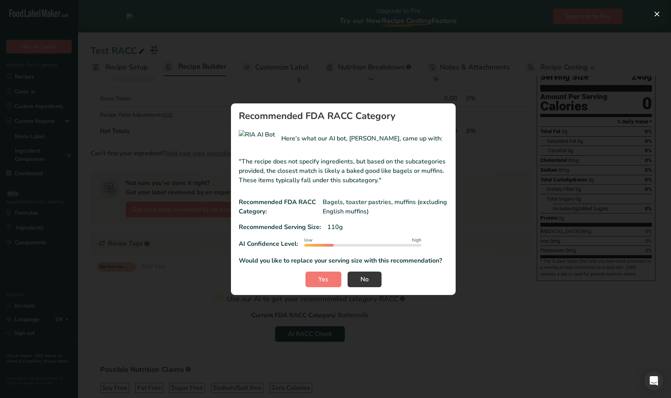
click at [320, 239] on div "low high" at bounding box center [362, 240] width 117 height 4
click at [414, 239] on span "high" at bounding box center [416, 239] width 9 height 7
drag, startPoint x: 316, startPoint y: 240, endPoint x: 323, endPoint y: 243, distance: 7.9
click at [302, 239] on div "AI Confidence Level: low high" at bounding box center [343, 244] width 209 height 12
click at [319, 245] on div "RACC modal" at bounding box center [318, 245] width 29 height 3
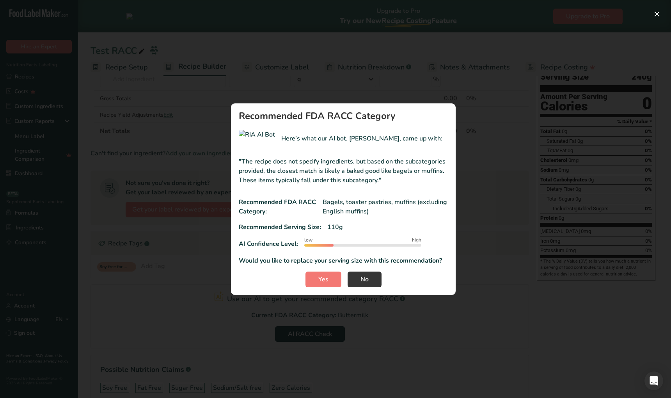
drag, startPoint x: 307, startPoint y: 247, endPoint x: 351, endPoint y: 247, distance: 44.1
click at [351, 247] on div "low high" at bounding box center [362, 244] width 117 height 12
drag, startPoint x: 356, startPoint y: 247, endPoint x: 356, endPoint y: 243, distance: 3.9
click at [356, 244] on div "RACC modal" at bounding box center [362, 245] width 117 height 3
click at [363, 275] on span "No" at bounding box center [364, 279] width 8 height 9
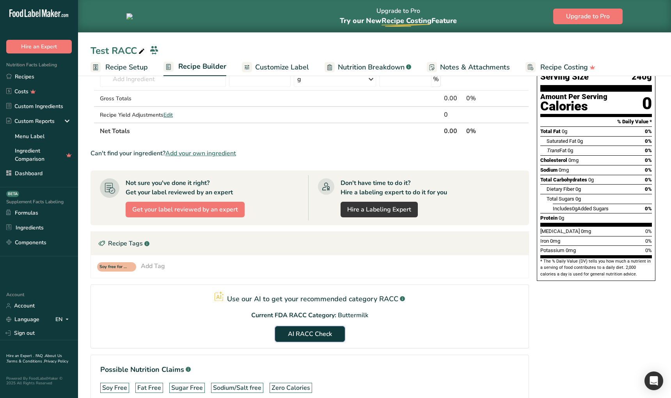
click at [312, 275] on span "AI RACC Check" at bounding box center [310, 333] width 44 height 9
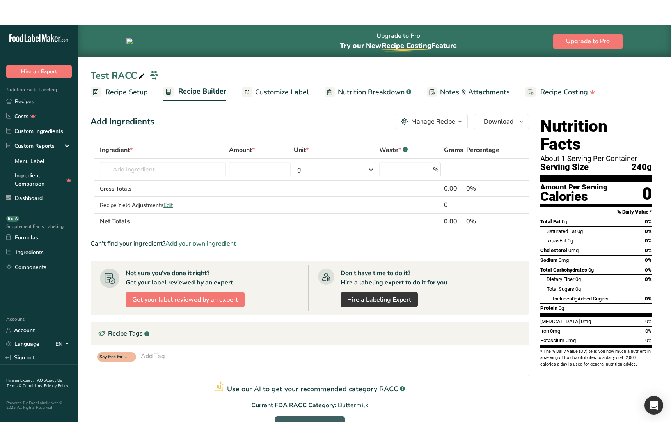
scroll to position [26, 0]
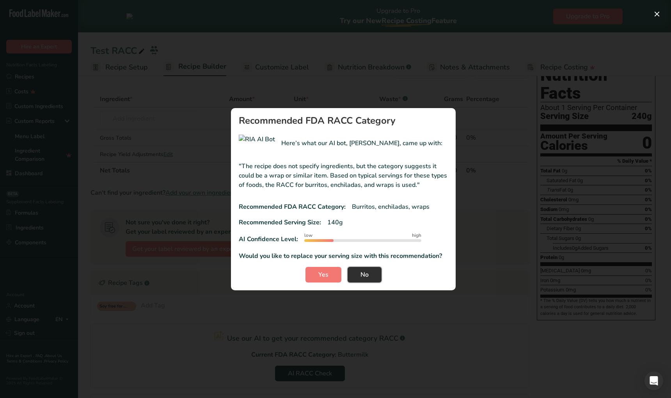
click at [366, 275] on button "No" at bounding box center [365, 275] width 34 height 16
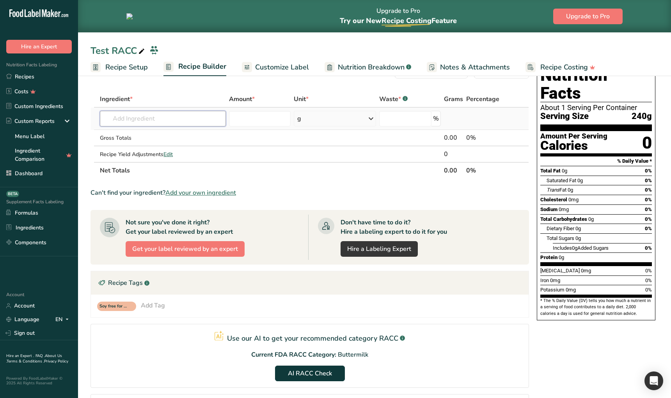
click at [172, 123] on input "text" at bounding box center [163, 119] width 126 height 16
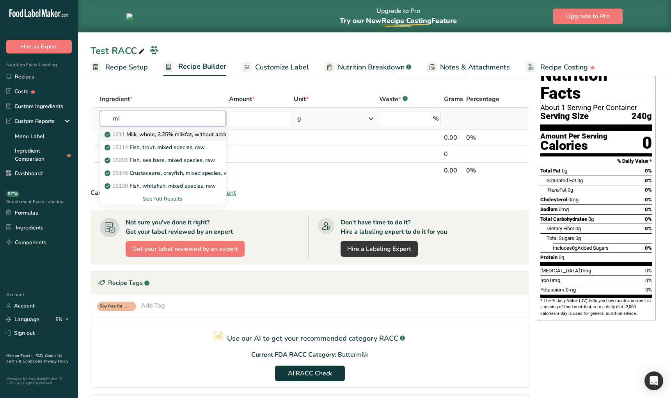
type input "mi"
click at [162, 137] on p "1211 Milk, whole, 3.25% milkfat, without added vitamin A and vitamin D" at bounding box center [210, 134] width 208 height 8
type input "Milk, whole, 3.25% milkfat, without added vitamin A and [MEDICAL_DATA]"
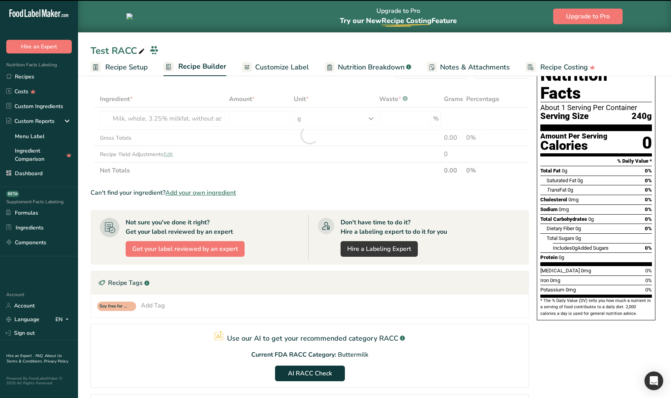
type input "0"
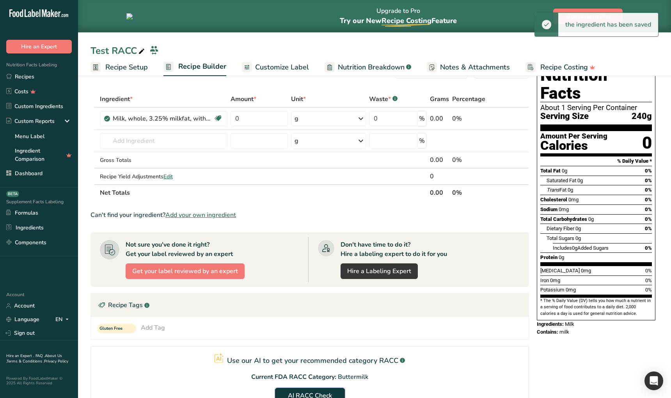
click at [317, 275] on span "AI RACC Check" at bounding box center [310, 395] width 44 height 9
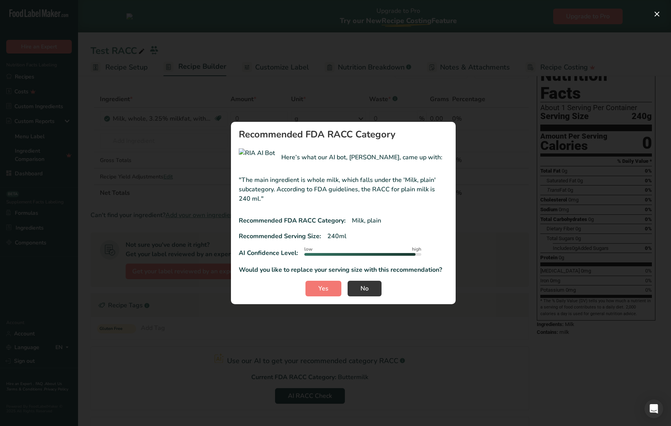
drag, startPoint x: 240, startPoint y: 268, endPoint x: 446, endPoint y: 271, distance: 206.4
click at [446, 271] on p "Would you like to replace your serving size with this recommendation?" at bounding box center [343, 269] width 209 height 9
drag, startPoint x: 357, startPoint y: 221, endPoint x: 427, endPoint y: 224, distance: 70.7
click at [391, 220] on div "Recommended FDA RACC Category: Milk, plain" at bounding box center [343, 220] width 209 height 9
click at [239, 269] on p "Would you like to replace your serving size with this recommendation?" at bounding box center [343, 269] width 209 height 9
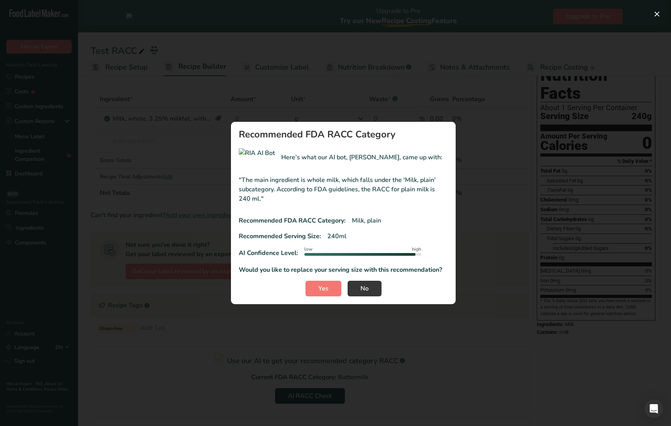
drag, startPoint x: 241, startPoint y: 268, endPoint x: 449, endPoint y: 272, distance: 207.2
click at [449, 272] on section "Recommended FDA RACC Category Here’s what our AI bot, RIA, came up with: "The m…" at bounding box center [343, 213] width 225 height 182
click at [408, 275] on div "Yes No" at bounding box center [343, 288] width 209 height 16
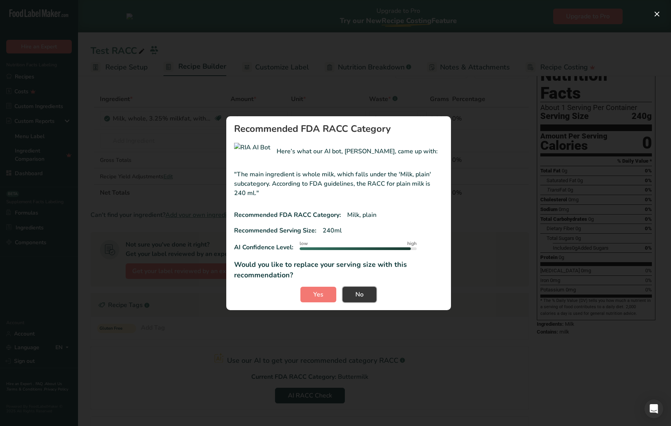
drag, startPoint x: 382, startPoint y: 288, endPoint x: 430, endPoint y: 232, distance: 73.9
click at [430, 225] on section "Recommended FDA RACC Category Here’s what our AI bot, RIA, came up with: "The m…" at bounding box center [338, 213] width 225 height 194
drag, startPoint x: 379, startPoint y: 287, endPoint x: 381, endPoint y: 295, distance: 9.0
click at [376, 275] on button "No" at bounding box center [359, 295] width 34 height 16
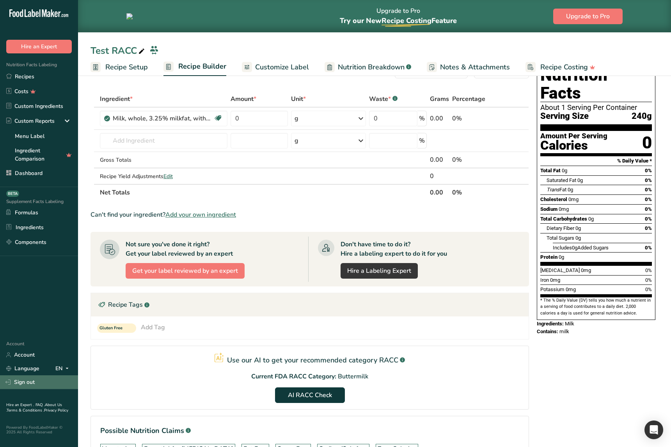
click at [41, 275] on link "Sign out" at bounding box center [39, 383] width 78 height 14
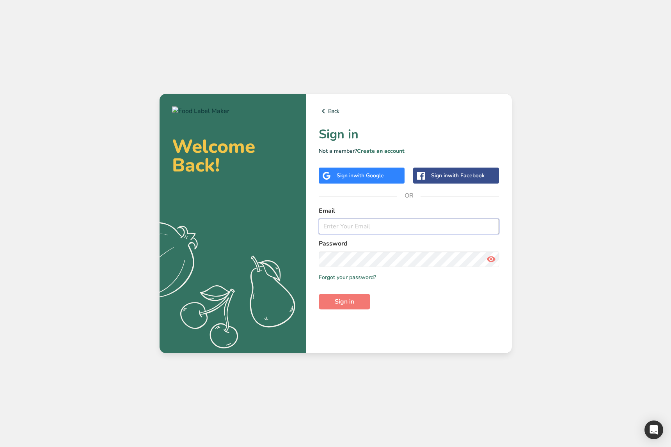
click at [375, 225] on input "email" at bounding box center [409, 227] width 181 height 16
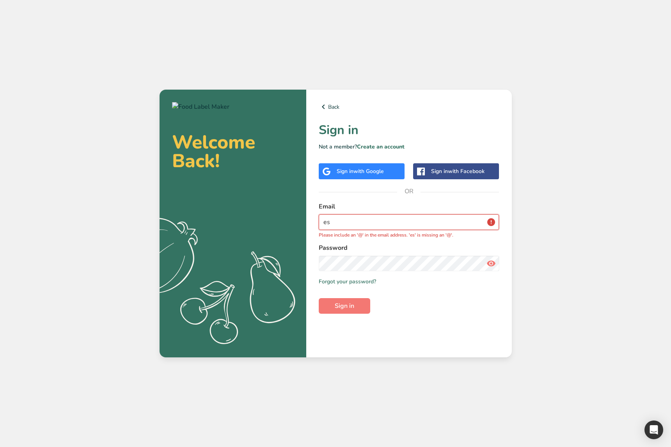
type input "[EMAIL_ADDRESS][DOMAIN_NAME]"
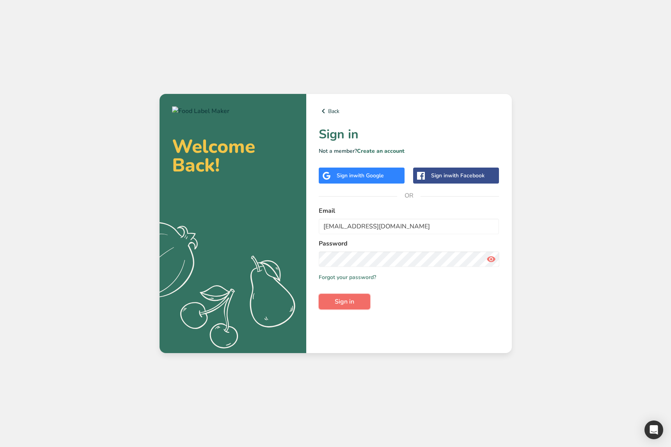
click at [351, 301] on span "Sign in" at bounding box center [345, 301] width 20 height 9
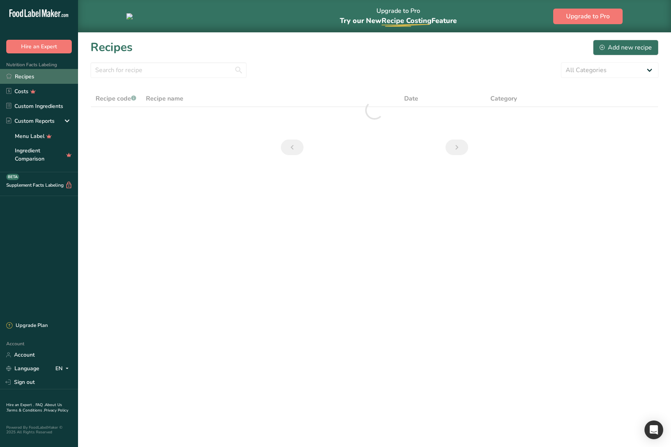
click at [43, 78] on link "Recipes" at bounding box center [39, 76] width 78 height 15
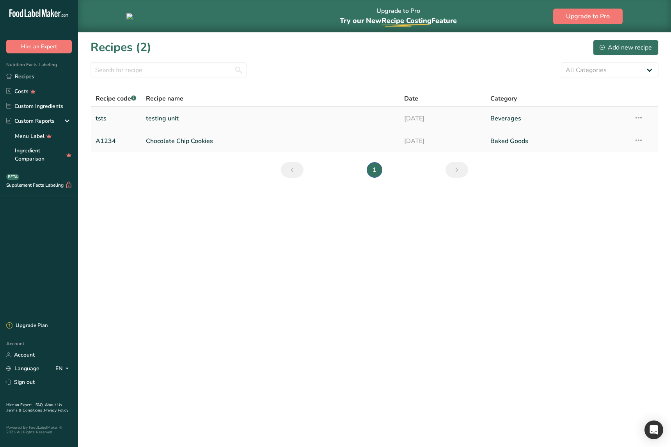
click at [212, 122] on link "testing unit" at bounding box center [270, 118] width 249 height 16
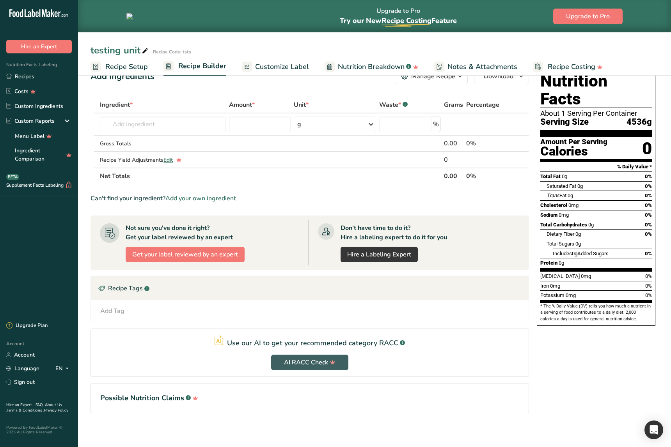
scroll to position [23, 0]
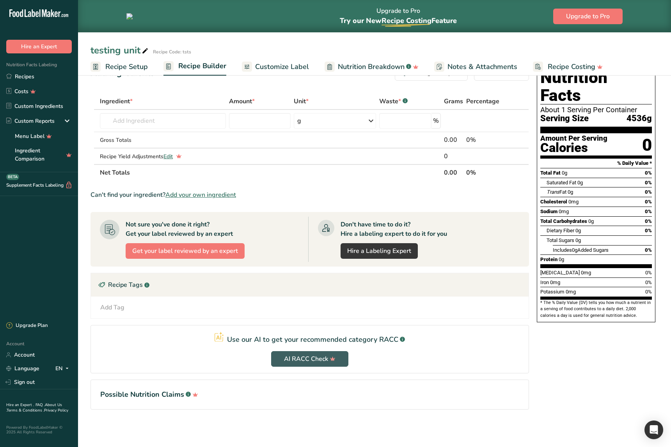
click at [124, 72] on link "Recipe Setup" at bounding box center [118, 67] width 57 height 18
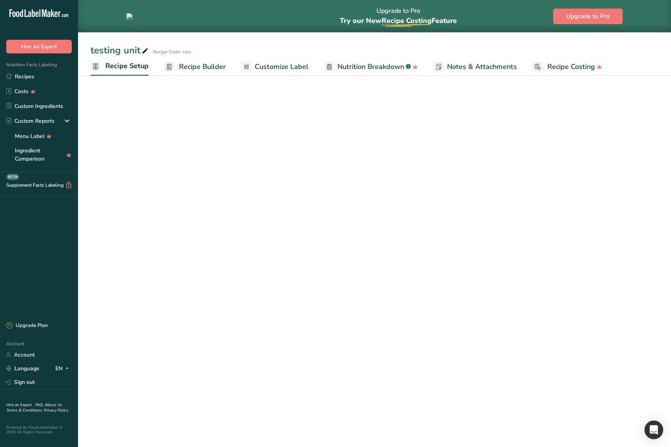
select select "17"
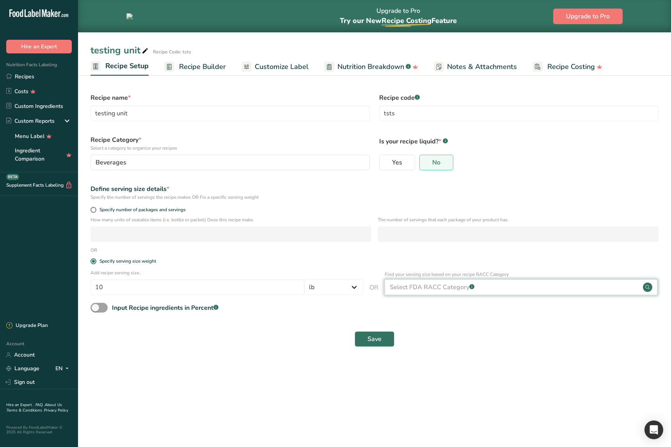
click at [481, 292] on div "Select FDA RACC Category .a-a{fill:#347362;}.b-a{fill:#fff;}" at bounding box center [521, 288] width 273 height 16
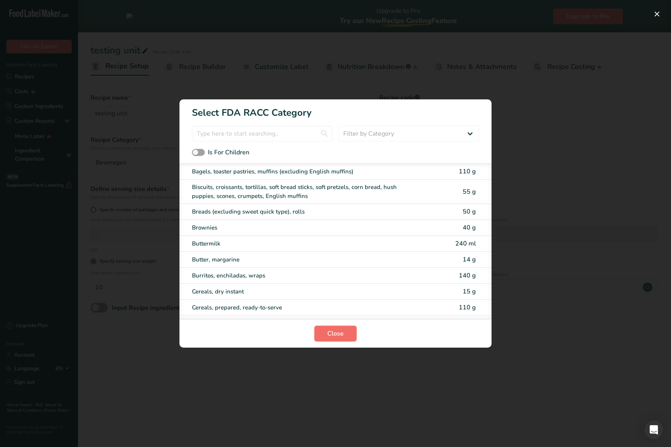
click at [349, 336] on button "Close" at bounding box center [335, 334] width 42 height 16
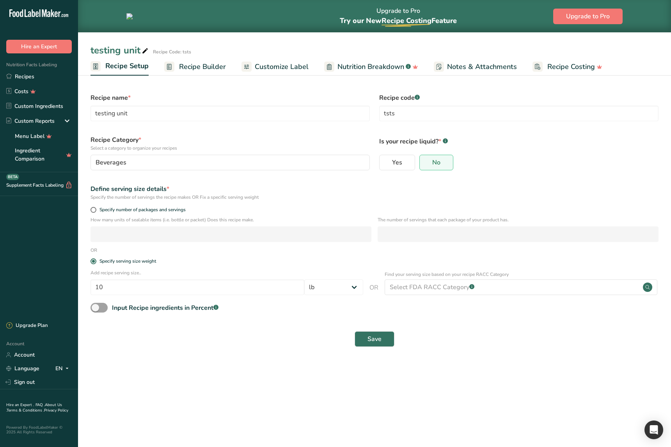
click at [208, 67] on span "Recipe Builder" at bounding box center [202, 67] width 47 height 11
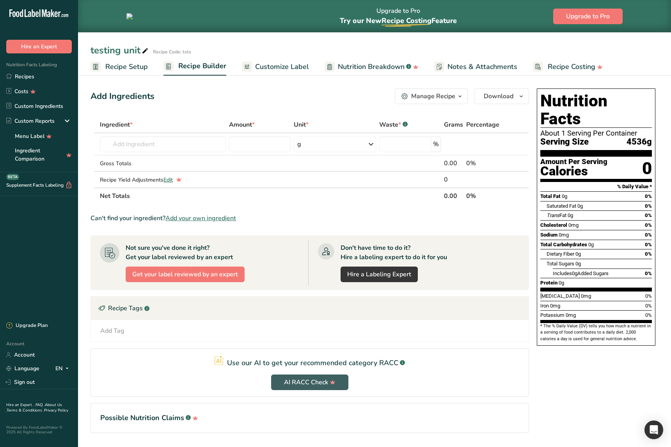
click at [119, 66] on span "Recipe Setup" at bounding box center [126, 67] width 43 height 11
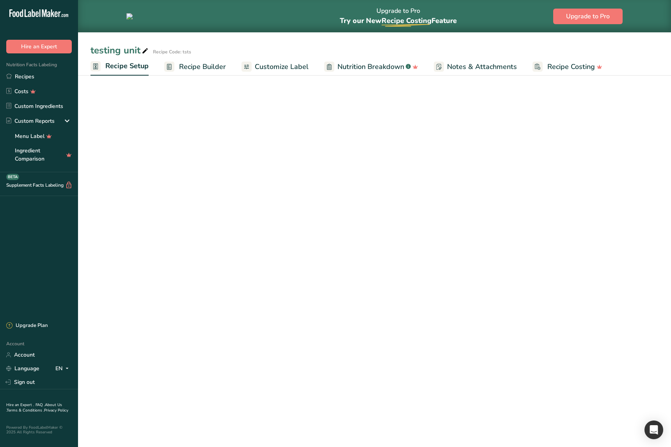
select select "17"
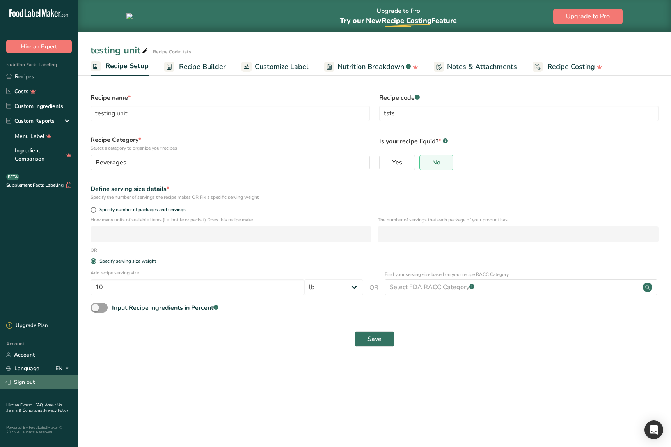
click at [35, 383] on link "Sign out" at bounding box center [39, 383] width 78 height 14
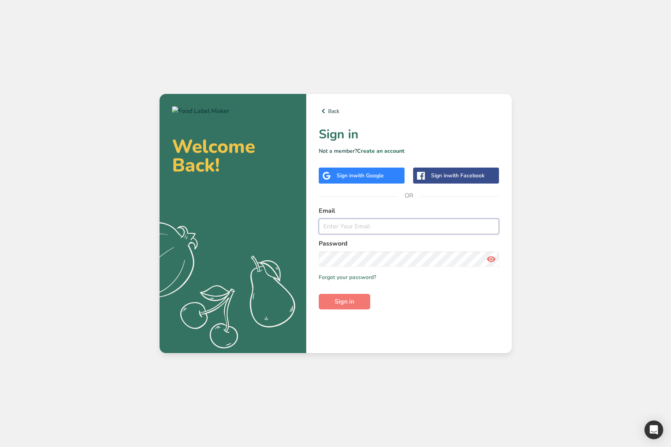
click at [342, 229] on input "email" at bounding box center [409, 227] width 181 height 16
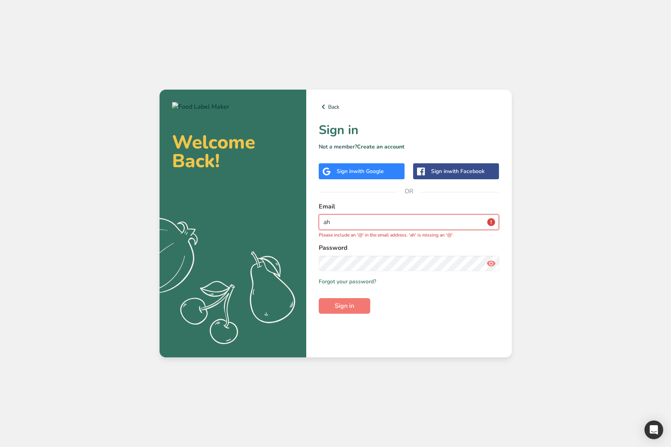
type input "[EMAIL_ADDRESS][DOMAIN_NAME]"
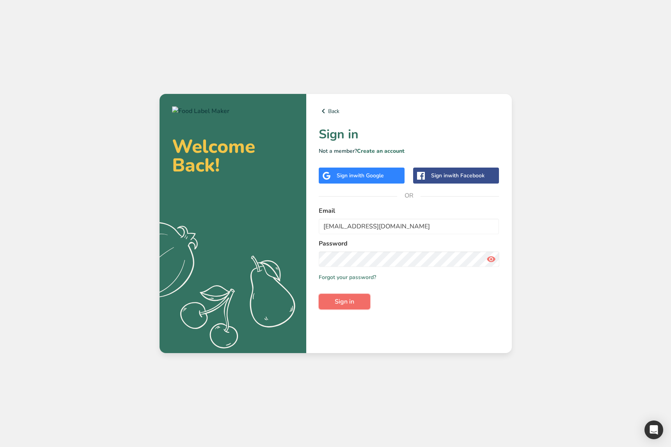
click at [354, 302] on button "Sign in" at bounding box center [344, 302] width 51 height 16
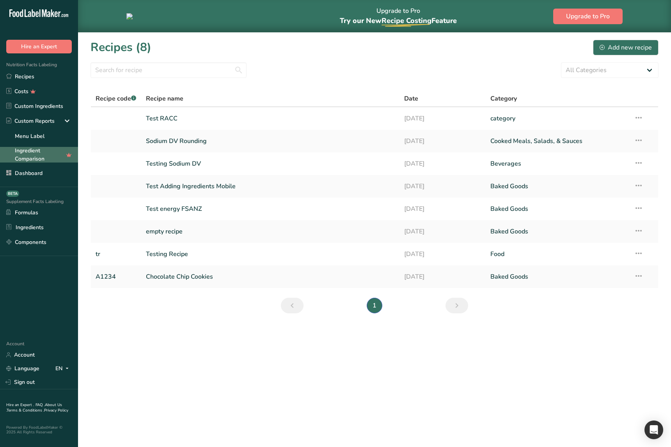
click at [29, 155] on link "Ingredient Comparison" at bounding box center [39, 155] width 78 height 16
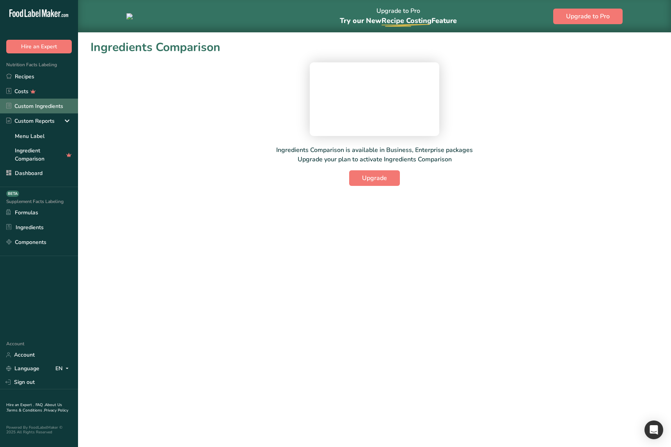
drag, startPoint x: 47, startPoint y: 92, endPoint x: 50, endPoint y: 102, distance: 10.1
click at [47, 92] on link "Costs" at bounding box center [39, 91] width 78 height 15
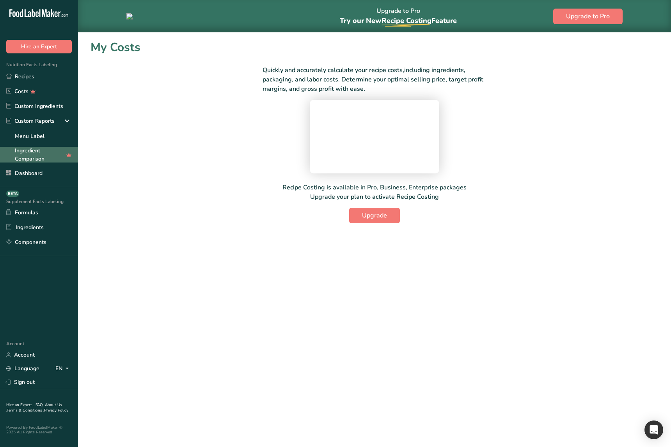
click at [53, 157] on link "Ingredient Comparison" at bounding box center [39, 155] width 78 height 16
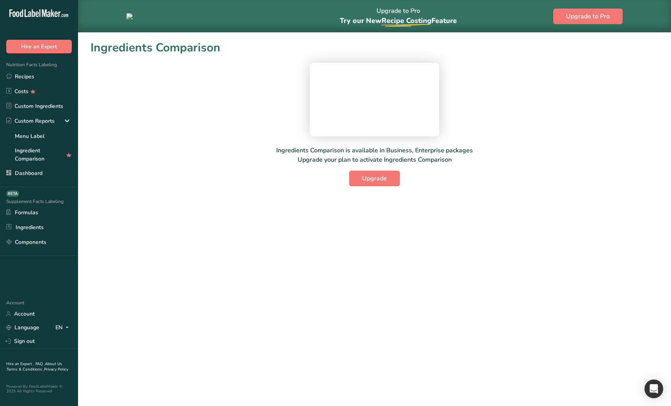
click at [173, 137] on div "Ingredients Comparison is available in Business, Enterprise packages Upgrade yo…" at bounding box center [374, 122] width 568 height 130
click at [46, 176] on link "Dashboard" at bounding box center [39, 173] width 78 height 15
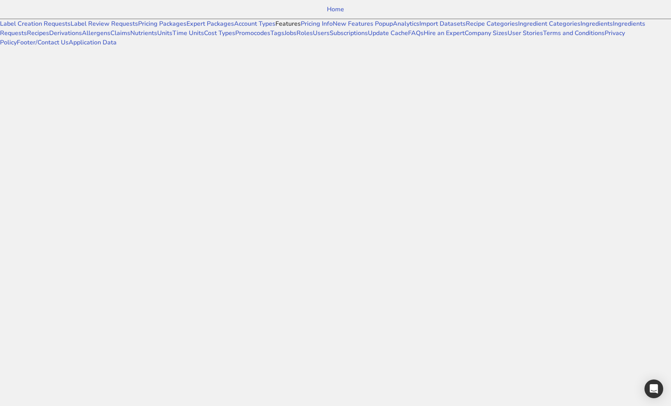
click at [275, 28] on link "Features" at bounding box center [287, 24] width 25 height 9
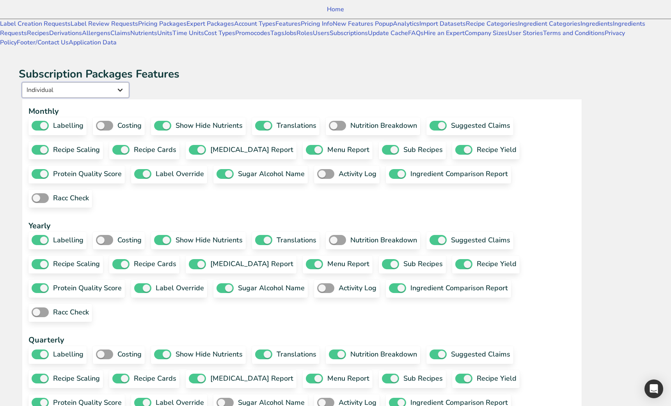
click at [129, 82] on select "Individual Essential Pro Business Old Enterprise 3 Users (799$) Old Enterprise …" at bounding box center [75, 90] width 107 height 16
select select "13"
click at [105, 82] on select "Individual Essential Pro Business Old Enterprise 3 Users (799$) Old Enterprise …" at bounding box center [75, 90] width 107 height 16
checkbox input "true"
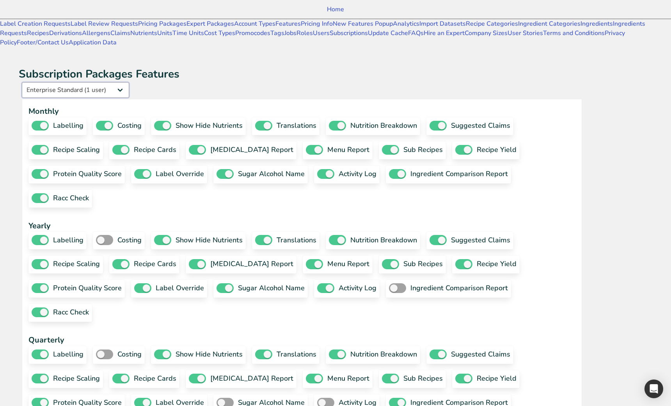
checkbox input "true"
checkbox input "false"
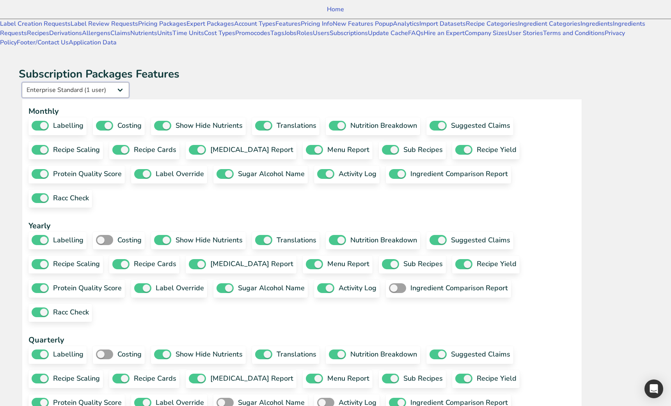
checkbox input "true"
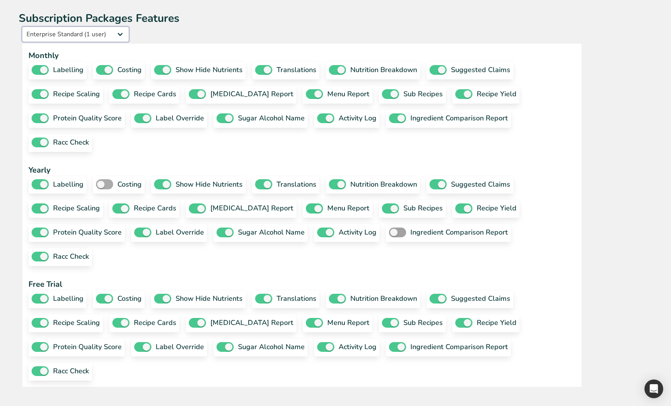
scroll to position [140, 0]
drag, startPoint x: 385, startPoint y: 183, endPoint x: 334, endPoint y: 222, distance: 63.2
click at [113, 183] on span at bounding box center [104, 184] width 17 height 10
click at [101, 183] on input "costing" at bounding box center [98, 184] width 5 height 5
checkbox input "true"
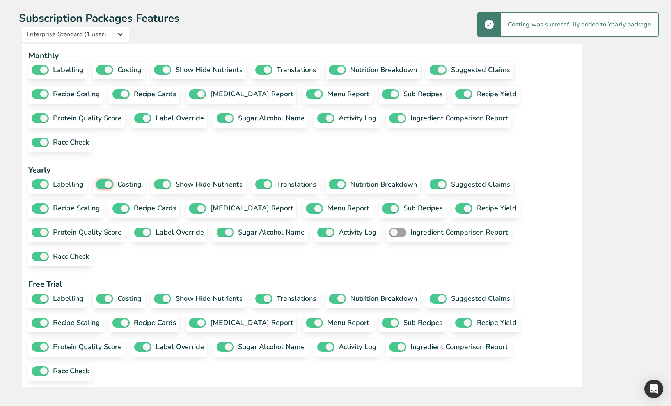
scroll to position [310, 0]
click at [389, 228] on span at bounding box center [397, 233] width 17 height 10
click at [389, 230] on input "ingredient comparison report" at bounding box center [391, 232] width 5 height 5
checkbox input "true"
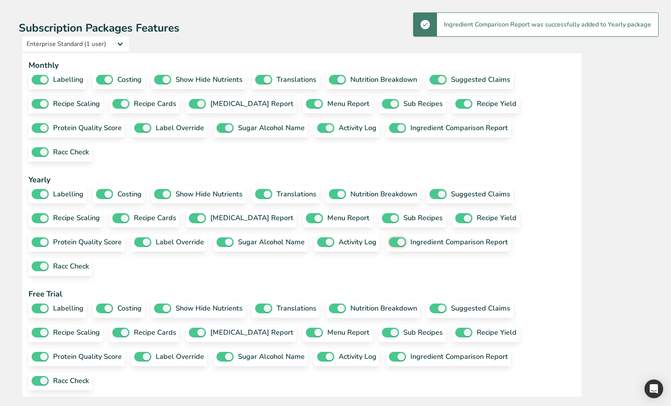
scroll to position [0, 0]
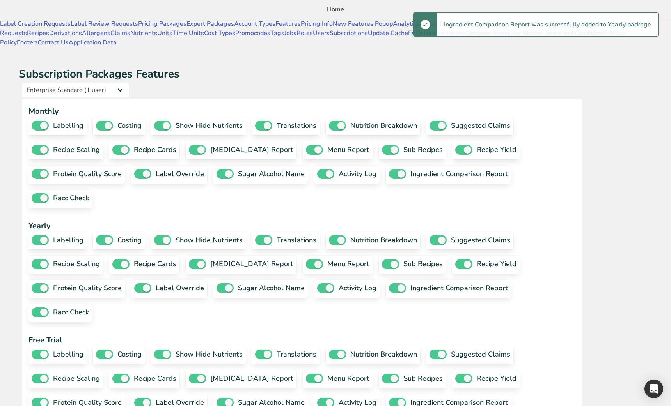
click at [48, 10] on link "Home" at bounding box center [335, 9] width 671 height 19
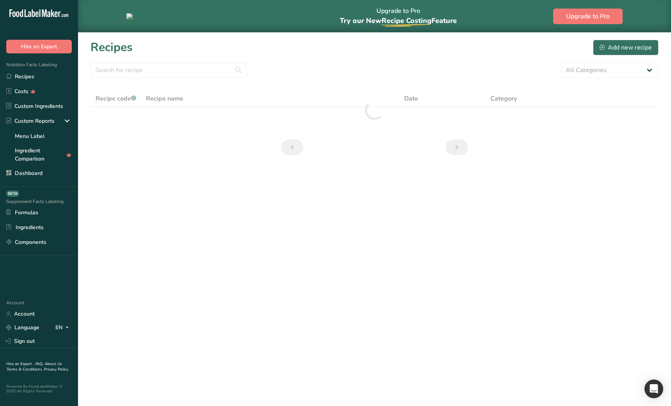
click at [203, 278] on main "Upgrade to Pro Try our New Recipe Costing .a-29{fill:none;stroke-linecap:round;…" at bounding box center [335, 203] width 671 height 406
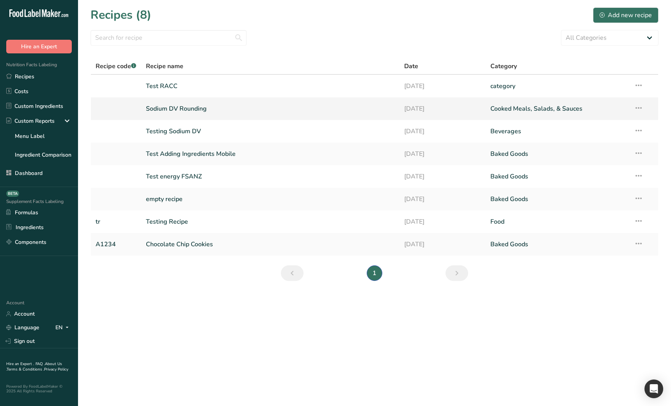
click at [240, 101] on link "Sodium DV Rounding" at bounding box center [270, 109] width 249 height 16
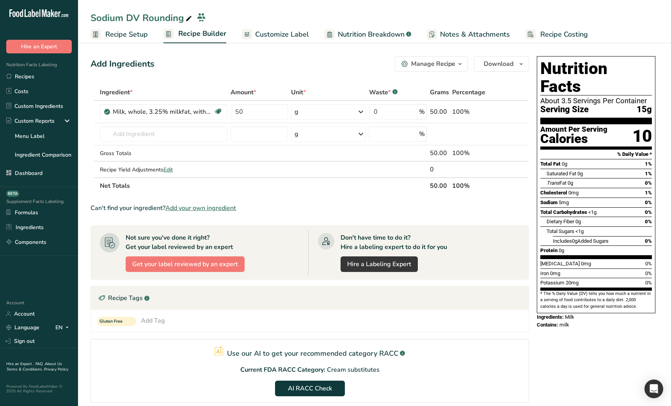
click at [113, 30] on span "Recipe Setup" at bounding box center [126, 34] width 43 height 11
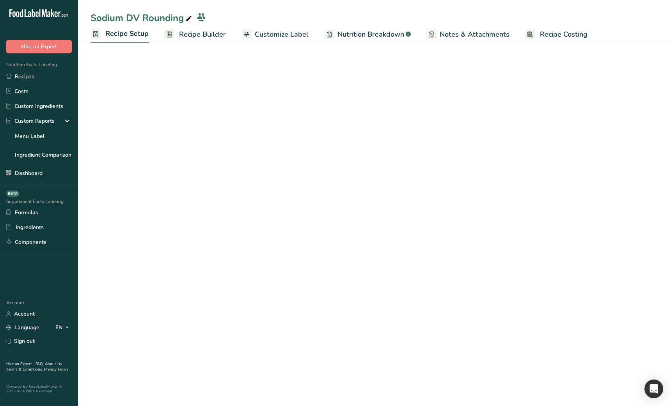
select select "27"
select select "29"
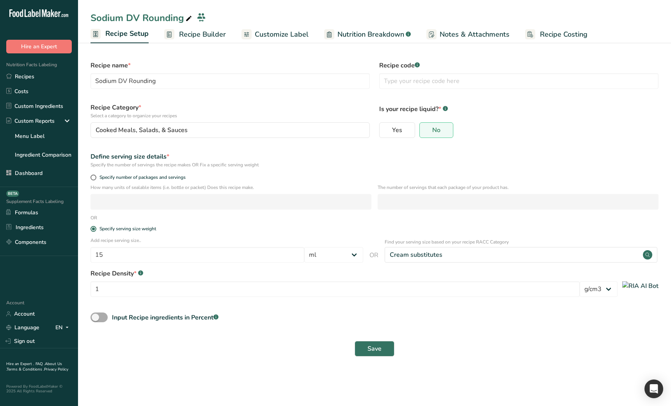
click at [102, 318] on span at bounding box center [98, 318] width 17 height 10
click at [96, 318] on input "Input Recipe ingredients in Percent .a-a{fill:#347362;}.b-a{fill:#fff;}" at bounding box center [92, 317] width 5 height 5
checkbox input "true"
click at [131, 372] on div "Save" at bounding box center [374, 383] width 577 height 25
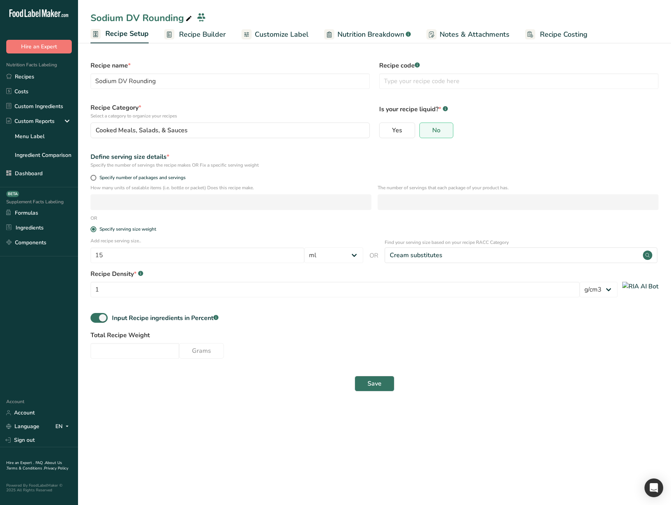
click at [167, 406] on main "Sodium DV Rounding Recipe Setup Recipe Builder Customize Label Nutrition Breakd…" at bounding box center [335, 252] width 671 height 505
click at [40, 78] on link "Recipes" at bounding box center [39, 76] width 78 height 15
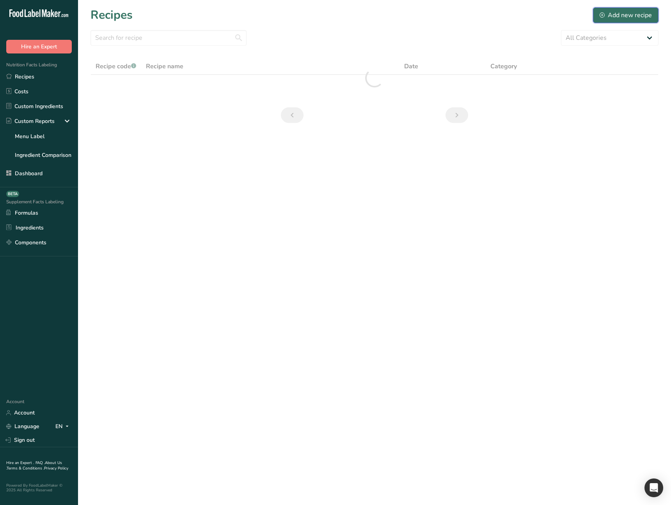
click at [623, 17] on div "Add new recipe" at bounding box center [626, 15] width 52 height 9
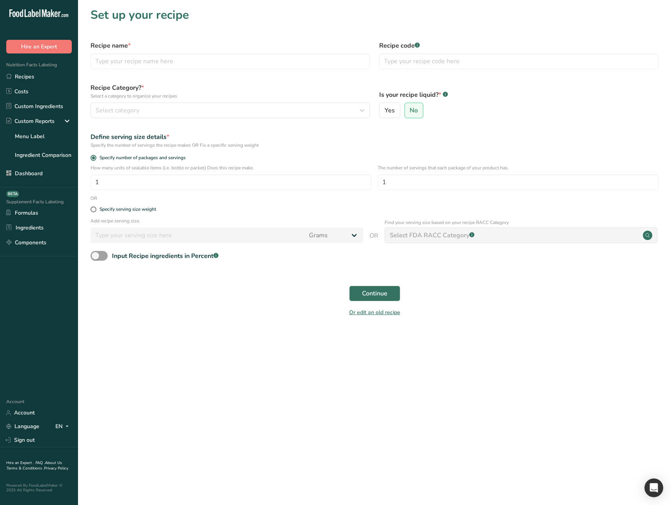
drag, startPoint x: 195, startPoint y: 354, endPoint x: 153, endPoint y: 270, distance: 94.7
click at [191, 335] on main "Set up your recipe Recipe name * Recipe code .a-a{fill:#347362;}.b-a{fill:#fff;…" at bounding box center [335, 252] width 671 height 505
click at [104, 256] on span at bounding box center [98, 256] width 17 height 10
click at [96, 256] on input "Input Recipe ingredients in Percent .a-a{fill:#347362;}.b-a{fill:#fff;}" at bounding box center [92, 255] width 5 height 5
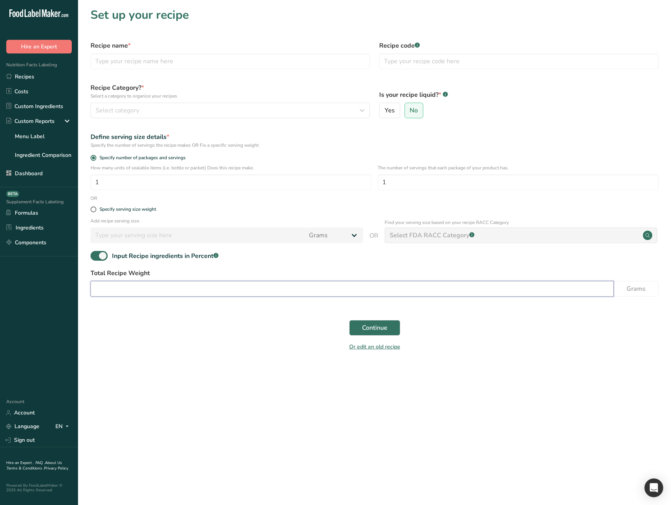
click at [214, 291] on input "number" at bounding box center [351, 289] width 523 height 16
click at [202, 345] on div "Or edit an old recipe" at bounding box center [374, 348] width 577 height 16
click at [205, 349] on div "Or edit an old recipe" at bounding box center [374, 348] width 577 height 16
click at [100, 255] on span at bounding box center [98, 256] width 17 height 10
click at [96, 255] on input "Input Recipe ingredients in Percent .a-a{fill:#347362;}.b-a{fill:#fff;}" at bounding box center [92, 255] width 5 height 5
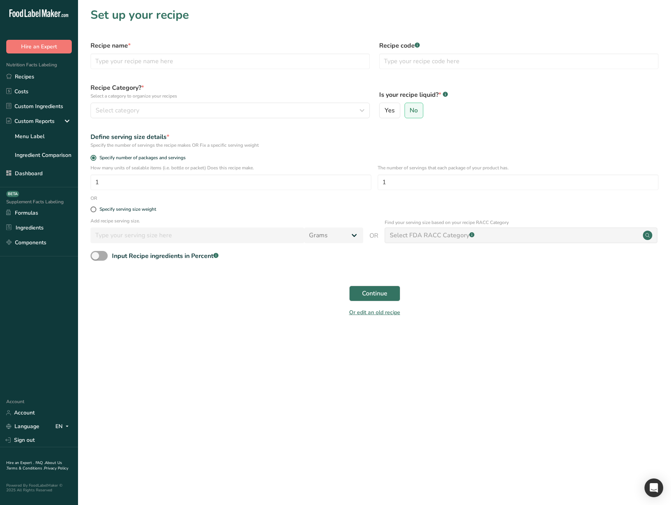
click at [100, 255] on span at bounding box center [98, 256] width 17 height 10
click at [96, 255] on input "Input Recipe ingredients in Percent .a-a{fill:#347362;}.b-a{fill:#fff;}" at bounding box center [92, 255] width 5 height 5
checkbox input "true"
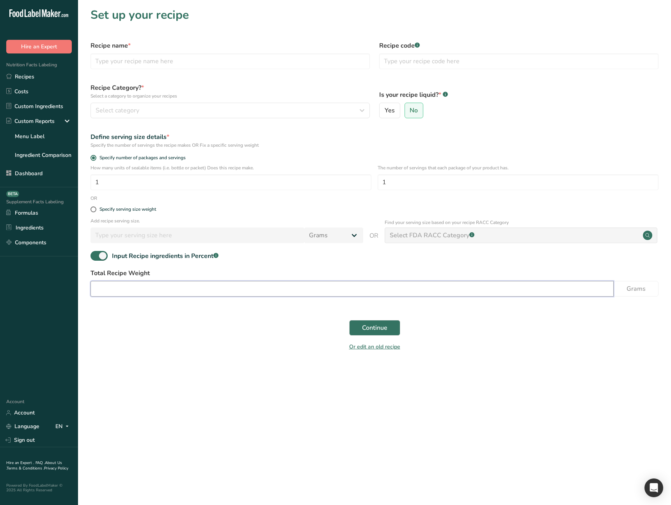
click at [142, 281] on input "number" at bounding box center [351, 289] width 523 height 16
click at [157, 327] on div "Continue" at bounding box center [374, 327] width 577 height 25
click at [37, 80] on link "Recipes" at bounding box center [39, 76] width 78 height 15
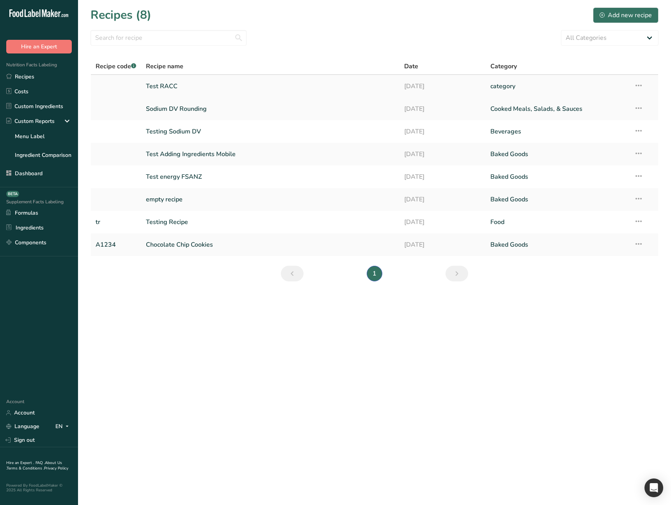
click at [247, 88] on link "Test RACC" at bounding box center [270, 86] width 249 height 16
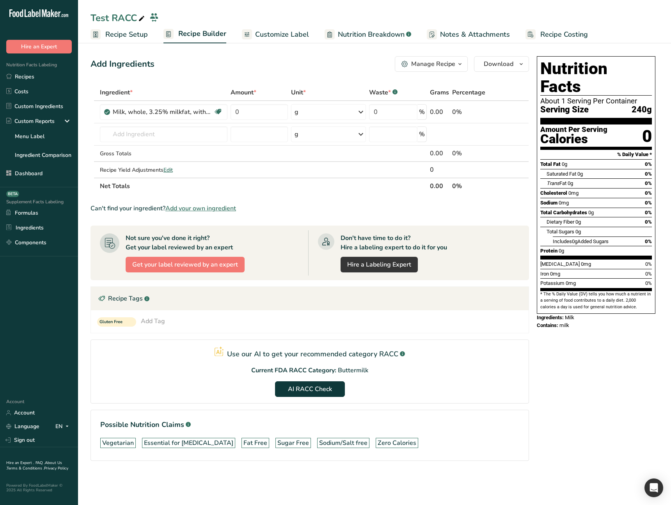
click at [133, 35] on span "Recipe Setup" at bounding box center [126, 34] width 43 height 11
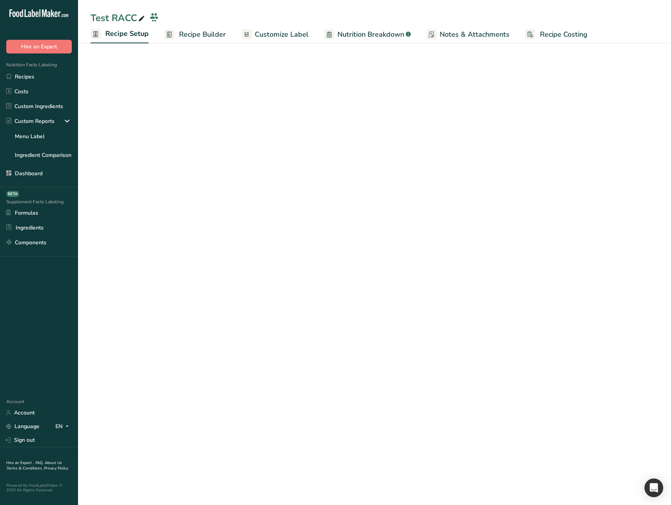
select select "27"
select select "29"
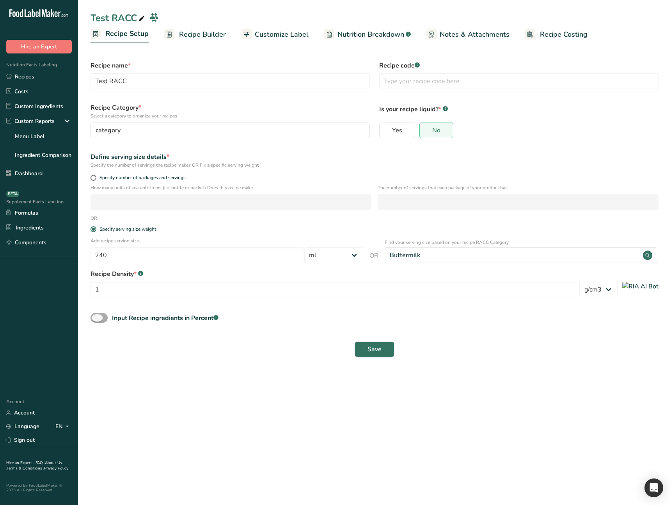
click at [92, 317] on span at bounding box center [98, 318] width 17 height 10
click at [92, 317] on input "Input Recipe ingredients in Percent .a-a{fill:#347362;}.b-a{fill:#fff;}" at bounding box center [92, 317] width 5 height 5
click at [99, 317] on span at bounding box center [98, 318] width 17 height 10
click at [96, 317] on input "Input Recipe ingredients in Percent .a-a{fill:#347362;}.b-a{fill:#fff;}" at bounding box center [92, 317] width 5 height 5
checkbox input "false"
